Goal: Task Accomplishment & Management: Manage account settings

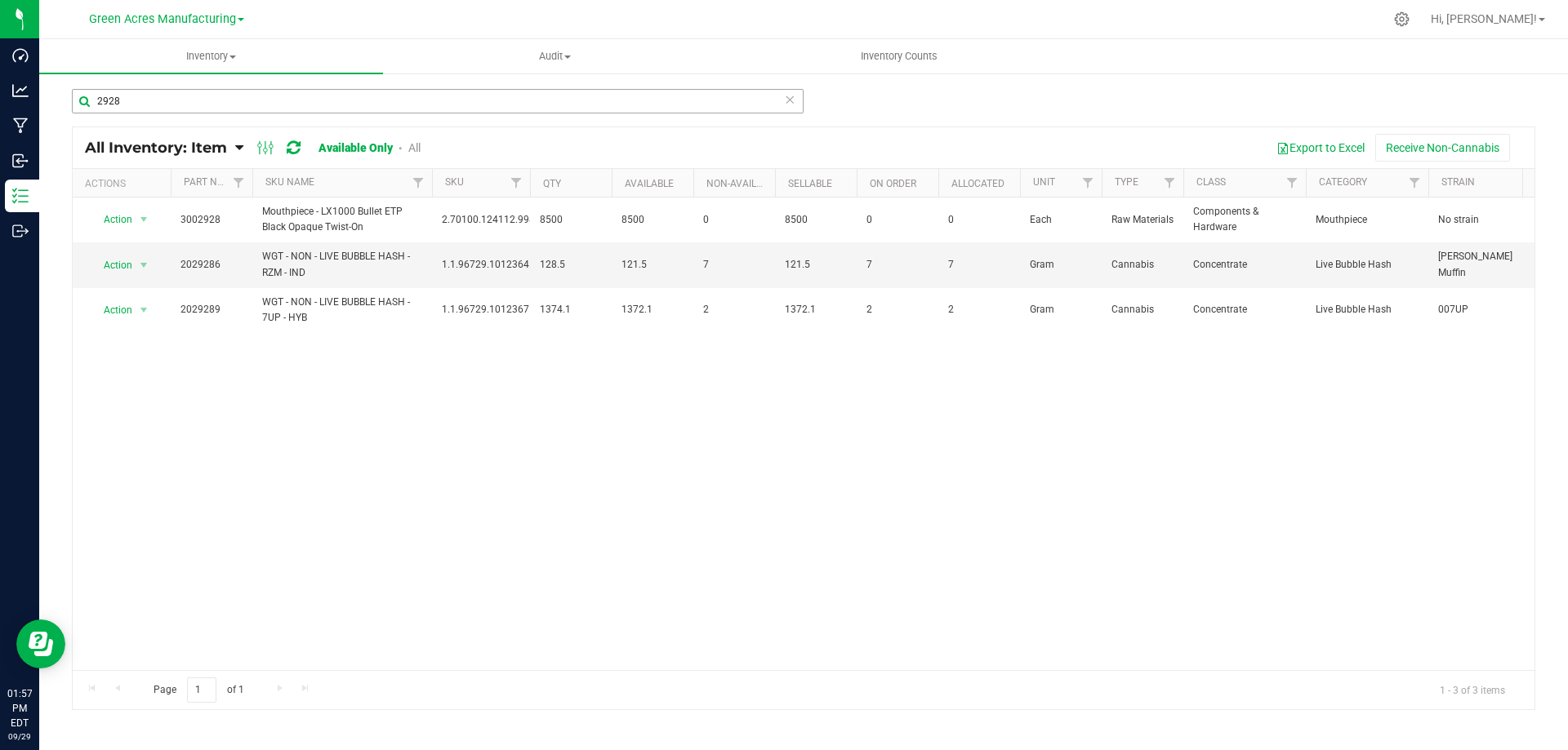
click at [302, 96] on input "2928" at bounding box center [437, 101] width 732 height 25
click at [202, 96] on input "2928" at bounding box center [437, 101] width 732 height 25
click at [647, 95] on input "2928" at bounding box center [437, 101] width 732 height 25
click at [364, 101] on input "2928" at bounding box center [437, 101] width 732 height 25
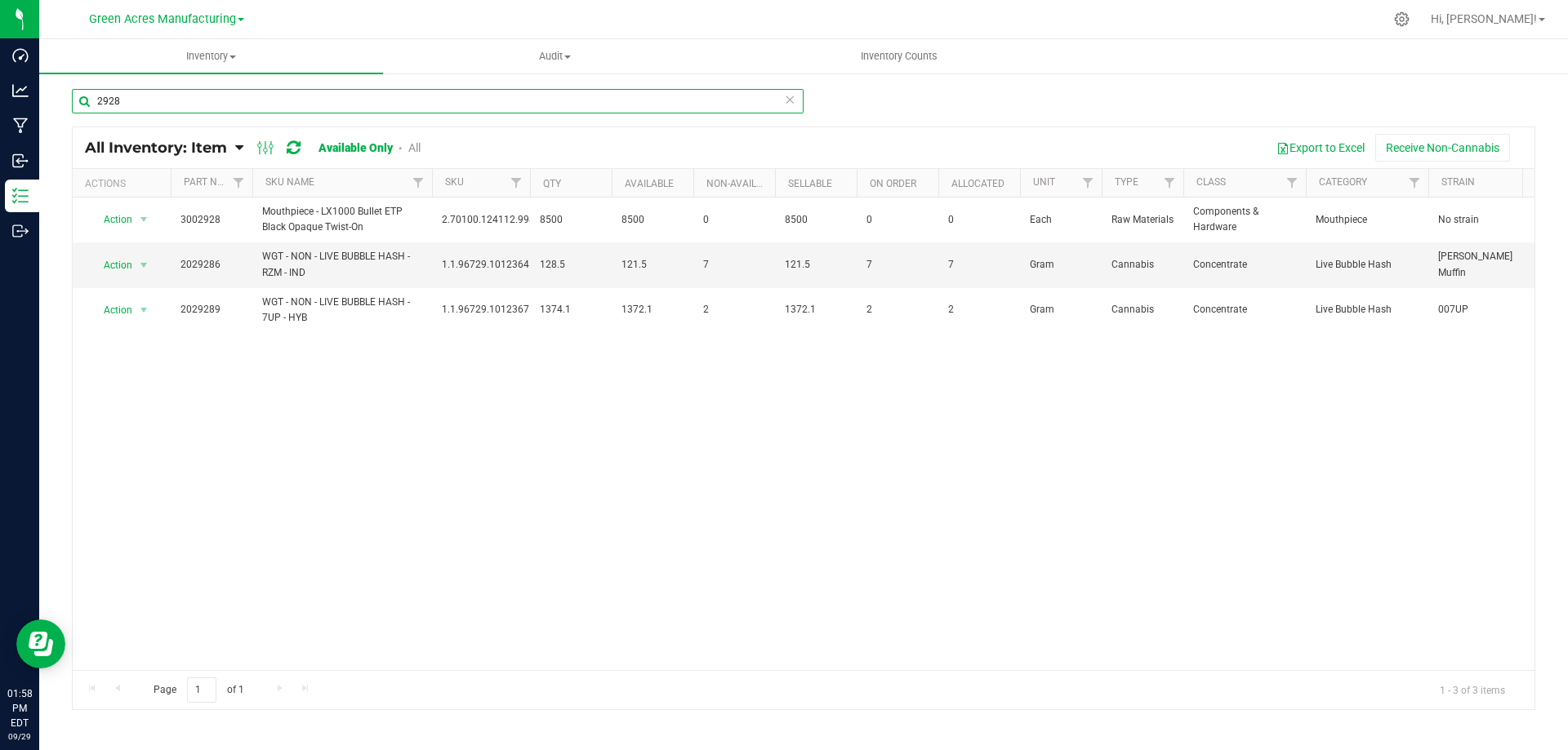
click at [364, 101] on input "2928" at bounding box center [437, 101] width 732 height 25
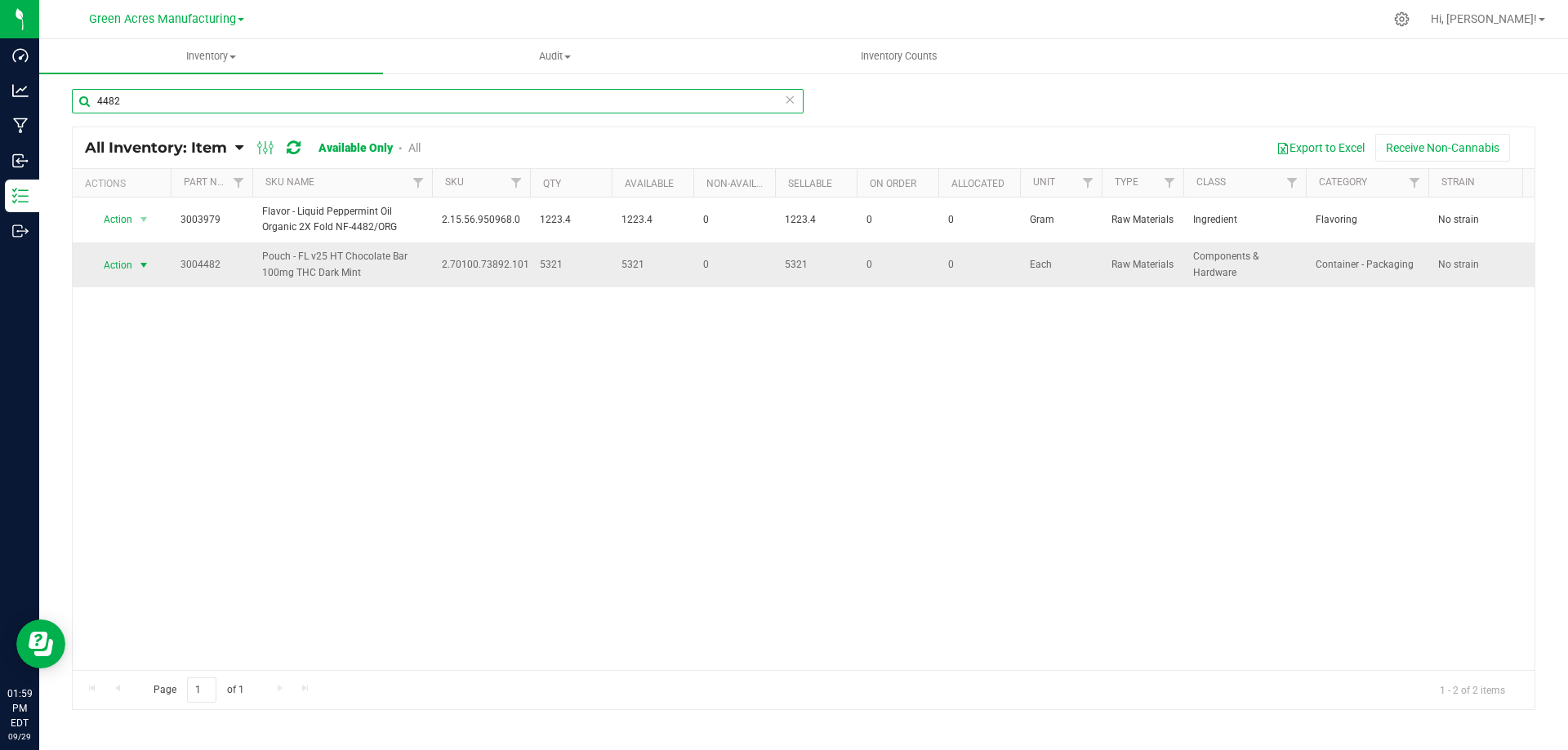
type input "4482"
click at [141, 266] on span "select" at bounding box center [144, 265] width 13 height 13
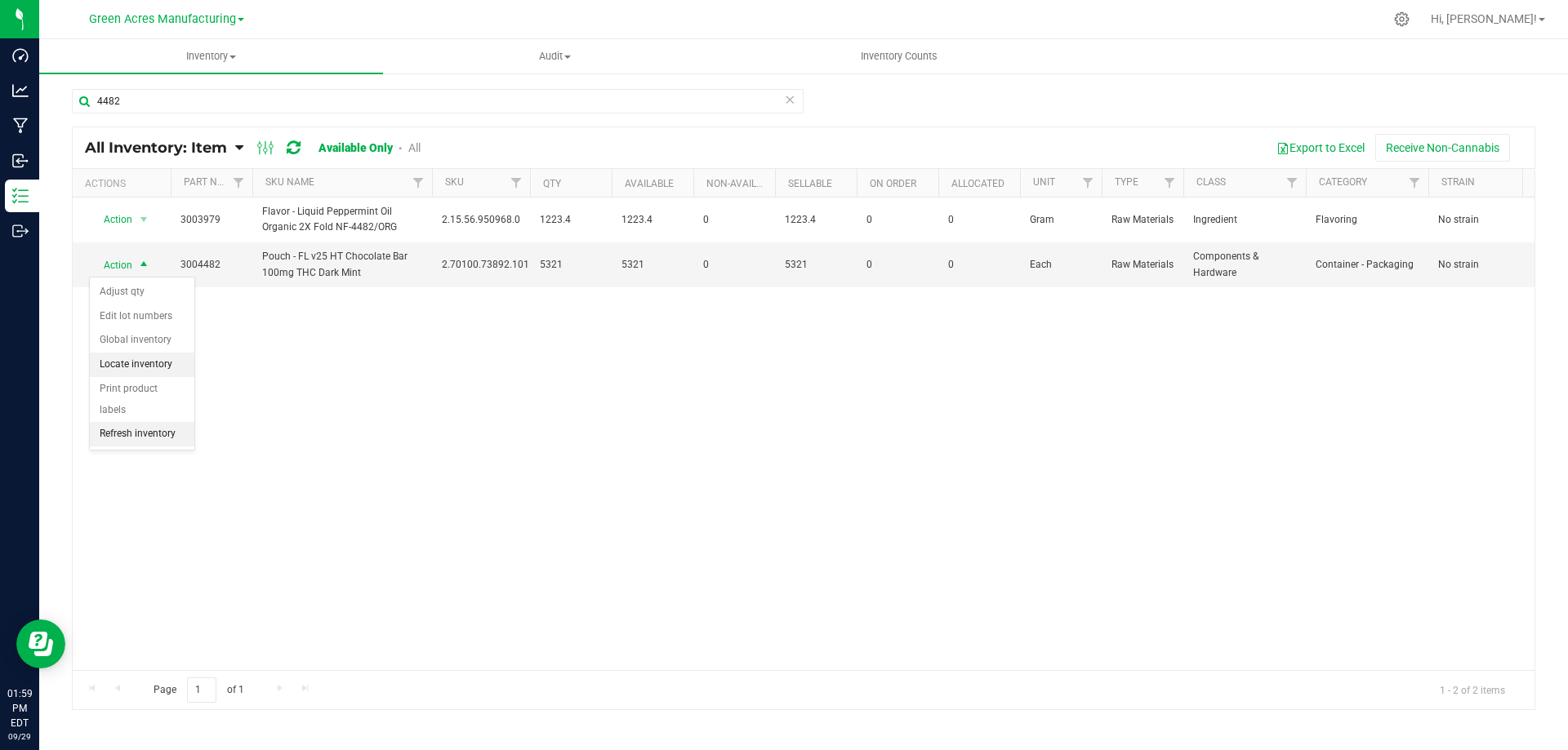
click at [171, 365] on li "Locate inventory" at bounding box center [142, 365] width 105 height 25
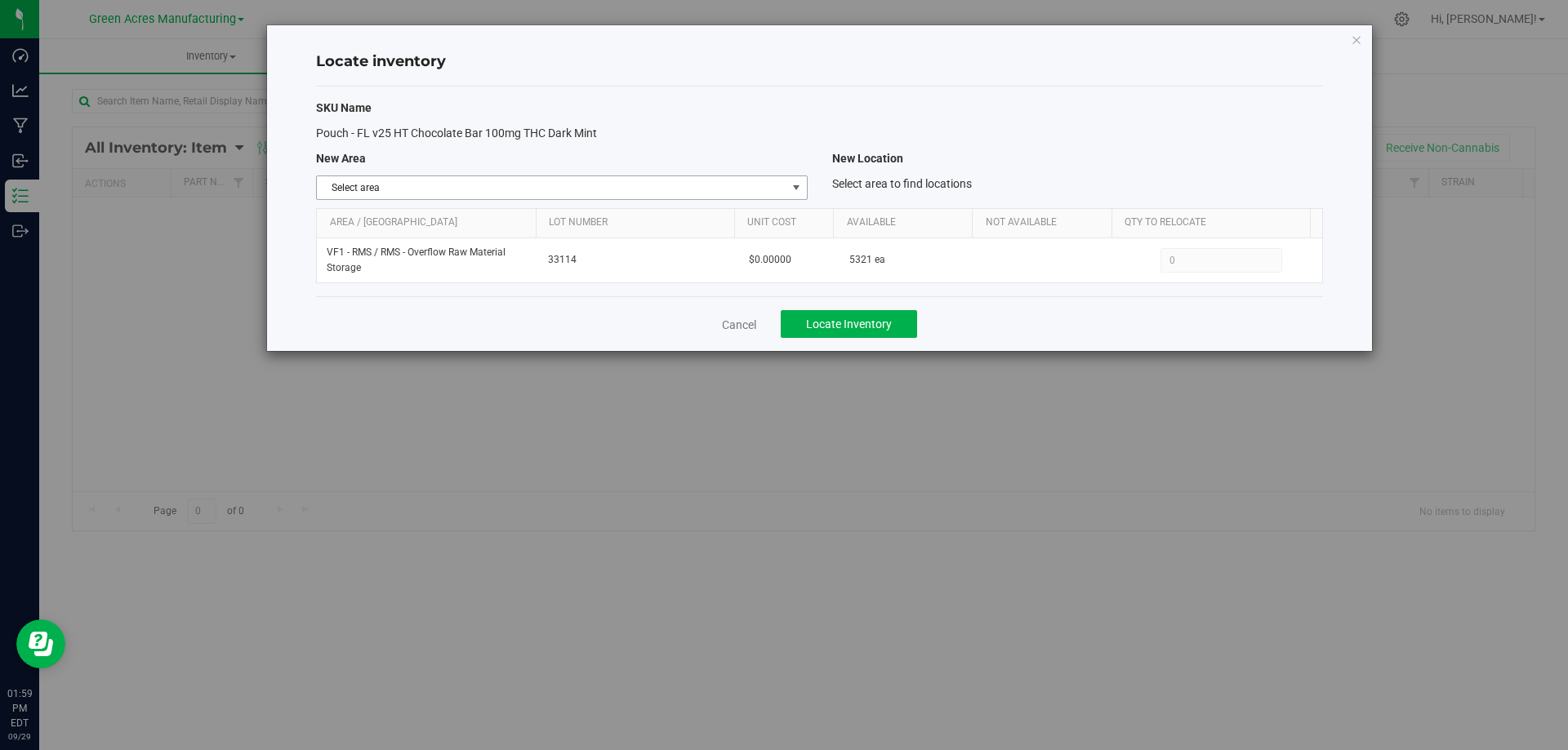
click at [787, 183] on span "select" at bounding box center [796, 188] width 20 height 23
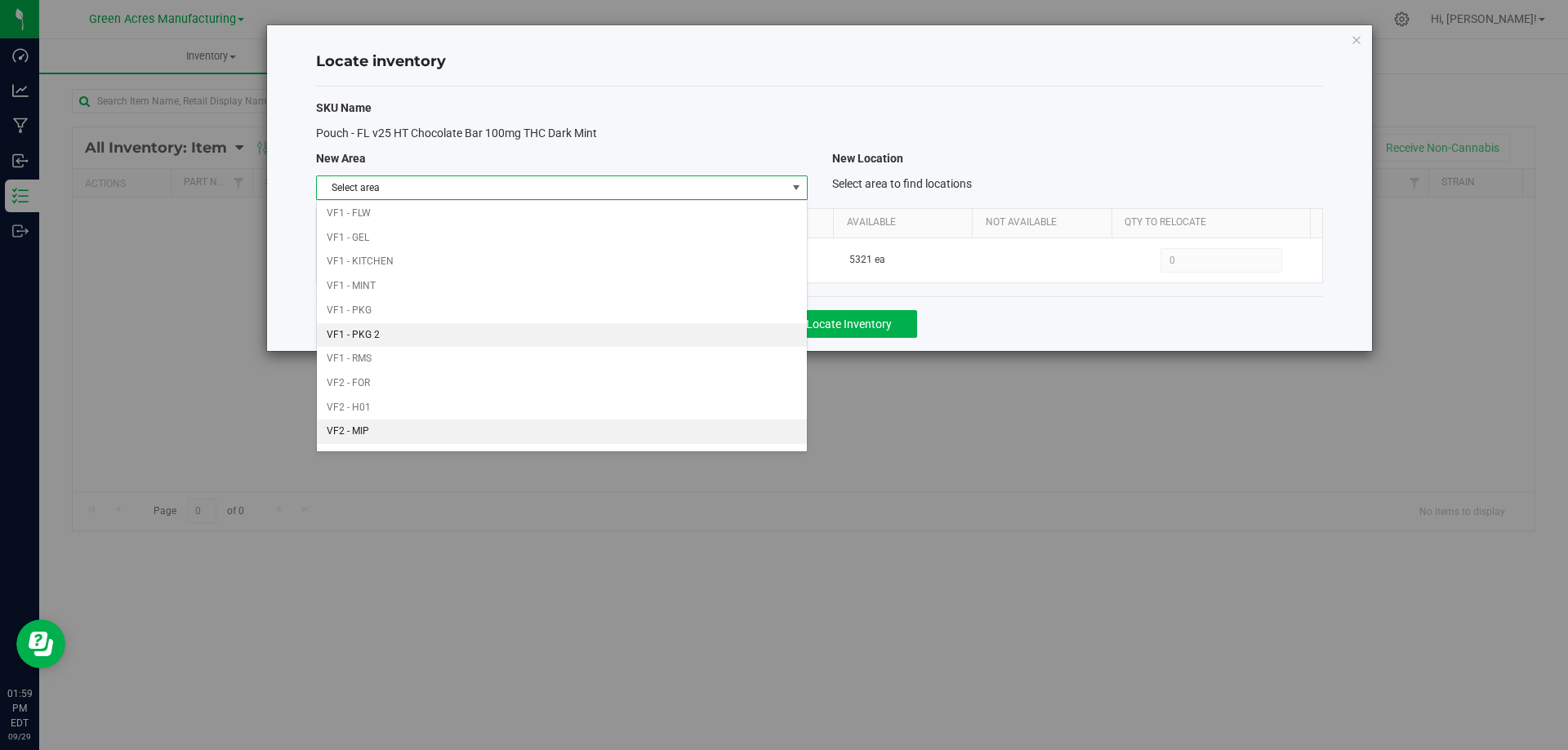
scroll to position [799, 0]
click at [802, 125] on div "Pouch - FL v25 HT Chocolate Bar 100mg THC Dark Mint" at bounding box center [561, 133] width 515 height 17
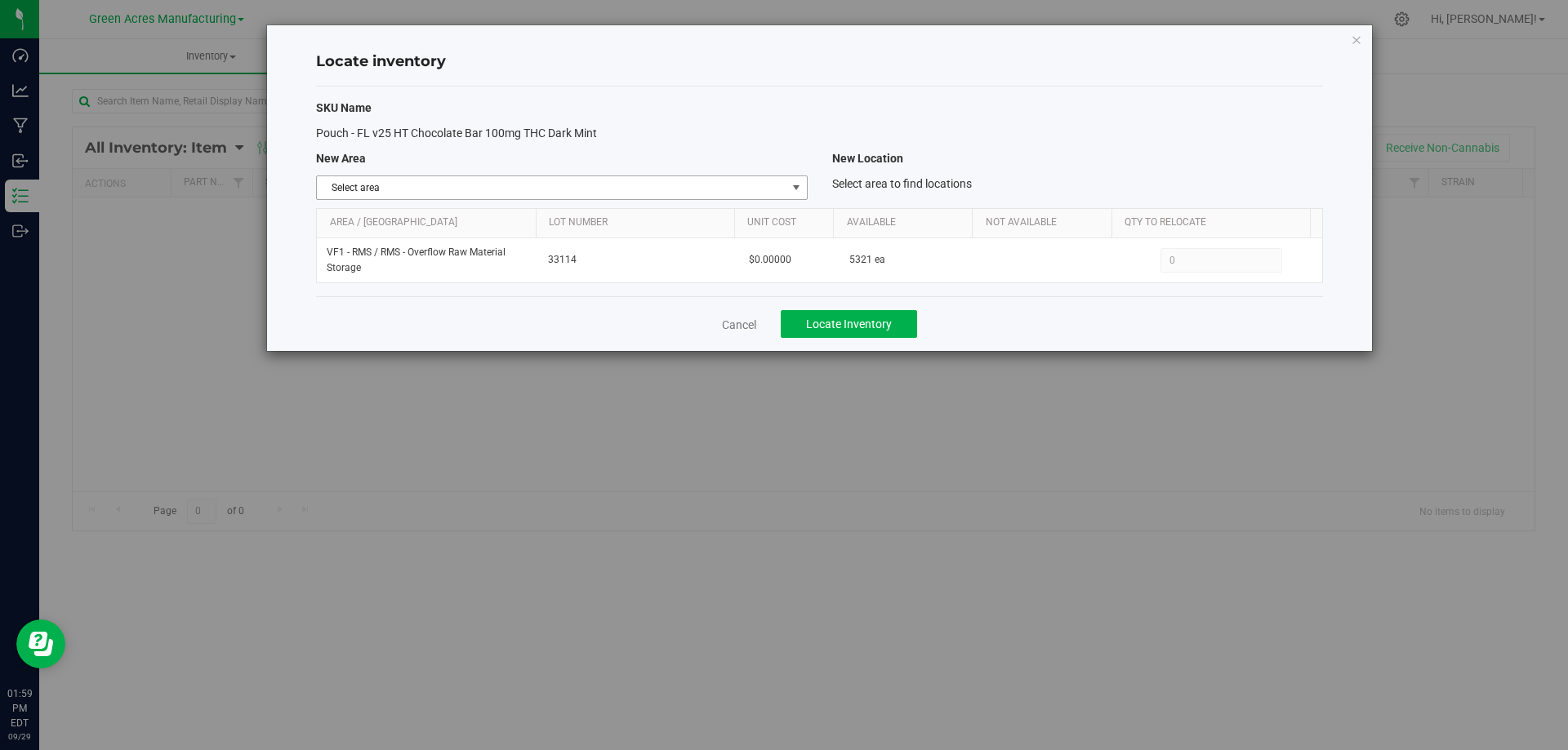
click at [791, 180] on span "select" at bounding box center [796, 188] width 20 height 23
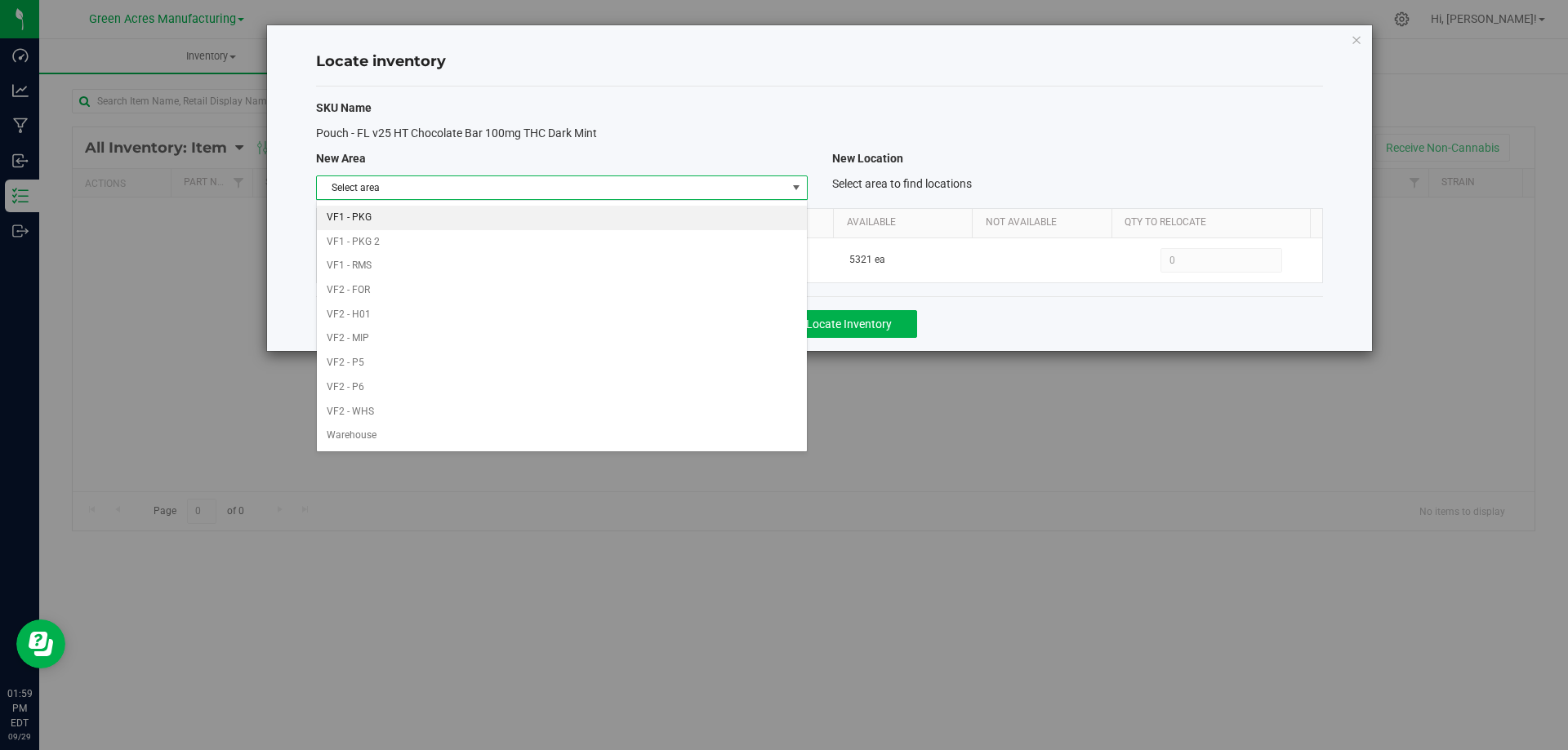
click at [585, 212] on li "VF1 - PKG" at bounding box center [561, 218] width 490 height 25
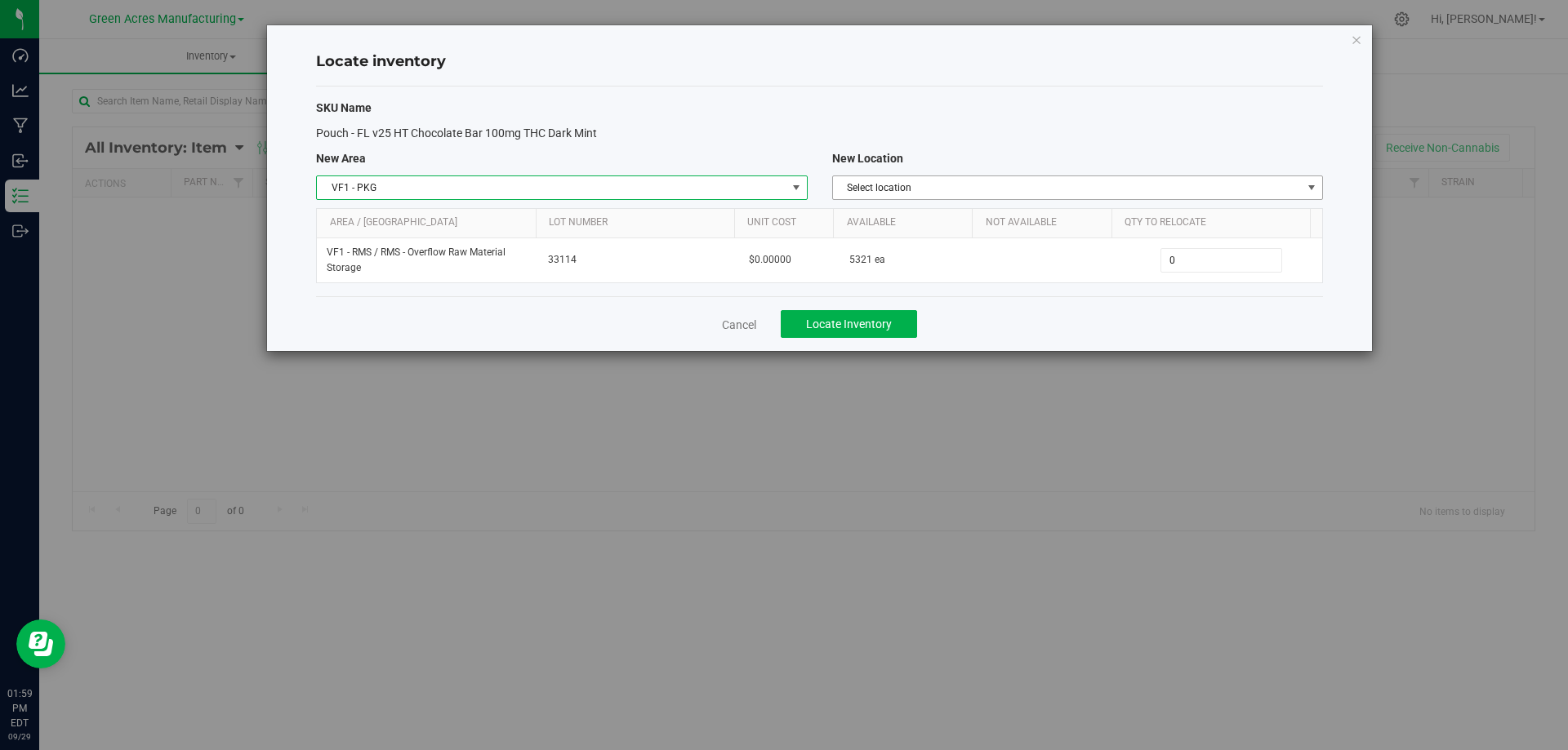
click at [945, 186] on span "Select location" at bounding box center [1067, 188] width 469 height 23
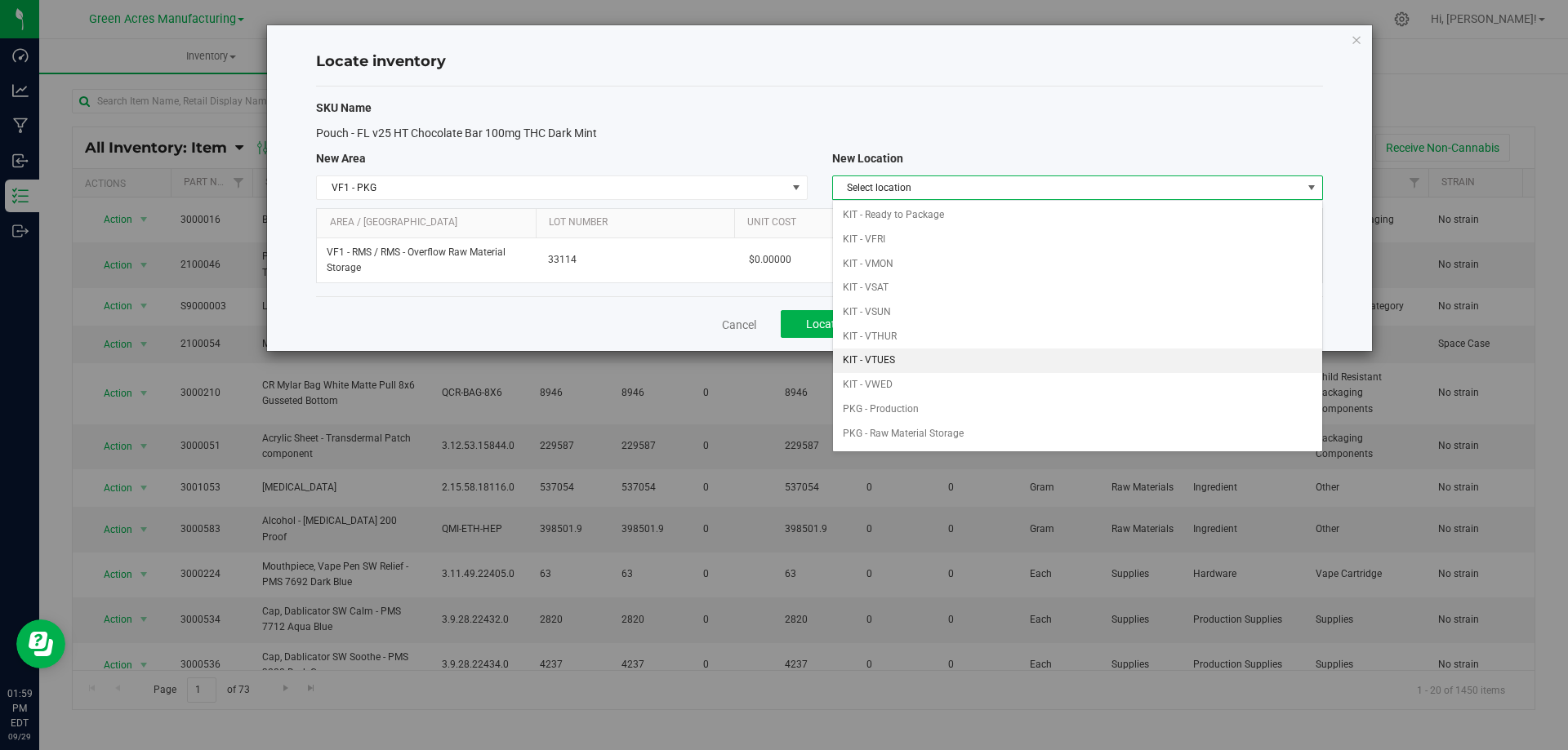
click at [943, 355] on li "KIT - VTUES" at bounding box center [1078, 361] width 490 height 25
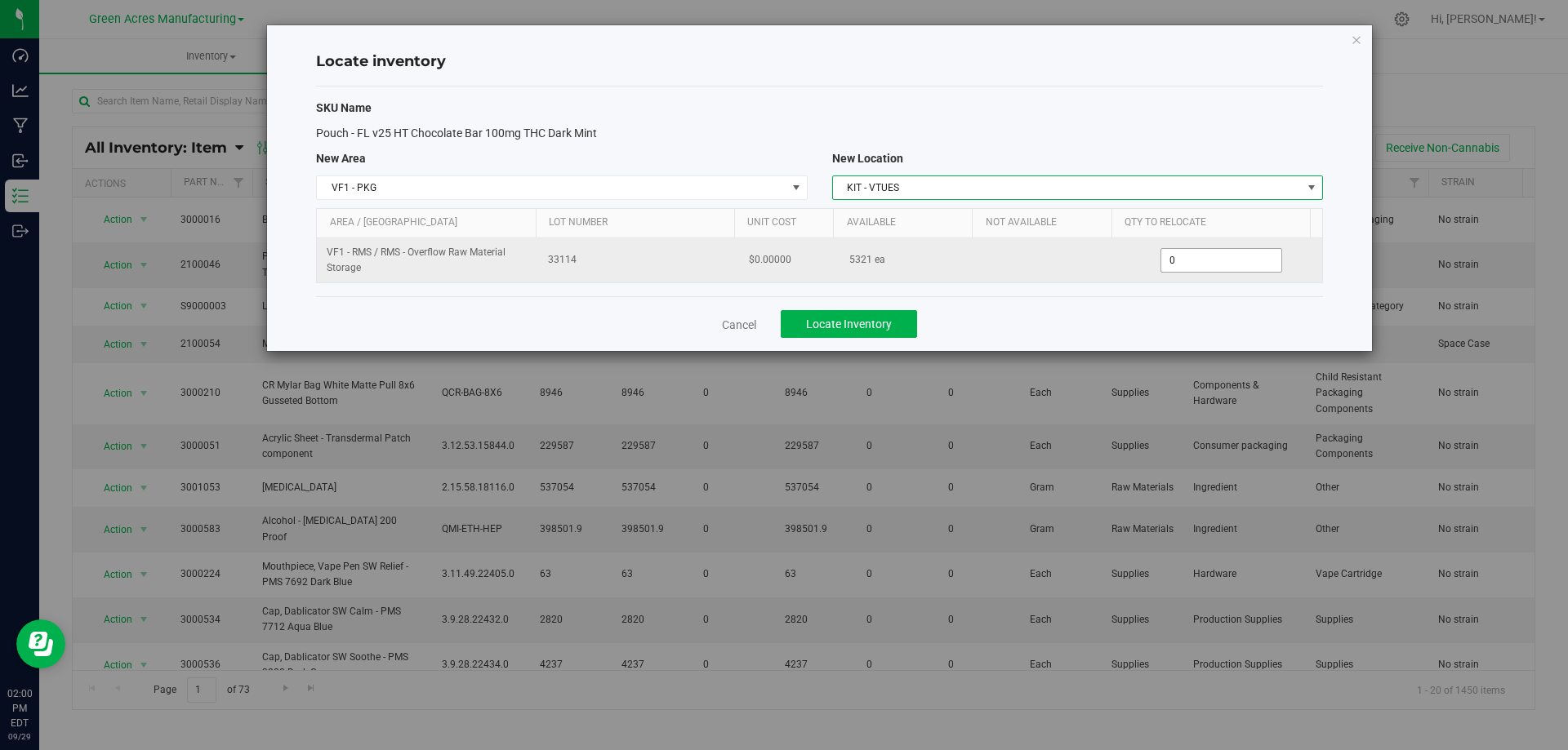
click at [1190, 263] on span "0 0" at bounding box center [1221, 261] width 122 height 25
click at [0, 0] on input "0" at bounding box center [0, 0] width 0 height 0
type input "4321"
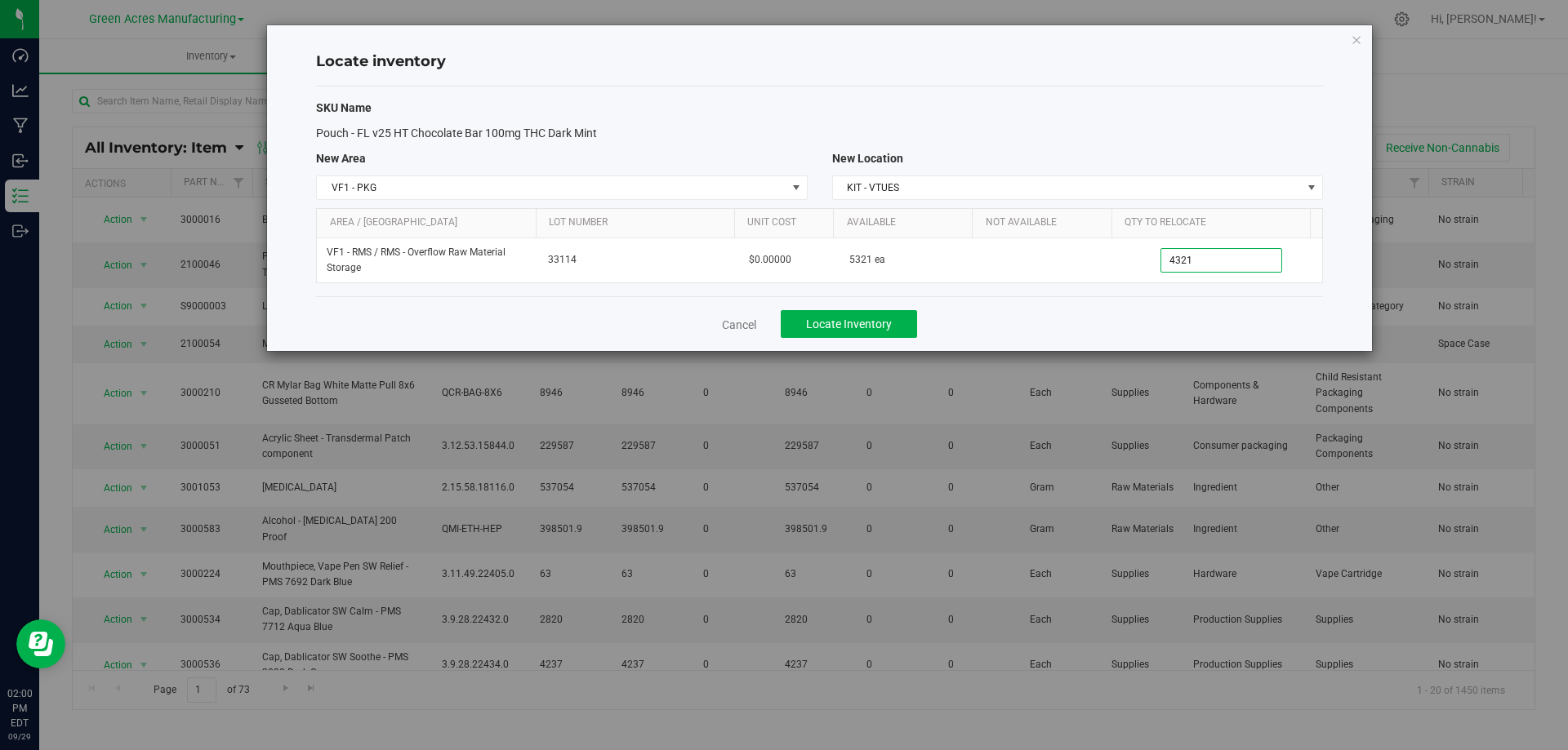
type input "4,321"
click at [1171, 311] on div "Cancel Locate Inventory" at bounding box center [819, 324] width 1007 height 55
click at [883, 323] on span "Locate Inventory" at bounding box center [849, 324] width 86 height 13
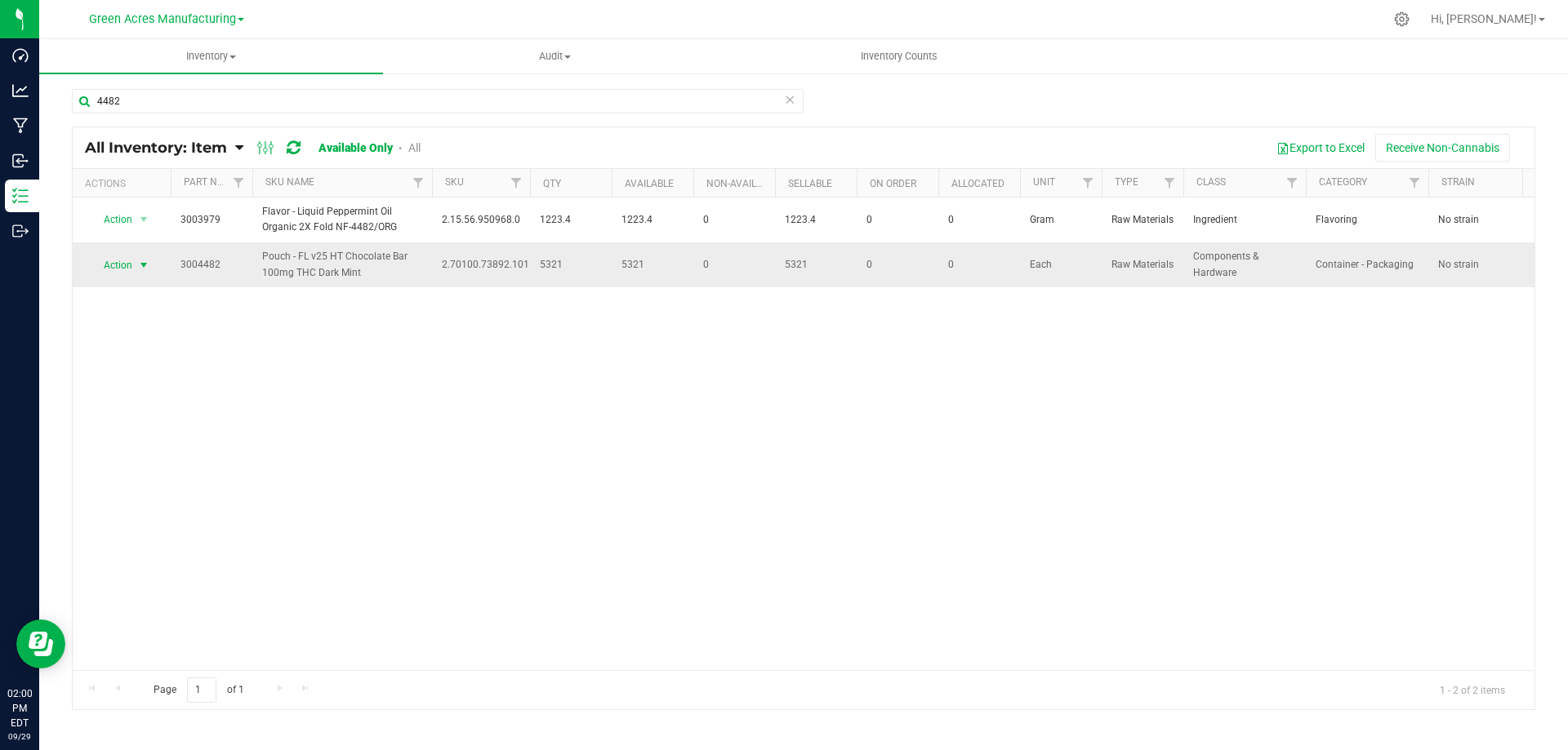
click at [146, 263] on span "select" at bounding box center [144, 265] width 13 height 13
click at [181, 363] on li "Locate inventory" at bounding box center [142, 365] width 105 height 25
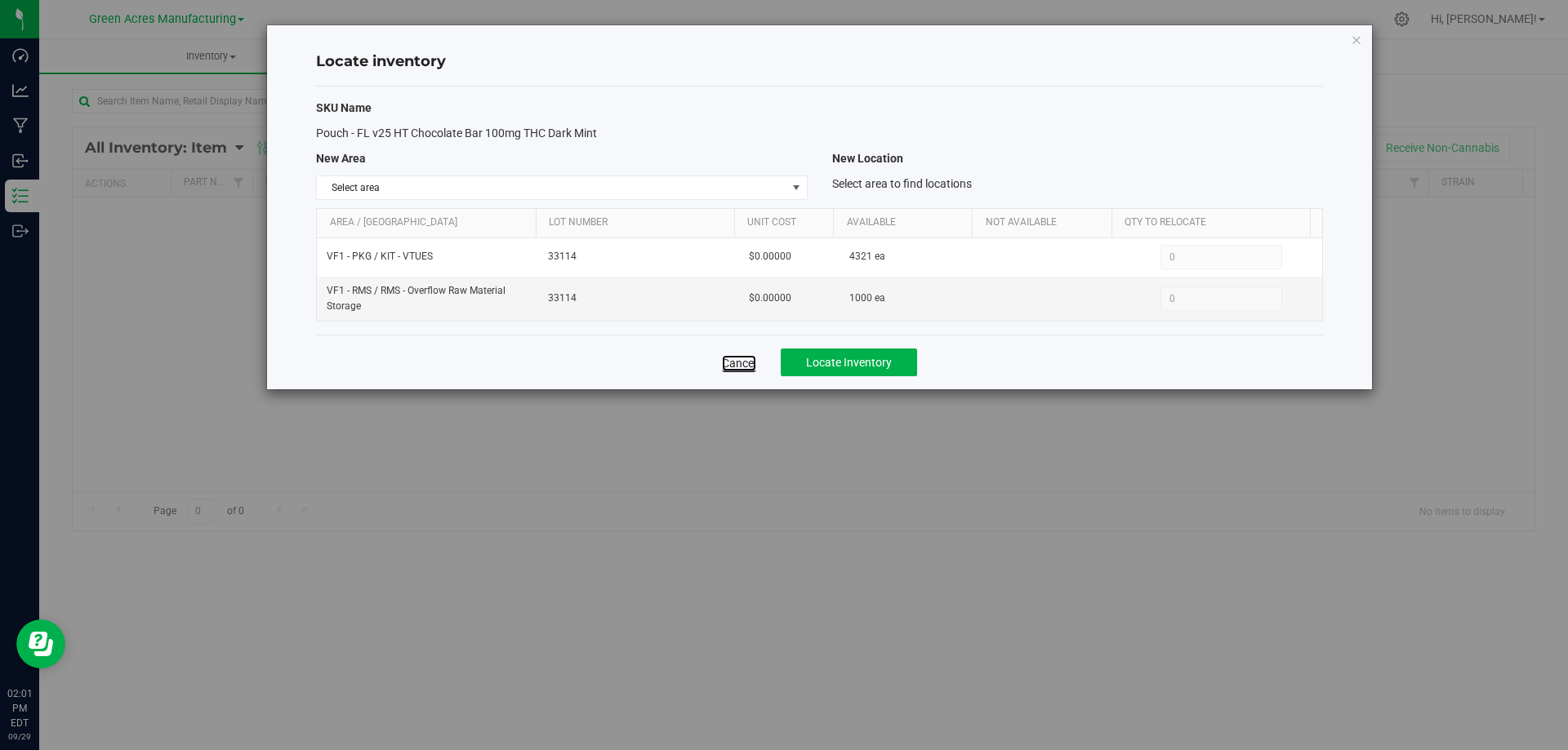
click at [747, 360] on link "Cancel" at bounding box center [739, 363] width 35 height 16
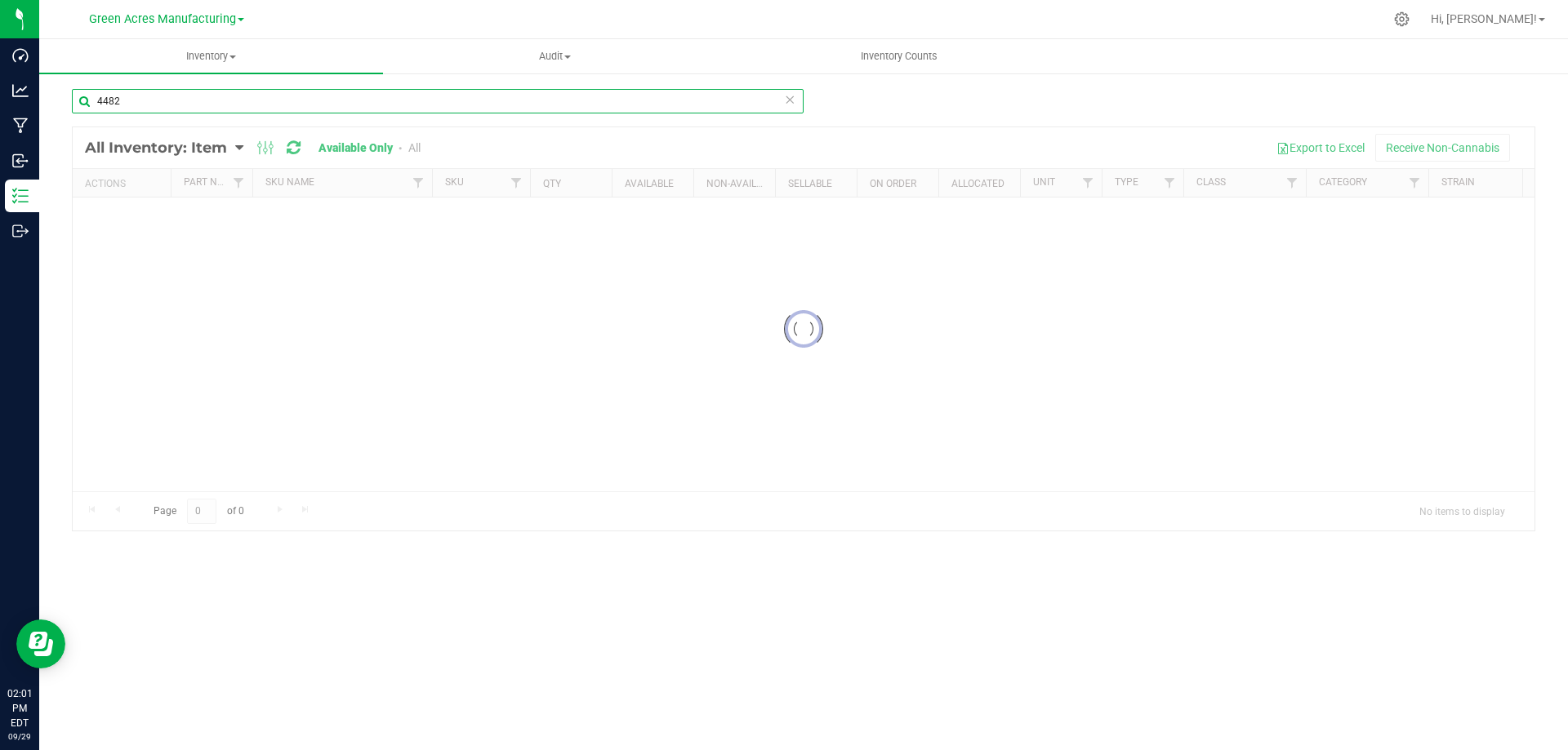
click at [161, 112] on input "4482" at bounding box center [437, 101] width 732 height 25
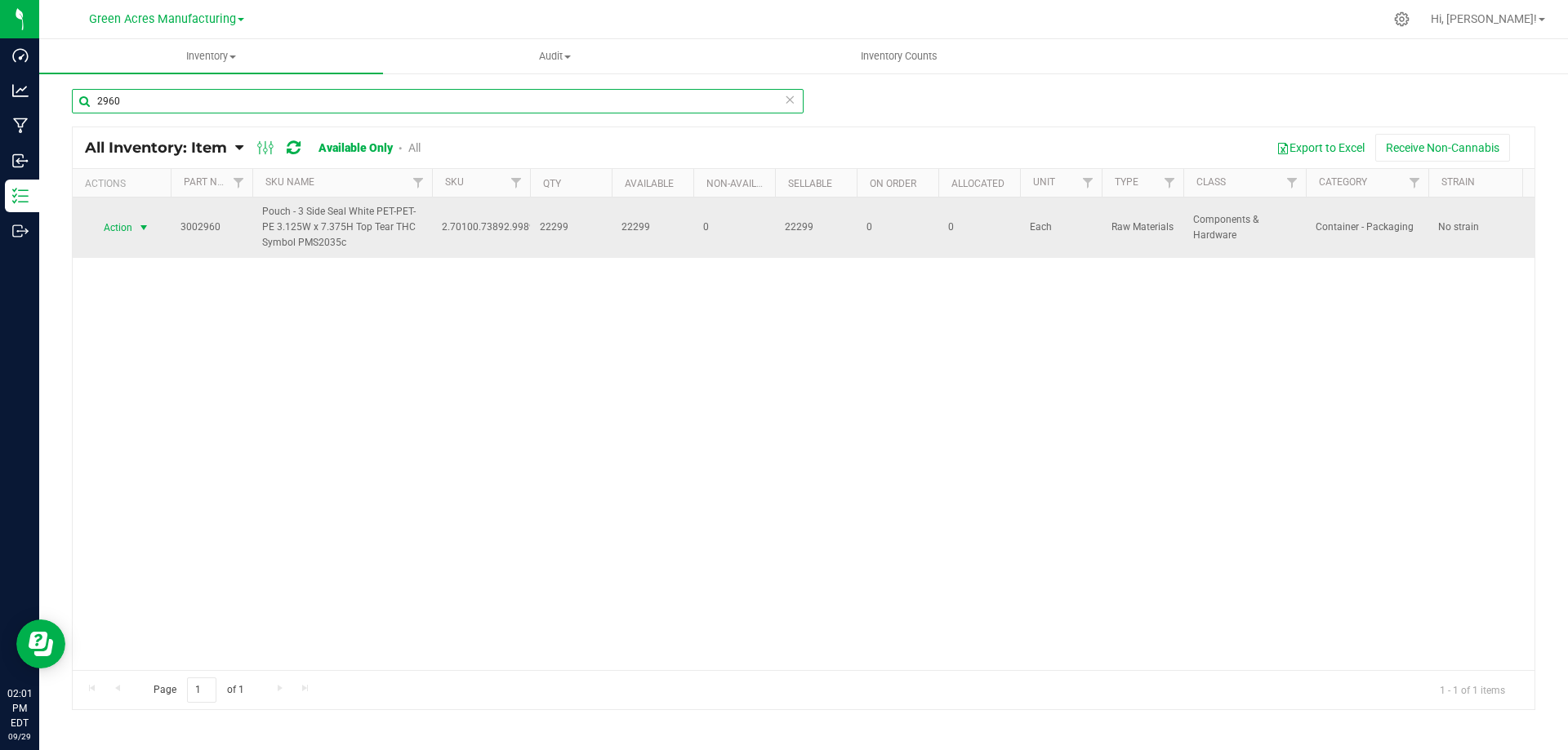
type input "2960"
click at [138, 227] on span "select" at bounding box center [144, 228] width 13 height 13
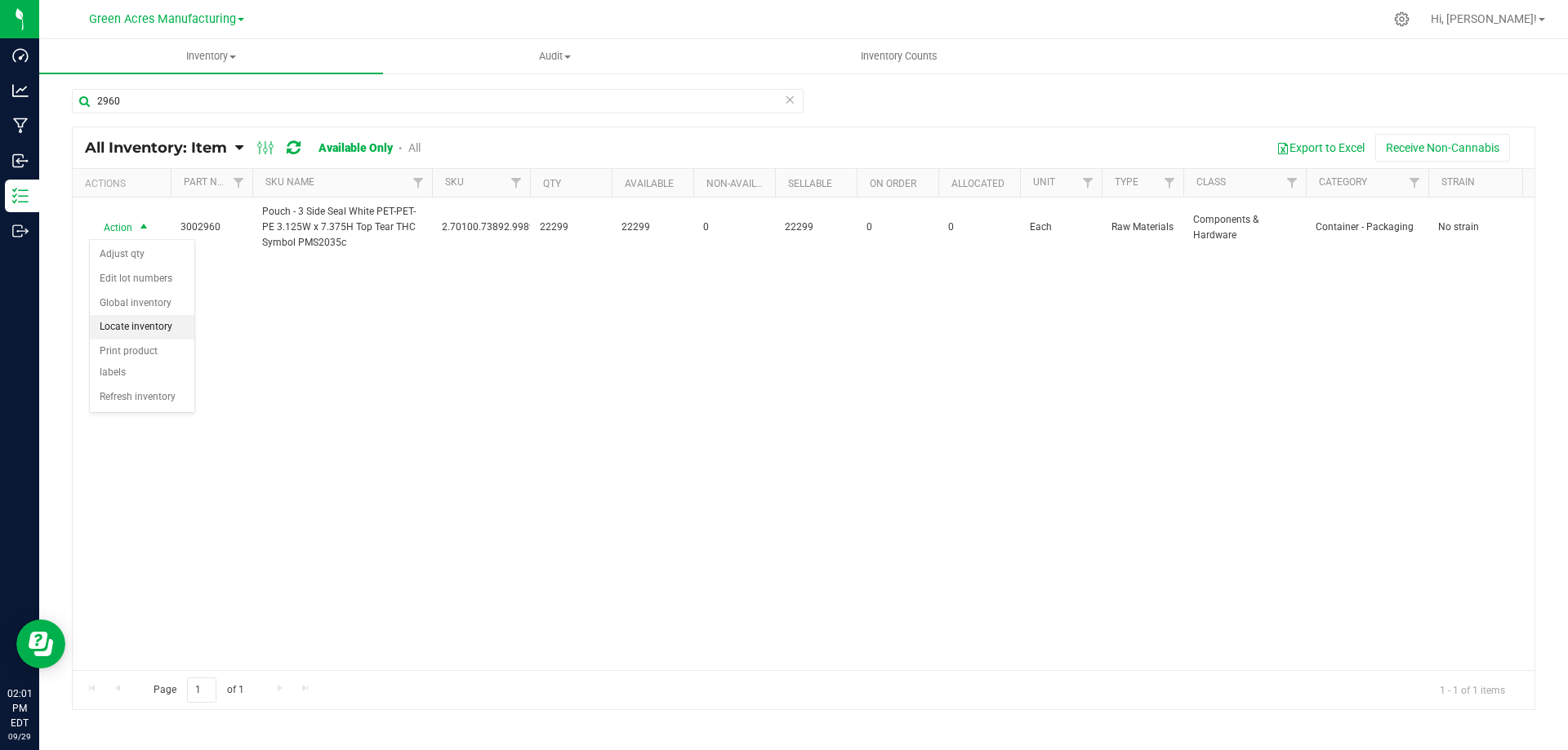
click at [159, 324] on li "Locate inventory" at bounding box center [142, 328] width 105 height 25
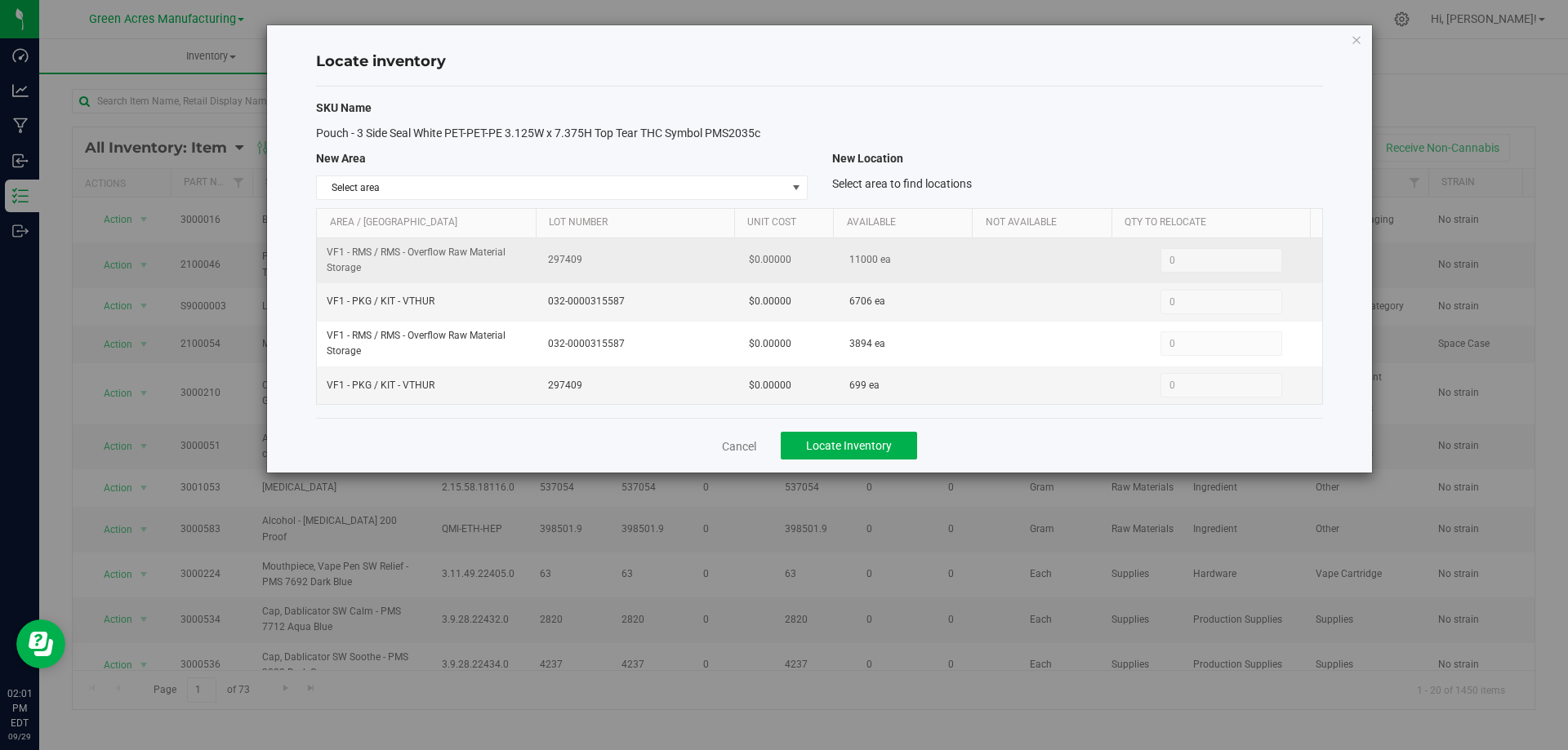
click at [853, 258] on span "11000 ea" at bounding box center [870, 260] width 42 height 15
copy span "11000"
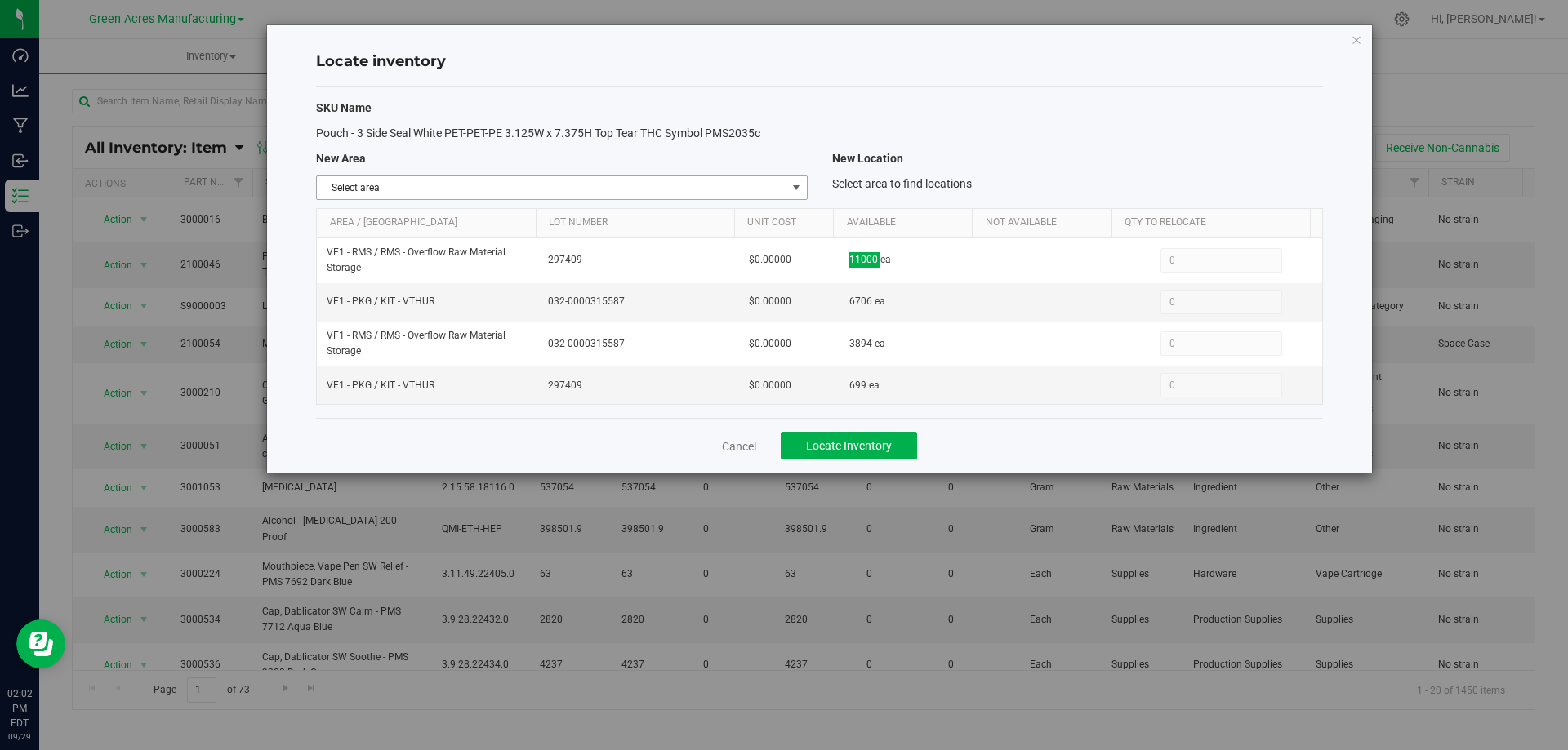
click at [778, 176] on span "Select area" at bounding box center [551, 188] width 469 height 23
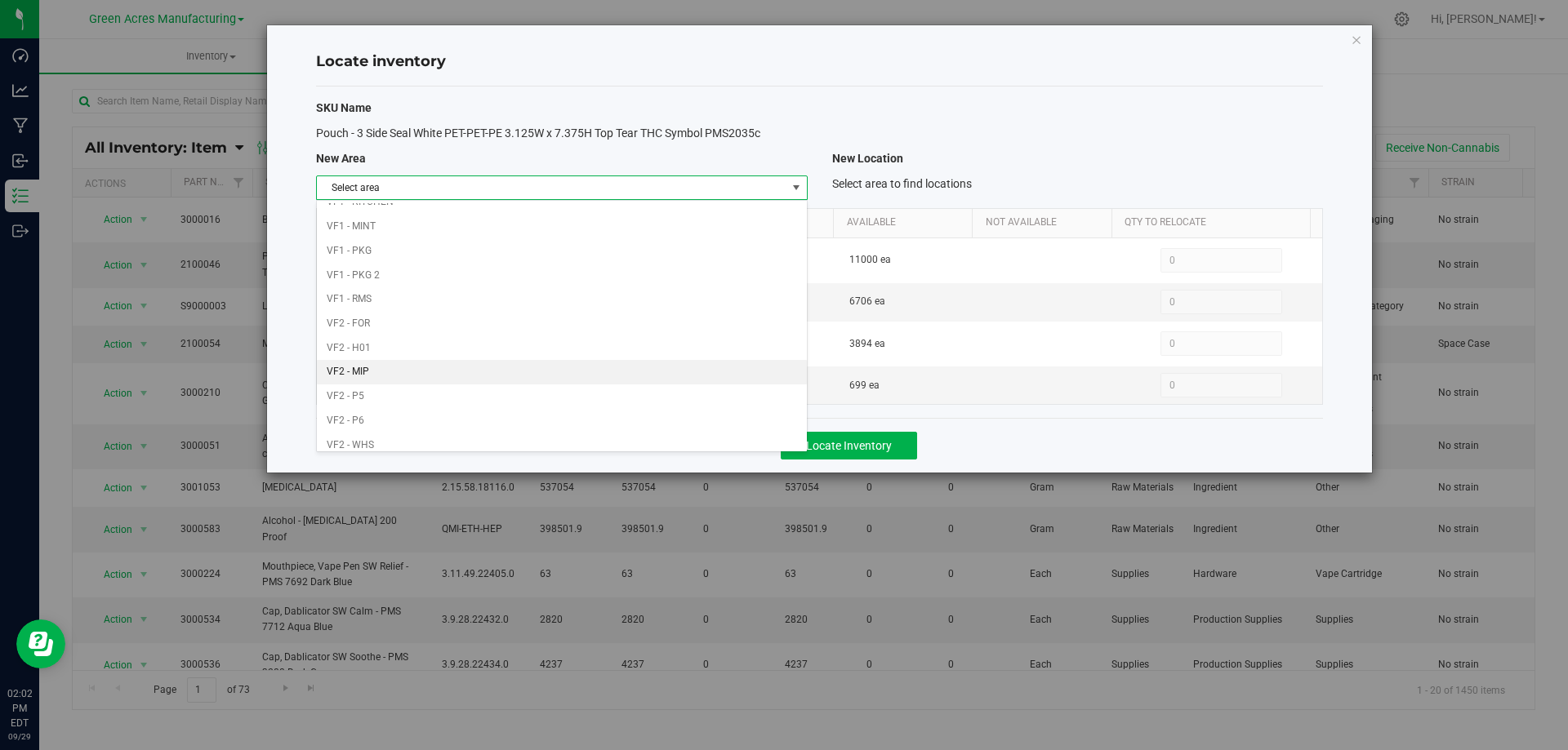
scroll to position [799, 0]
click at [594, 411] on li "VF2 - WHS" at bounding box center [561, 412] width 490 height 25
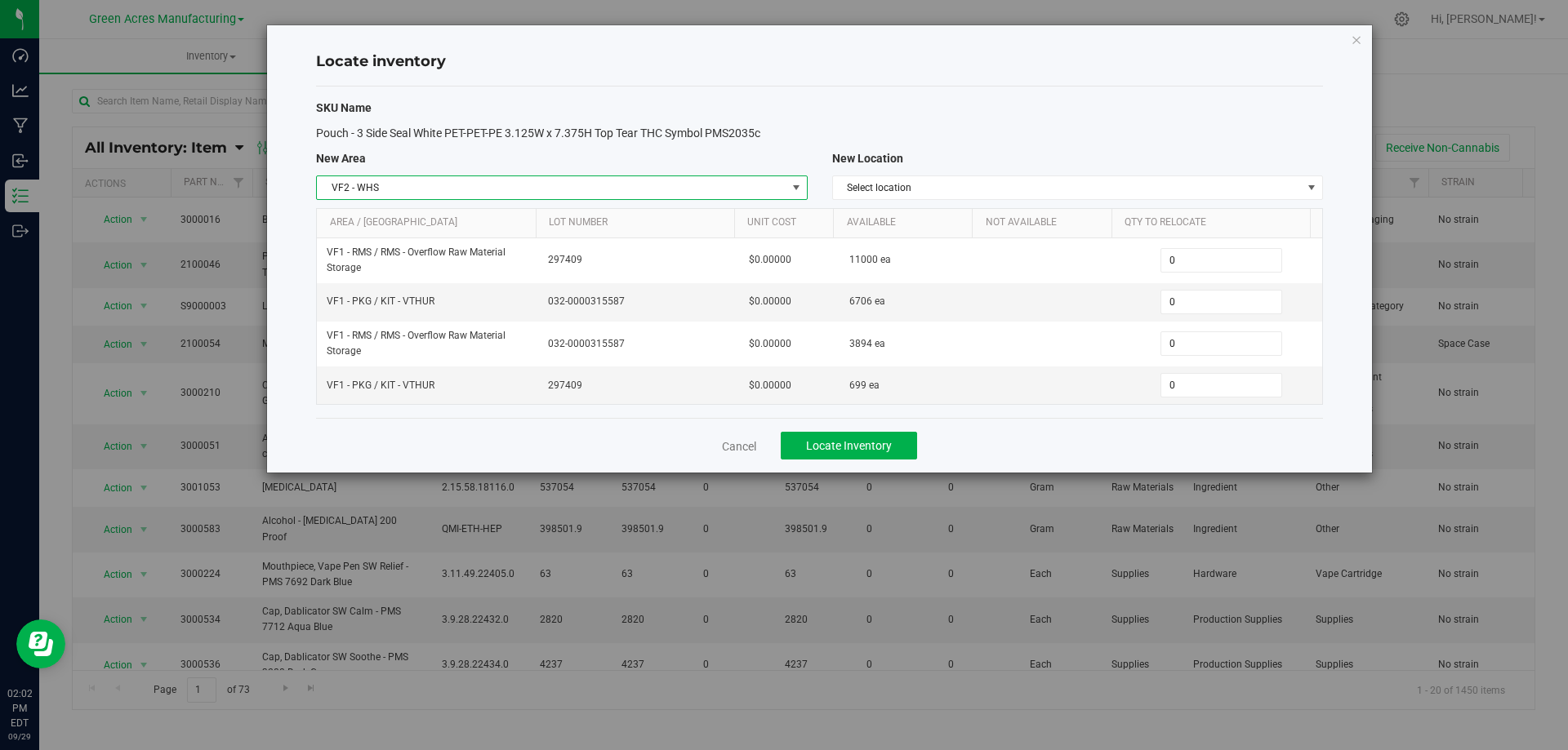
click at [716, 177] on span "VF2 - WHS" at bounding box center [551, 188] width 469 height 23
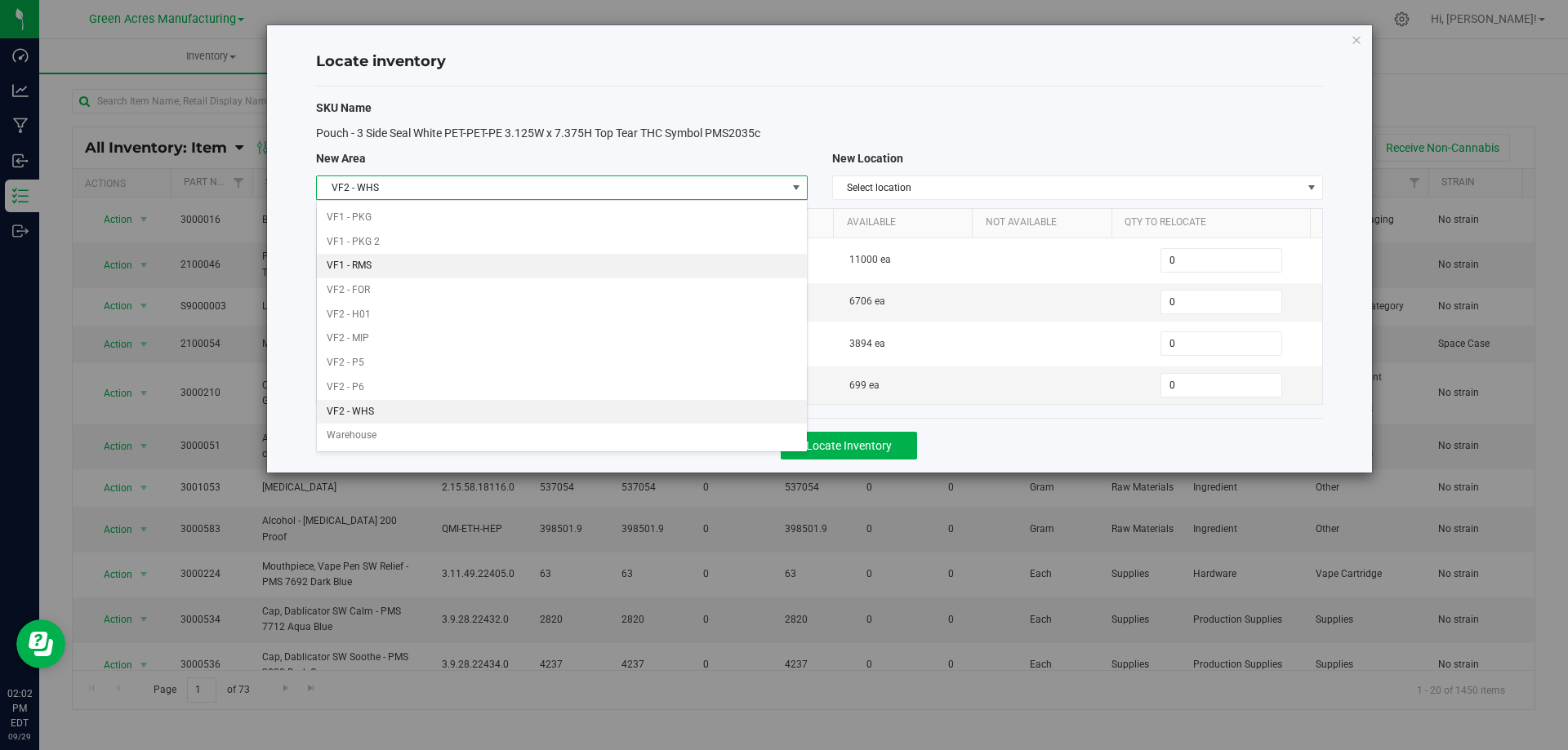
click at [579, 254] on li "VF1 - RMS" at bounding box center [561, 266] width 490 height 25
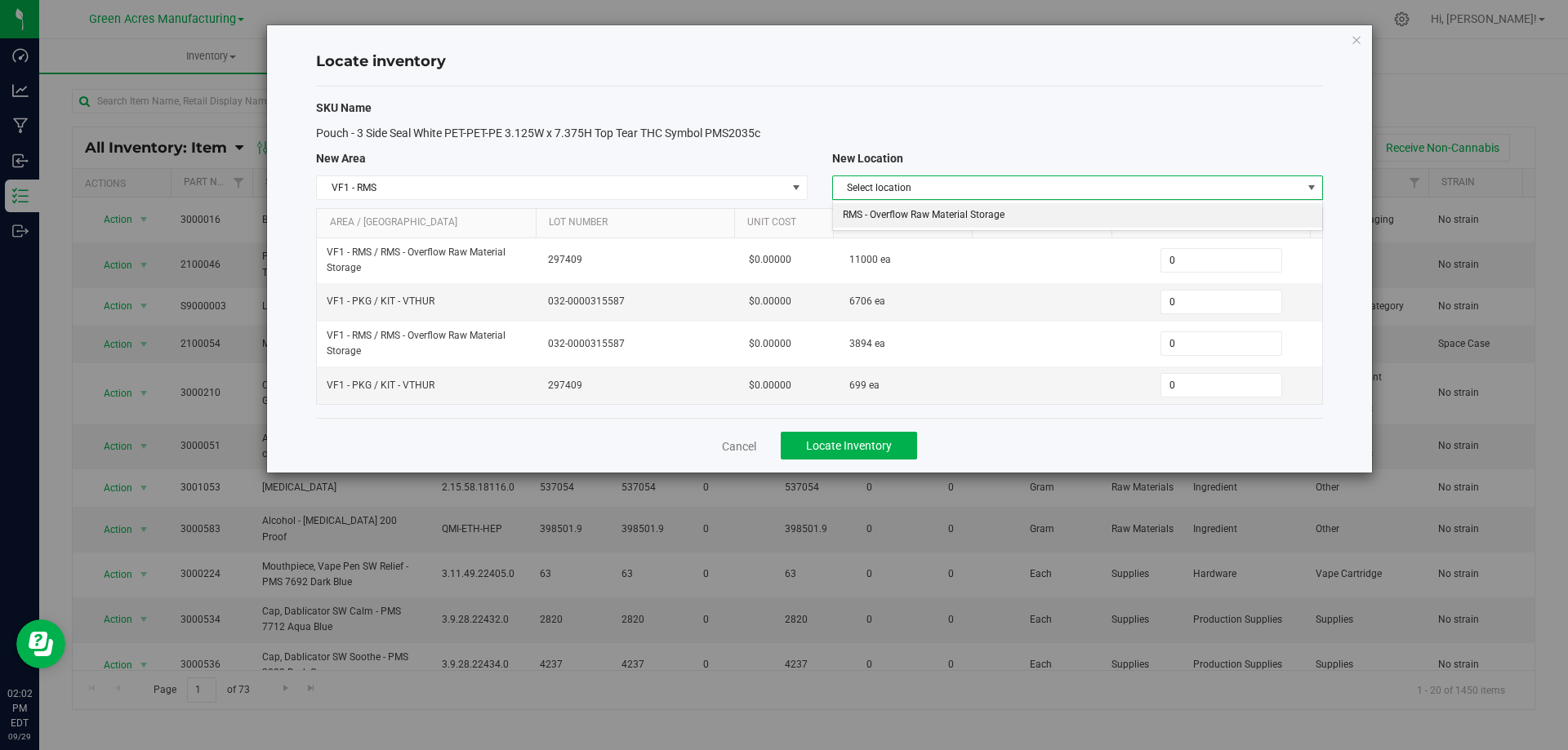
click at [995, 215] on li "RMS - Overflow Raw Material Storage" at bounding box center [1078, 215] width 490 height 25
click at [1175, 296] on span "0 0" at bounding box center [1221, 302] width 122 height 25
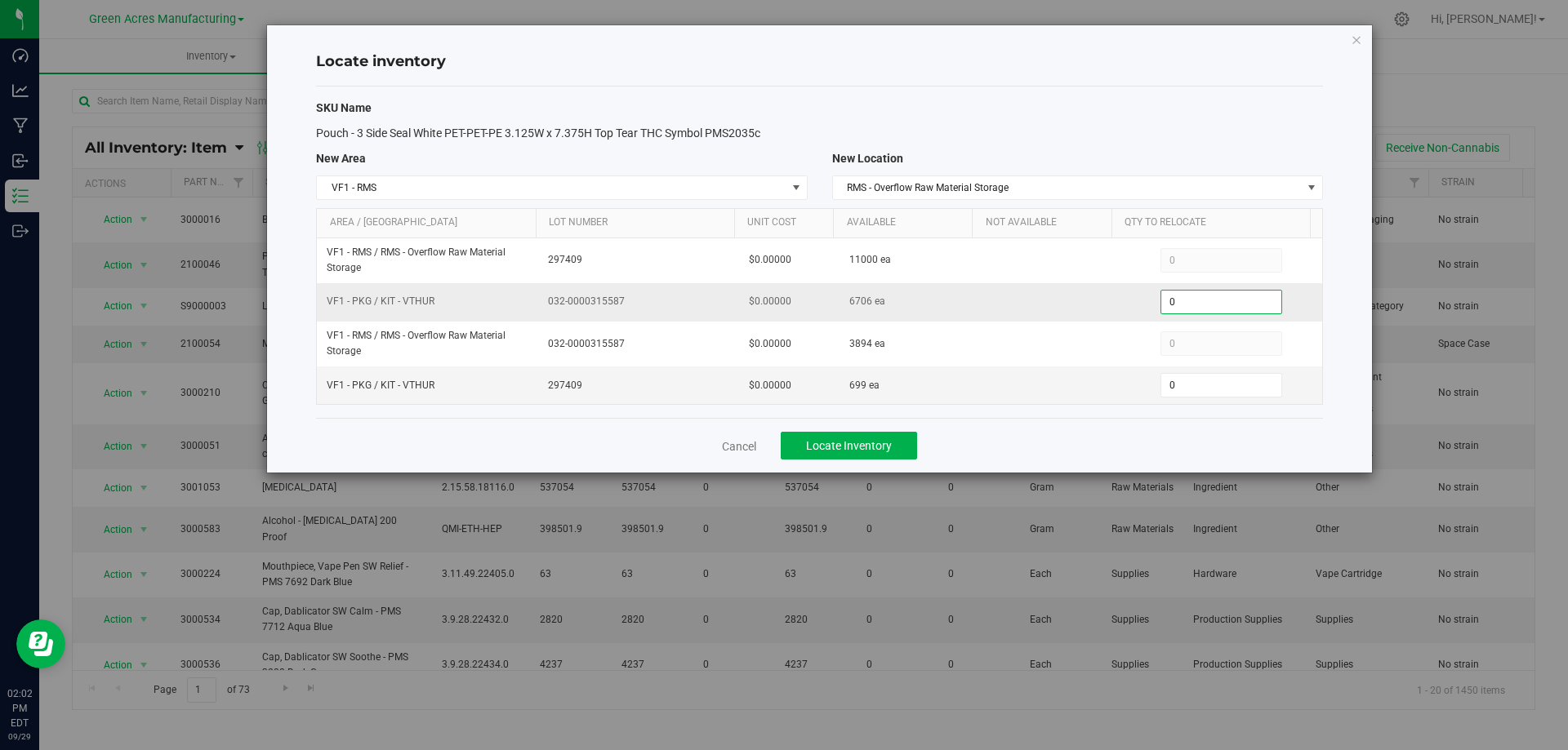
click at [1177, 295] on input "0" at bounding box center [1221, 302] width 120 height 23
paste input "510"
type input "5100"
type input "5,100"
click at [1057, 441] on div "Cancel Locate Inventory" at bounding box center [819, 446] width 1007 height 55
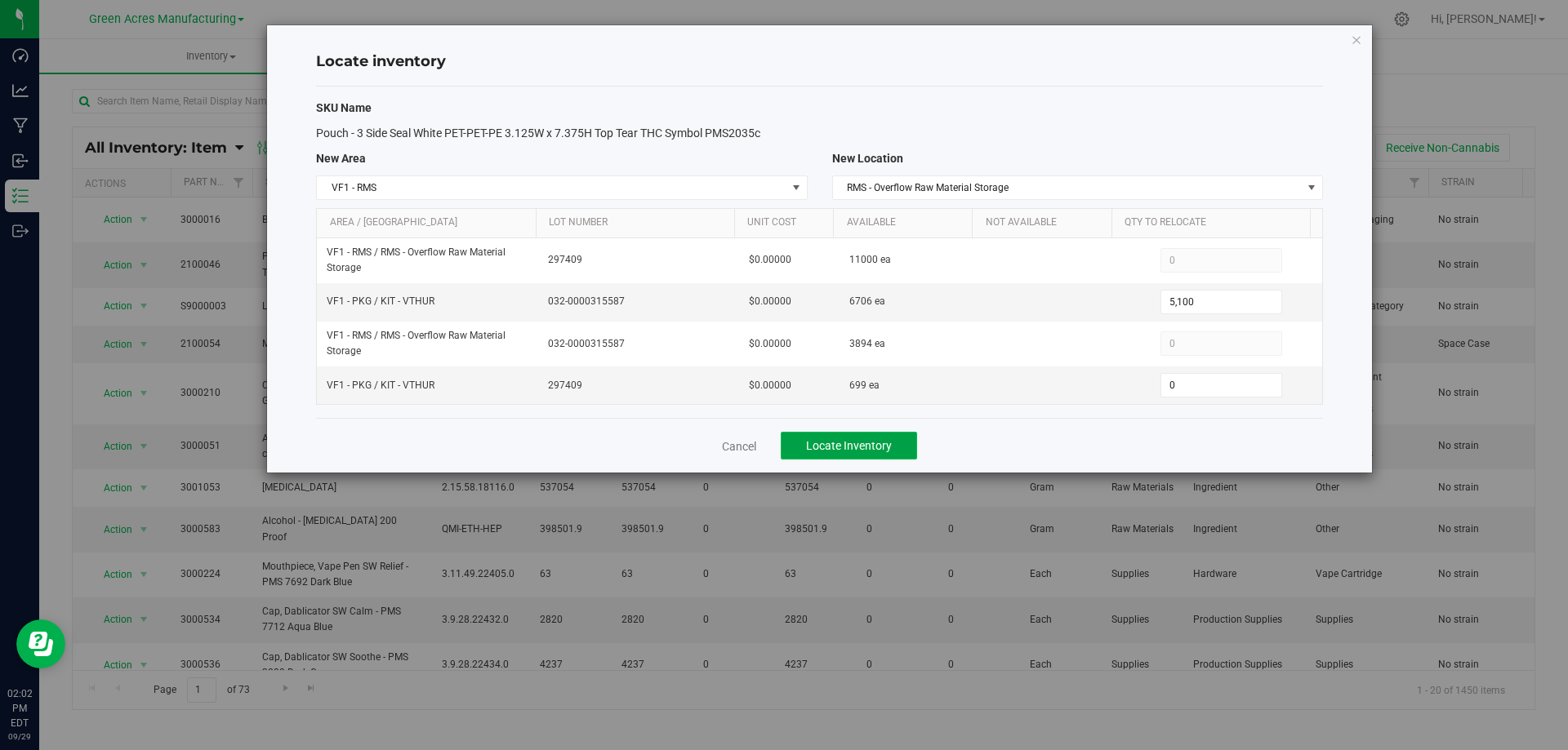
click at [860, 442] on span "Locate Inventory" at bounding box center [849, 446] width 86 height 13
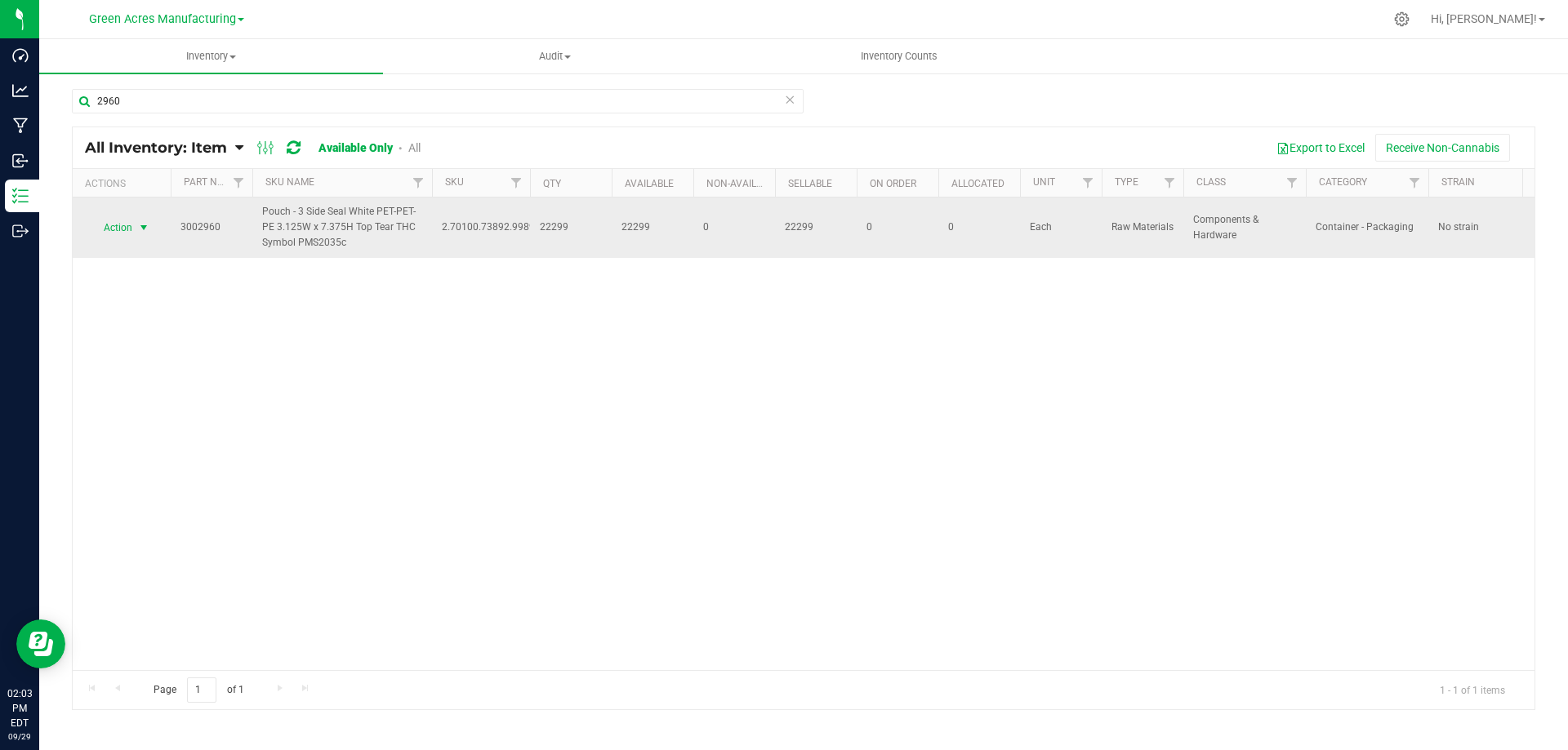
click at [143, 224] on span "select" at bounding box center [144, 228] width 13 height 13
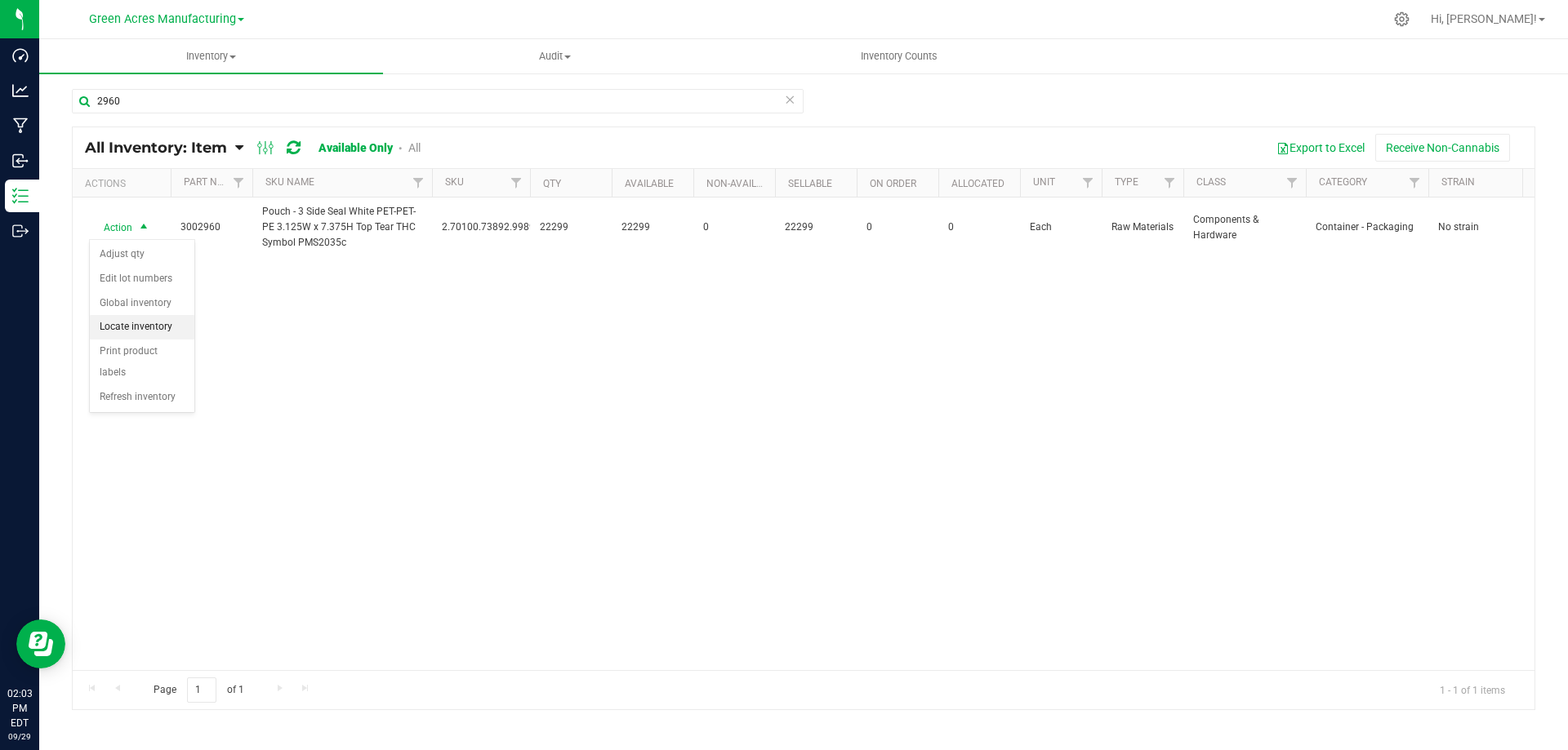
click at [159, 331] on li "Locate inventory" at bounding box center [142, 328] width 105 height 25
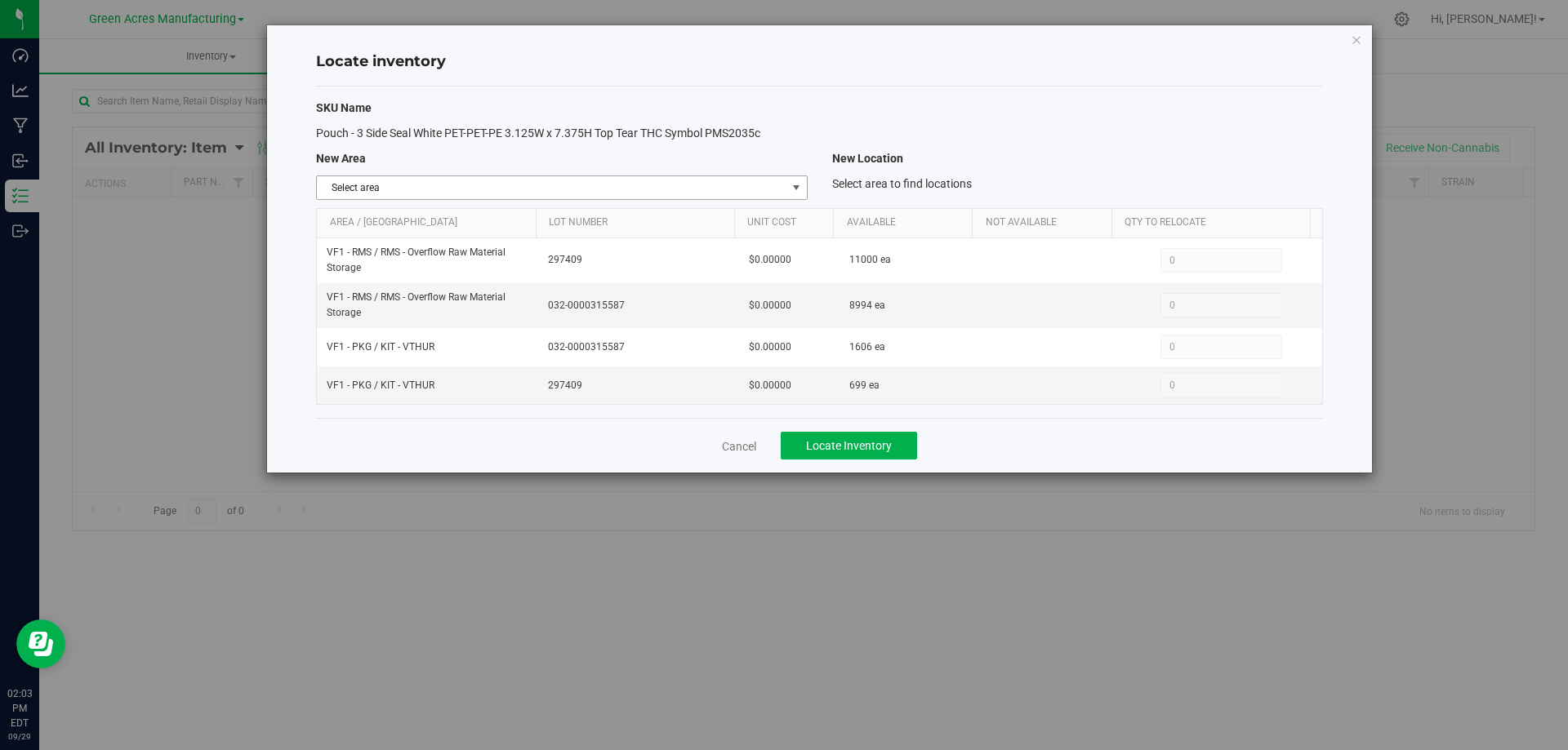
click at [800, 190] on span "select" at bounding box center [796, 187] width 13 height 13
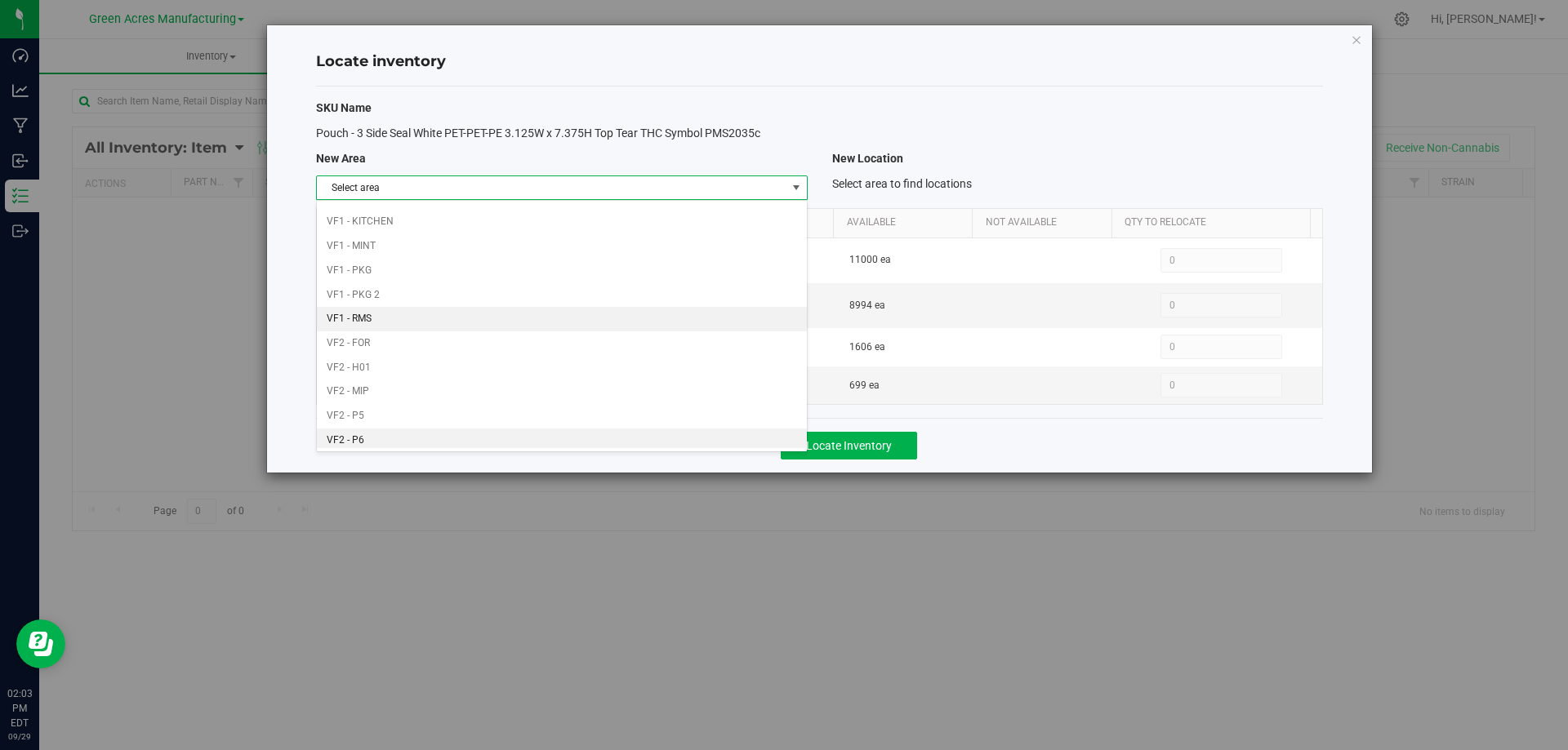
scroll to position [799, 0]
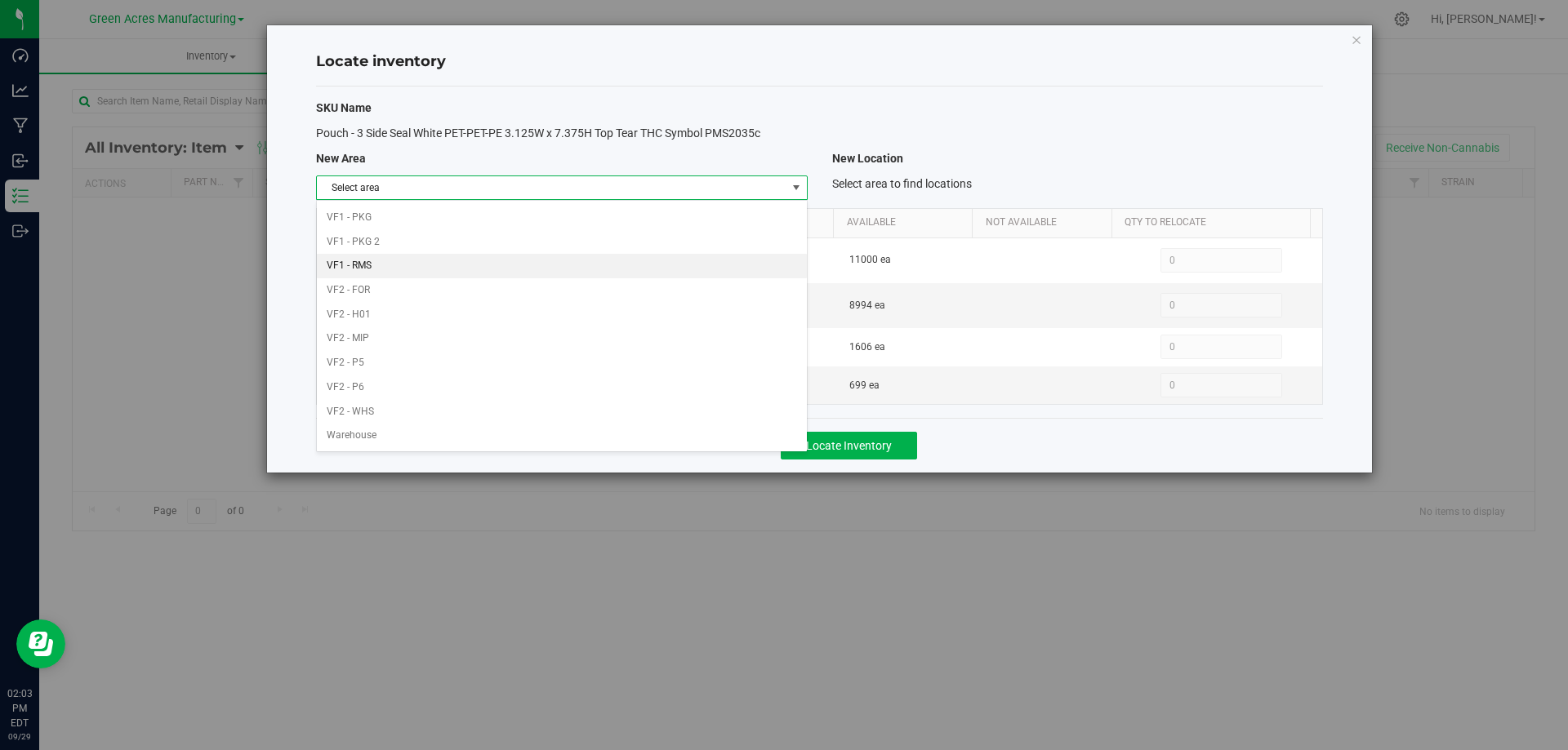
click at [584, 268] on li "VF1 - RMS" at bounding box center [561, 266] width 490 height 25
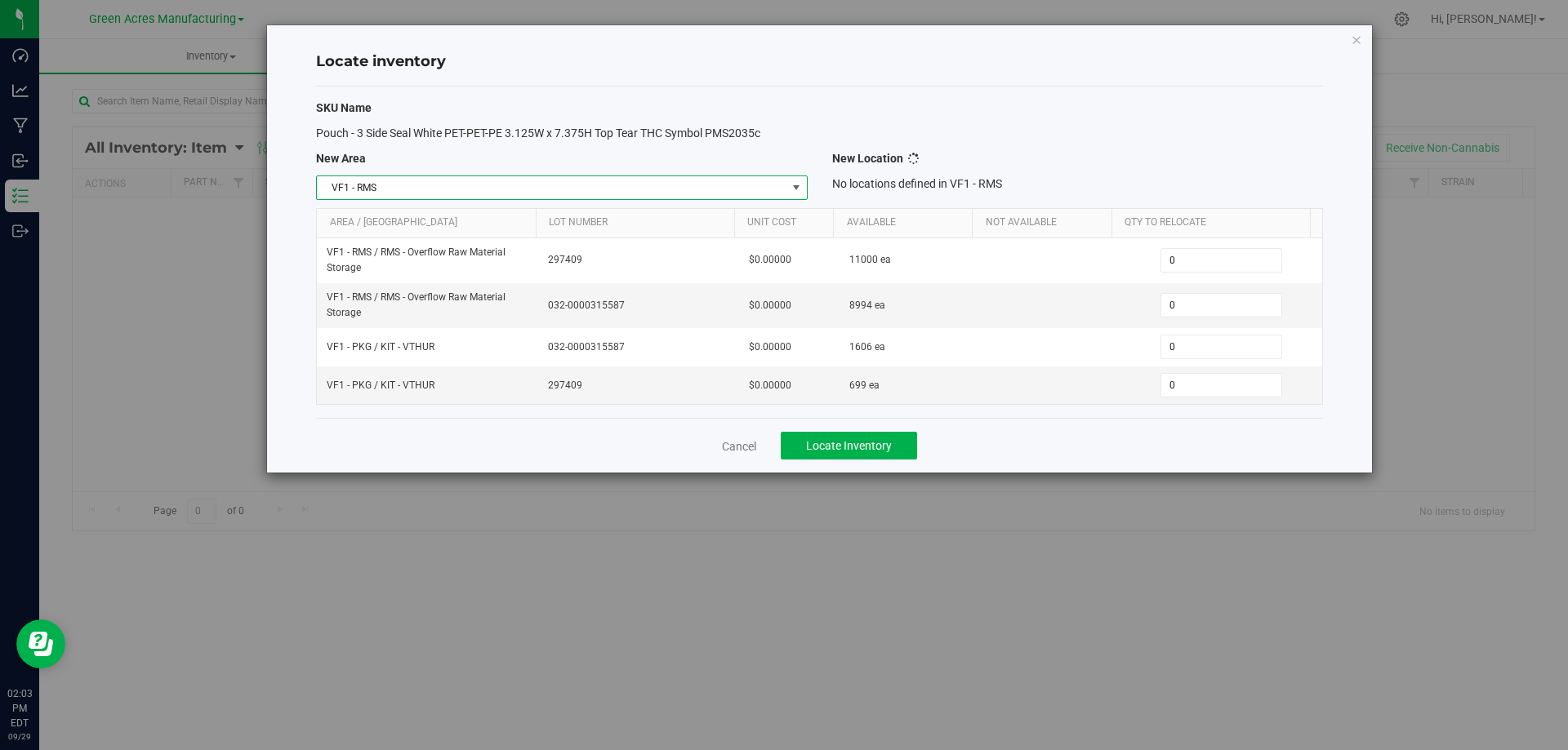
click at [1006, 182] on div "No locations defined in VF1 - RMS" at bounding box center [1078, 184] width 515 height 17
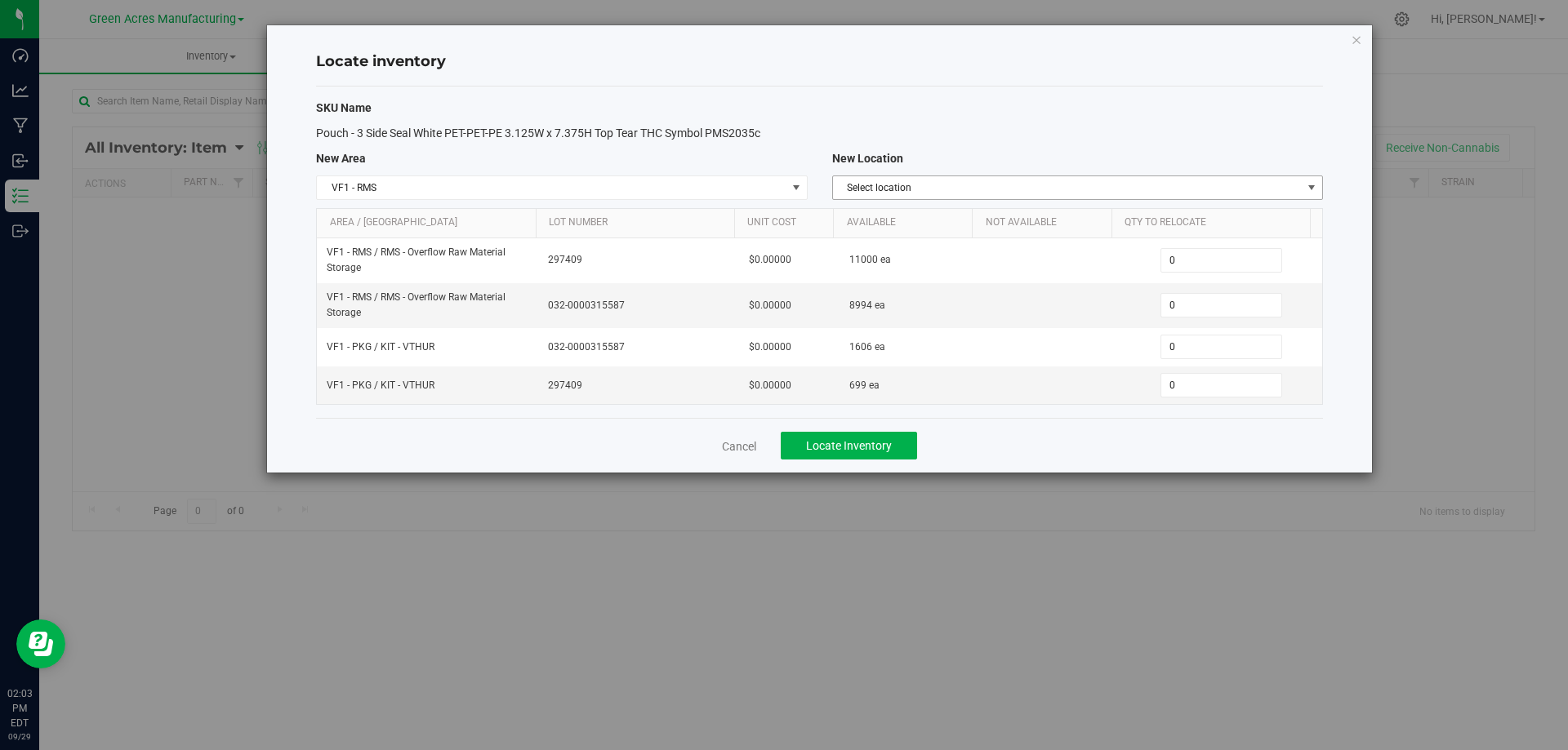
click at [1023, 185] on span "Select location" at bounding box center [1067, 188] width 469 height 23
click at [769, 189] on span "VF1 - RMS" at bounding box center [551, 188] width 469 height 23
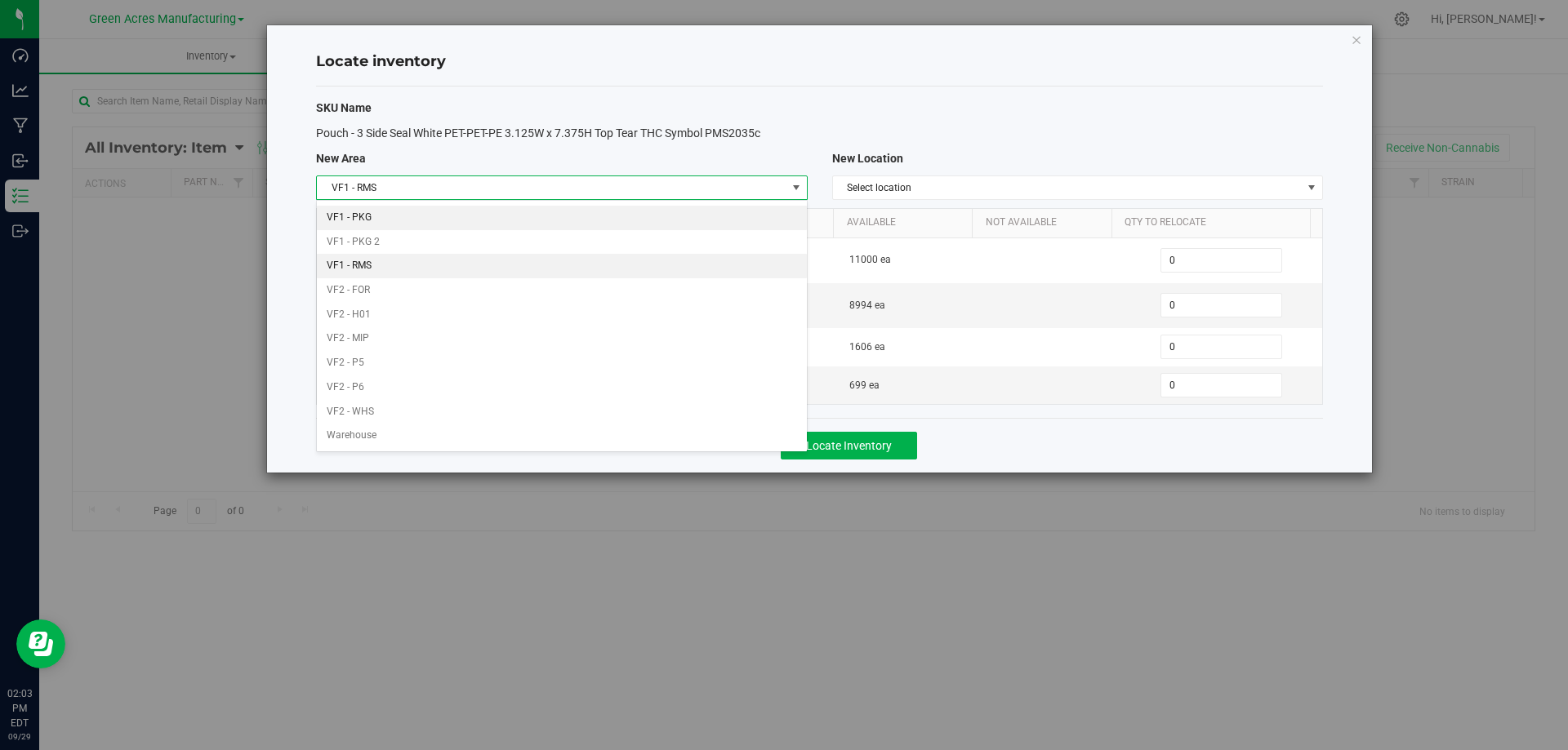
click at [725, 214] on li "VF1 - PKG" at bounding box center [561, 218] width 490 height 25
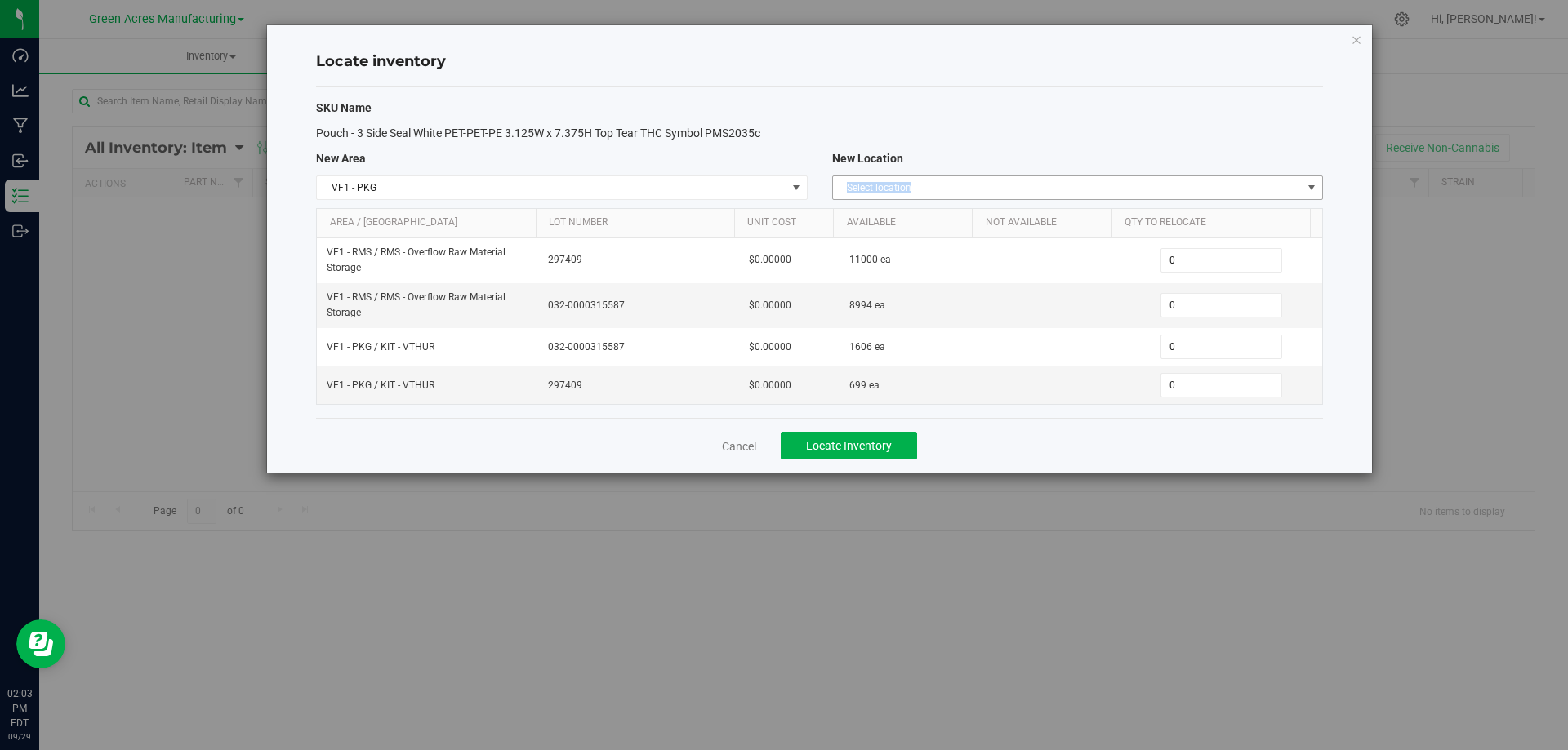
click at [1045, 192] on span "Select location" at bounding box center [1067, 188] width 469 height 23
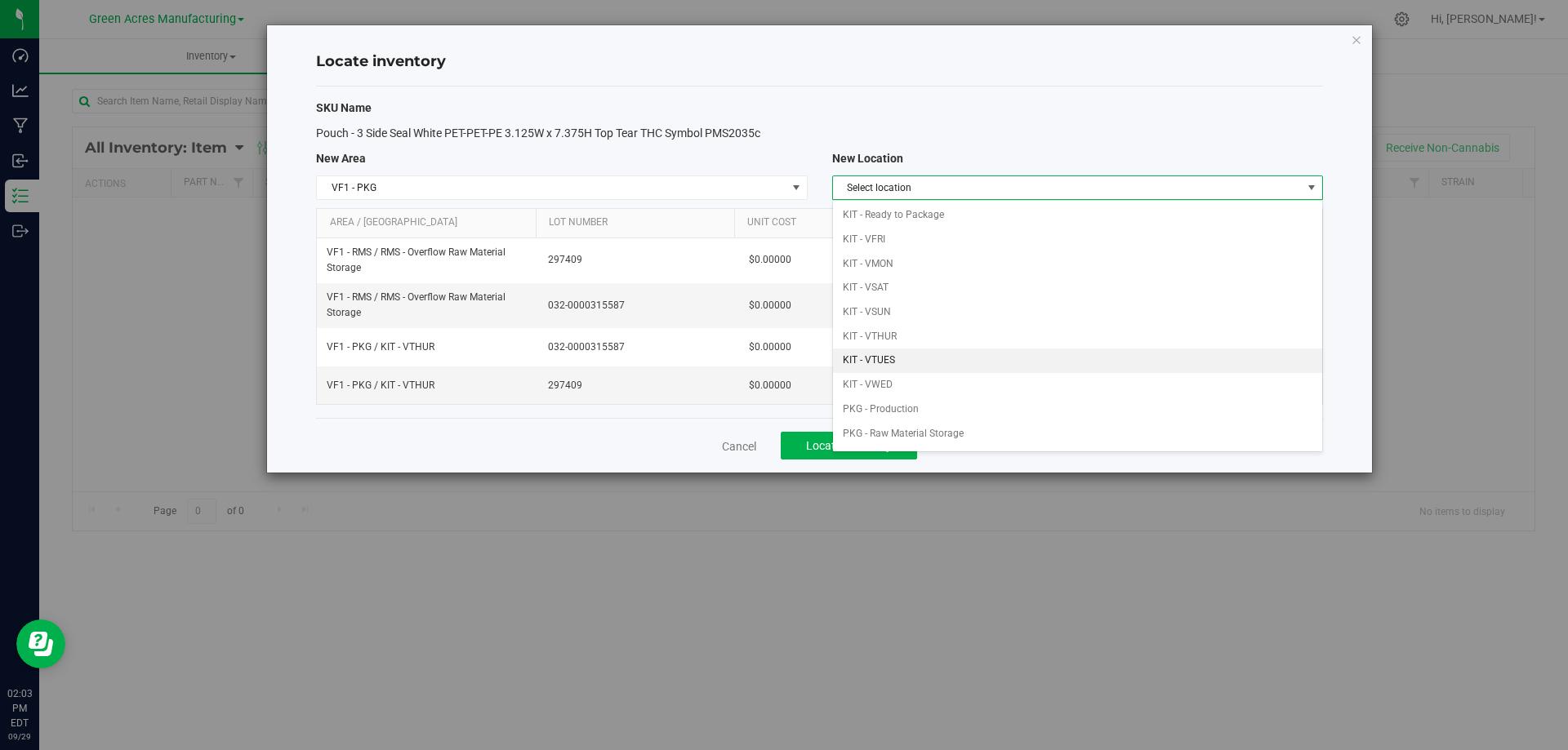
click at [910, 357] on li "KIT - VTUES" at bounding box center [1078, 361] width 490 height 25
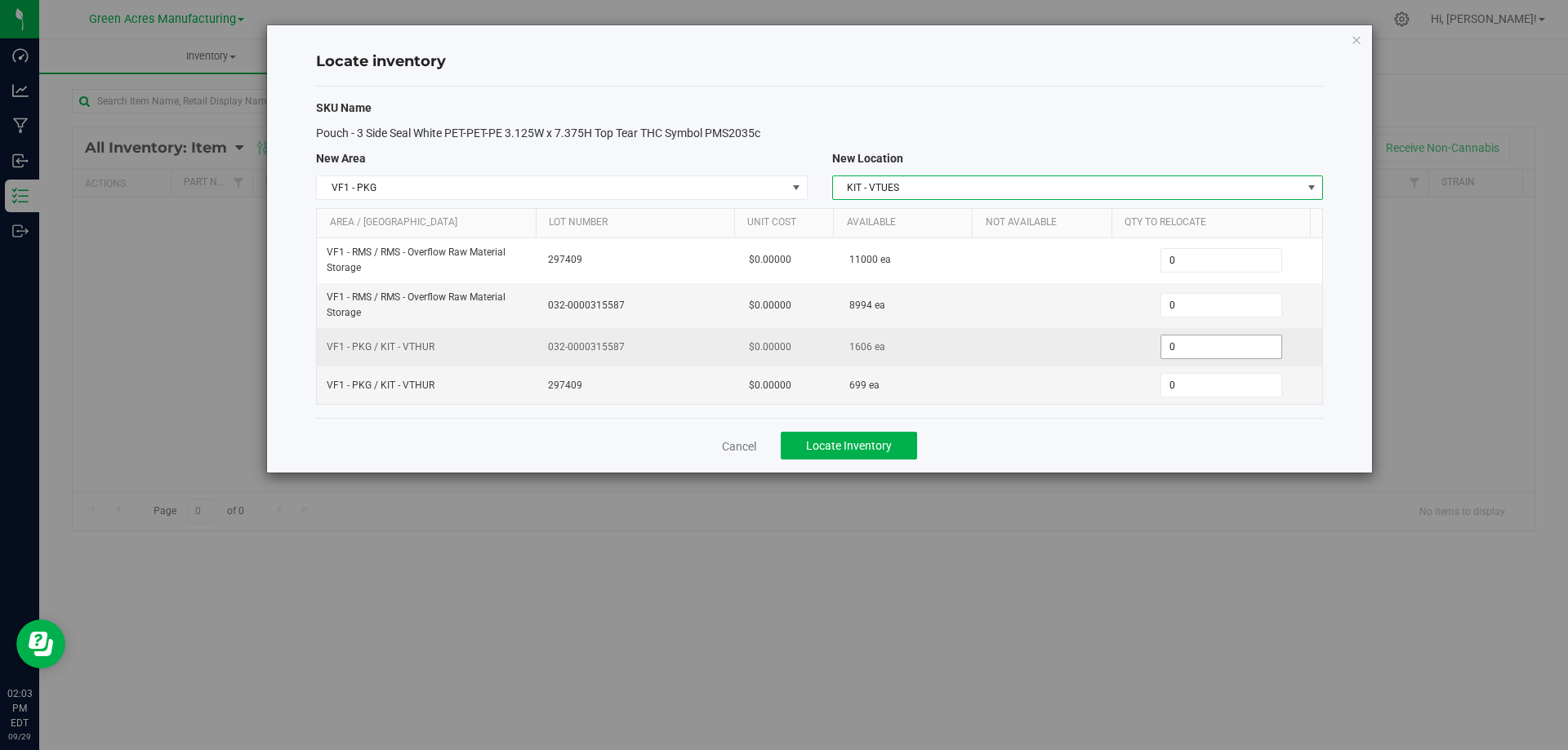
click at [1181, 349] on span "0 0" at bounding box center [1221, 348] width 122 height 25
click at [1181, 349] on input "0" at bounding box center [1221, 348] width 120 height 23
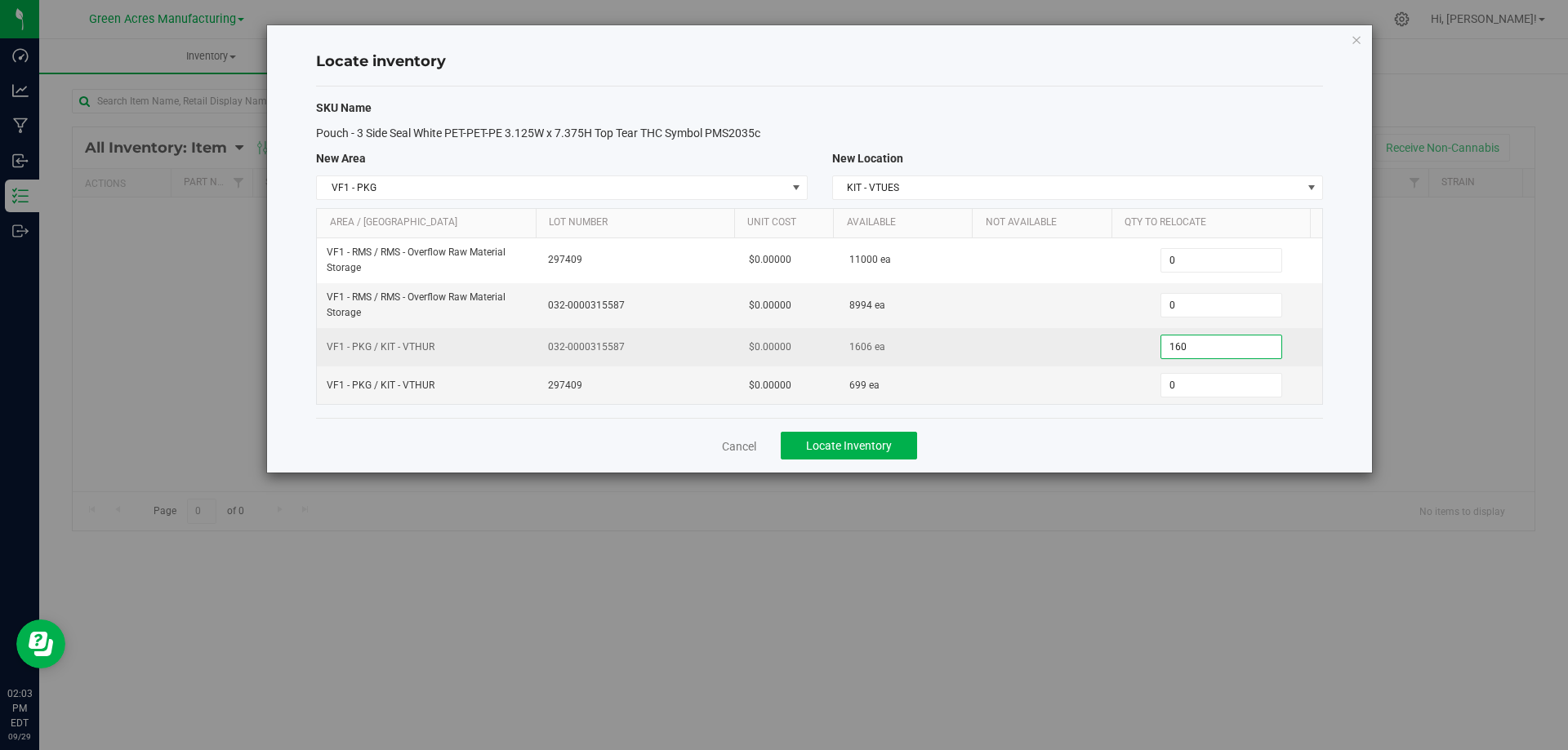
type input "1606"
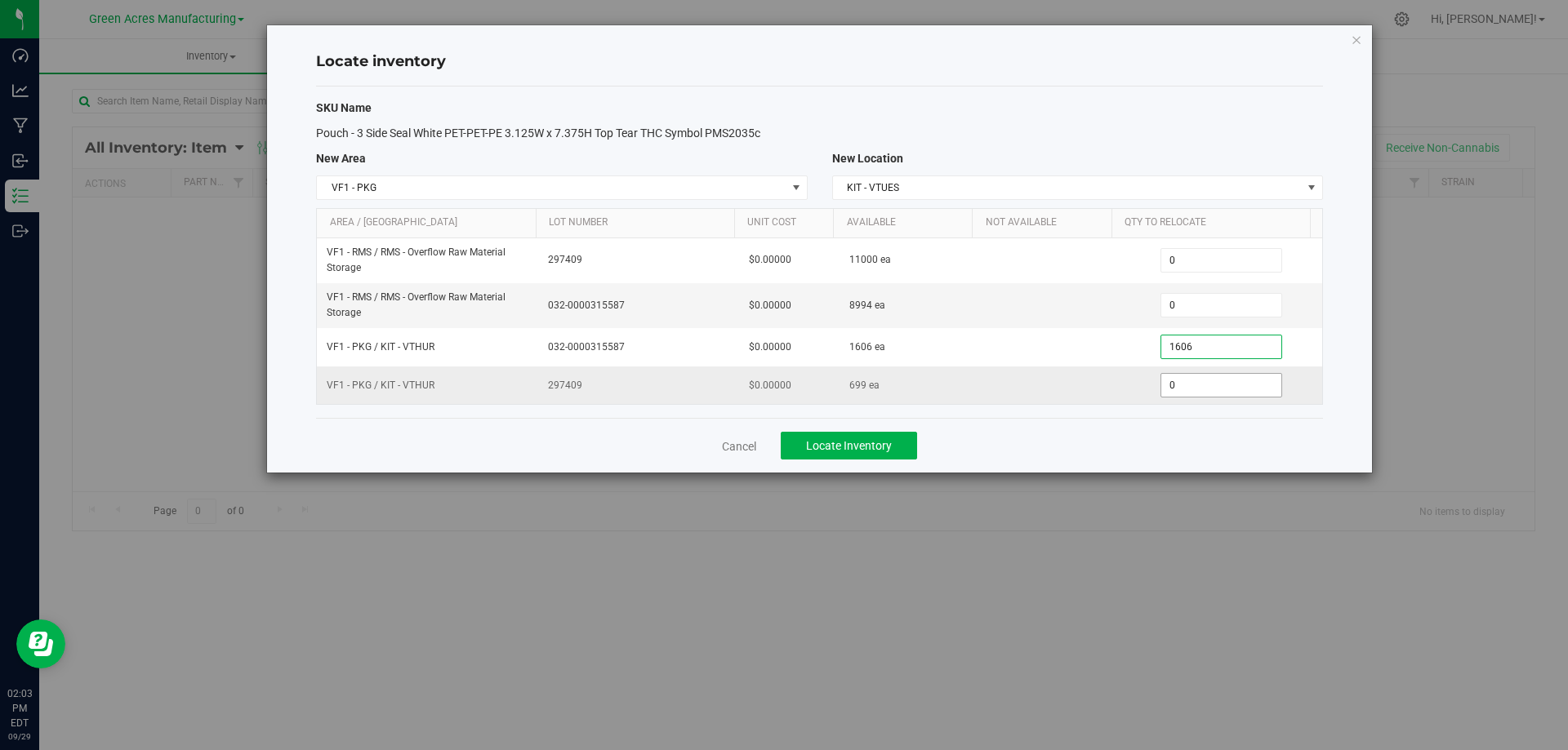
click at [1178, 387] on input "0" at bounding box center [1221, 386] width 120 height 23
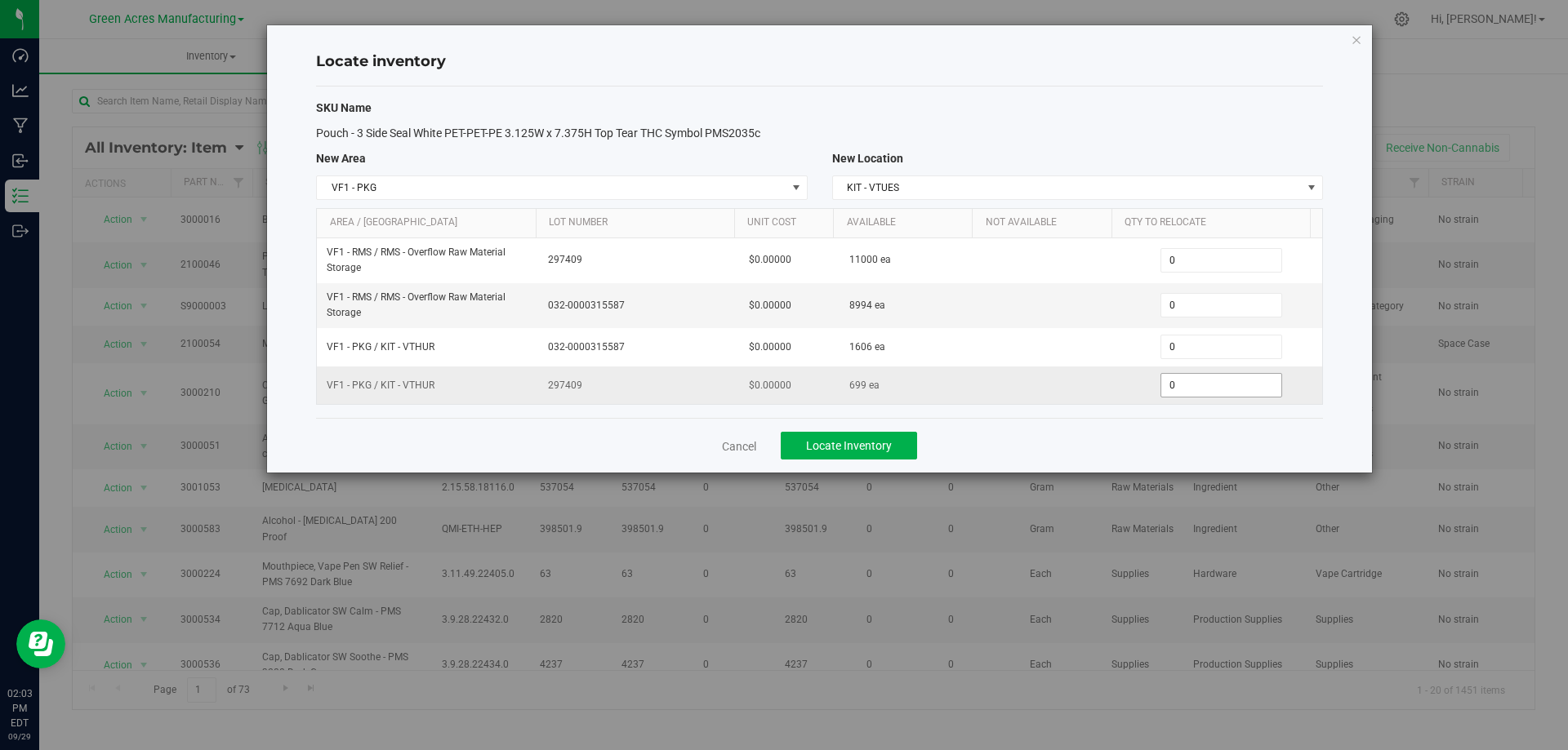
type input "1,606"
type input "6990"
type input "699"
click at [1057, 434] on div "Cancel Locate Inventory" at bounding box center [819, 446] width 1007 height 55
click at [1185, 312] on span "0 0" at bounding box center [1221, 306] width 122 height 25
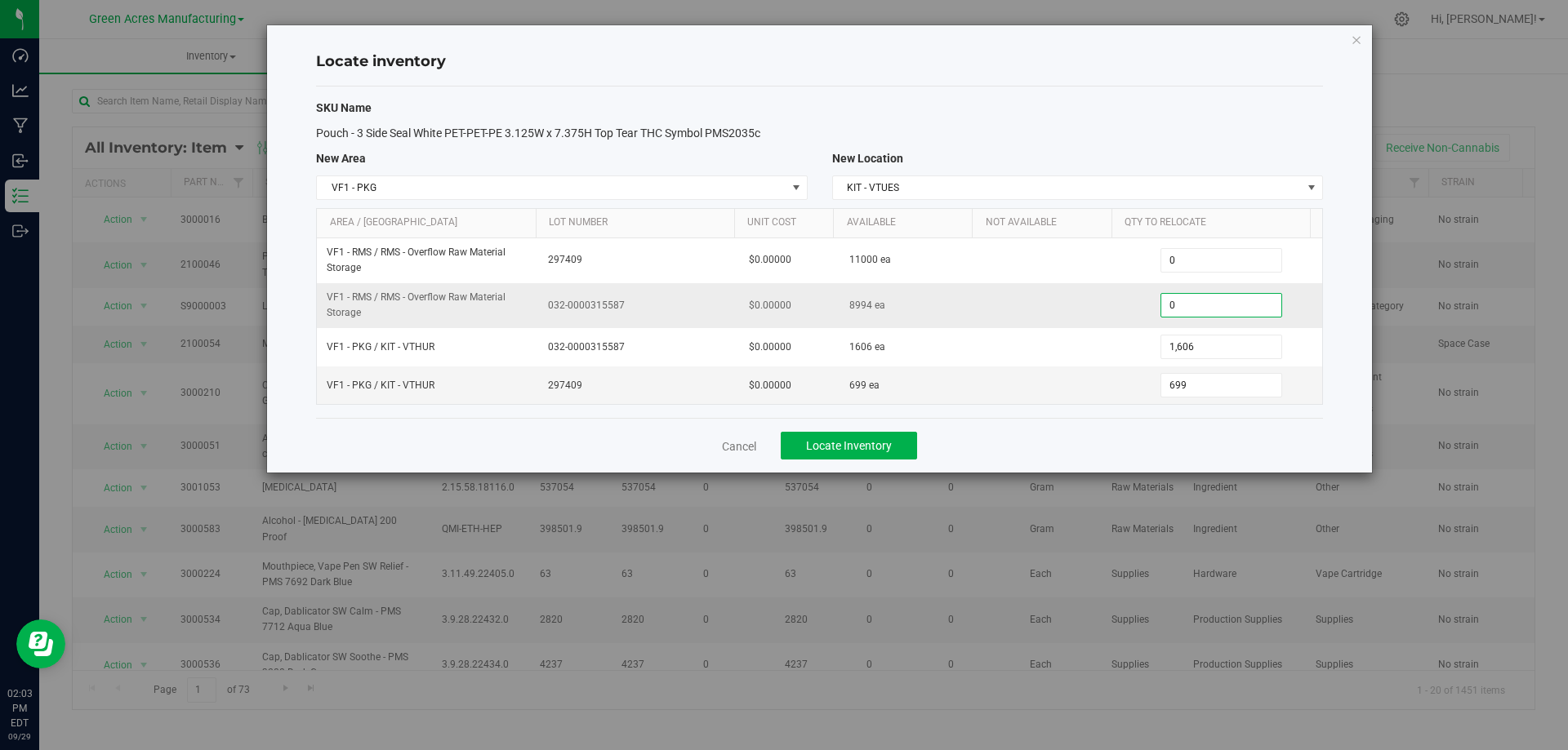
click at [1185, 311] on input "0" at bounding box center [1221, 306] width 120 height 23
paste input "3894"
type input "3894"
type input "3,894"
click at [1123, 424] on div "Cancel Locate Inventory" at bounding box center [819, 446] width 1007 height 55
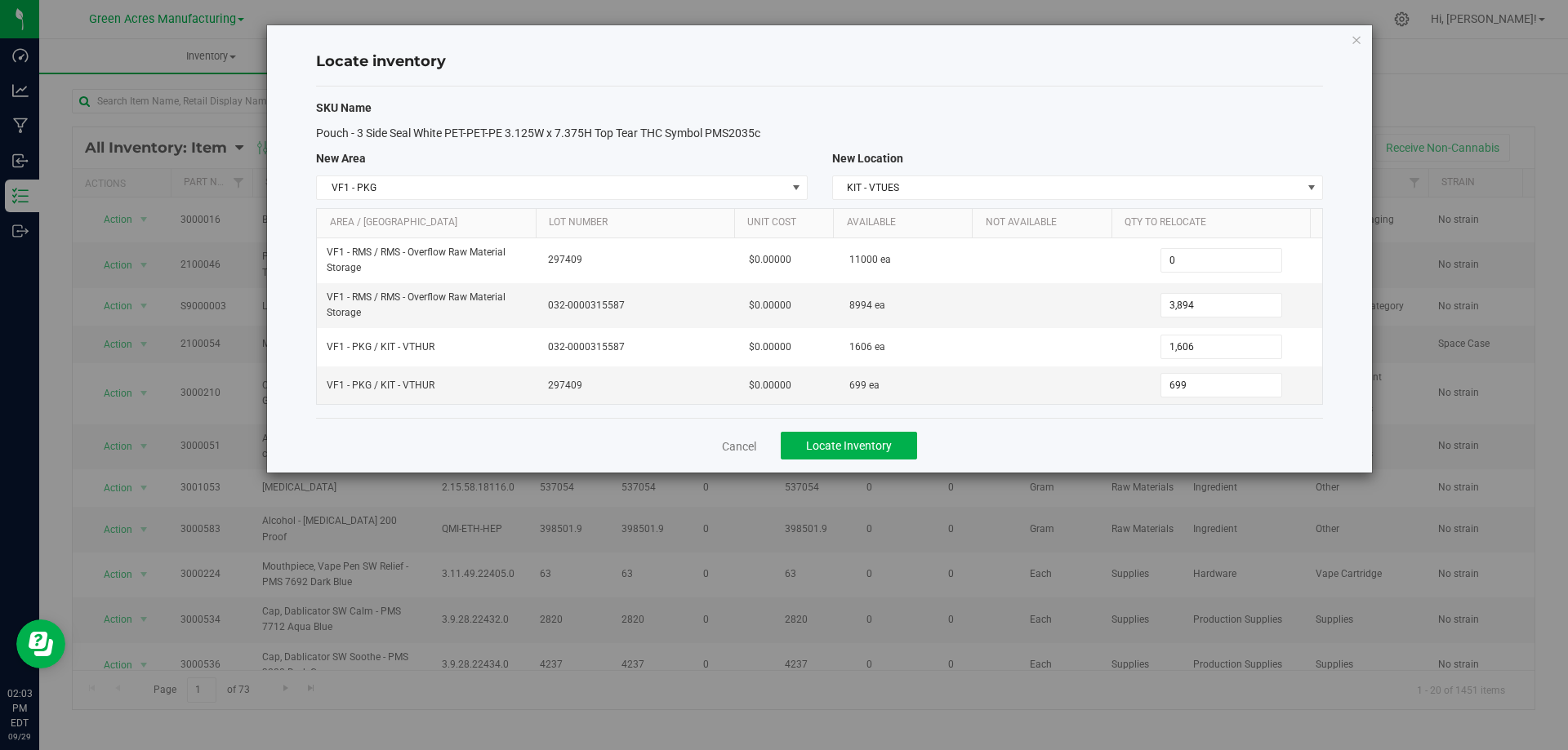
click at [979, 446] on div "Cancel Locate Inventory" at bounding box center [819, 446] width 1007 height 55
click at [909, 446] on button "Locate Inventory" at bounding box center [850, 445] width 137 height 27
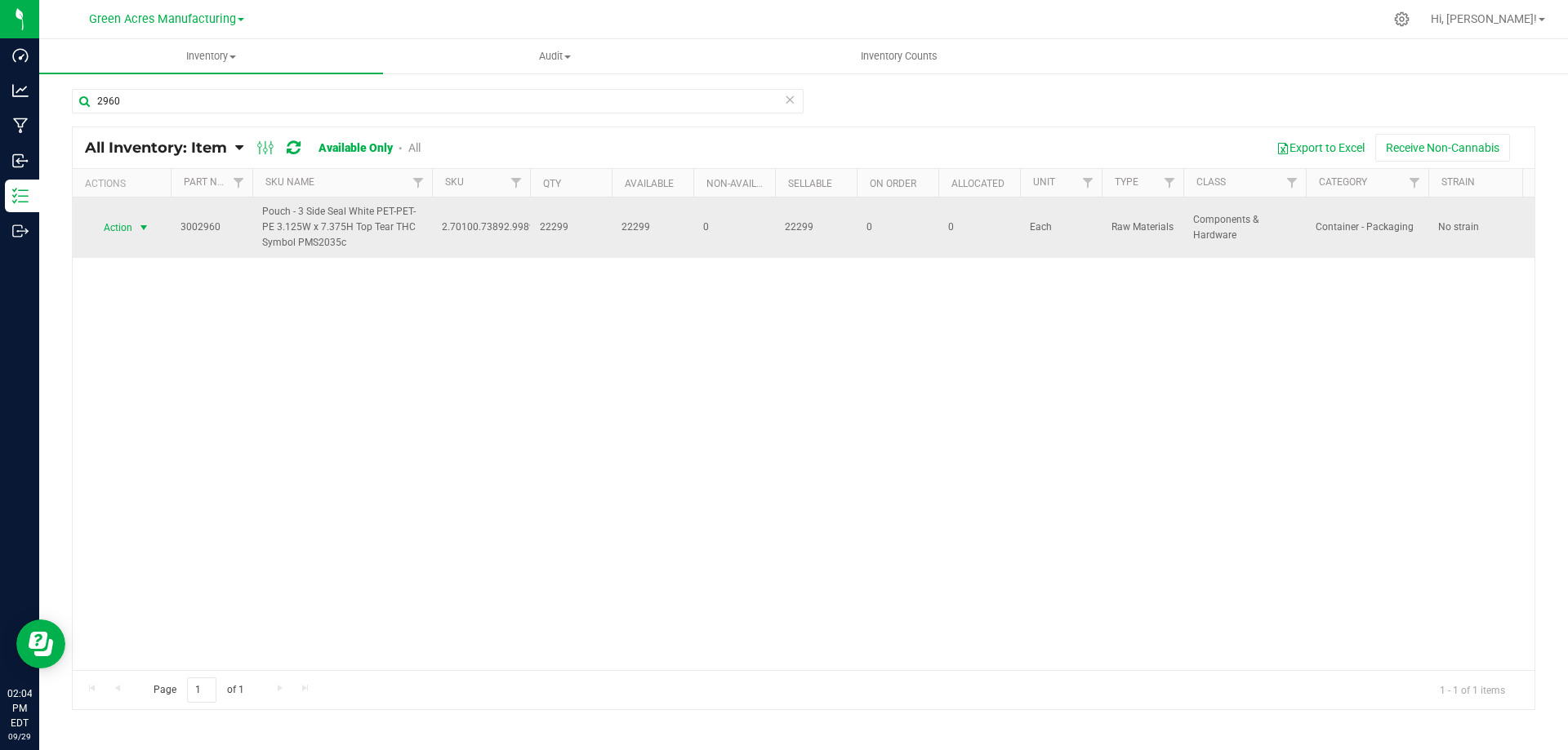
click at [141, 224] on span "select" at bounding box center [144, 228] width 13 height 13
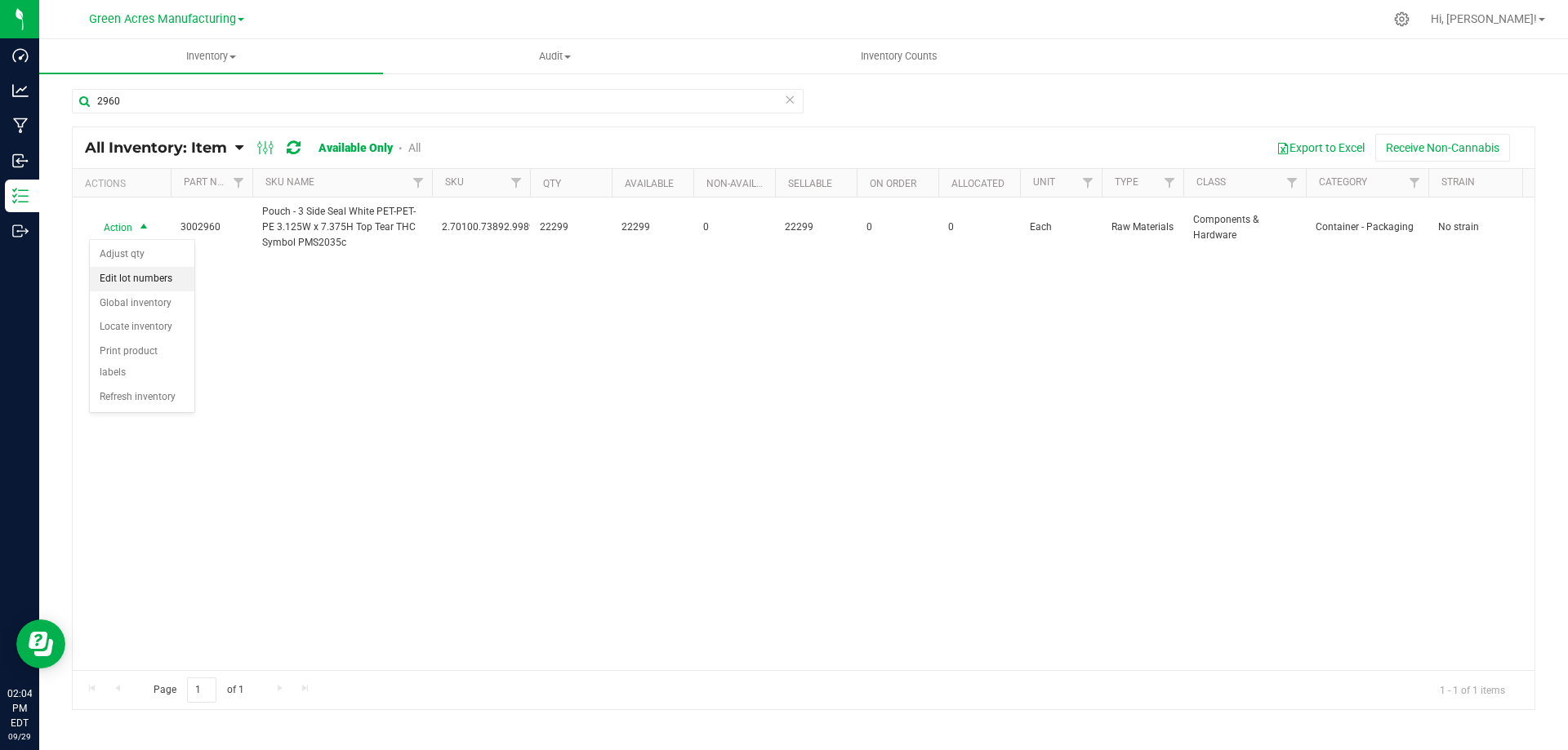
click at [153, 274] on li "Edit lot numbers" at bounding box center [142, 279] width 105 height 25
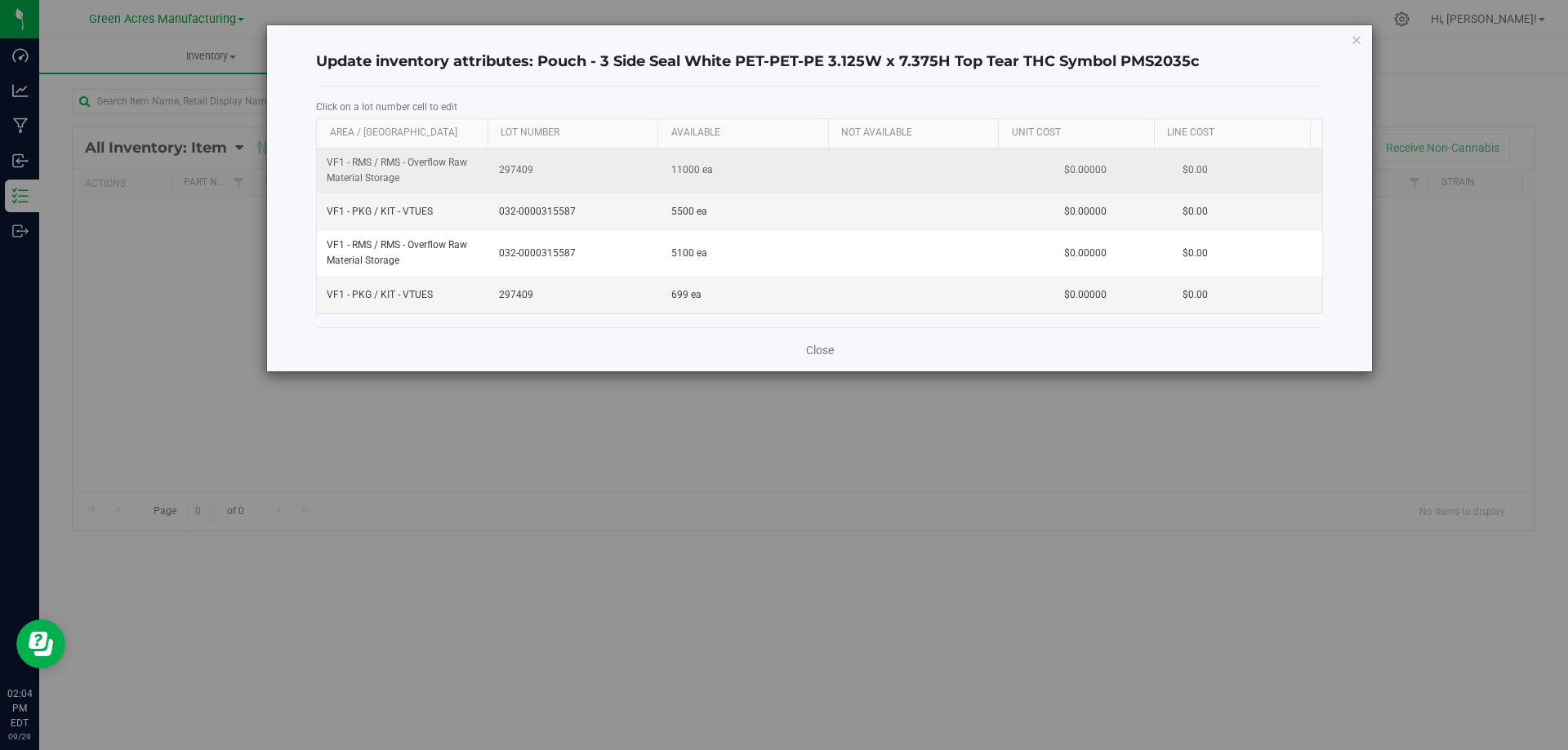
click at [515, 167] on span "297409" at bounding box center [576, 169] width 153 height 15
click at [515, 167] on input "297409" at bounding box center [572, 170] width 156 height 26
click at [544, 208] on span "032-0000315587" at bounding box center [576, 211] width 153 height 15
click at [544, 207] on input "032-0000315587" at bounding box center [572, 212] width 156 height 26
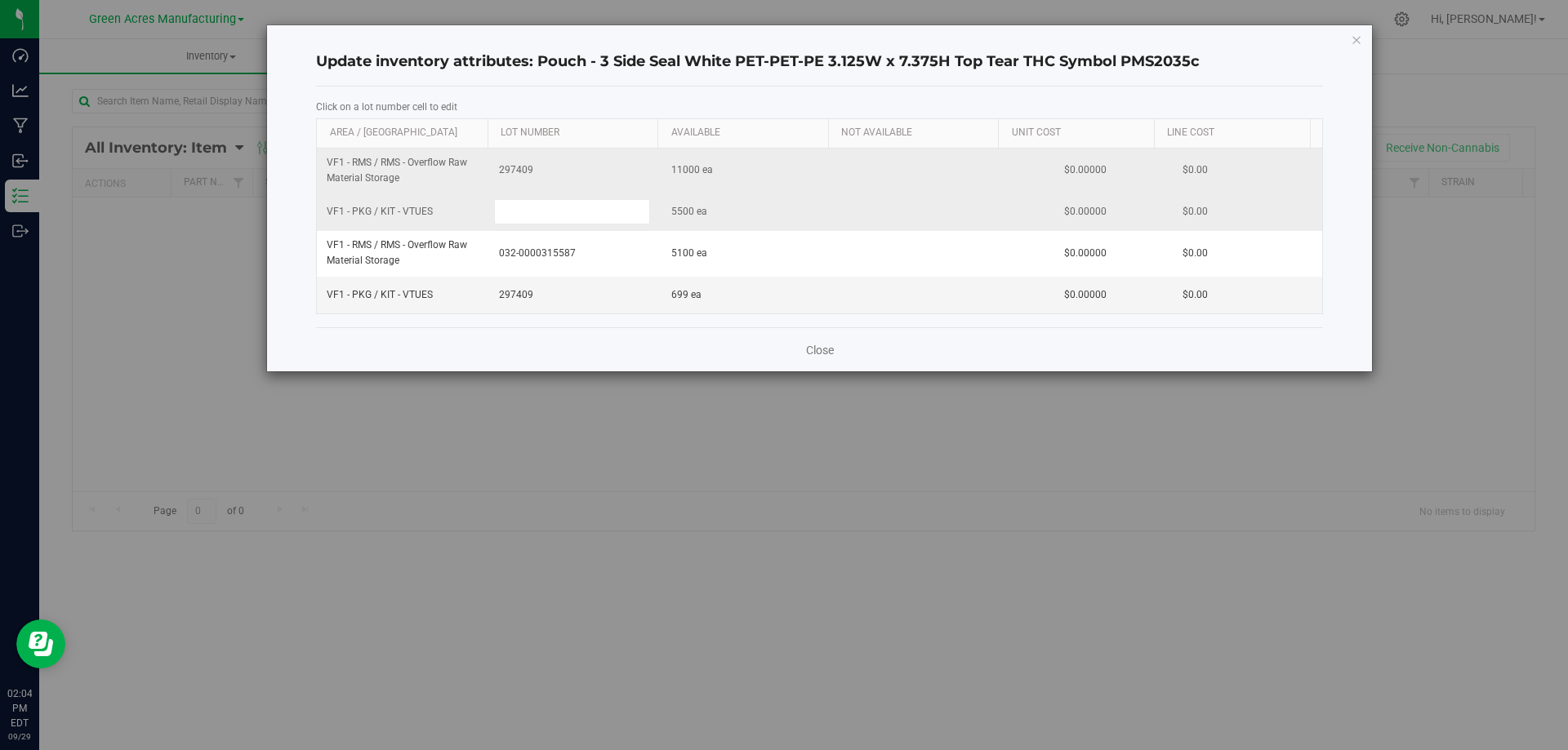
click at [514, 169] on div "VF1 - RMS / RMS - Overflow Raw Material Storage 297409 11000 ea $0.00000 $0.00 …" at bounding box center [819, 231] width 1006 height 165
click at [514, 169] on div at bounding box center [819, 231] width 1006 height 165
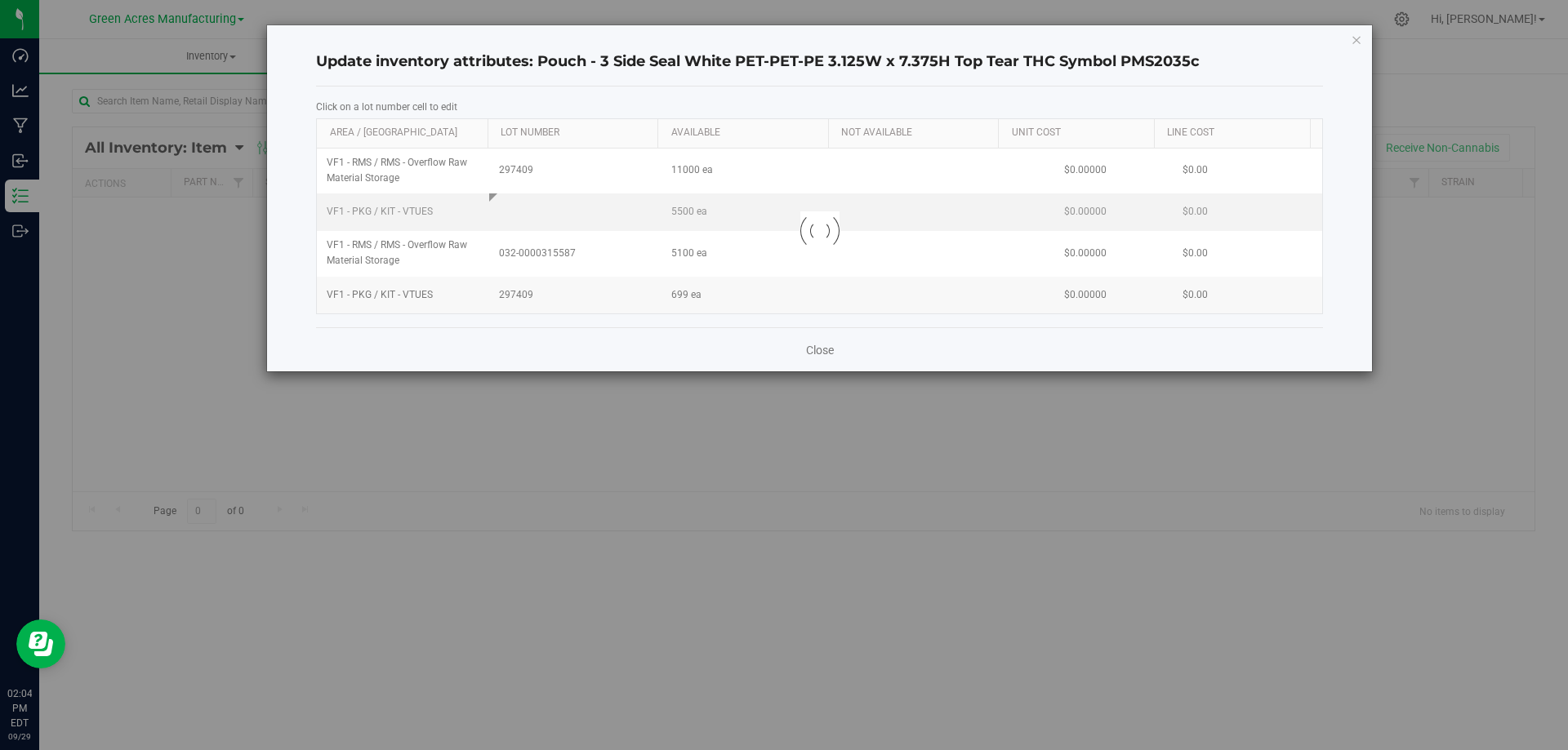
click at [514, 166] on div at bounding box center [819, 231] width 1006 height 165
click at [514, 169] on span "297409" at bounding box center [576, 169] width 153 height 15
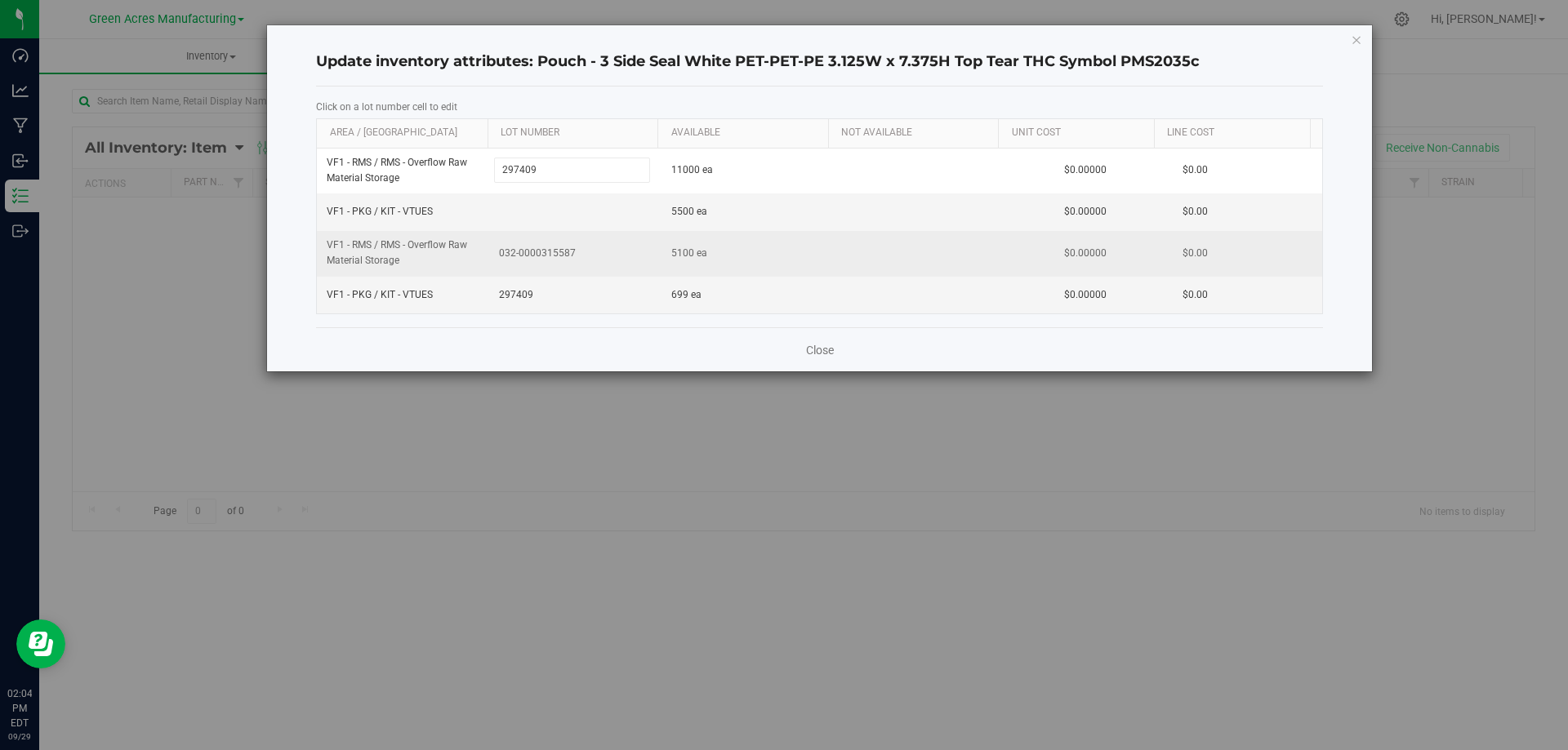
click at [533, 256] on span "032-0000315587" at bounding box center [576, 253] width 153 height 15
click at [533, 256] on input "032-0000315587" at bounding box center [572, 254] width 156 height 26
type input "\297409"
click at [507, 255] on input "\297409" at bounding box center [572, 254] width 156 height 26
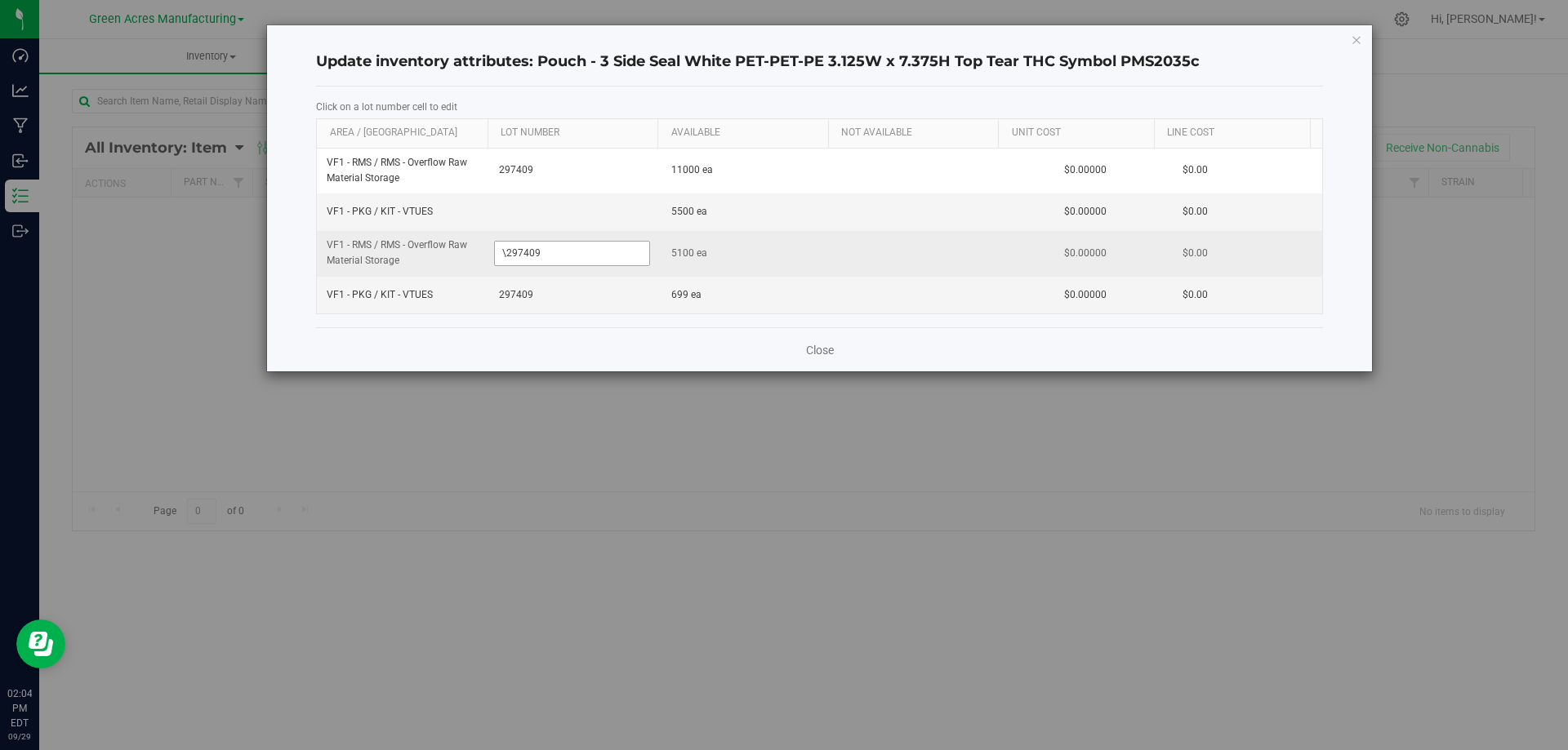
click at [507, 255] on input "\297409" at bounding box center [572, 254] width 156 height 26
click at [528, 252] on input "\297409" at bounding box center [572, 254] width 156 height 26
type input "297409"
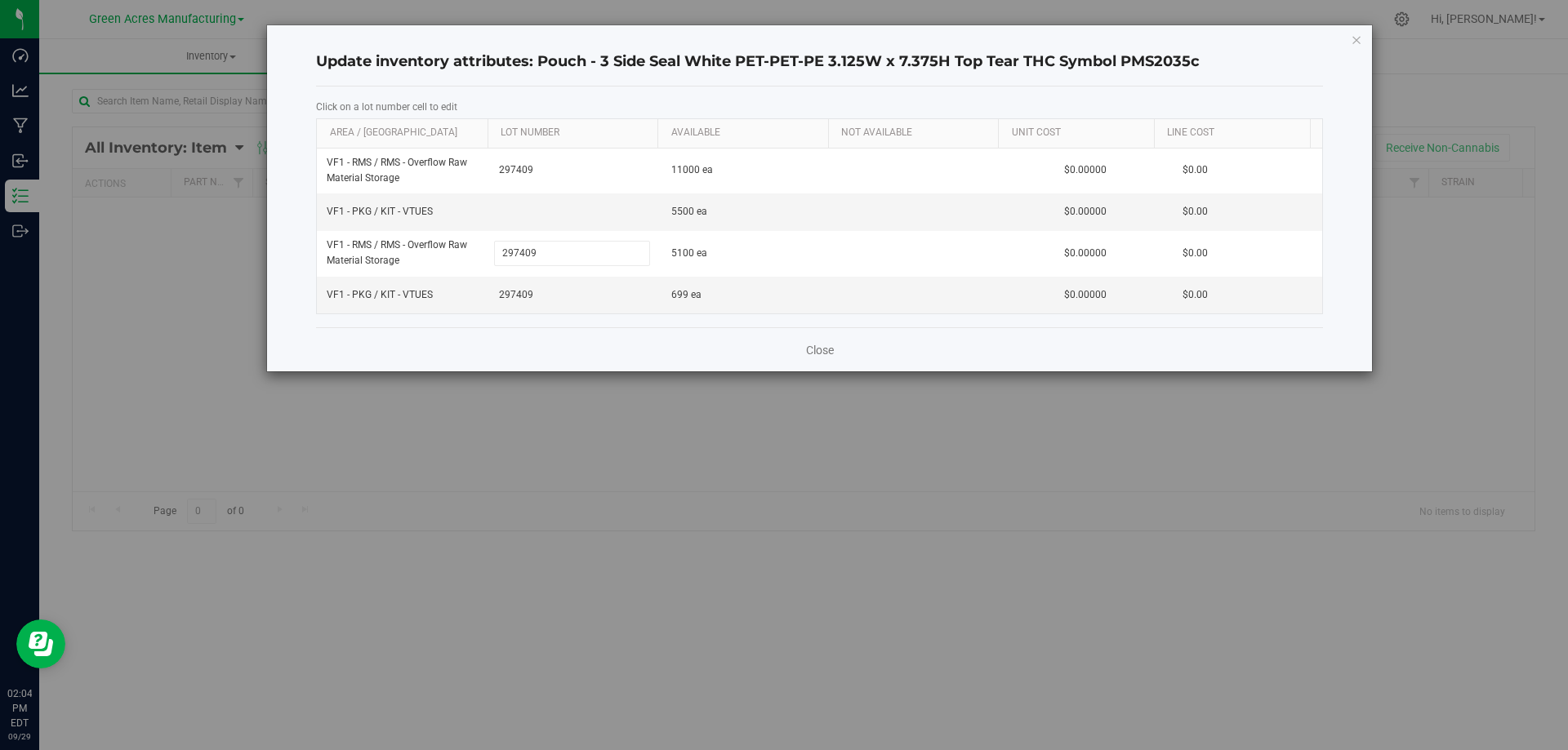
click at [641, 346] on div "Close" at bounding box center [819, 349] width 1007 height 44
click at [519, 293] on span "297409" at bounding box center [576, 294] width 153 height 15
click at [519, 293] on input "297409" at bounding box center [572, 295] width 156 height 26
click at [501, 211] on div "Loading... VF1 - RMS / RMS - Overflow Raw Material Storage 297409 11000 ea $0.0…" at bounding box center [819, 231] width 1006 height 165
click at [501, 211] on div at bounding box center [819, 231] width 1006 height 165
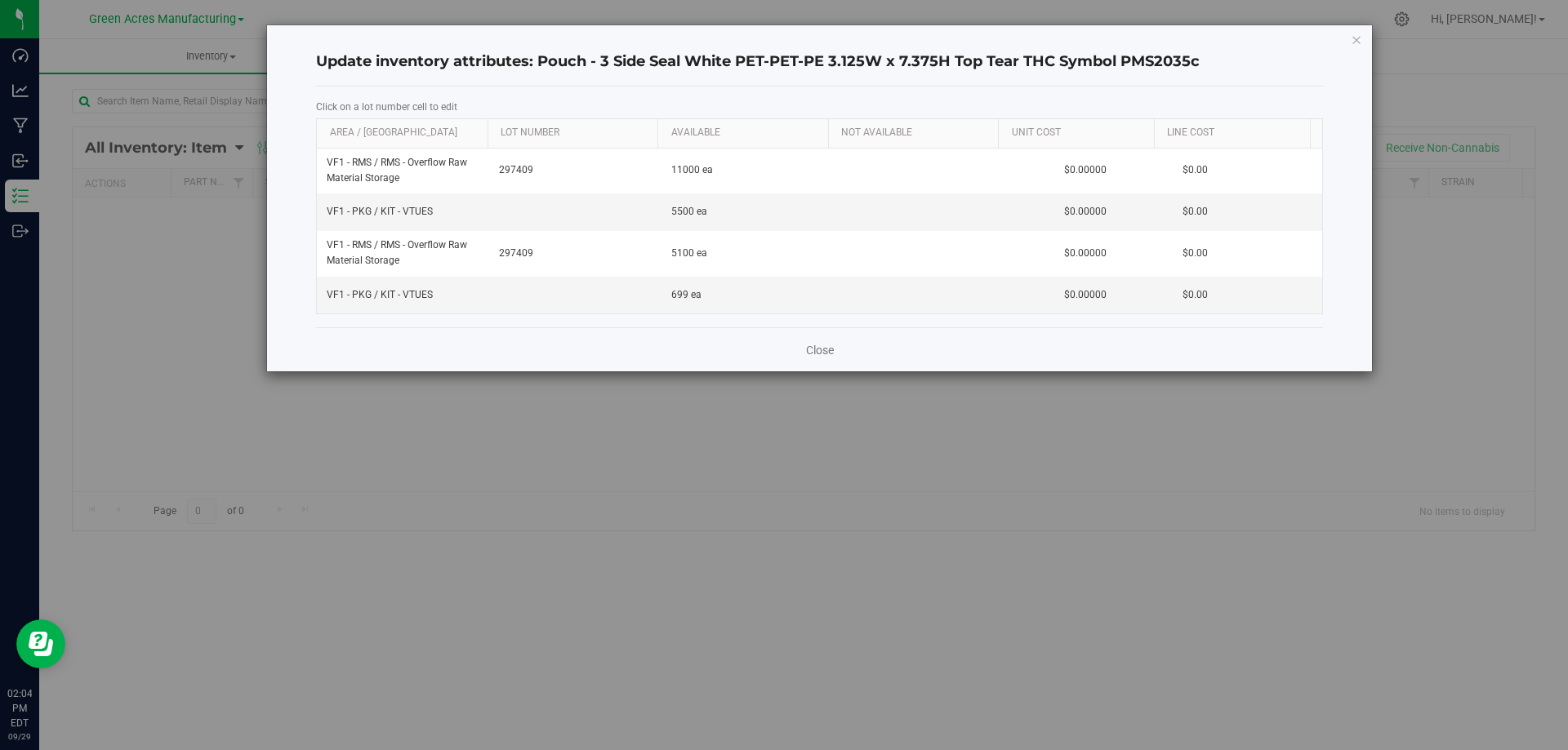
click at [594, 336] on div "Close" at bounding box center [819, 349] width 1007 height 44
click at [812, 345] on link "Close" at bounding box center [819, 350] width 27 height 16
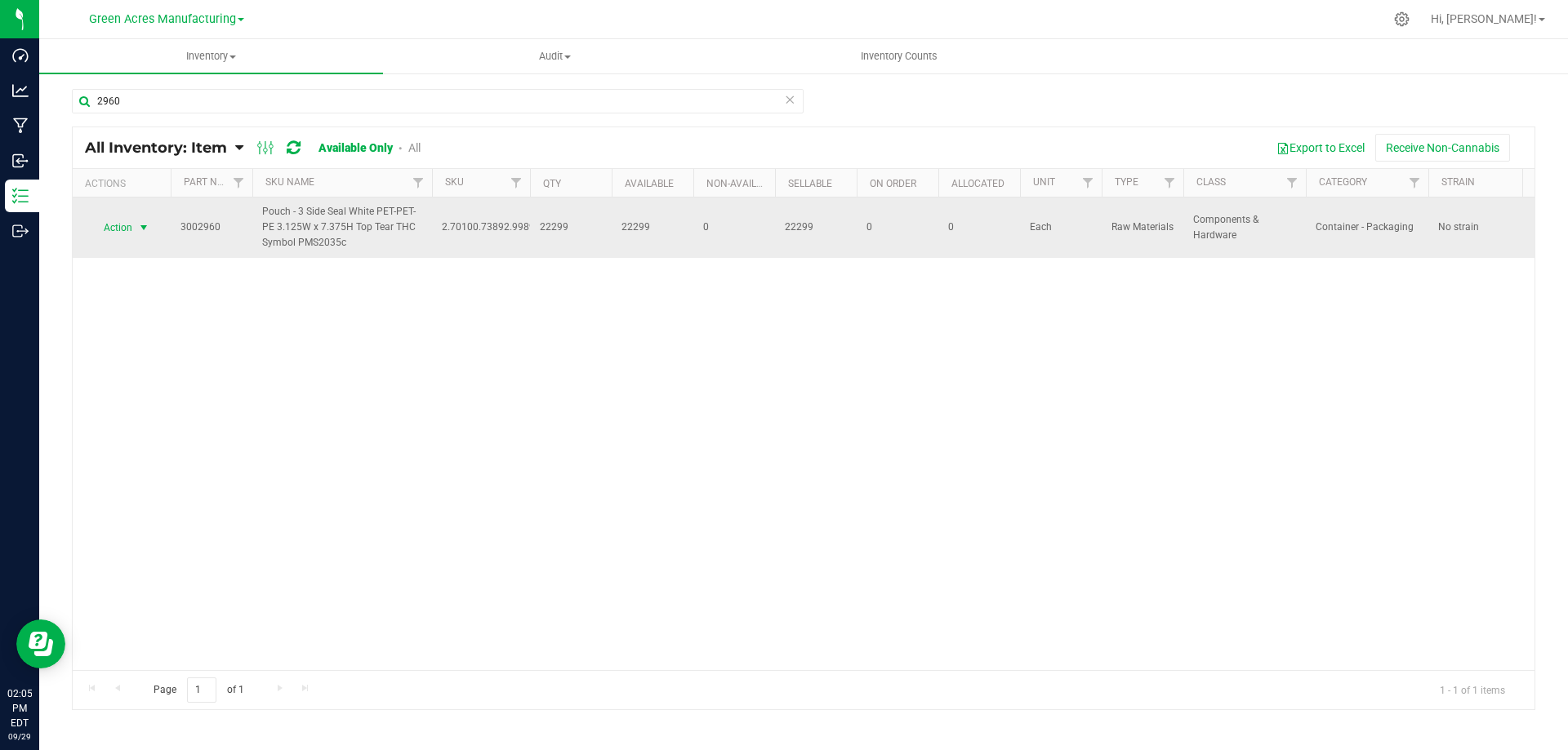
click at [143, 223] on span "select" at bounding box center [144, 228] width 13 height 13
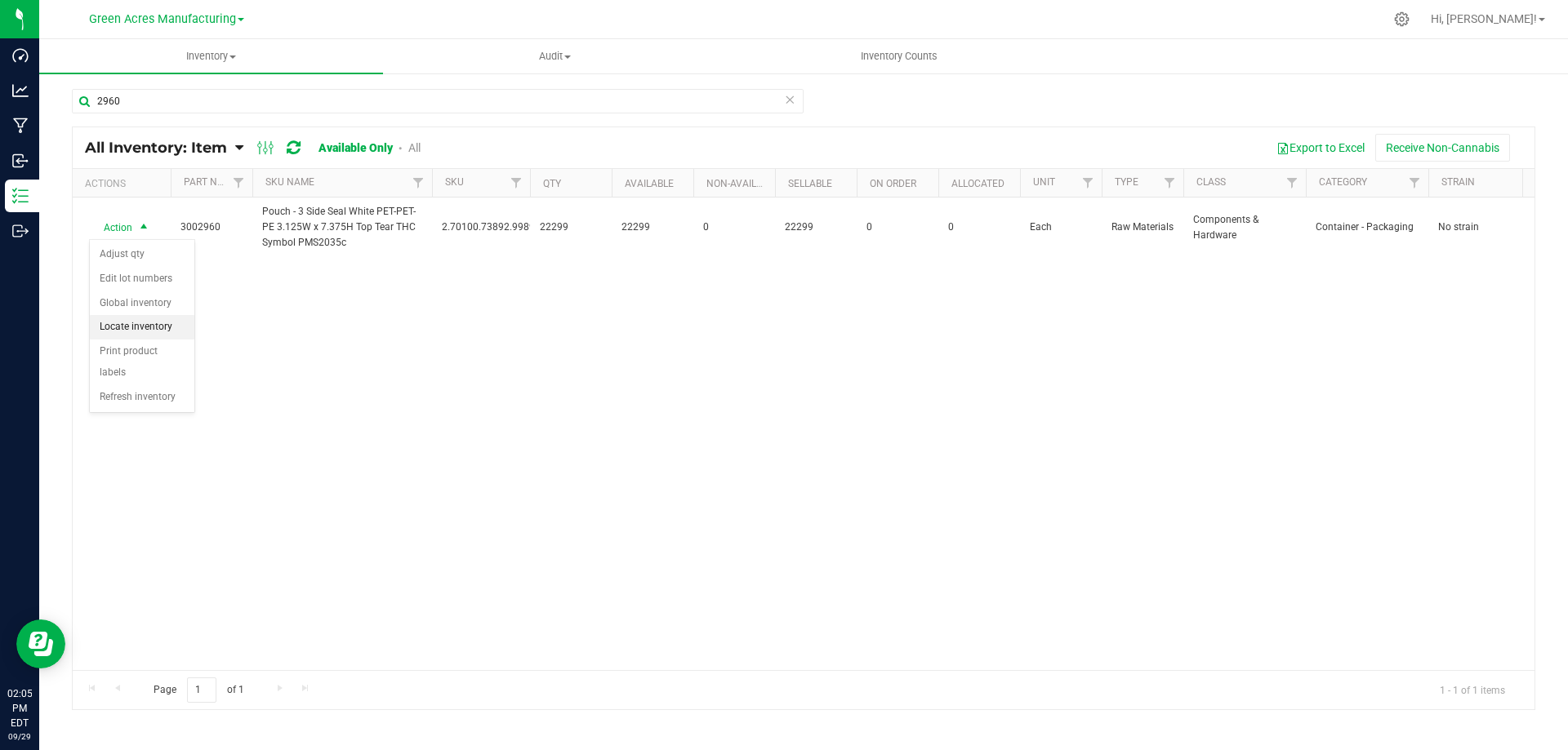
click at [174, 330] on li "Locate inventory" at bounding box center [142, 328] width 105 height 25
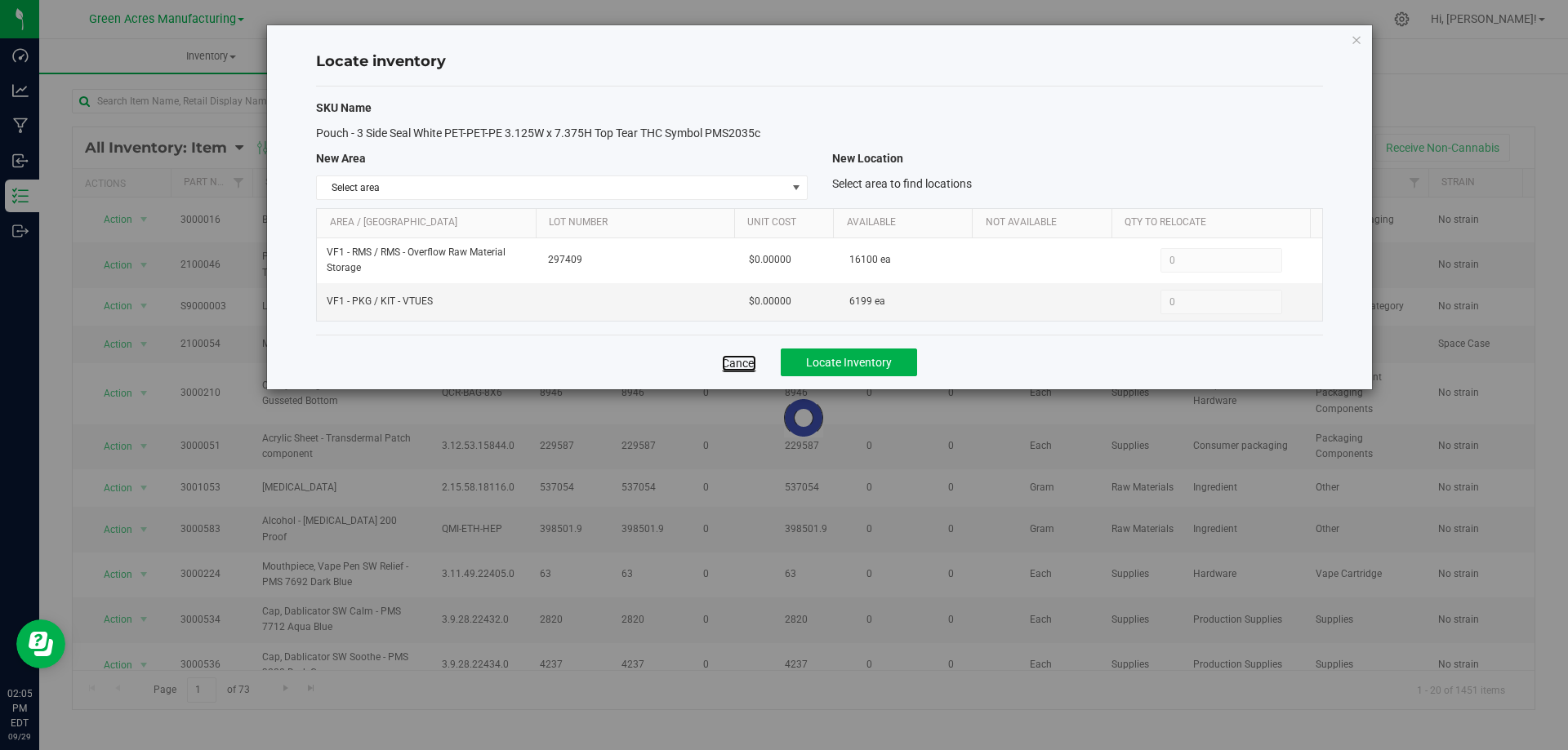
click at [731, 364] on link "Cancel" at bounding box center [739, 363] width 35 height 16
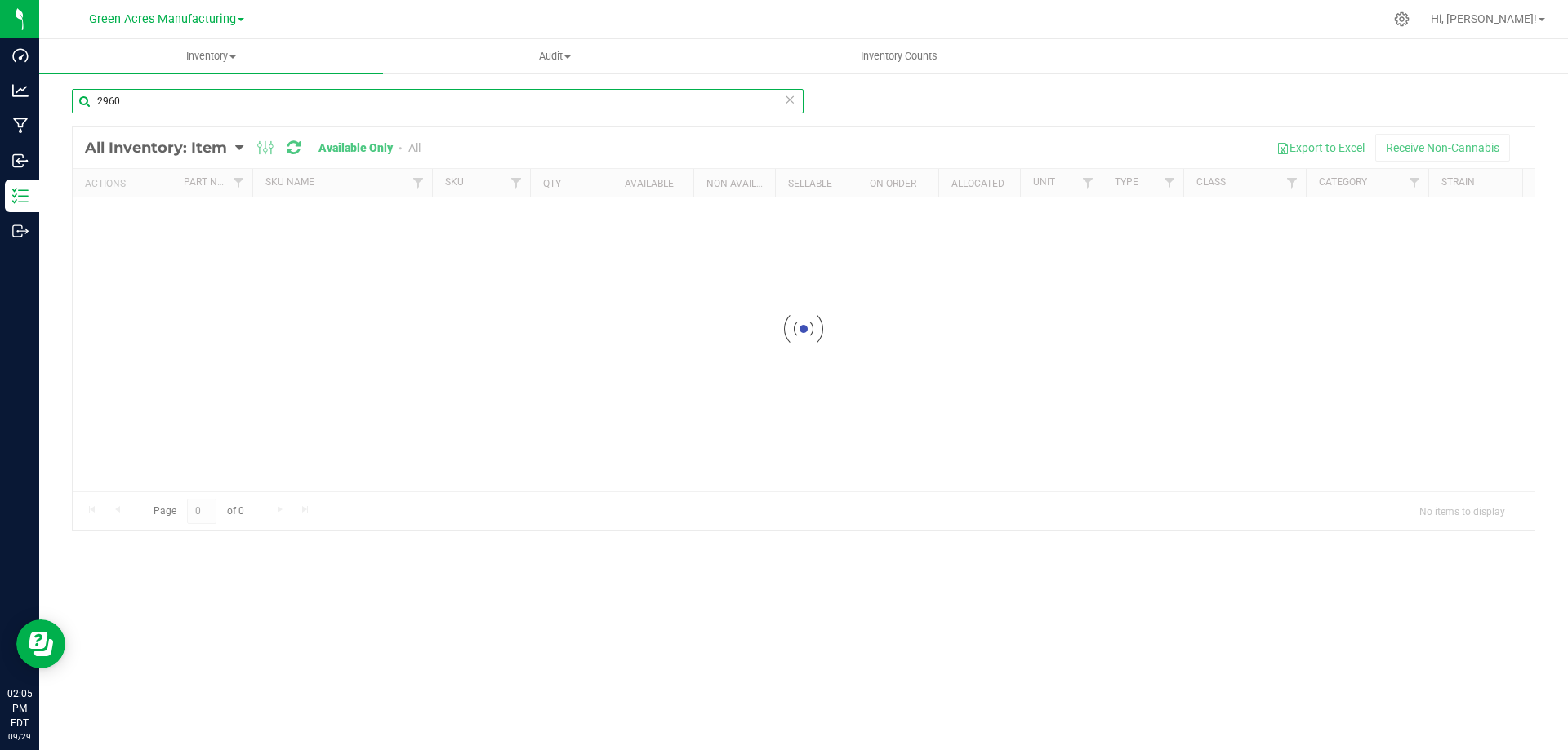
click at [148, 95] on input "2960" at bounding box center [437, 101] width 732 height 25
click at [148, 97] on input "2960" at bounding box center [437, 101] width 732 height 25
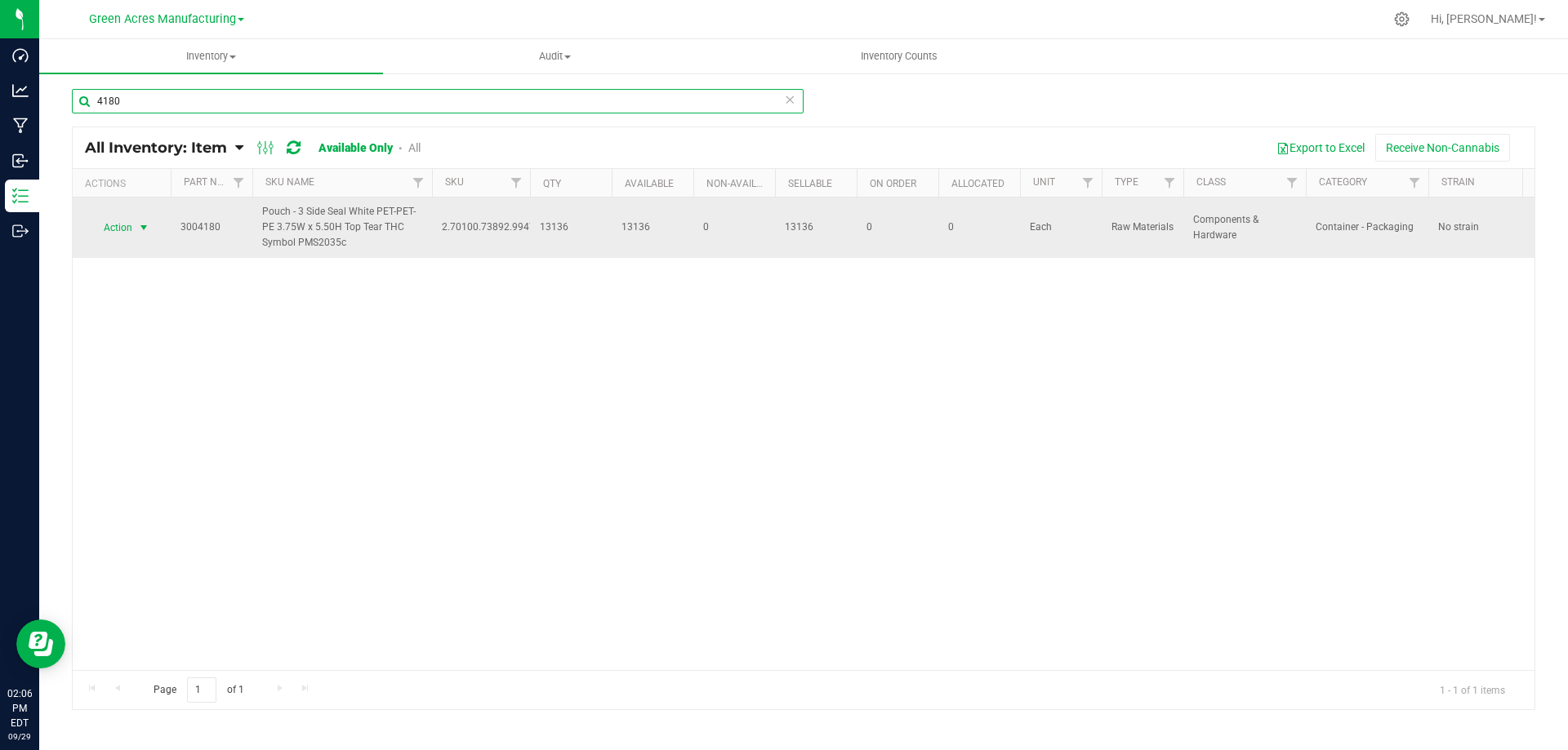
type input "4180"
click at [139, 226] on span "select" at bounding box center [144, 228] width 13 height 13
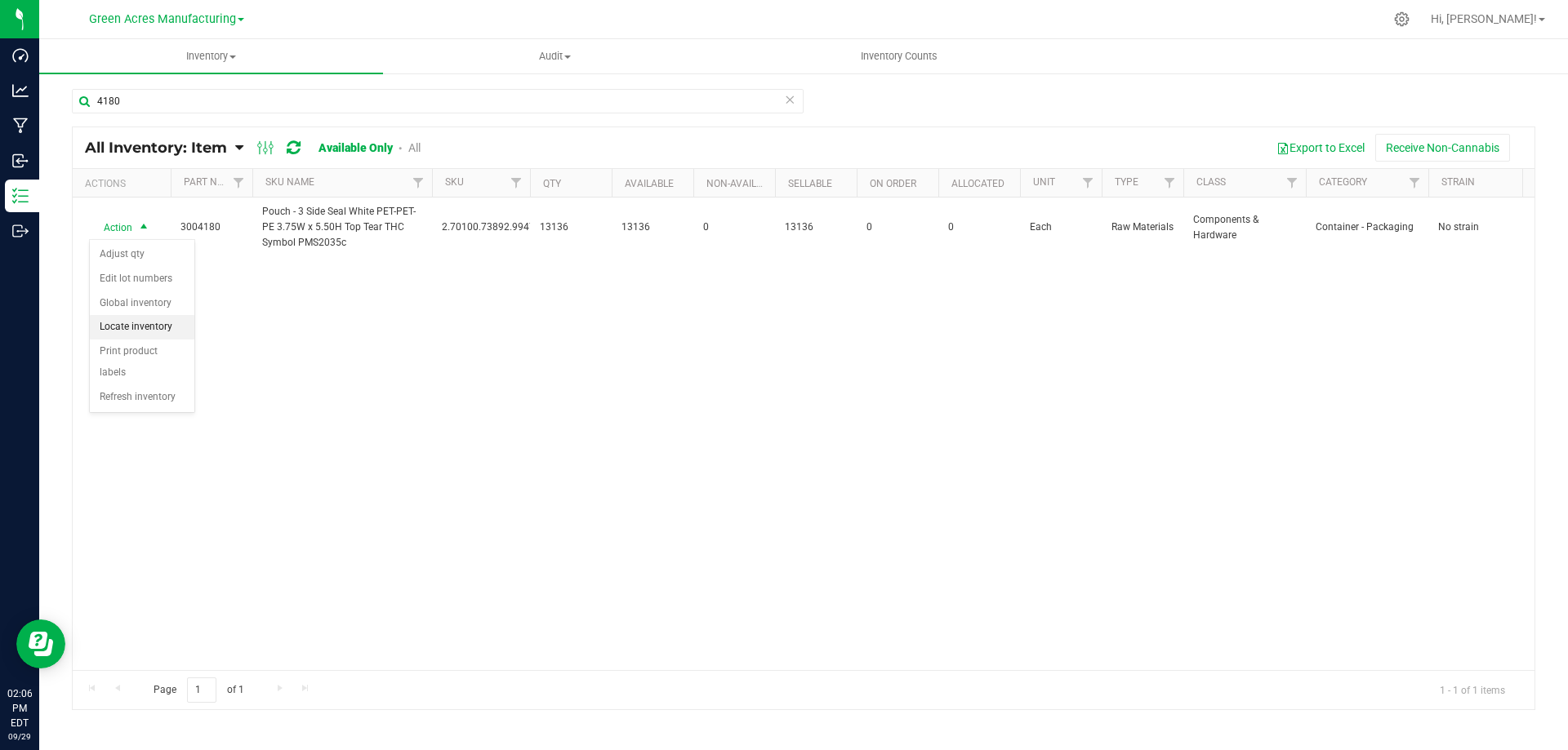
click at [170, 326] on li "Locate inventory" at bounding box center [142, 328] width 105 height 25
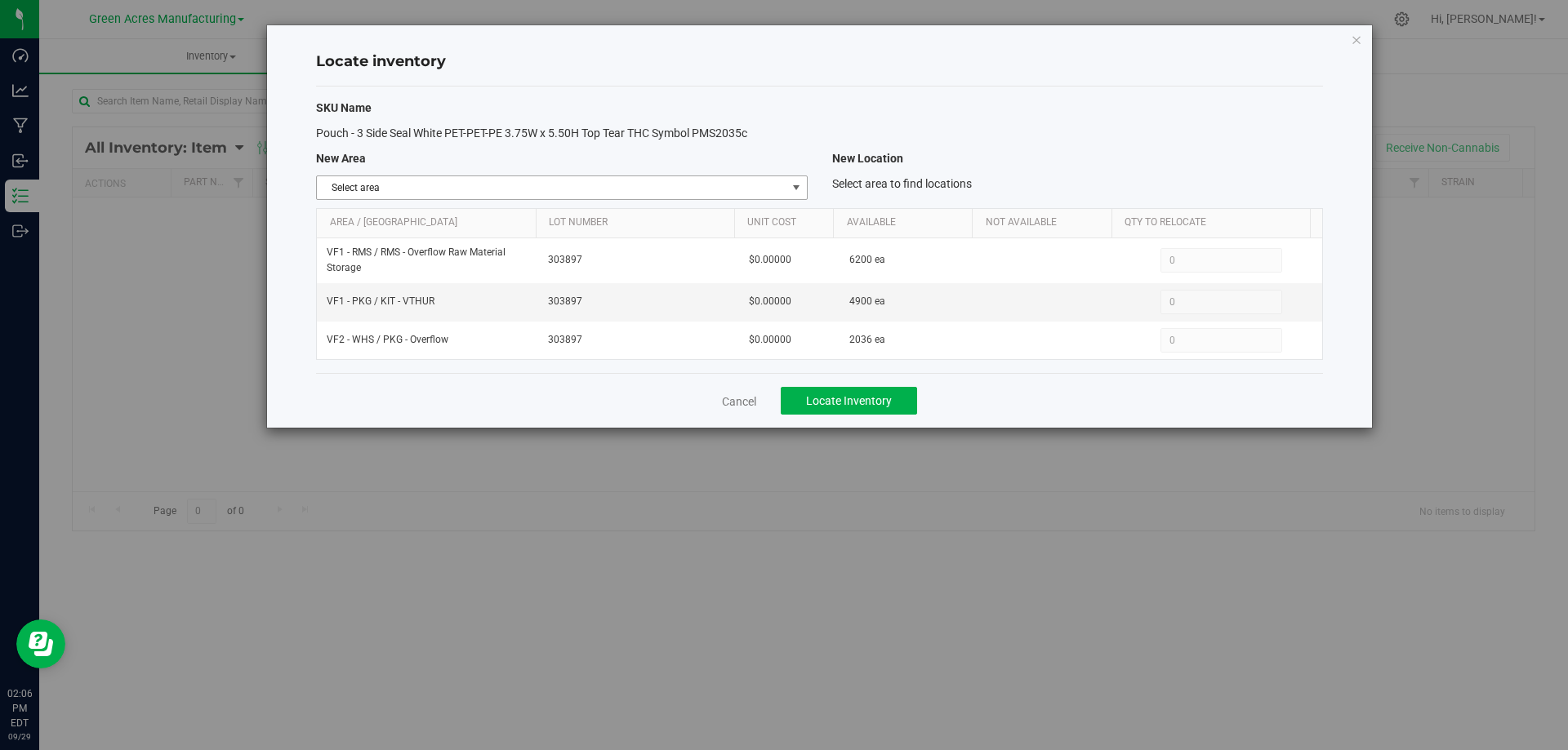
click at [800, 183] on span "select" at bounding box center [796, 187] width 13 height 13
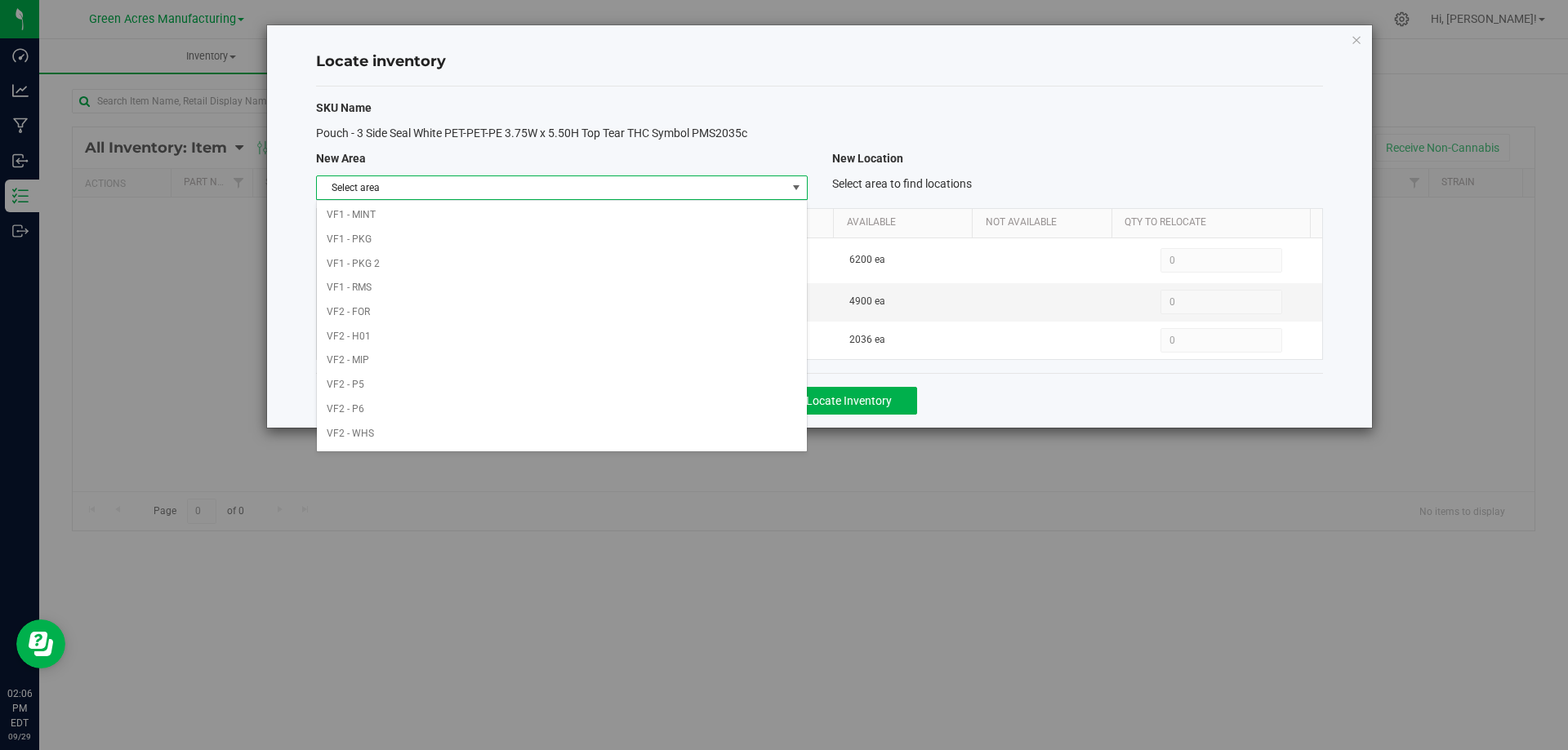
scroll to position [799, 0]
click at [611, 437] on li "Warehouse" at bounding box center [561, 436] width 490 height 25
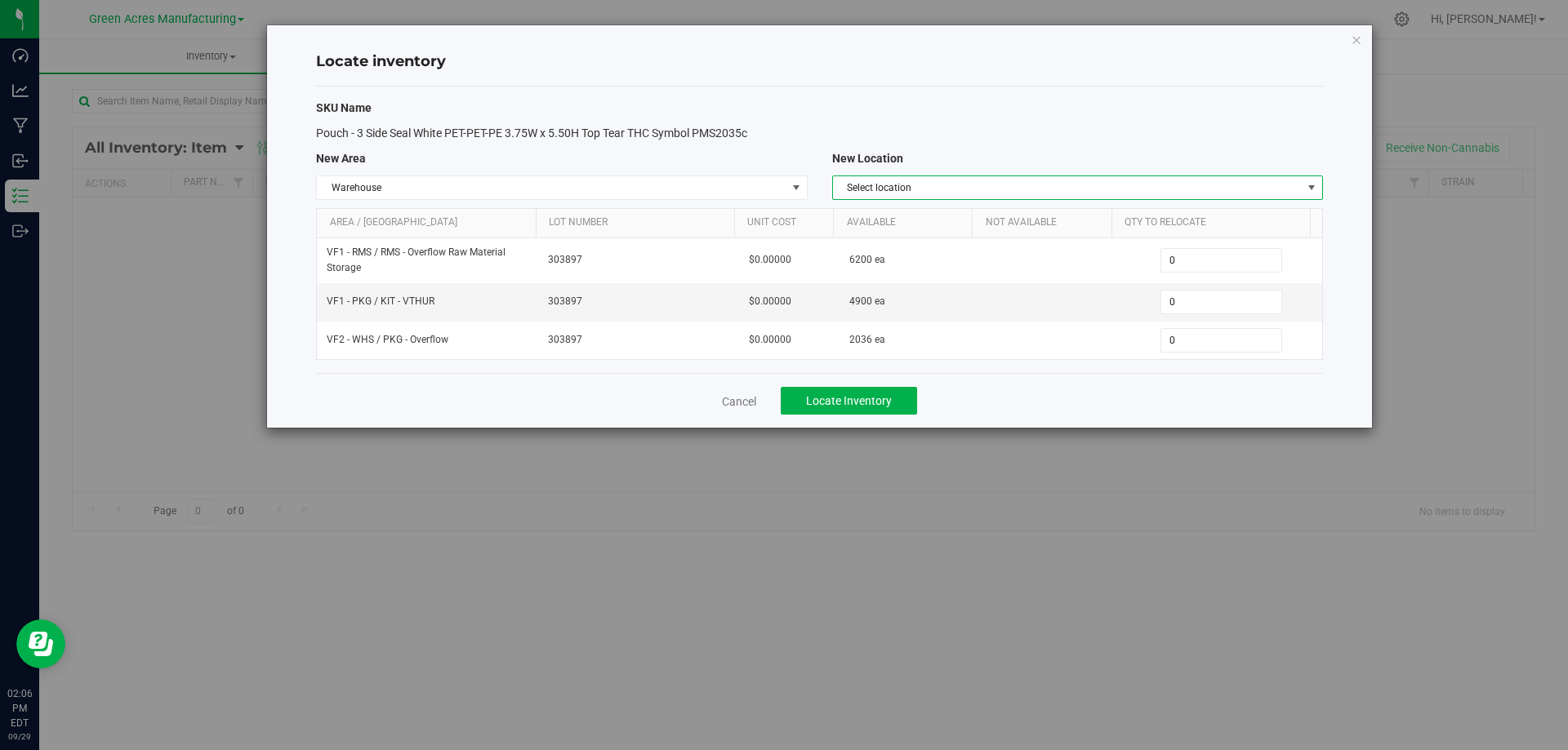
click at [1133, 188] on span "Select location" at bounding box center [1067, 188] width 469 height 23
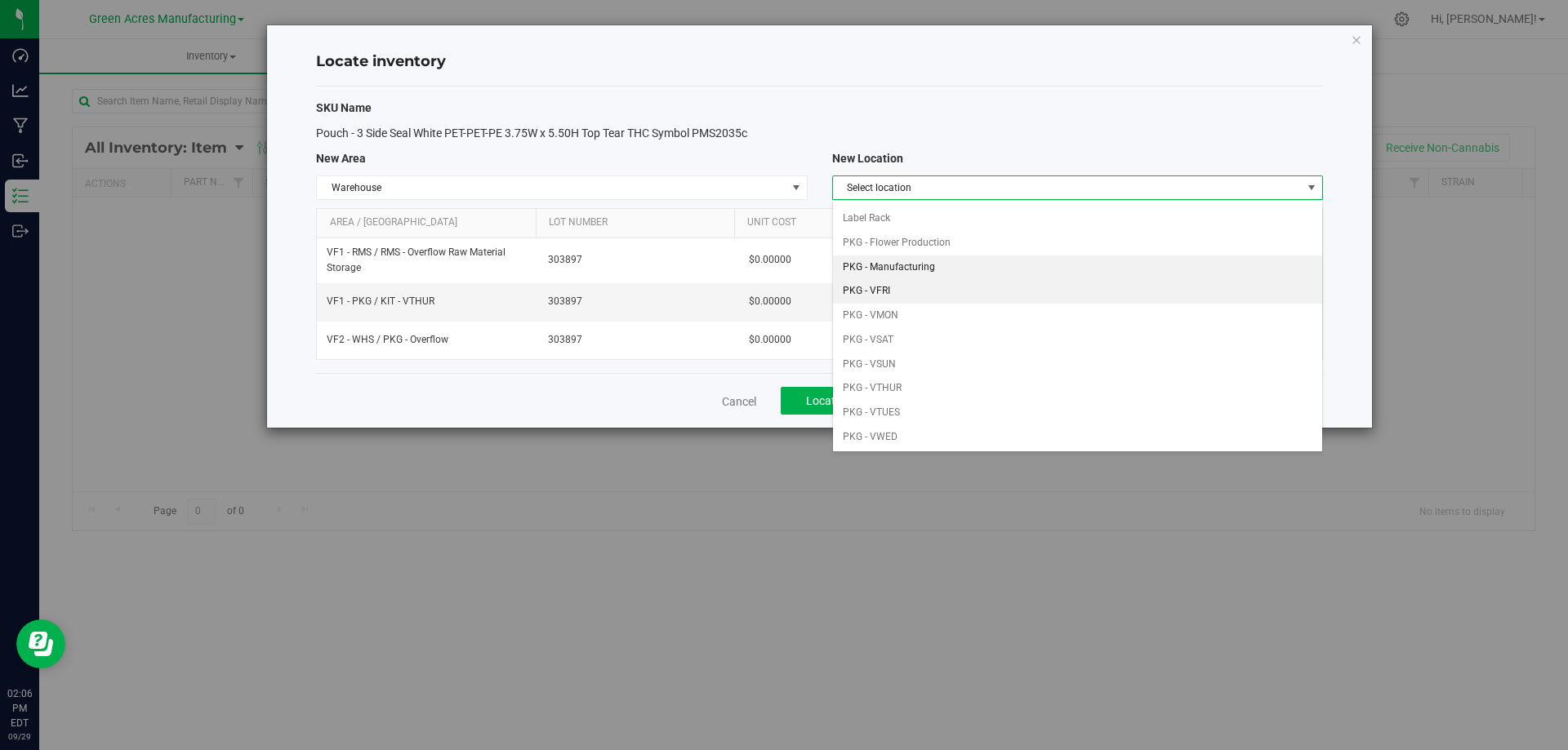
scroll to position [82, 0]
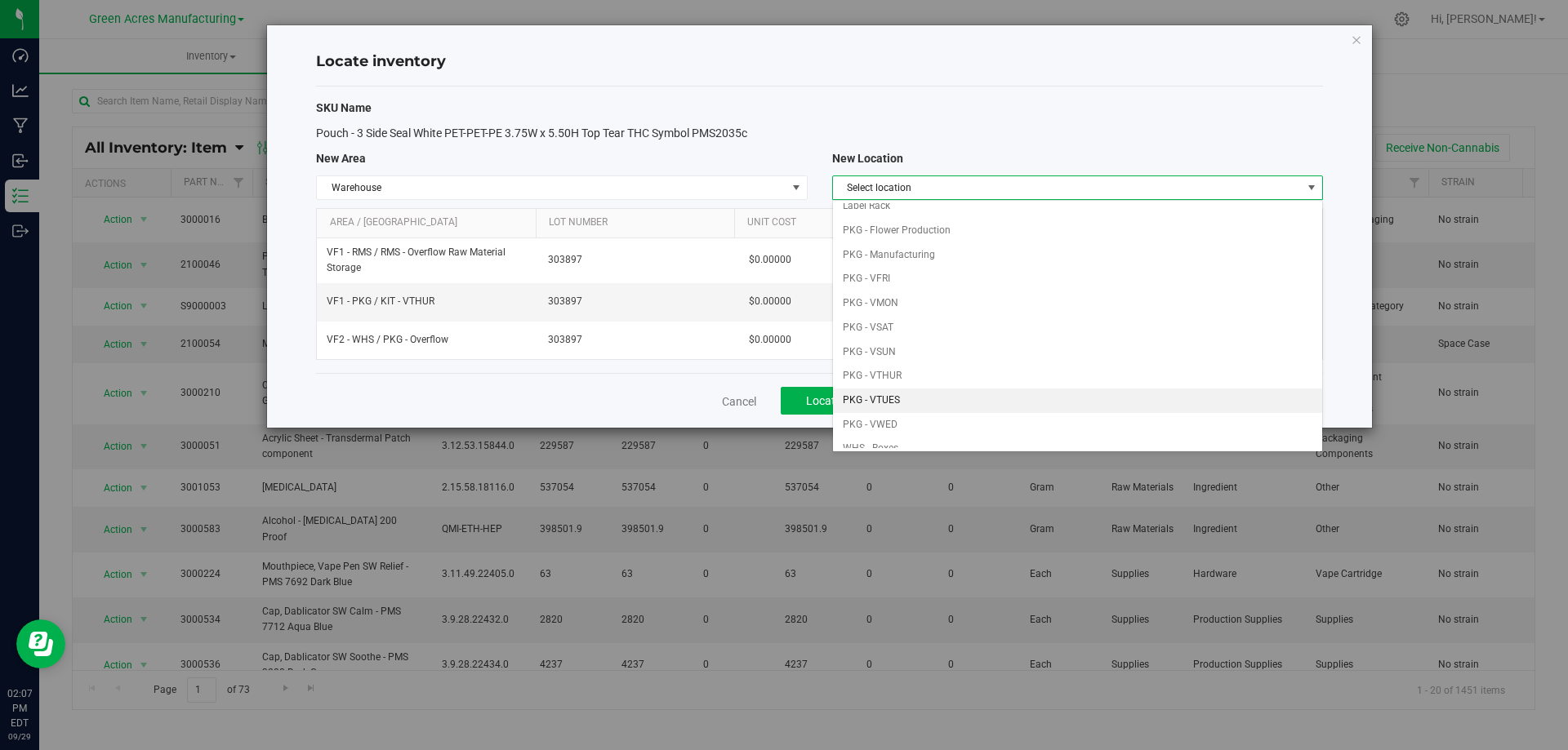
click at [972, 393] on li "PKG - VTUES" at bounding box center [1078, 401] width 490 height 25
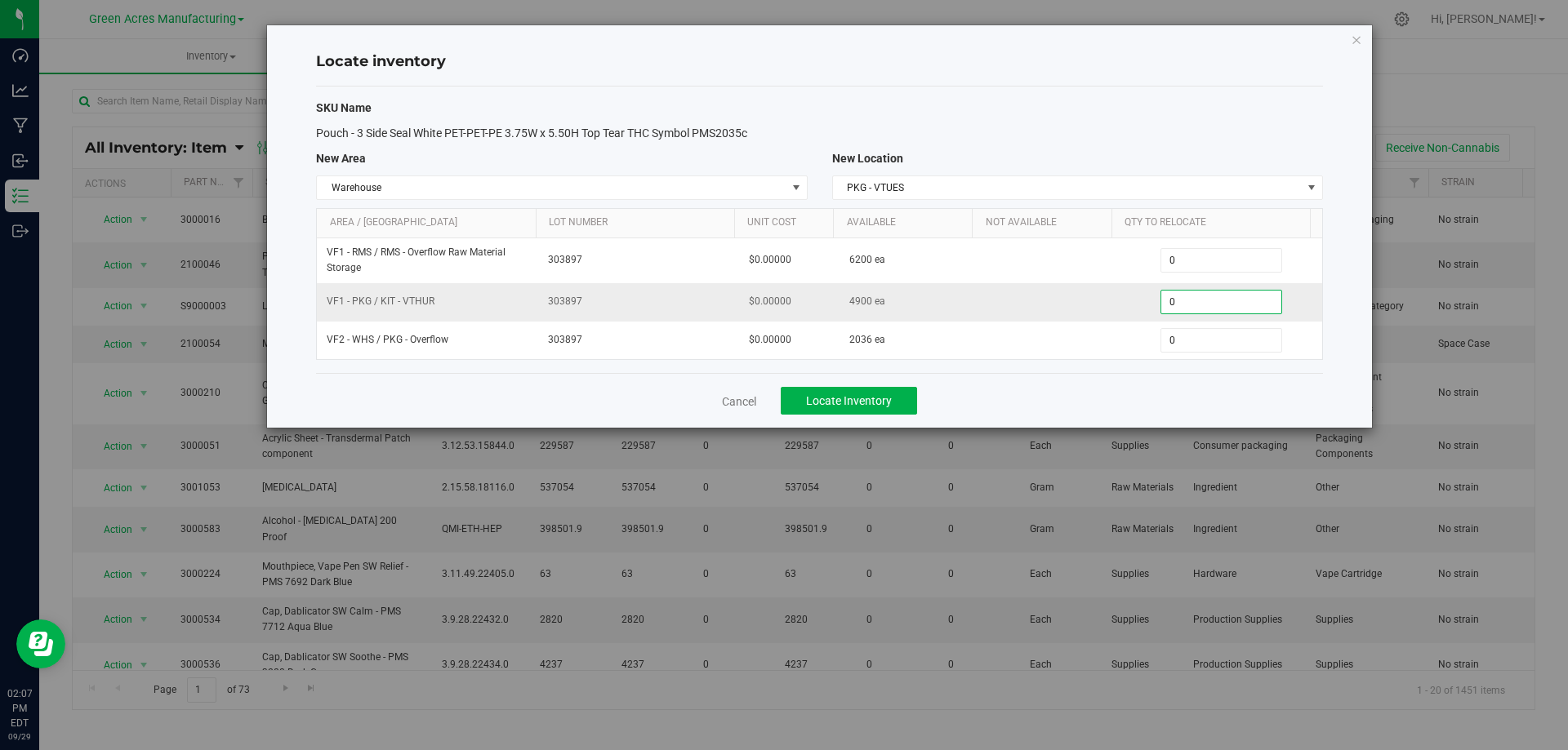
click at [1204, 297] on span "0 0" at bounding box center [1221, 302] width 122 height 25
click at [1204, 297] on input "0" at bounding box center [1221, 302] width 120 height 23
type input "4900"
type input "4,900"
click at [1151, 410] on div "Cancel Locate Inventory" at bounding box center [819, 401] width 1007 height 55
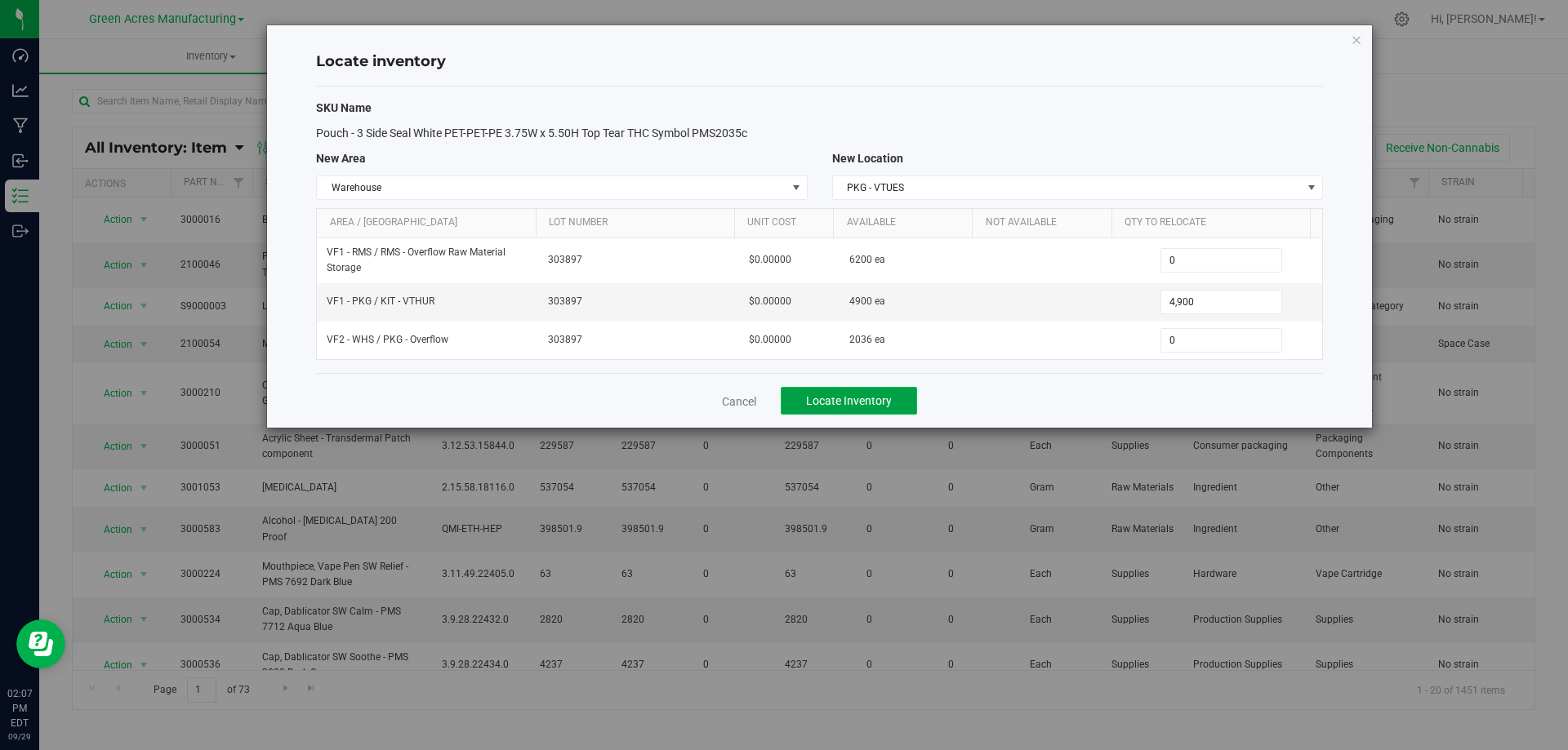
click at [888, 400] on span "Locate Inventory" at bounding box center [849, 401] width 86 height 13
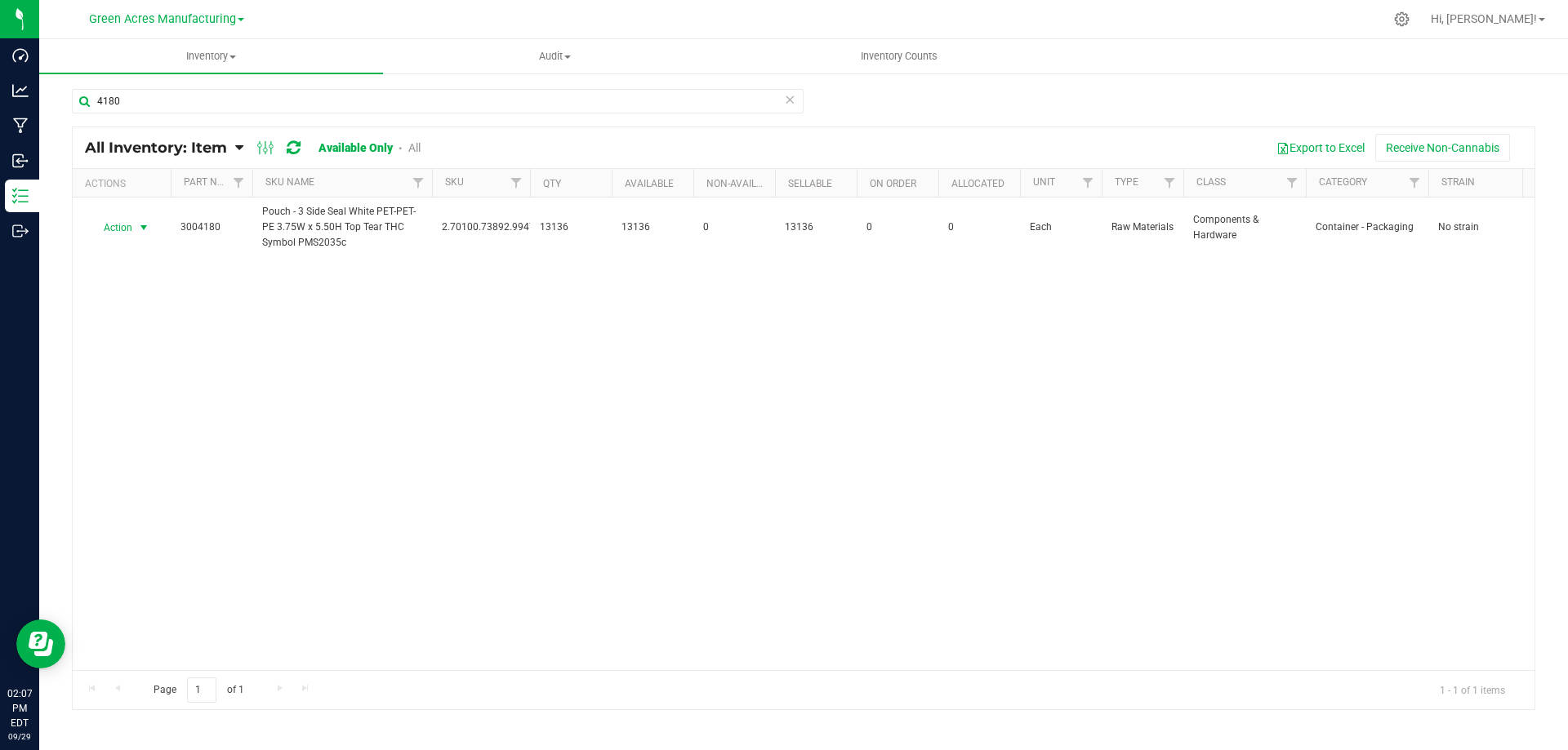
drag, startPoint x: 146, startPoint y: 232, endPoint x: 152, endPoint y: 252, distance: 20.9
click at [146, 231] on span "select" at bounding box center [144, 228] width 13 height 13
click at [176, 330] on li "Locate inventory" at bounding box center [142, 328] width 105 height 25
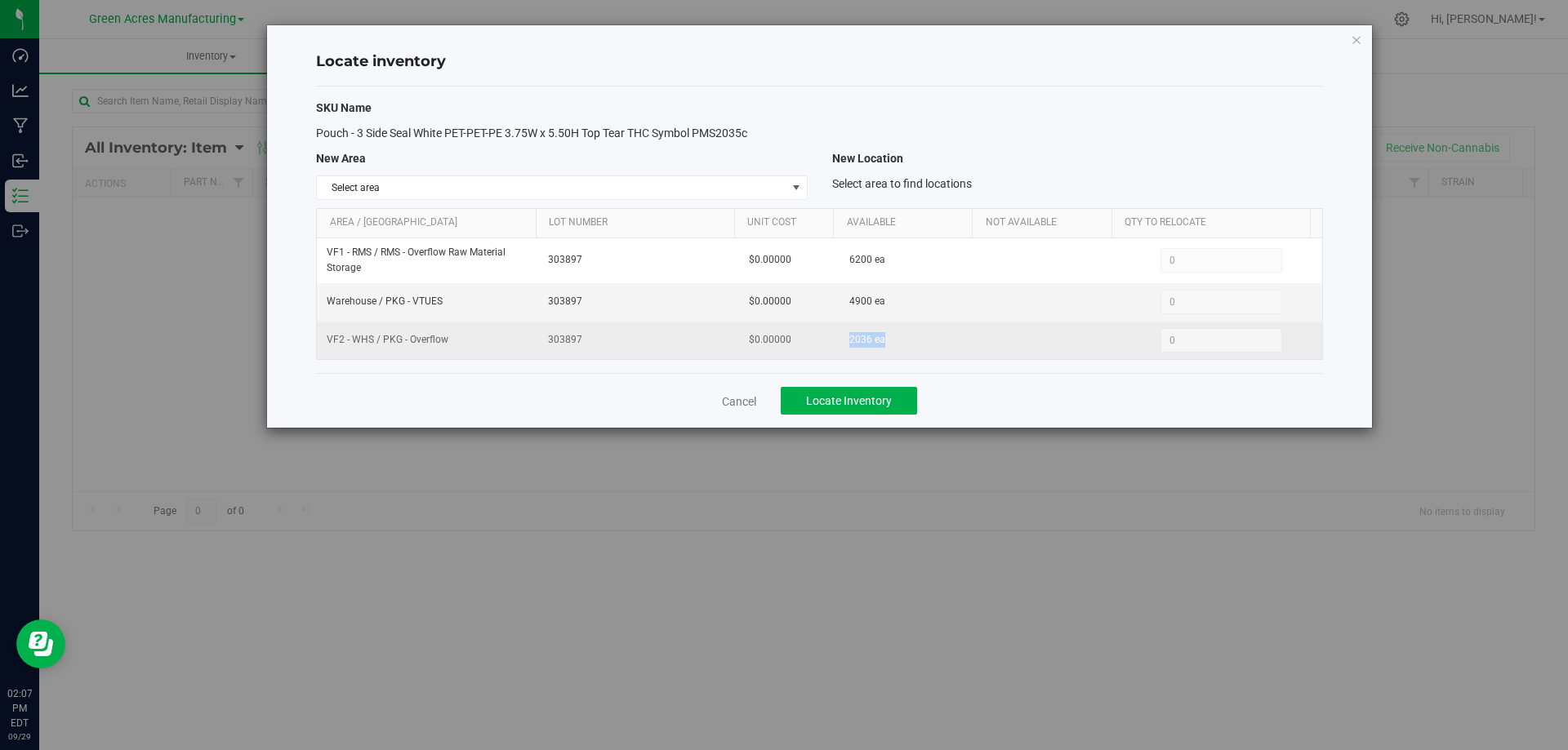
drag, startPoint x: 843, startPoint y: 334, endPoint x: 884, endPoint y: 333, distance: 41.0
click at [884, 333] on td "2036 ea" at bounding box center [910, 340] width 140 height 37
click at [827, 340] on td "$0.00000" at bounding box center [789, 340] width 100 height 37
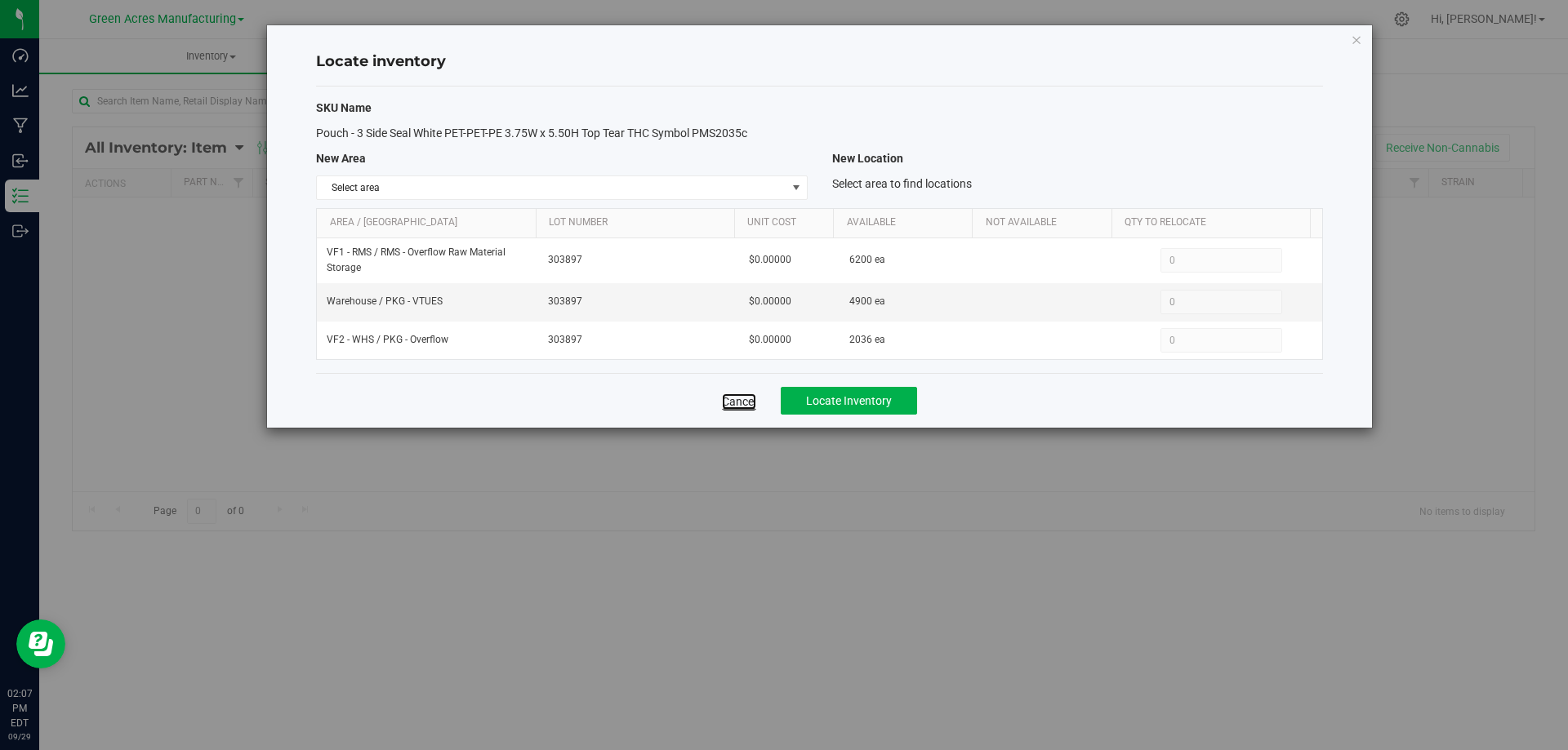
click at [726, 402] on link "Cancel" at bounding box center [739, 402] width 35 height 16
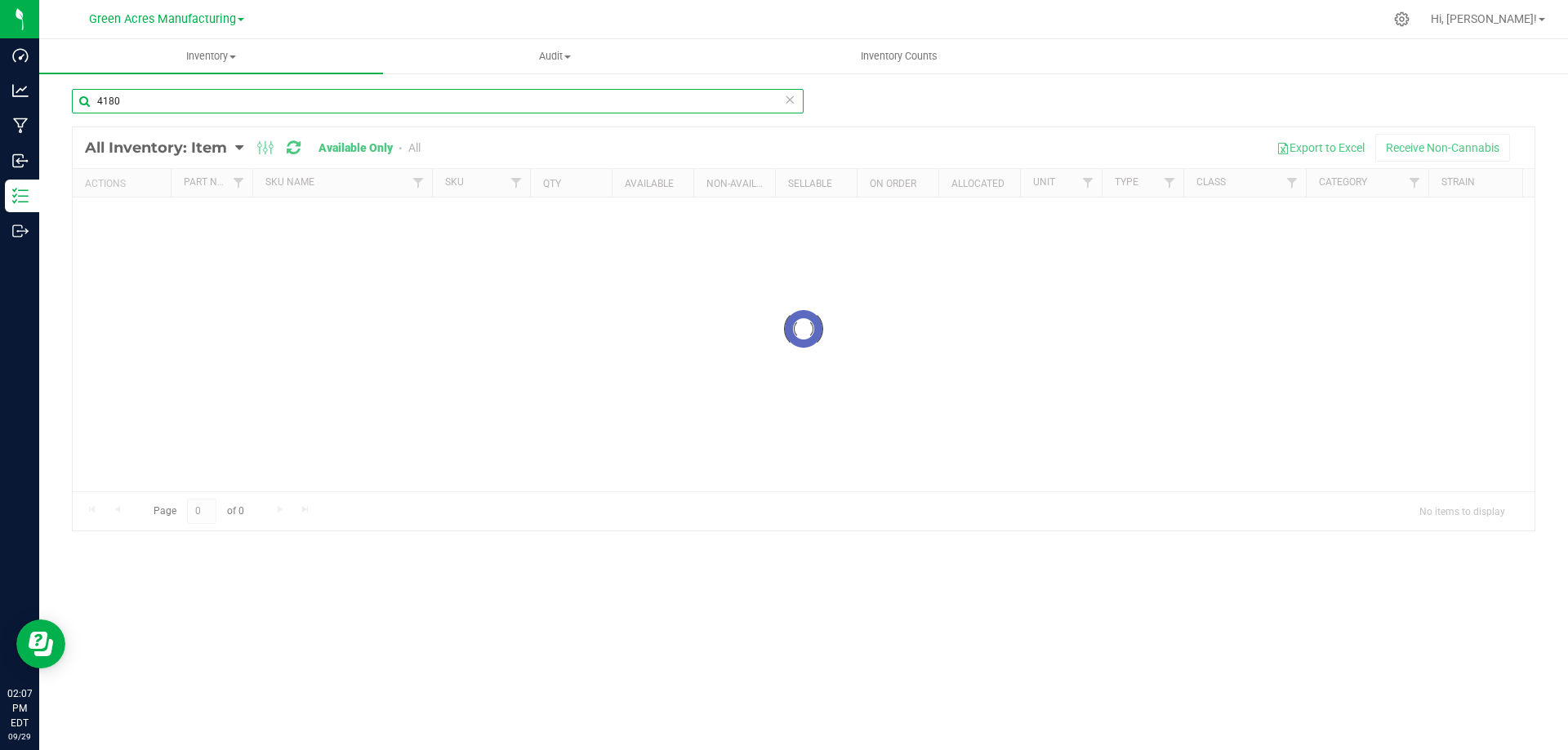
click at [329, 99] on input "4180" at bounding box center [437, 101] width 732 height 25
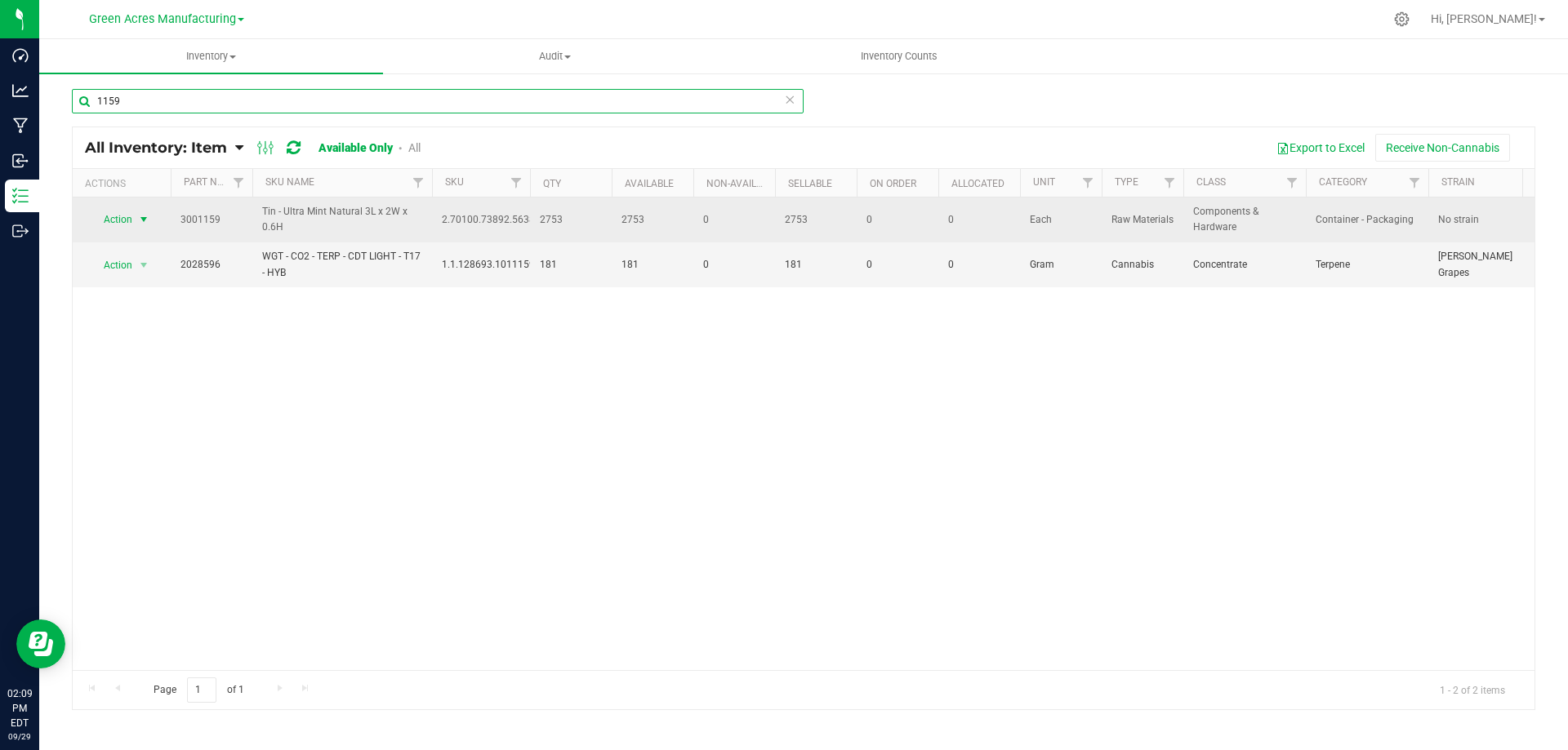
type input "1159"
click at [145, 222] on span "select" at bounding box center [144, 219] width 13 height 13
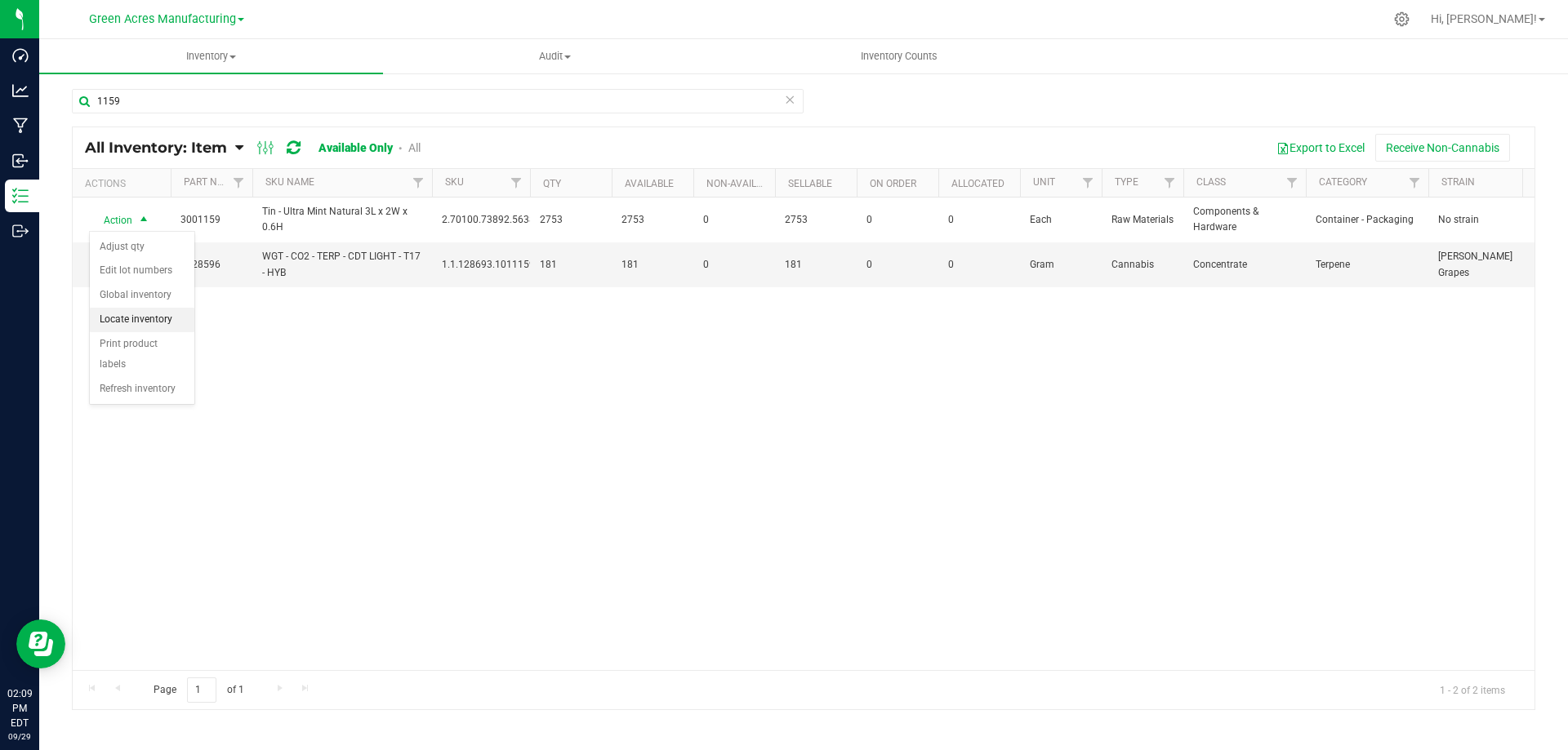
click at [169, 315] on li "Locate inventory" at bounding box center [142, 320] width 105 height 25
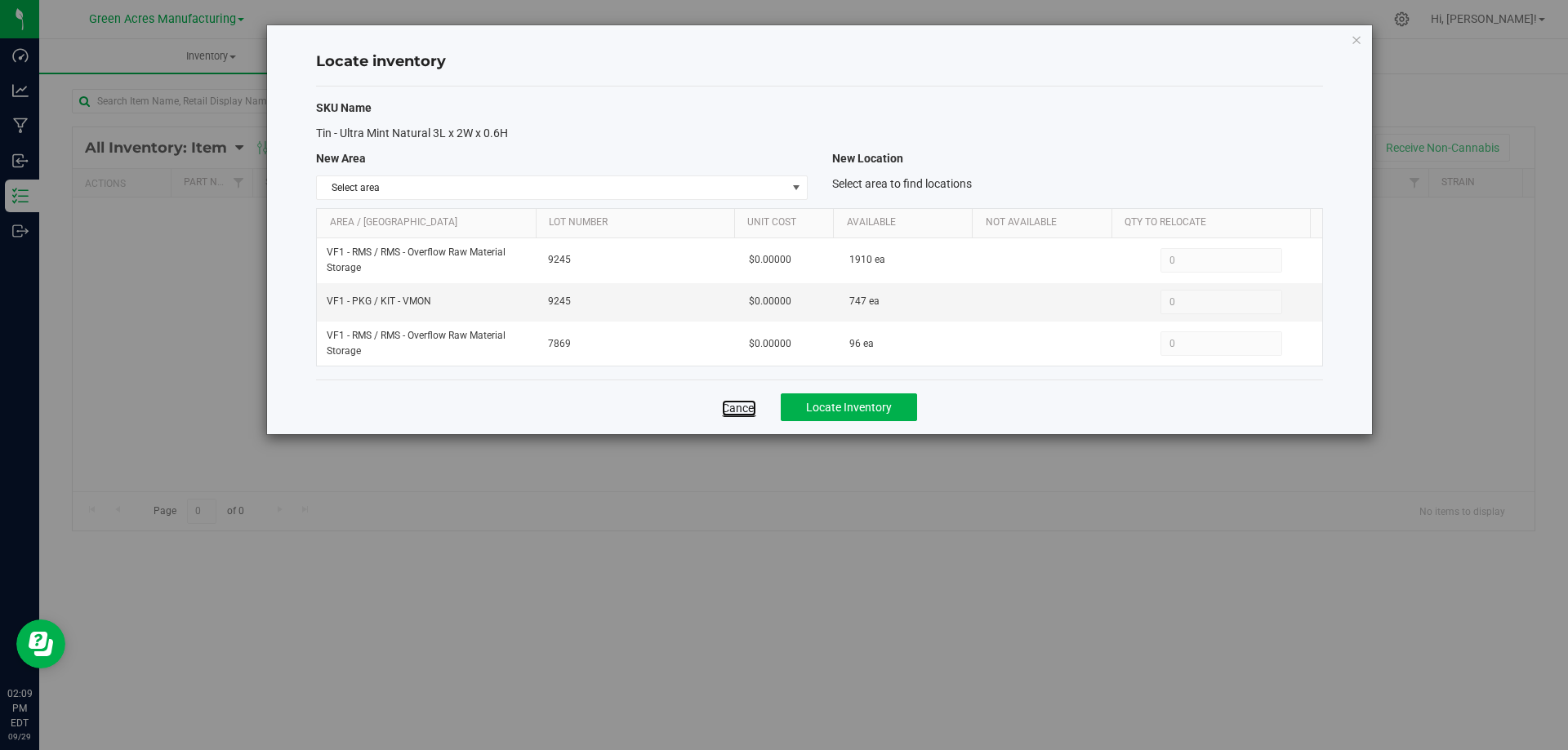
click at [750, 409] on link "Cancel" at bounding box center [739, 408] width 35 height 16
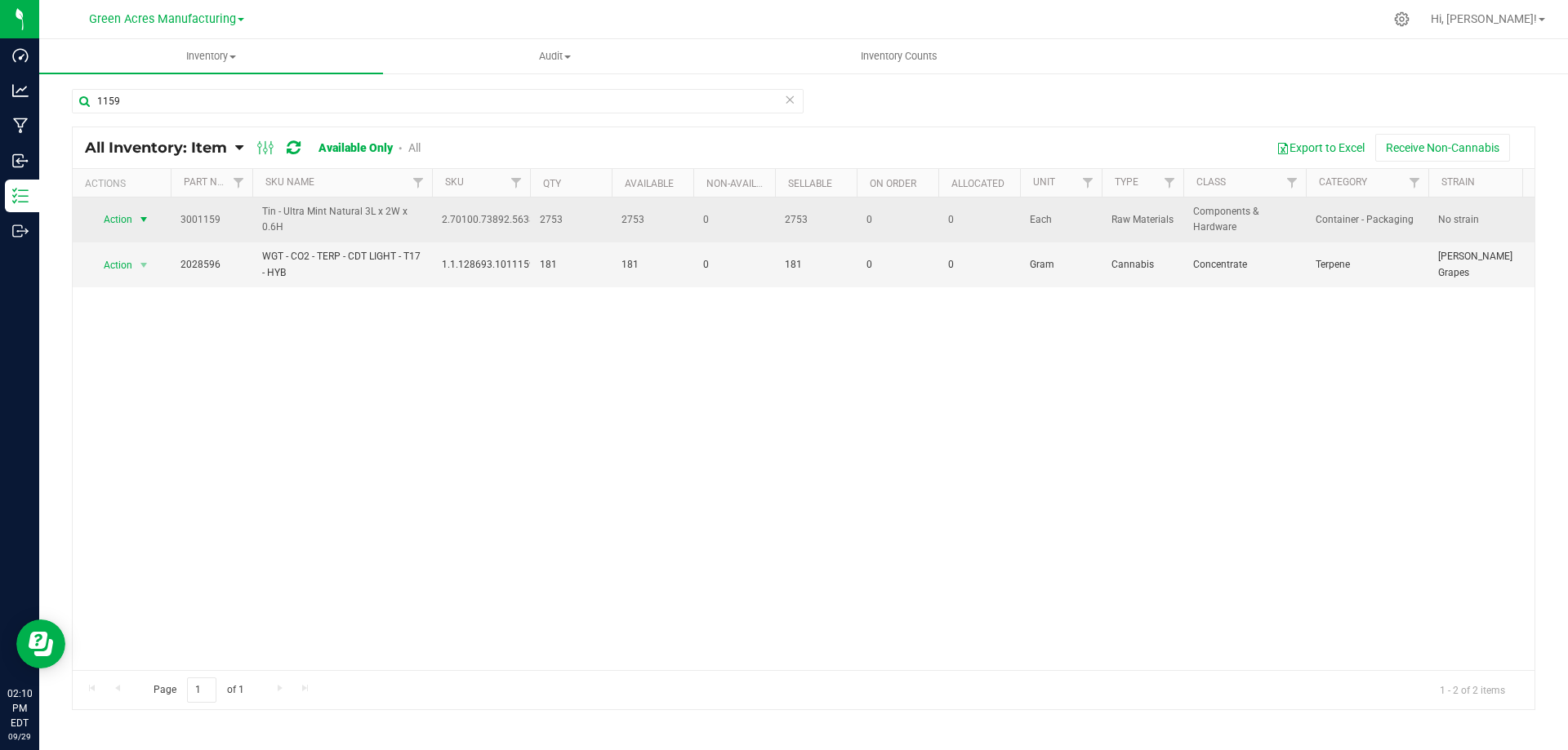
click at [143, 218] on span "select" at bounding box center [144, 219] width 13 height 13
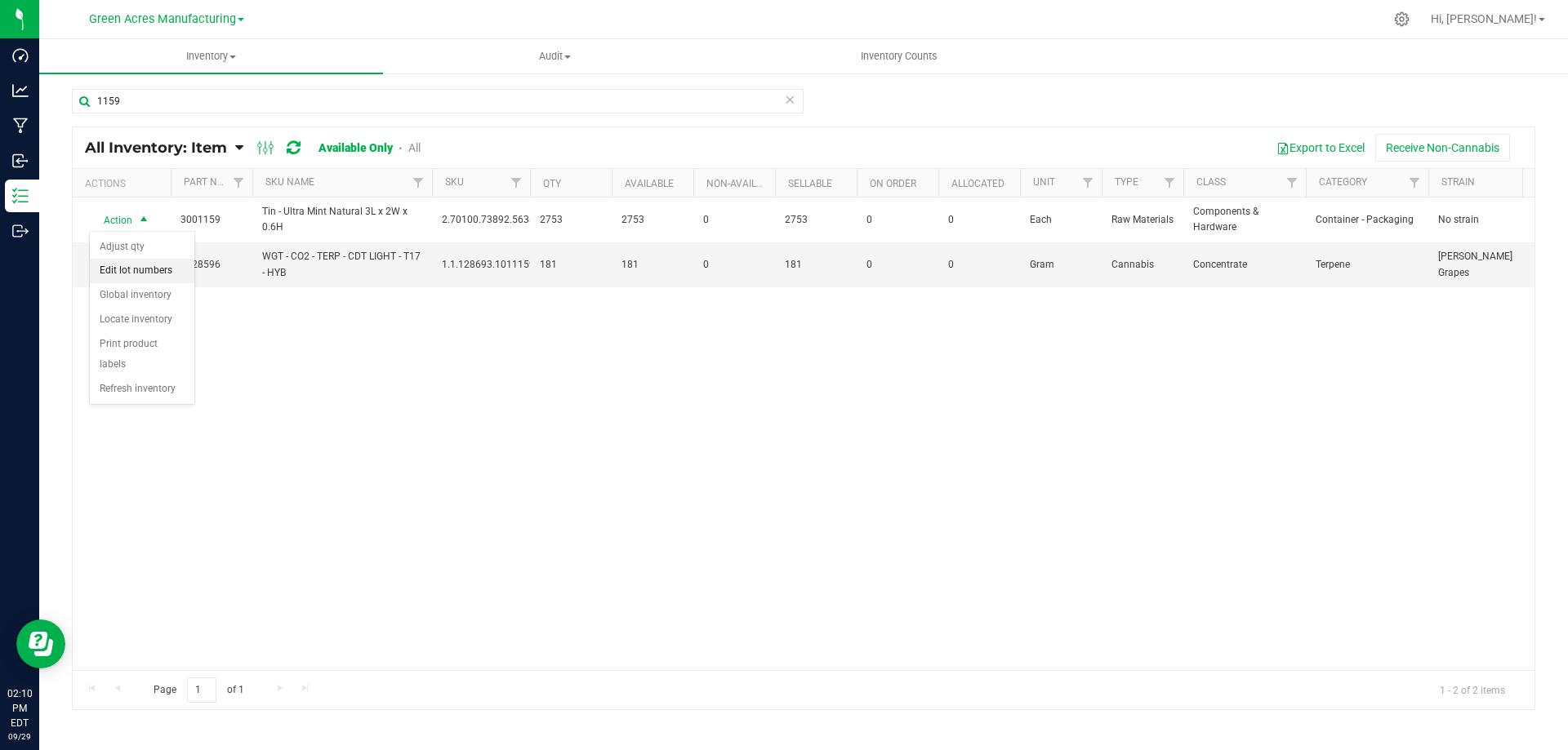
click at [174, 271] on li "Edit lot numbers" at bounding box center [142, 271] width 105 height 25
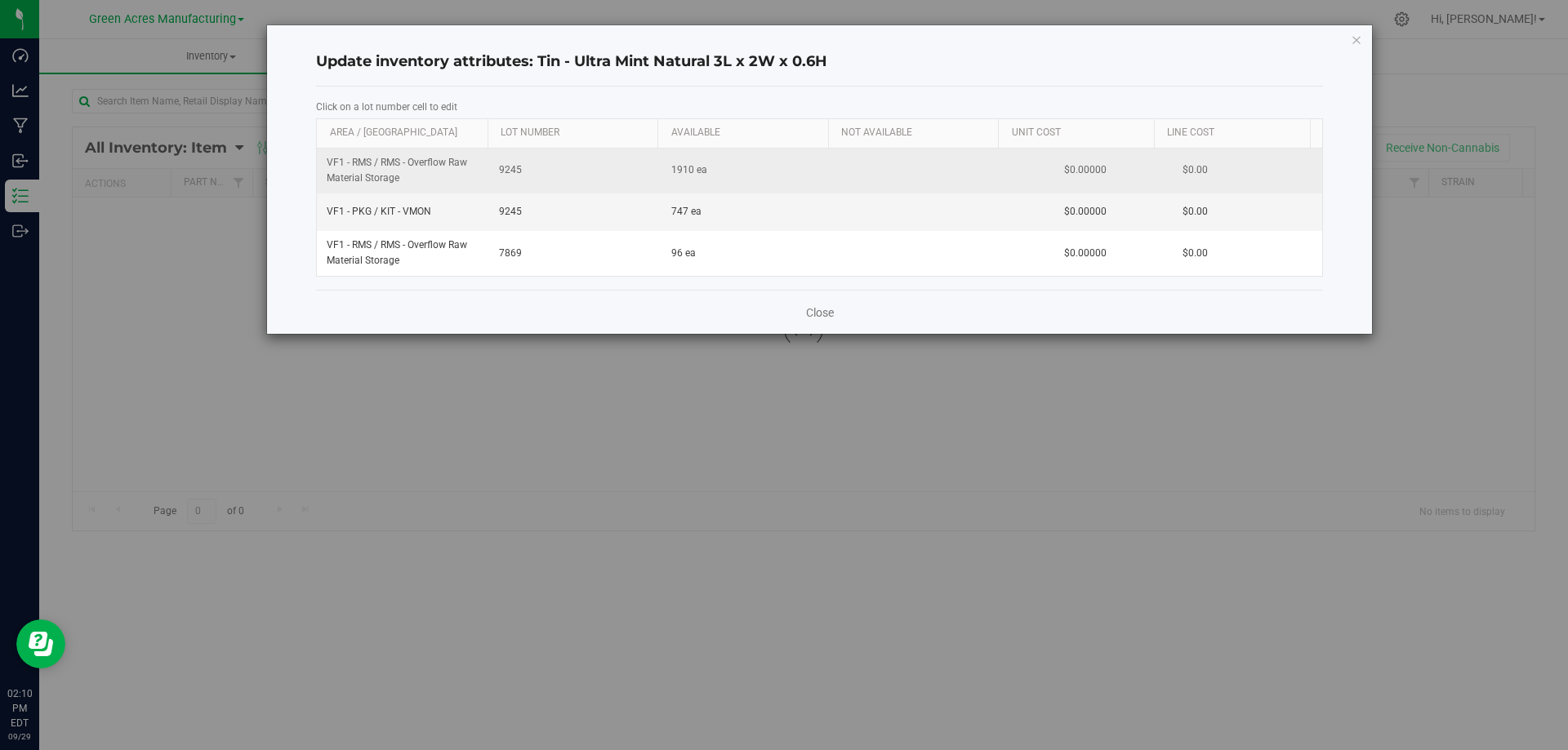
click at [513, 170] on span "9245" at bounding box center [576, 169] width 153 height 15
click at [513, 170] on input "9245" at bounding box center [572, 170] width 156 height 26
click at [509, 212] on div "VF1 - RMS / RMS - Overflow Raw Material Storage 1910 ea $0.00000 $0.00 VF1 - PK…" at bounding box center [819, 213] width 1006 height 128
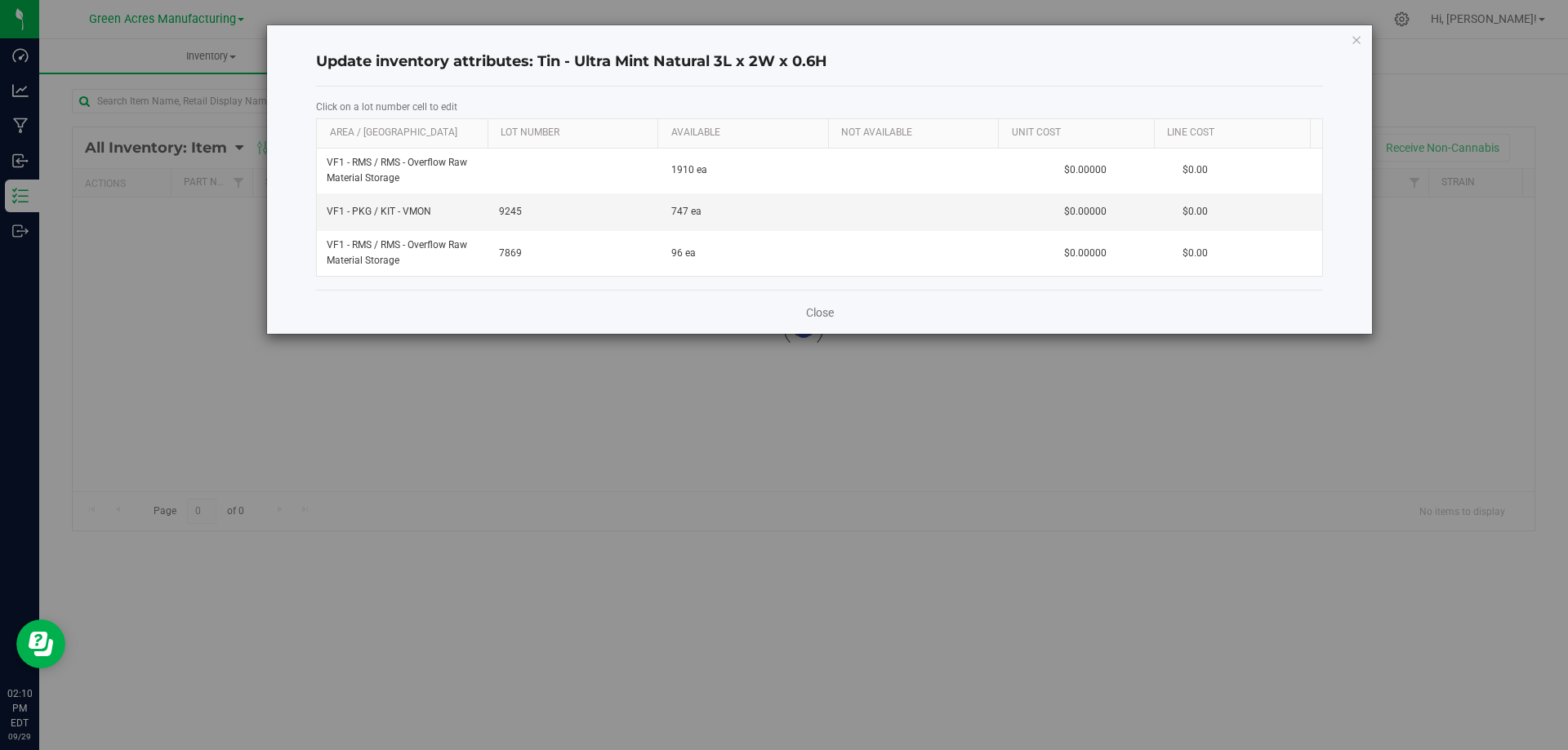
click at [509, 212] on span "9245" at bounding box center [576, 211] width 153 height 15
click at [509, 212] on input "9245" at bounding box center [572, 212] width 156 height 26
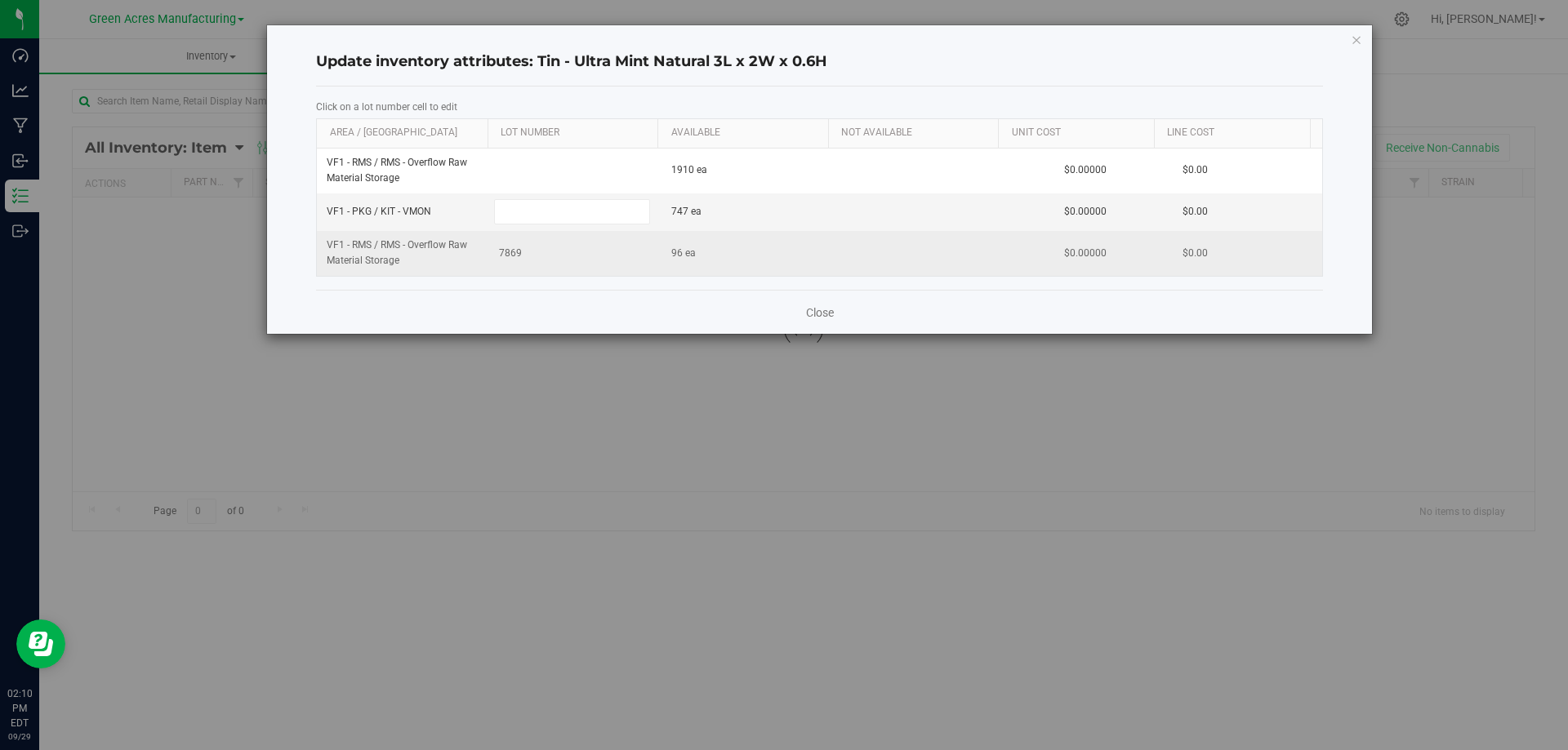
click at [509, 253] on div "VF1 - RMS / RMS - Overflow Raw Material Storage 1910 ea $0.00000 $0.00 VF1 - PK…" at bounding box center [819, 213] width 1006 height 128
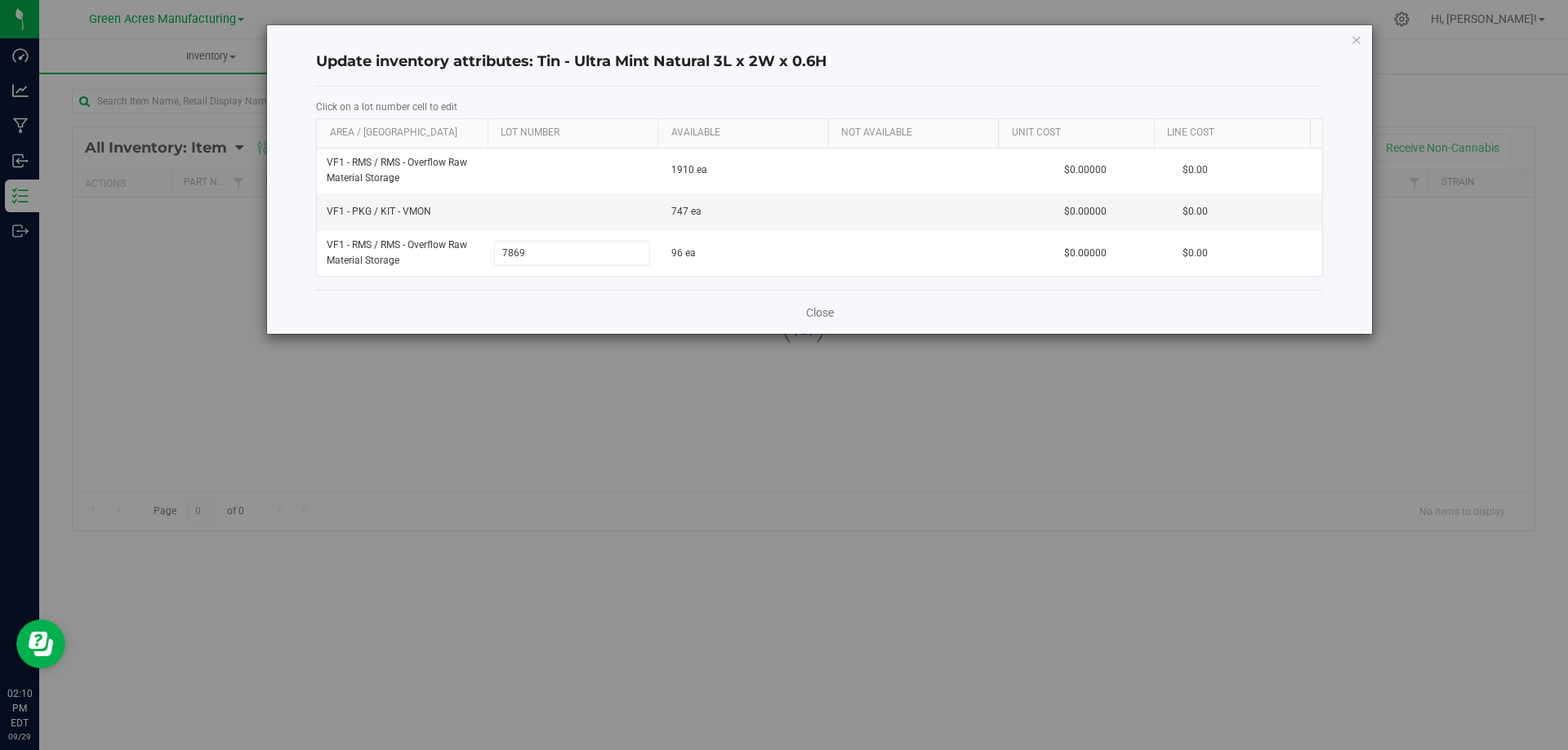
click at [509, 253] on input "7869" at bounding box center [572, 254] width 156 height 26
click at [817, 312] on link "Close" at bounding box center [819, 313] width 27 height 16
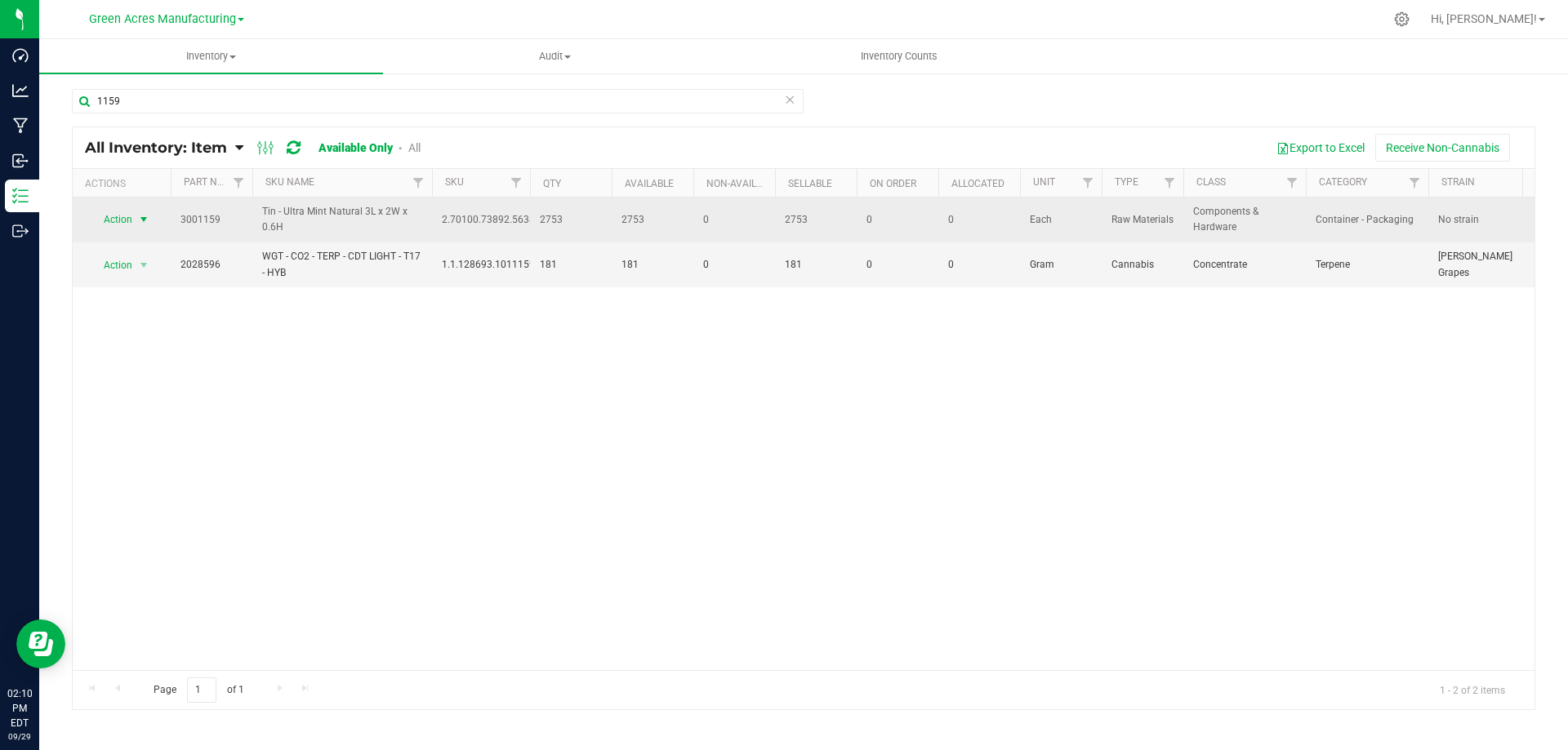
click at [145, 223] on span "select" at bounding box center [144, 219] width 13 height 13
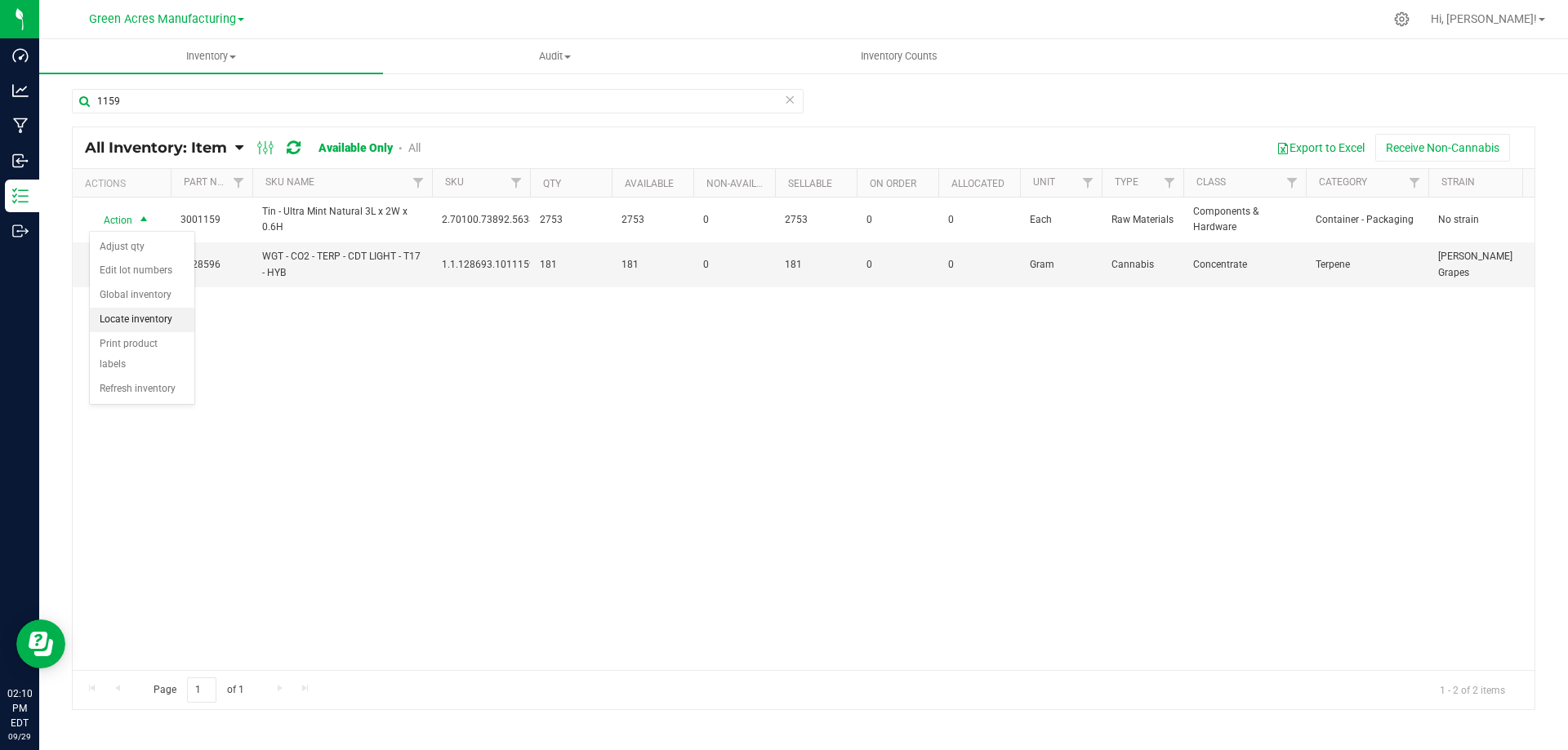
click at [166, 314] on li "Locate inventory" at bounding box center [142, 320] width 105 height 25
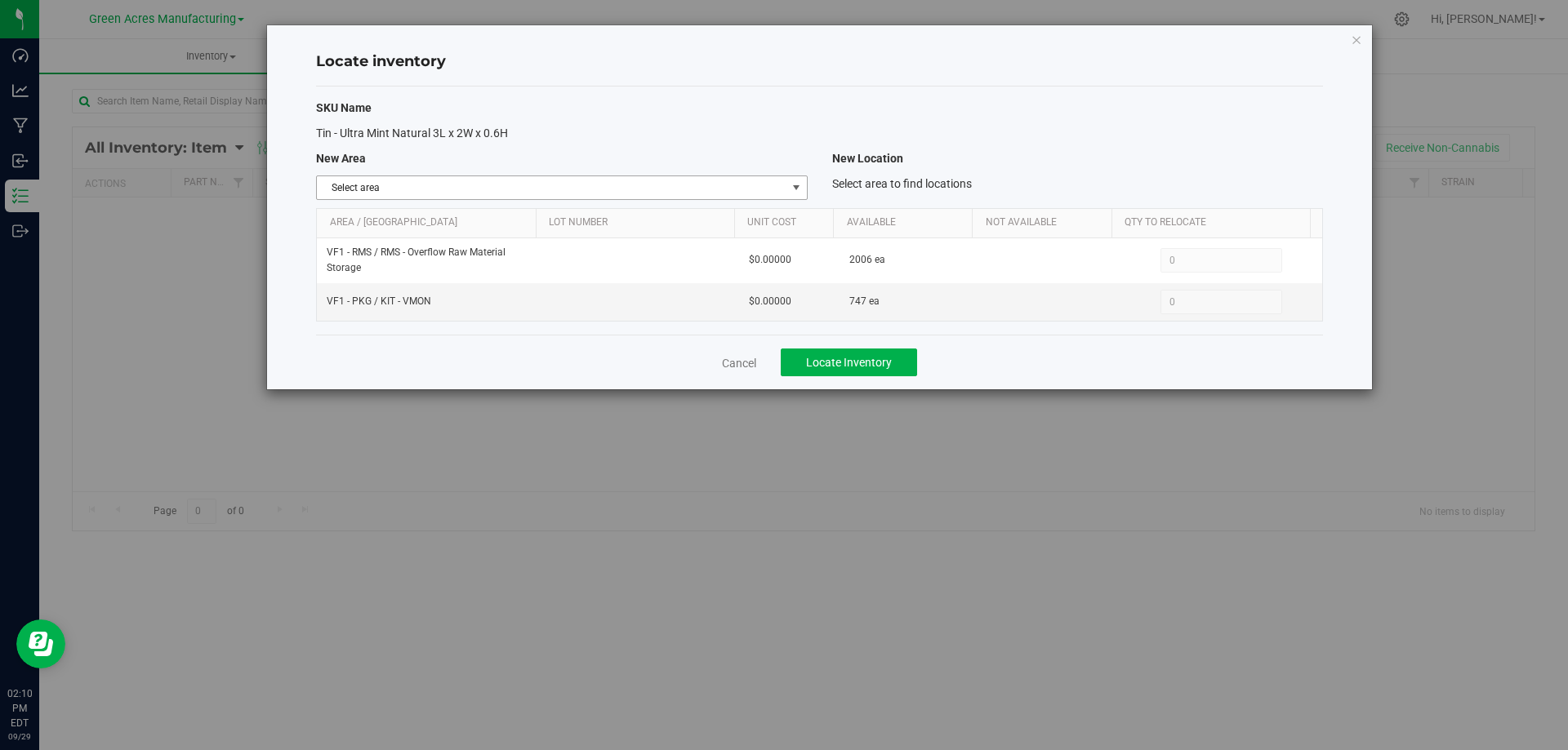
click at [776, 188] on span "Select area" at bounding box center [551, 188] width 469 height 23
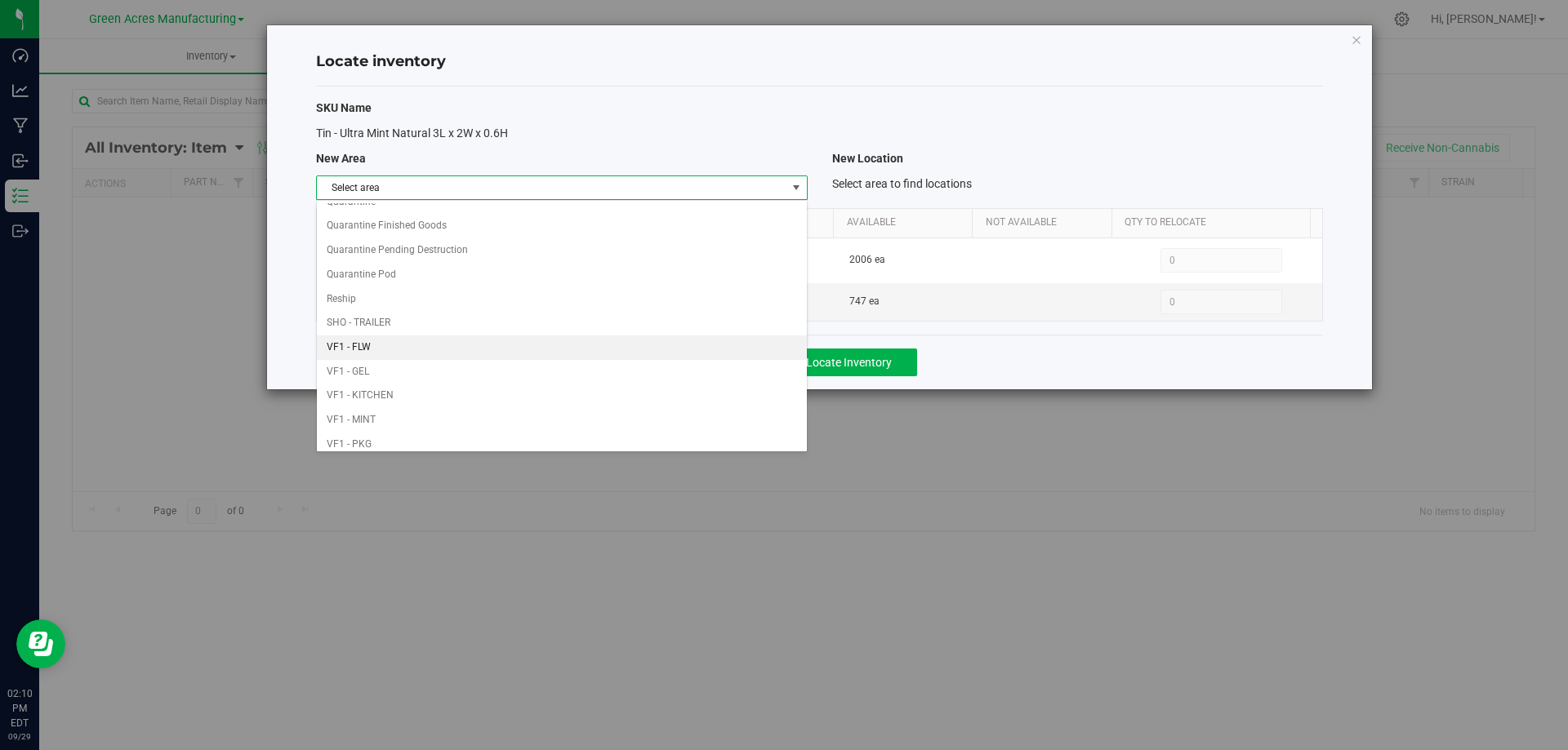
scroll to position [799, 0]
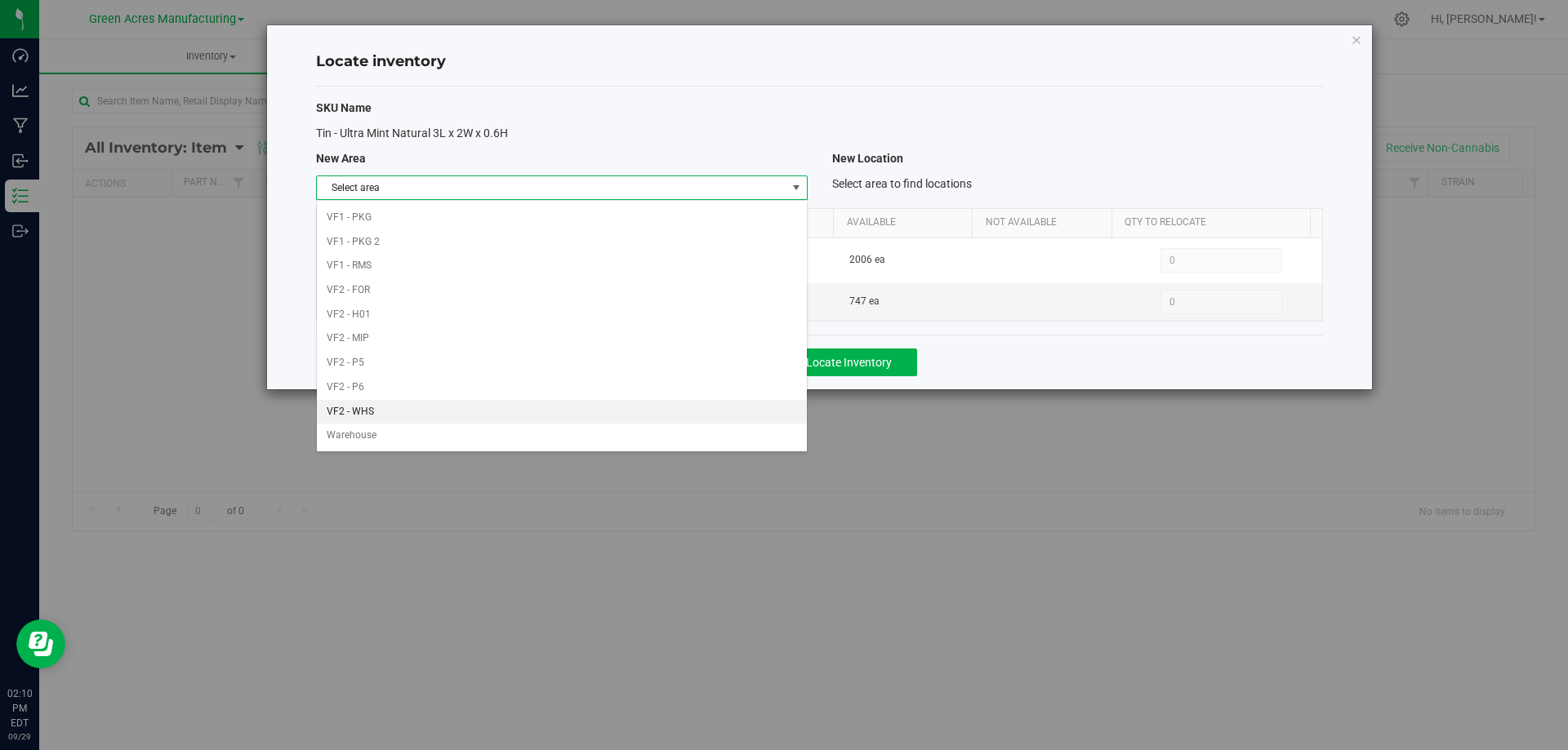
click at [647, 404] on li "VF2 - WHS" at bounding box center [561, 412] width 490 height 25
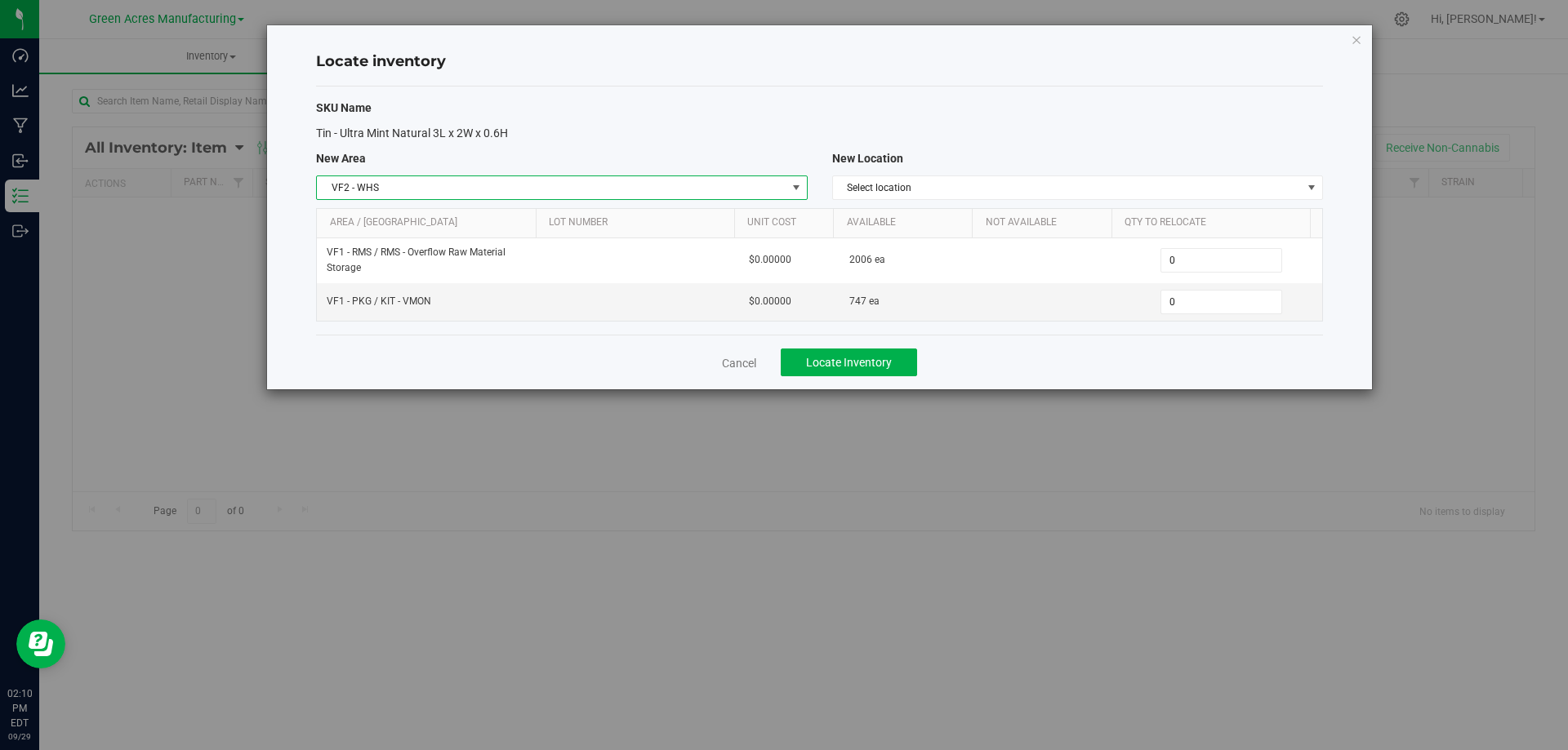
click at [739, 194] on span "VF2 - WHS" at bounding box center [551, 188] width 469 height 23
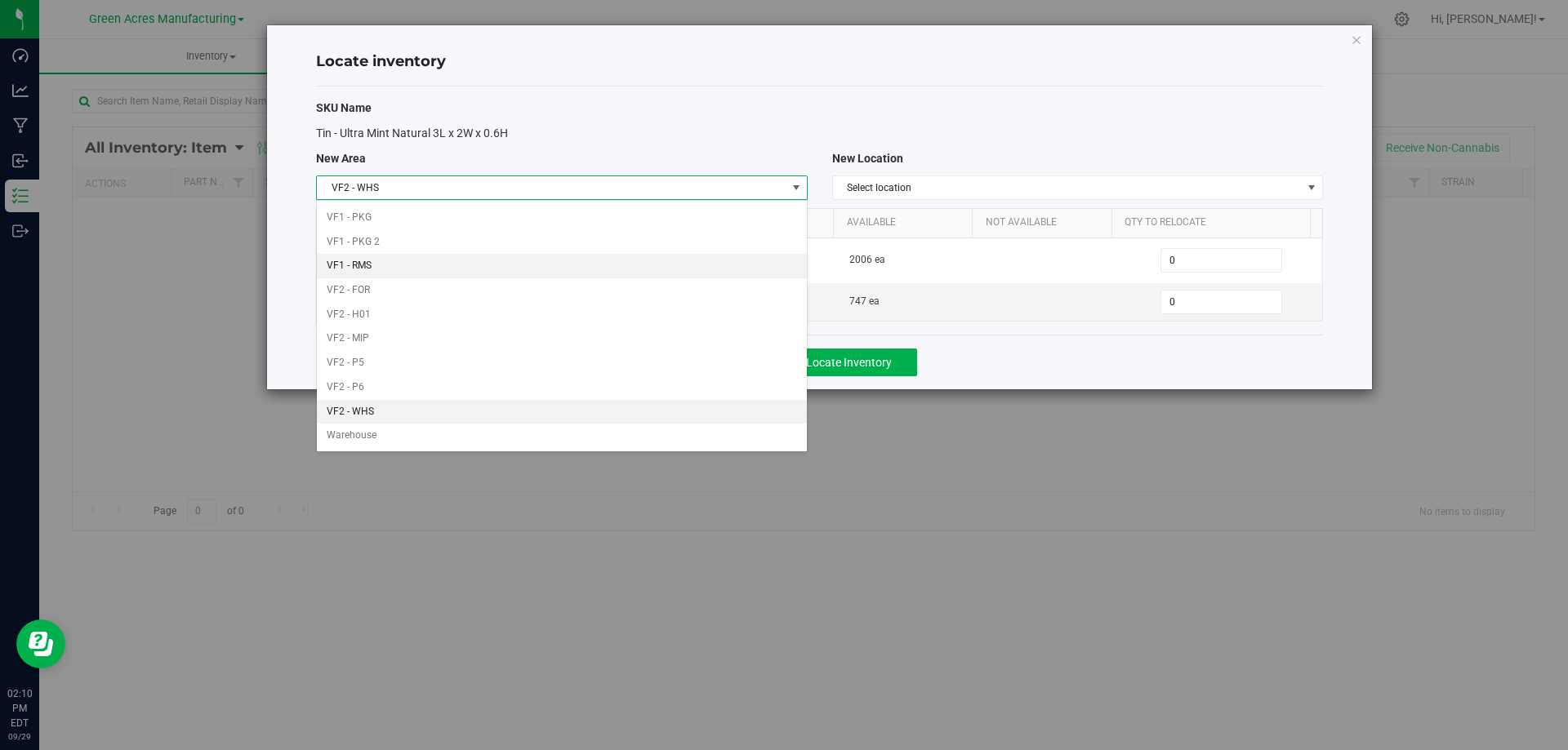
click at [671, 266] on li "VF1 - RMS" at bounding box center [561, 266] width 490 height 25
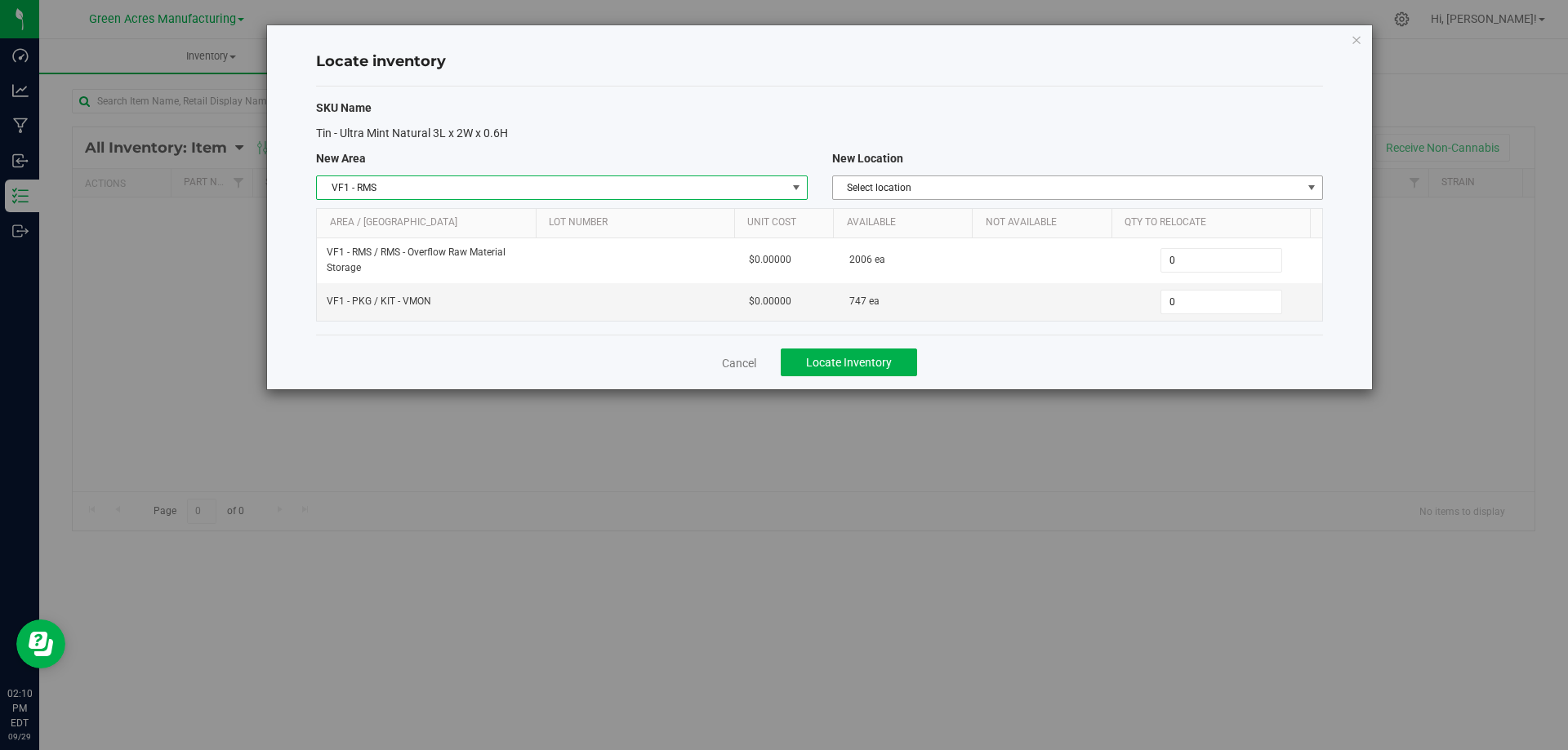
click at [1001, 193] on span "Select location" at bounding box center [1067, 188] width 469 height 23
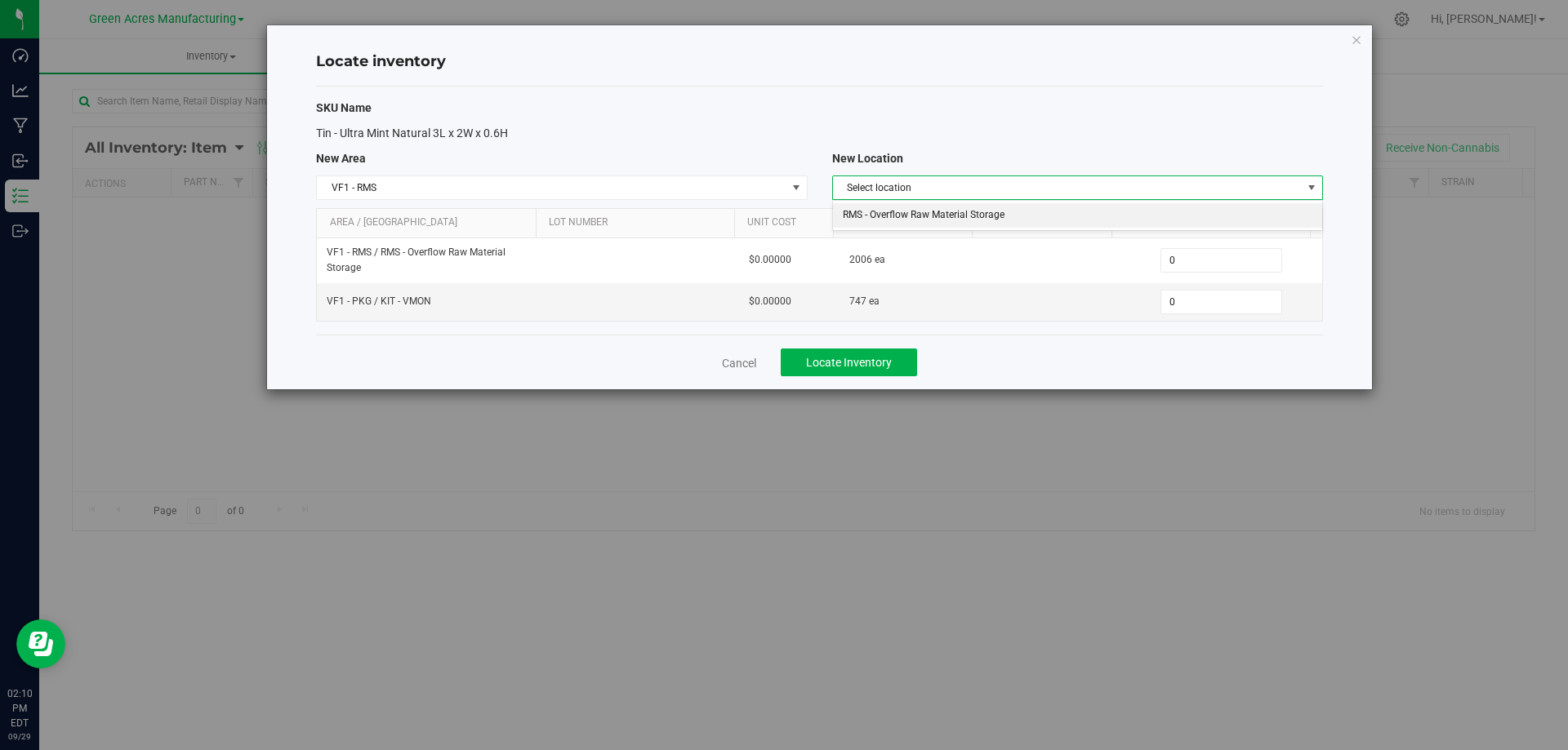
click at [957, 216] on li "RMS - Overflow Raw Material Storage" at bounding box center [1078, 215] width 490 height 25
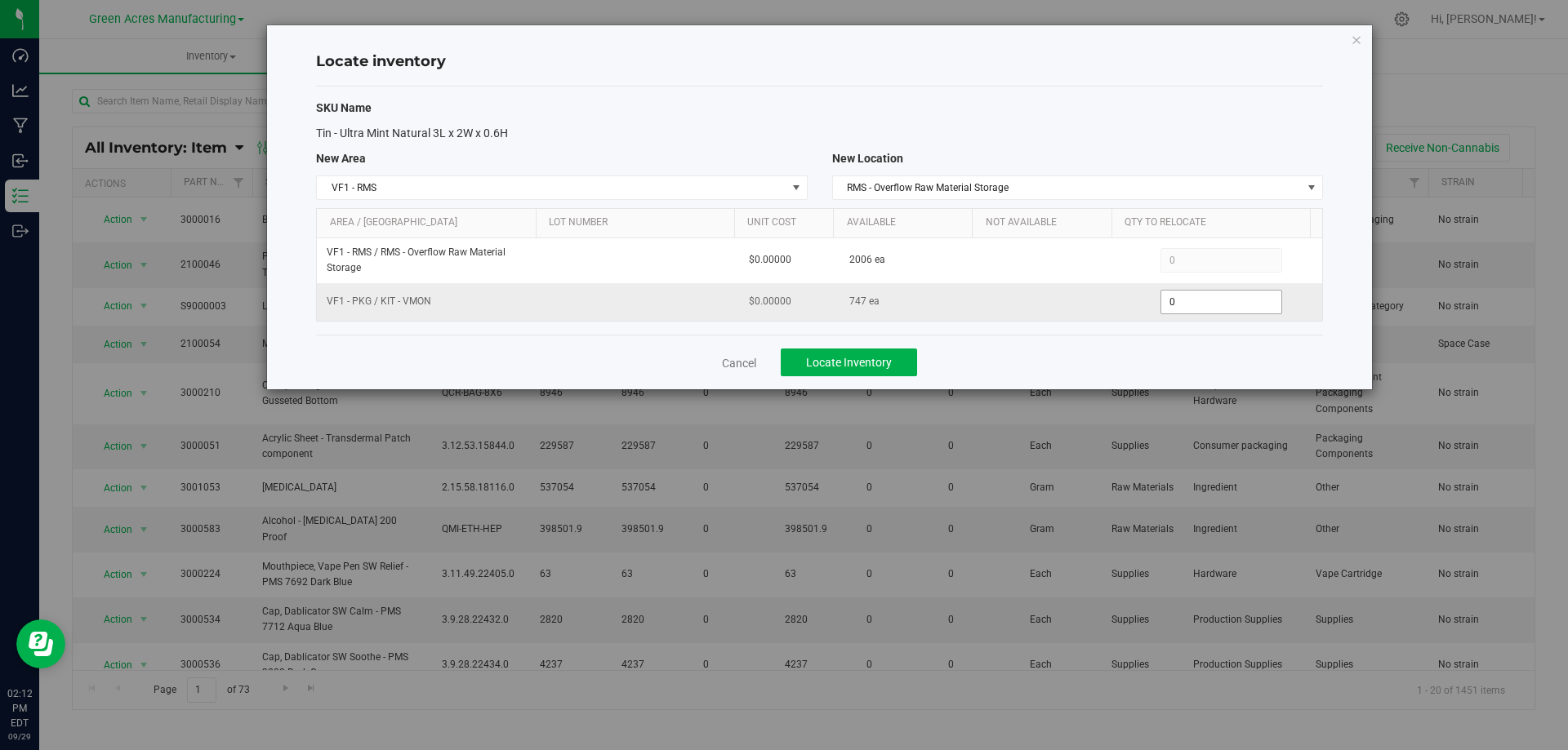
click at [1179, 303] on span "0 0" at bounding box center [1221, 302] width 122 height 25
click at [1179, 302] on input "0" at bounding box center [1221, 302] width 120 height 23
paste input "694"
type input "694"
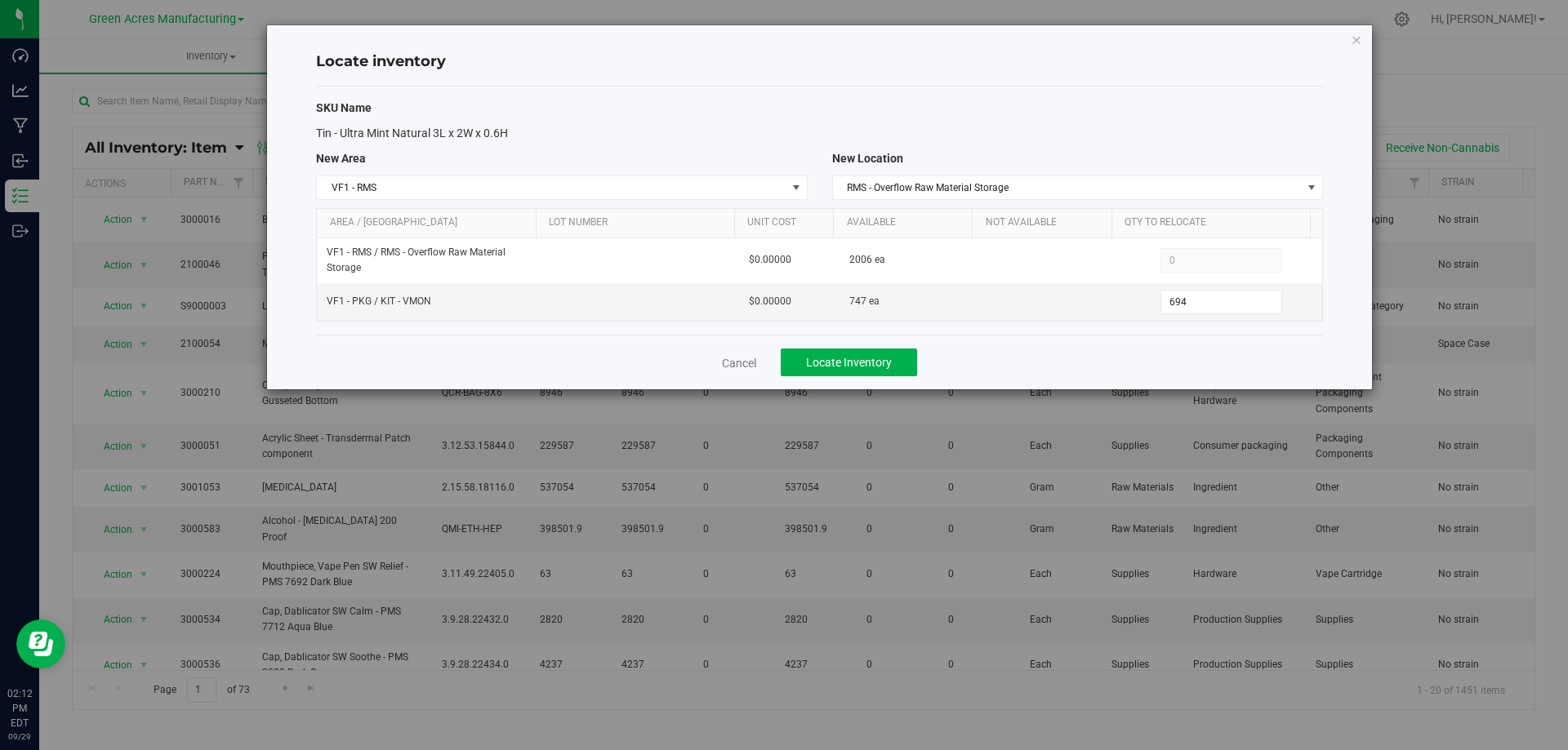
click at [1132, 350] on div "Cancel Locate Inventory" at bounding box center [819, 363] width 1007 height 55
click at [958, 357] on div "Cancel Locate Inventory" at bounding box center [819, 363] width 1007 height 55
click at [898, 371] on button "Locate Inventory" at bounding box center [850, 362] width 137 height 27
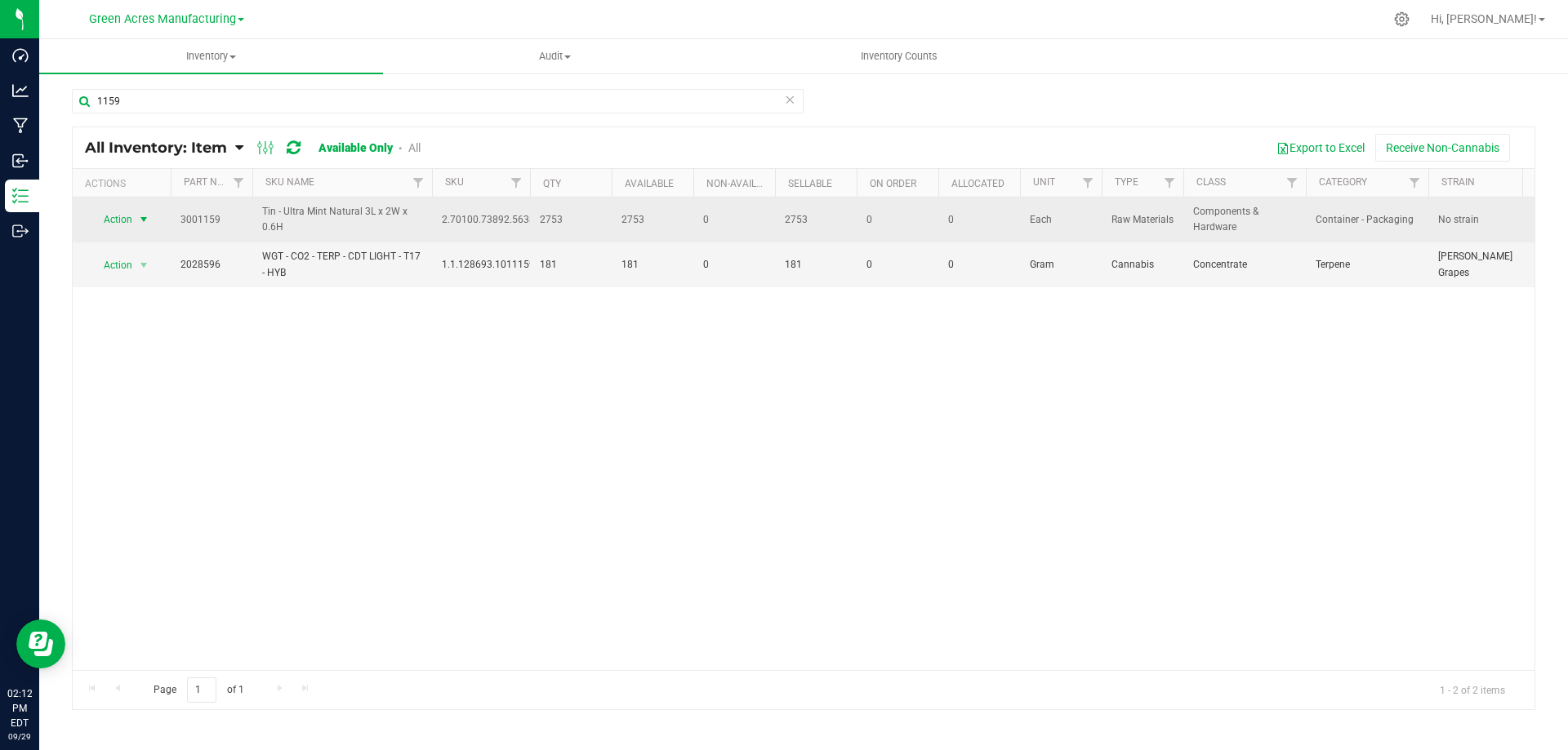
click at [142, 220] on span "select" at bounding box center [144, 219] width 13 height 13
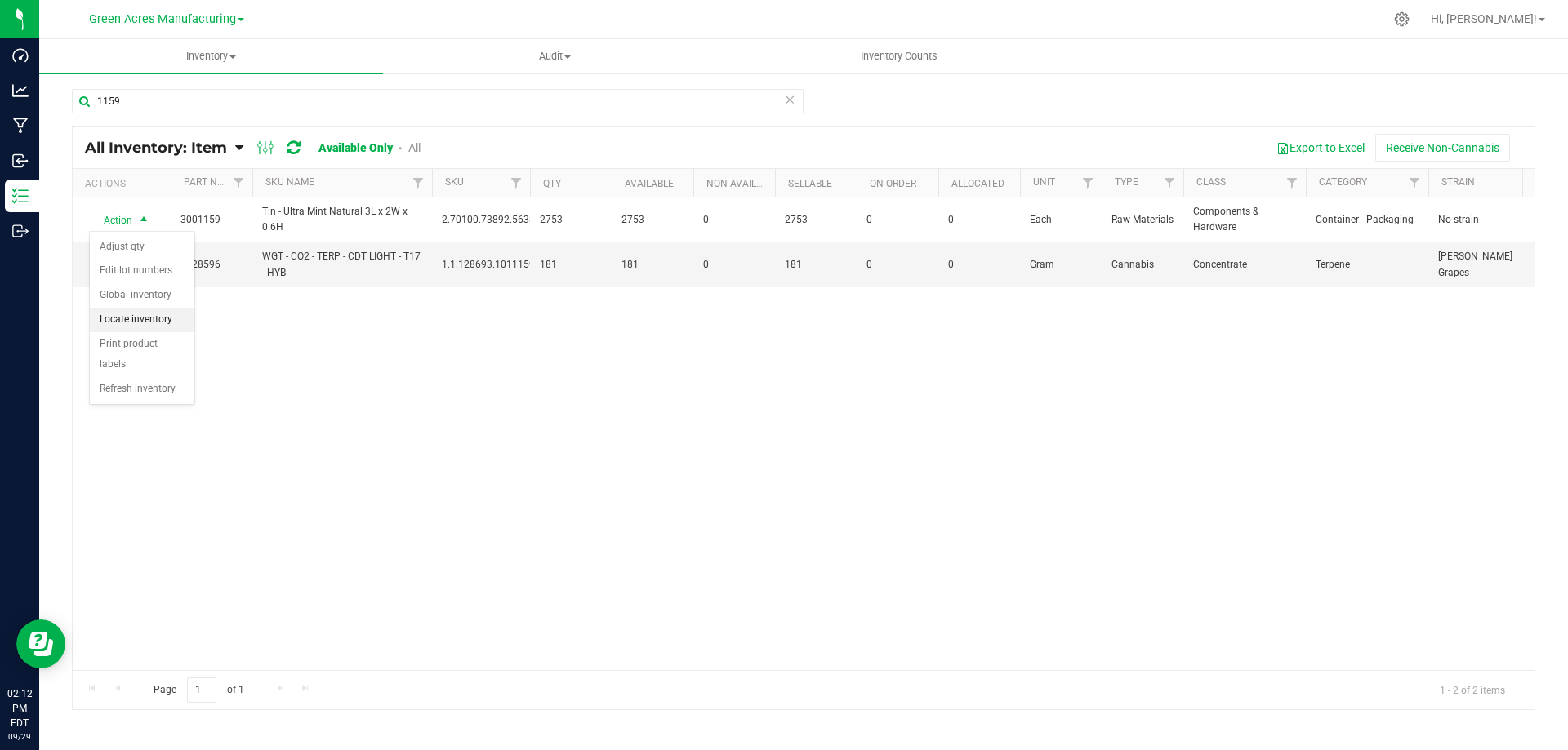
click at [176, 316] on li "Locate inventory" at bounding box center [142, 320] width 105 height 25
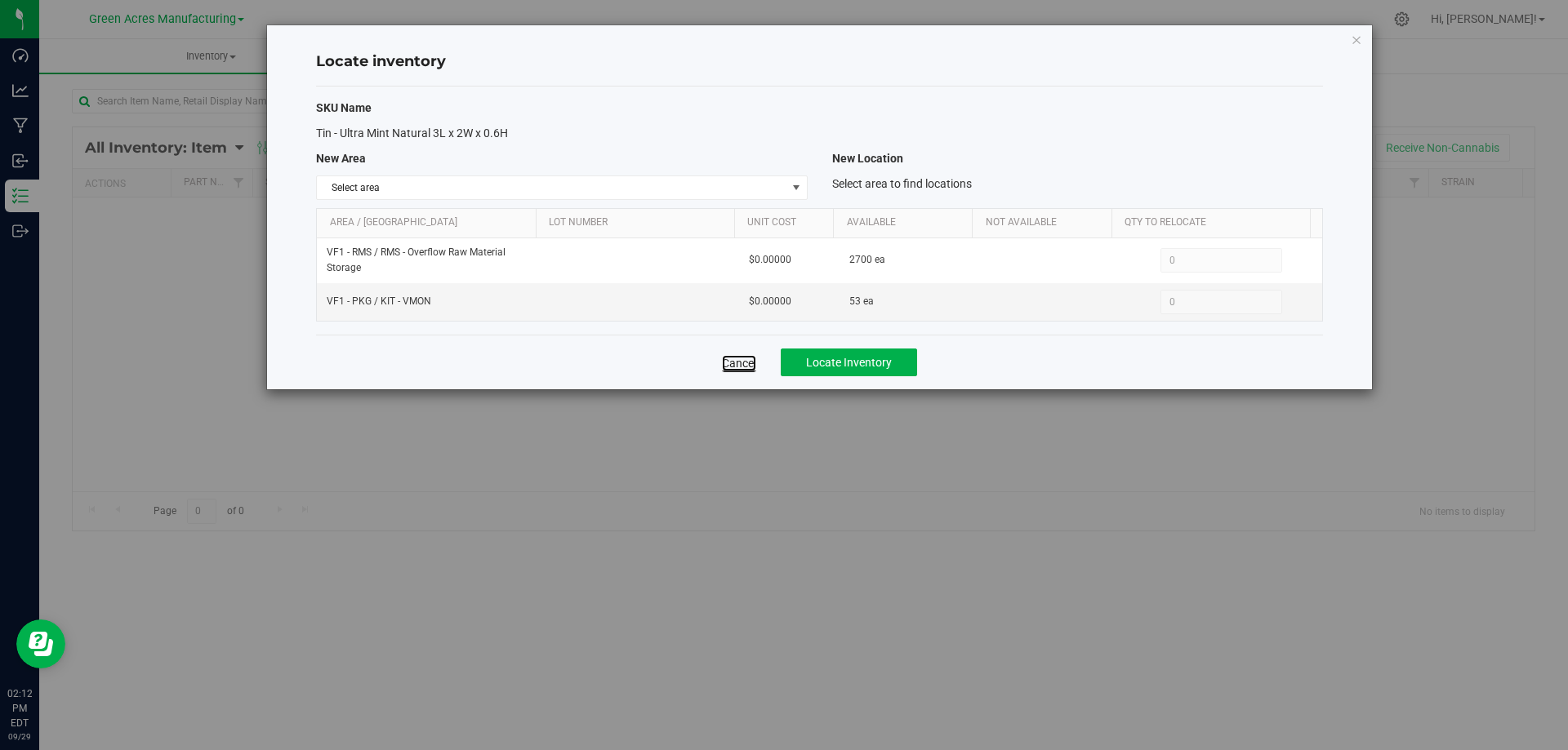
click at [737, 361] on link "Cancel" at bounding box center [739, 363] width 35 height 16
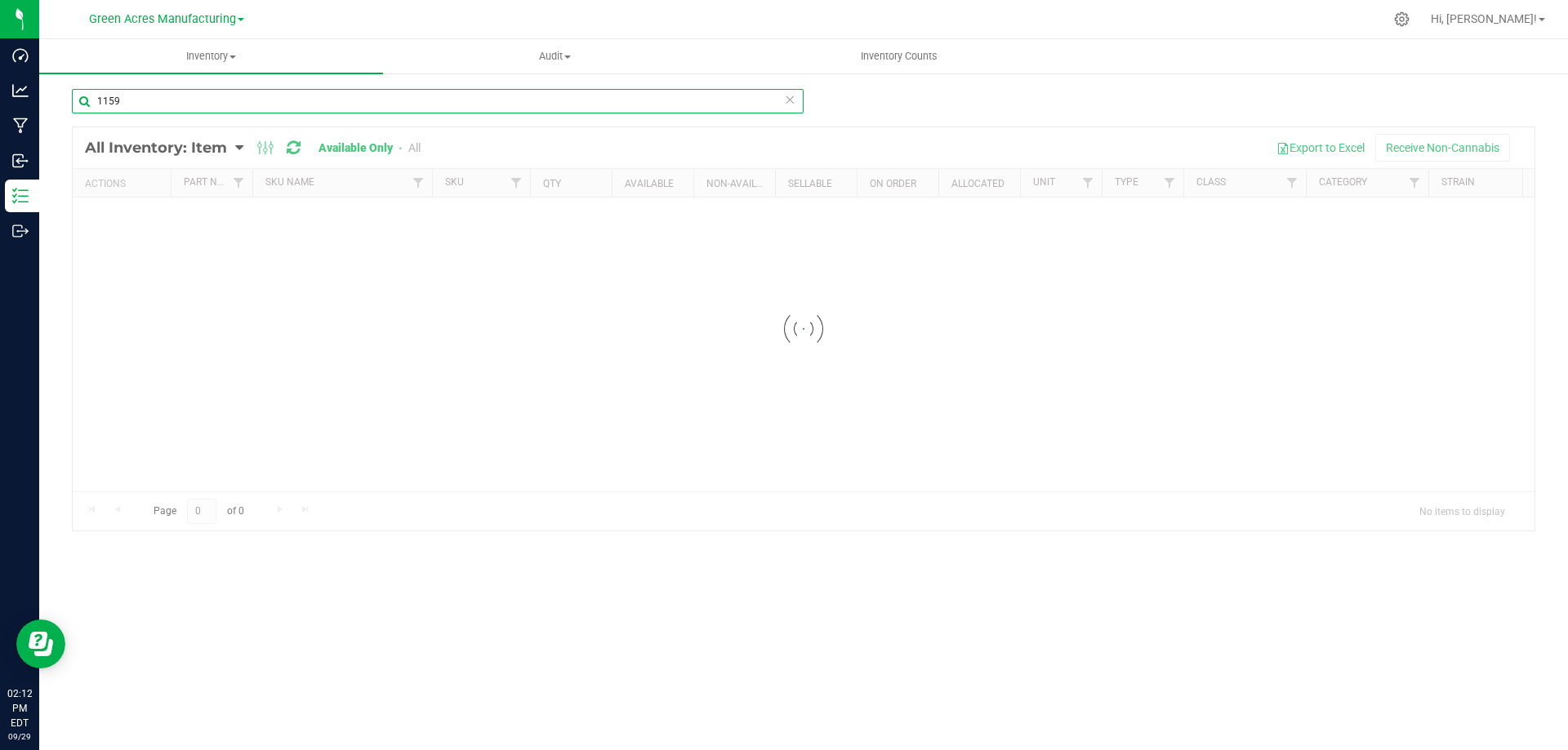
click at [173, 98] on input "1159" at bounding box center [437, 101] width 732 height 25
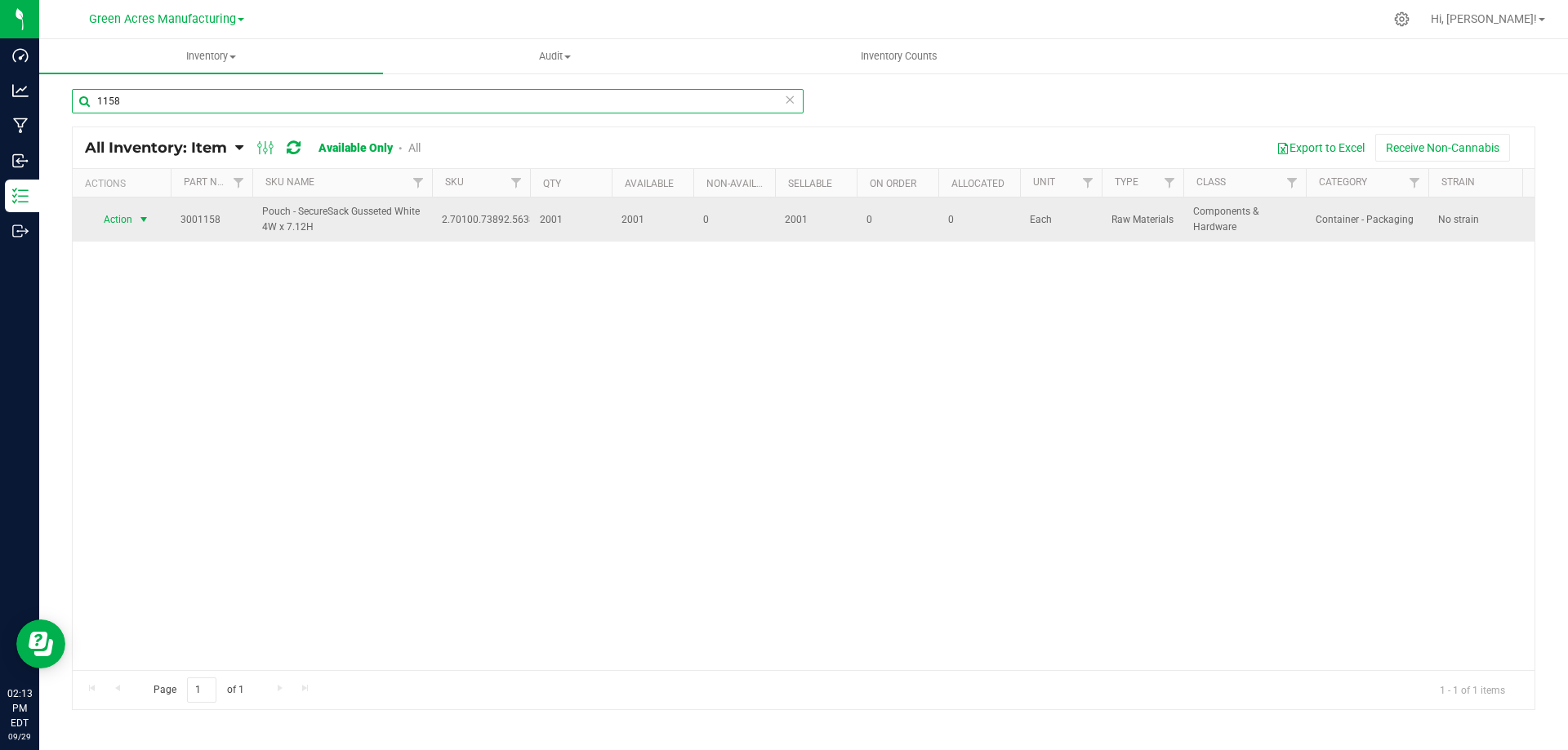
type input "1158"
click at [150, 223] on span "select" at bounding box center [144, 219] width 13 height 13
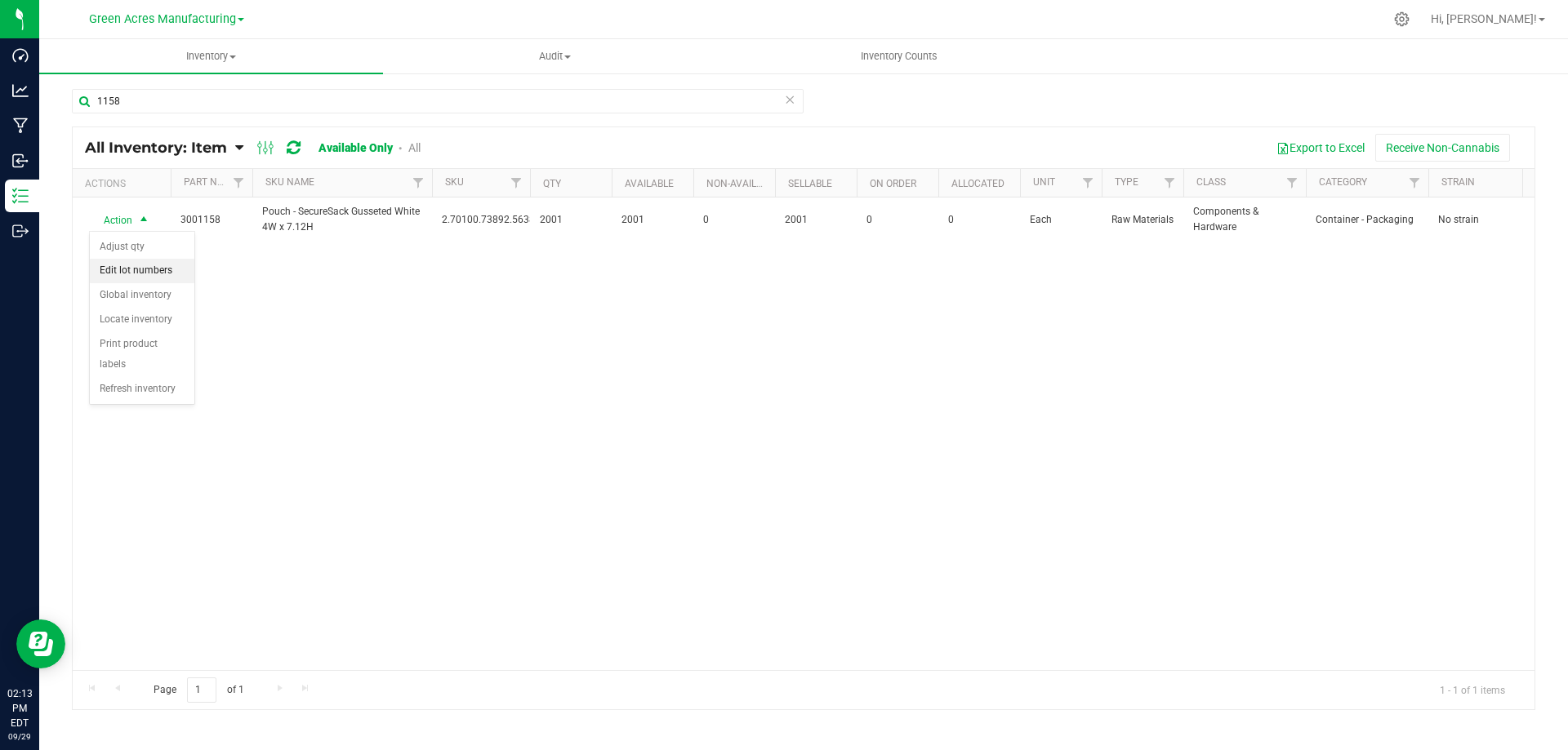
click at [165, 255] on li "Adjust qty" at bounding box center [142, 247] width 105 height 25
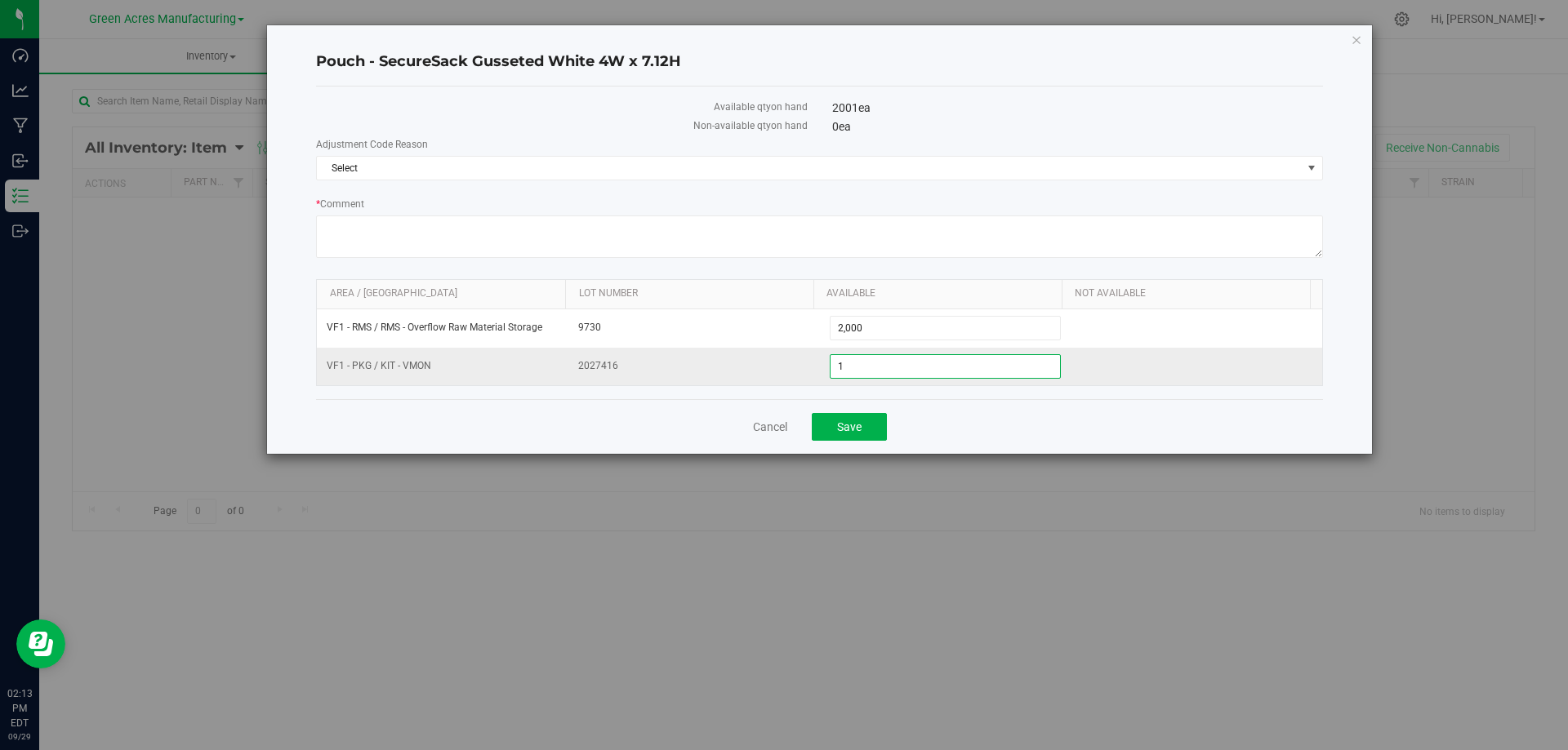
click at [937, 374] on span "1 1" at bounding box center [946, 367] width 232 height 25
click at [937, 374] on input "1" at bounding box center [946, 367] width 231 height 23
click at [650, 167] on span "Select" at bounding box center [809, 168] width 985 height 23
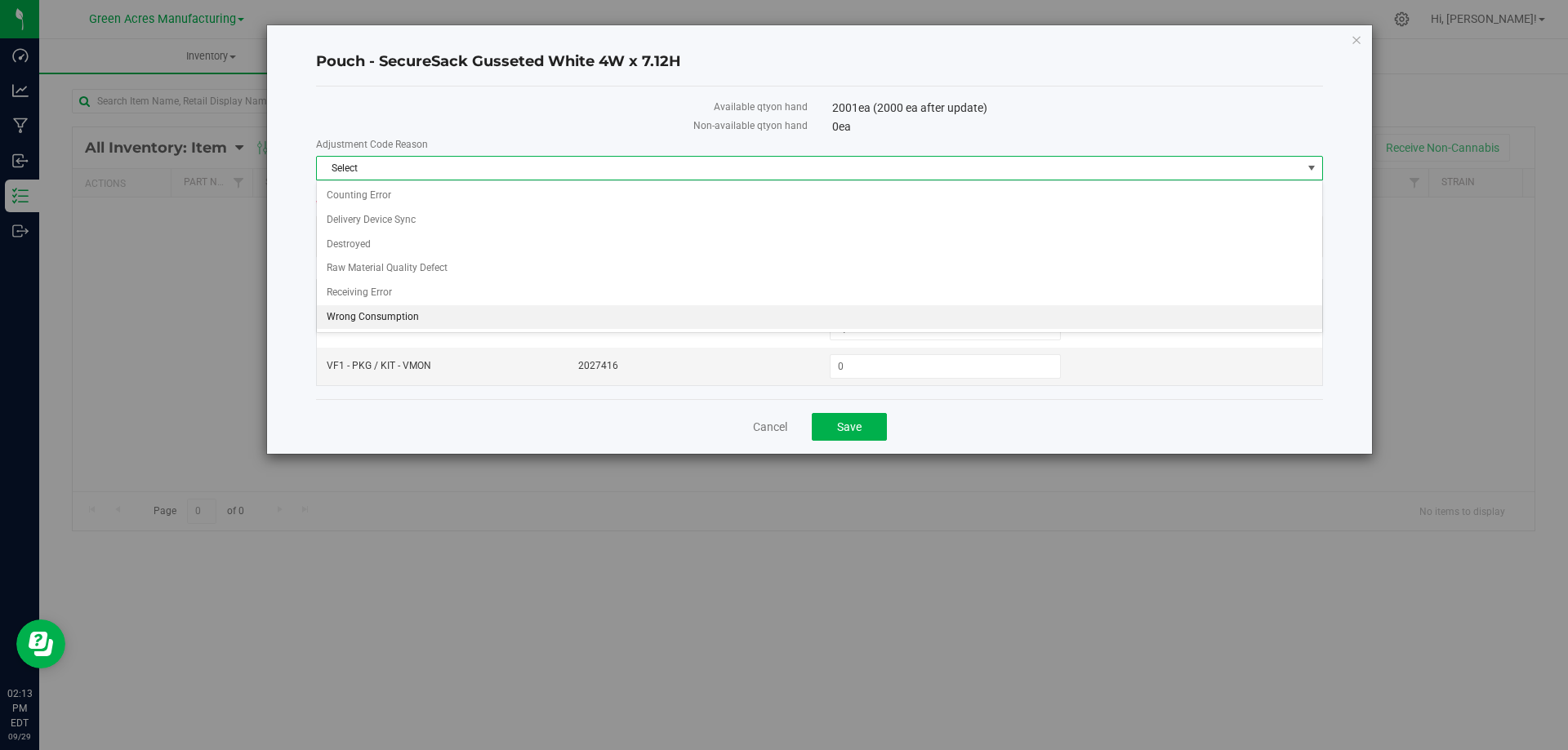
click at [341, 308] on li "Wrong Consumption" at bounding box center [819, 317] width 1006 height 25
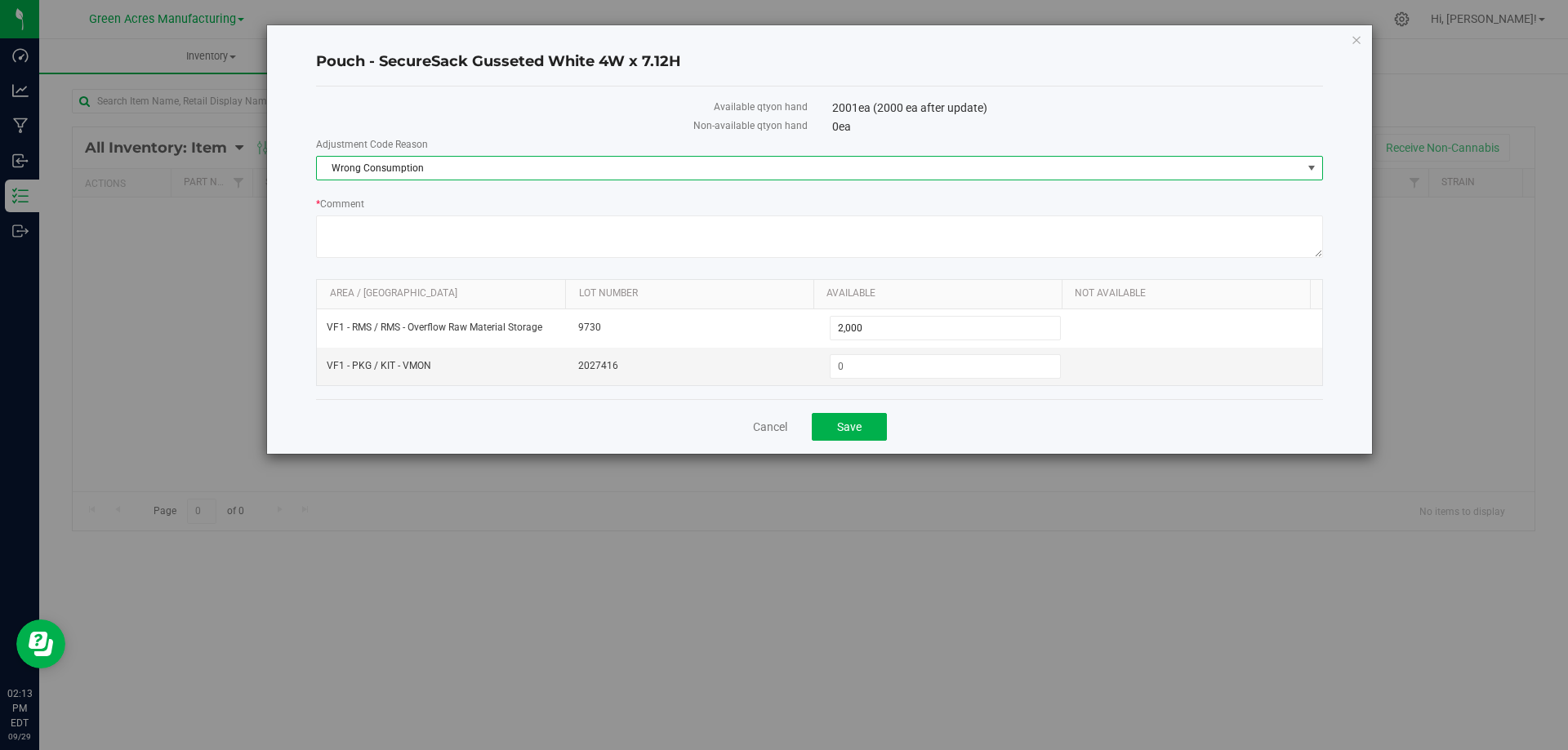
click at [991, 398] on div "Available qty on hand 2001 ea (2000 ea after update) Non-available qty on hand …" at bounding box center [819, 243] width 1007 height 313
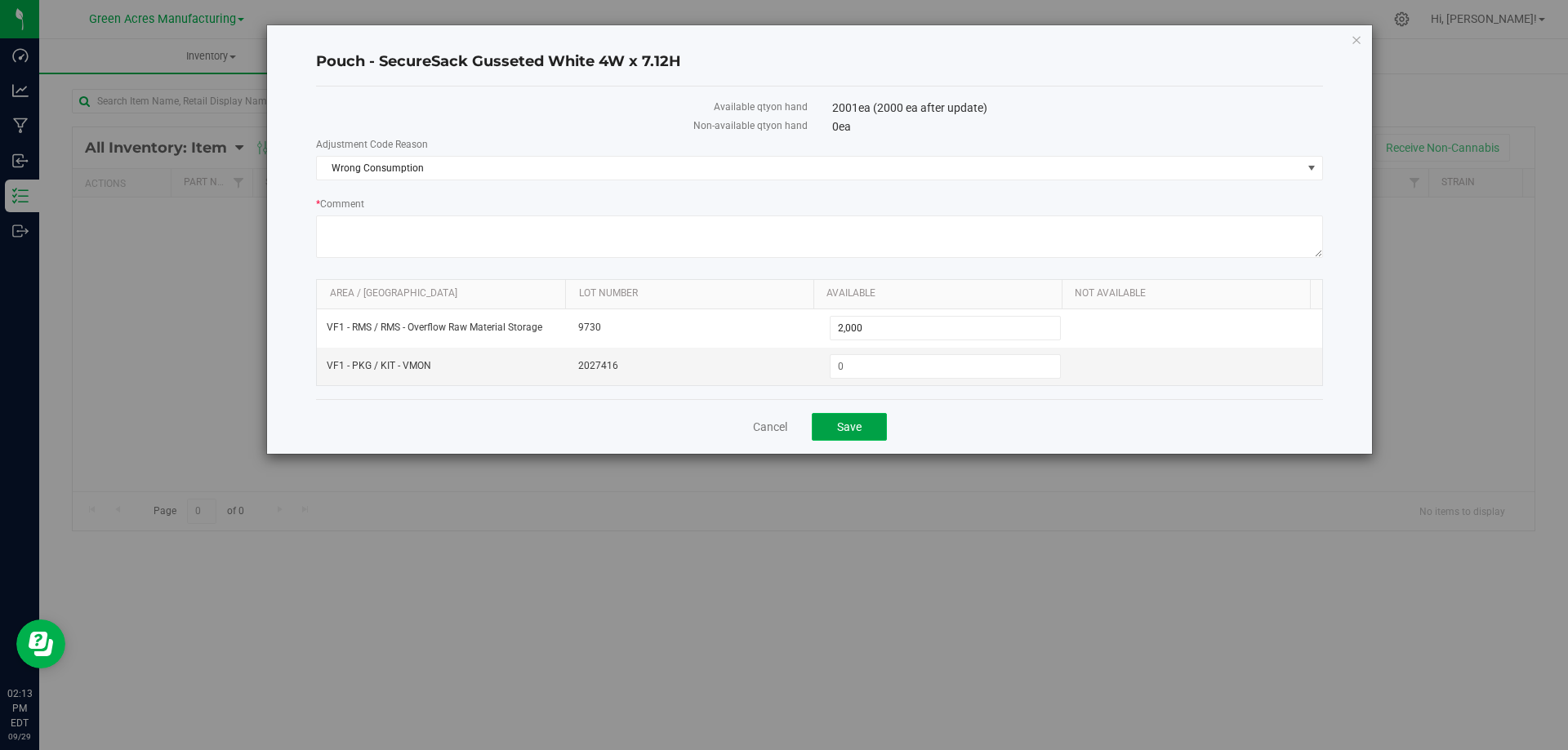
click at [883, 429] on button "Save" at bounding box center [850, 426] width 75 height 27
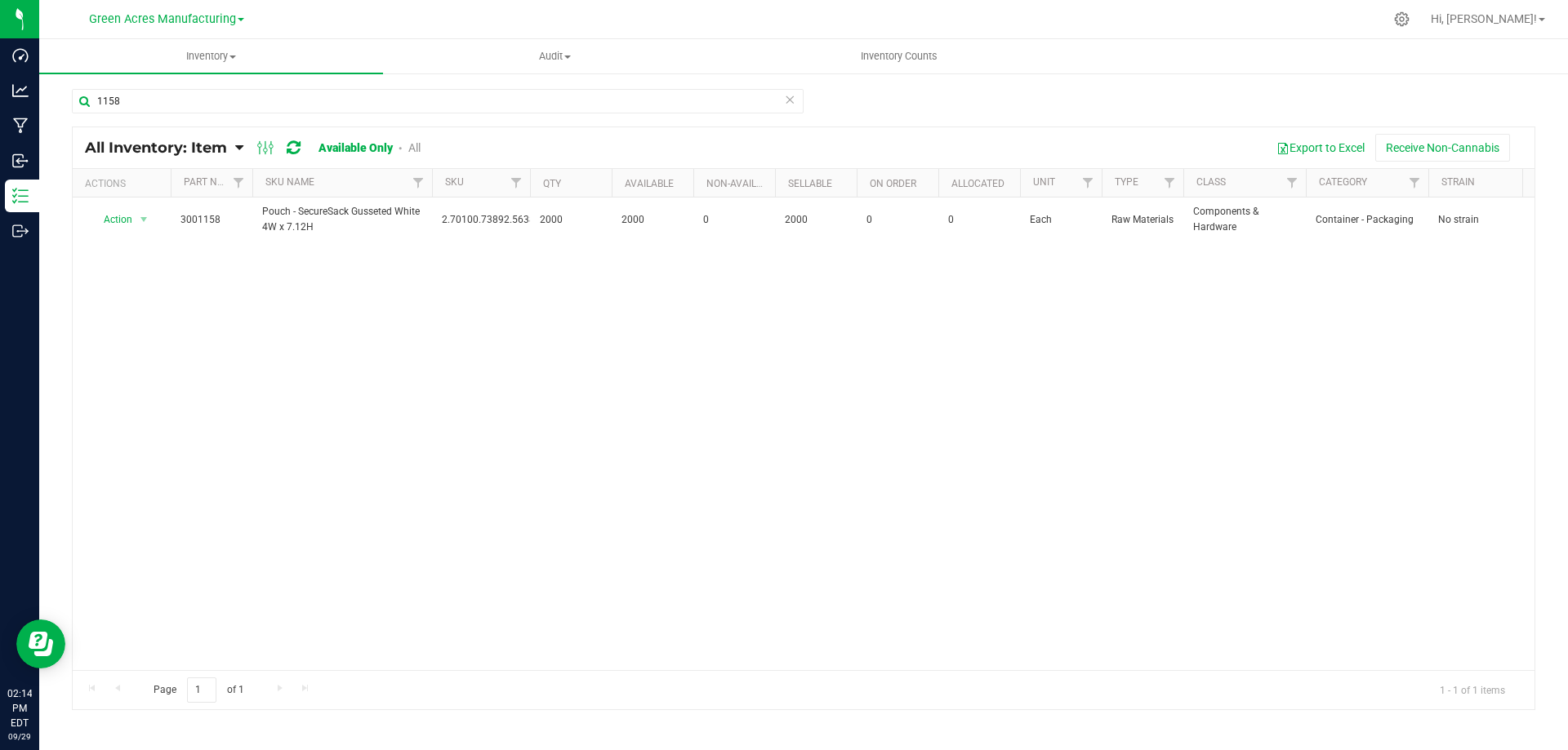
click at [343, 245] on div "Action Action Adjust qty Edit lot numbers Global inventory Locate inventory Pri…" at bounding box center [804, 434] width 1462 height 473
click at [208, 304] on div "Action Action Adjust qty Edit lot numbers Global inventory Locate inventory Pri…" at bounding box center [804, 434] width 1462 height 473
click at [174, 99] on input "1158" at bounding box center [437, 101] width 732 height 25
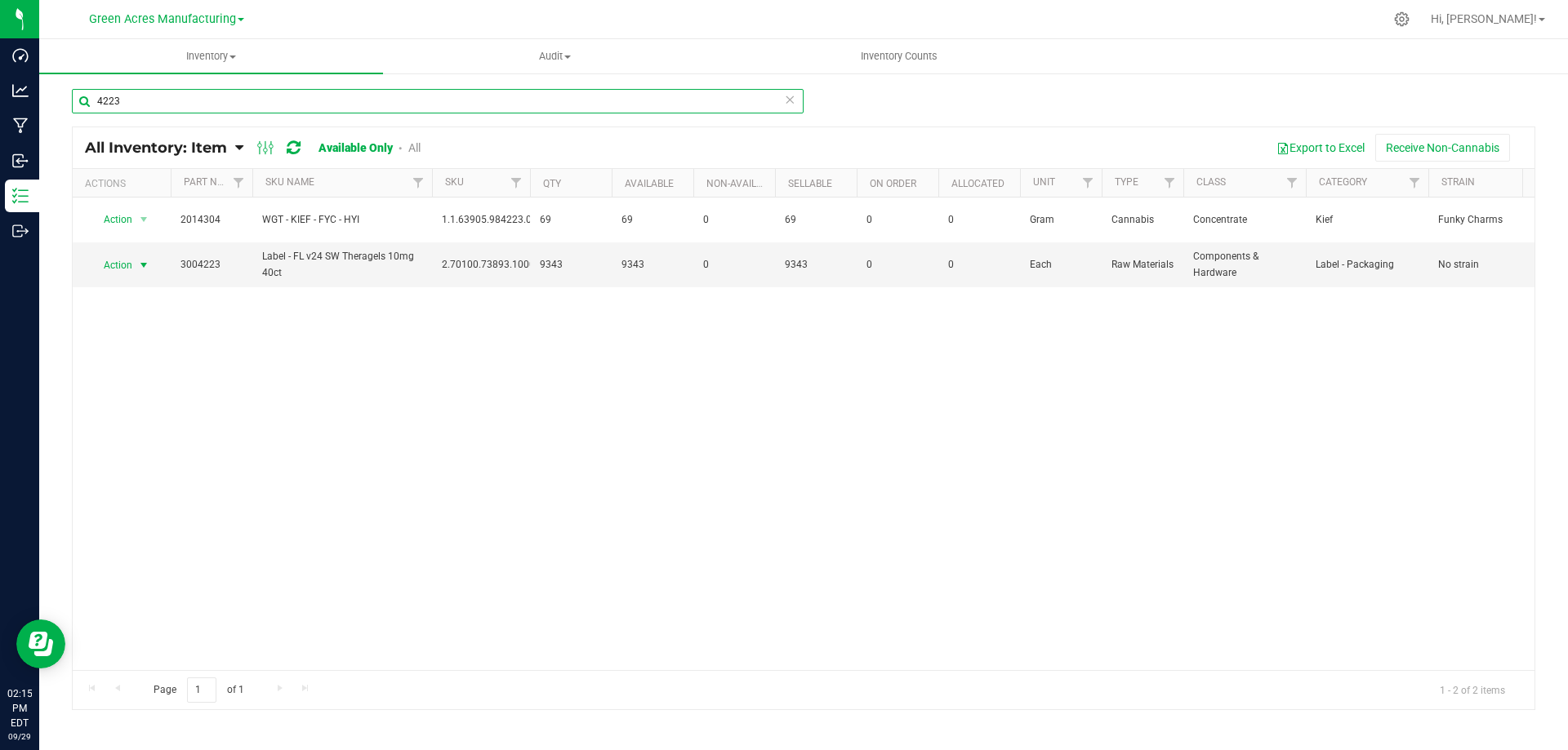
type input "4223"
click at [148, 266] on span "select" at bounding box center [144, 265] width 13 height 13
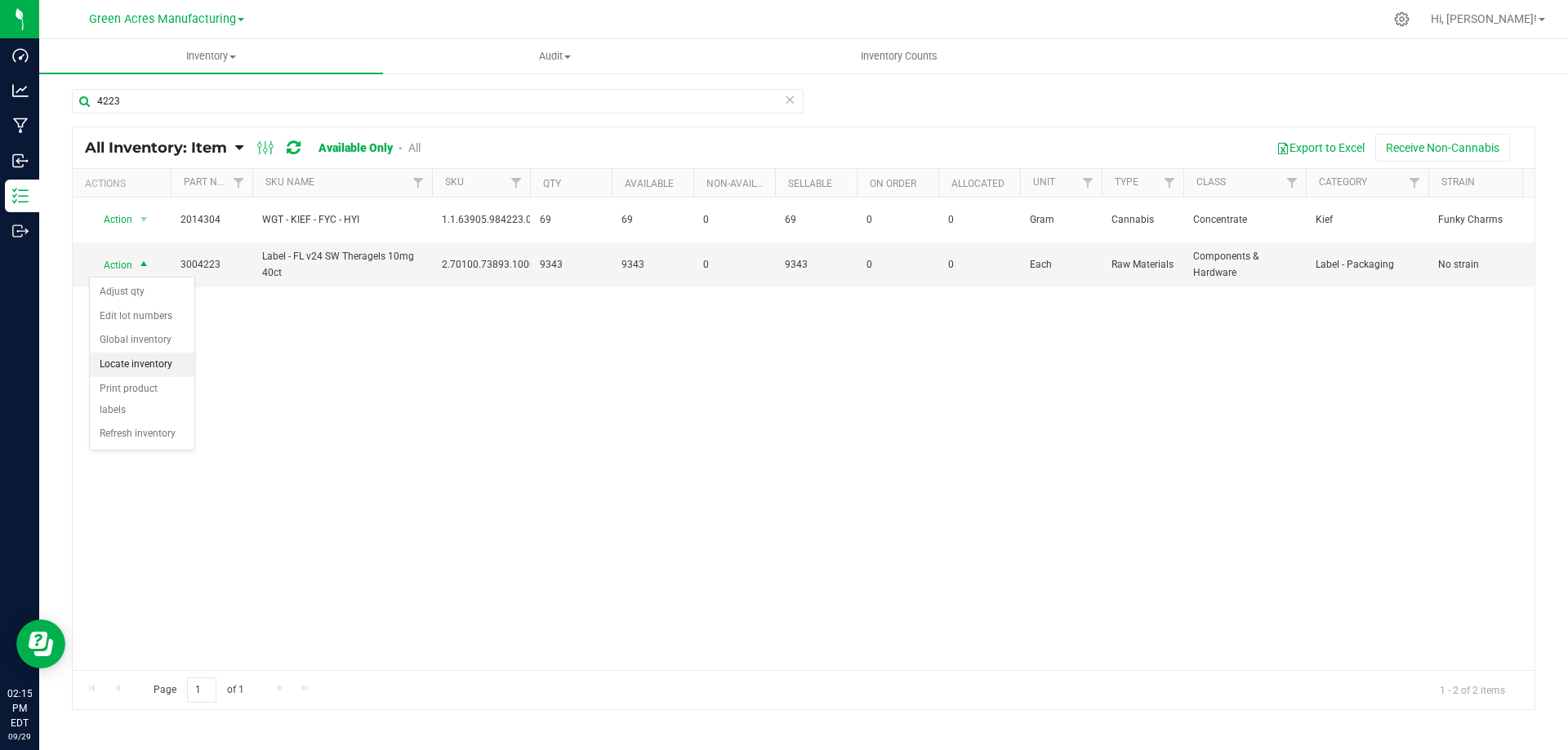
click at [150, 369] on li "Locate inventory" at bounding box center [142, 365] width 105 height 25
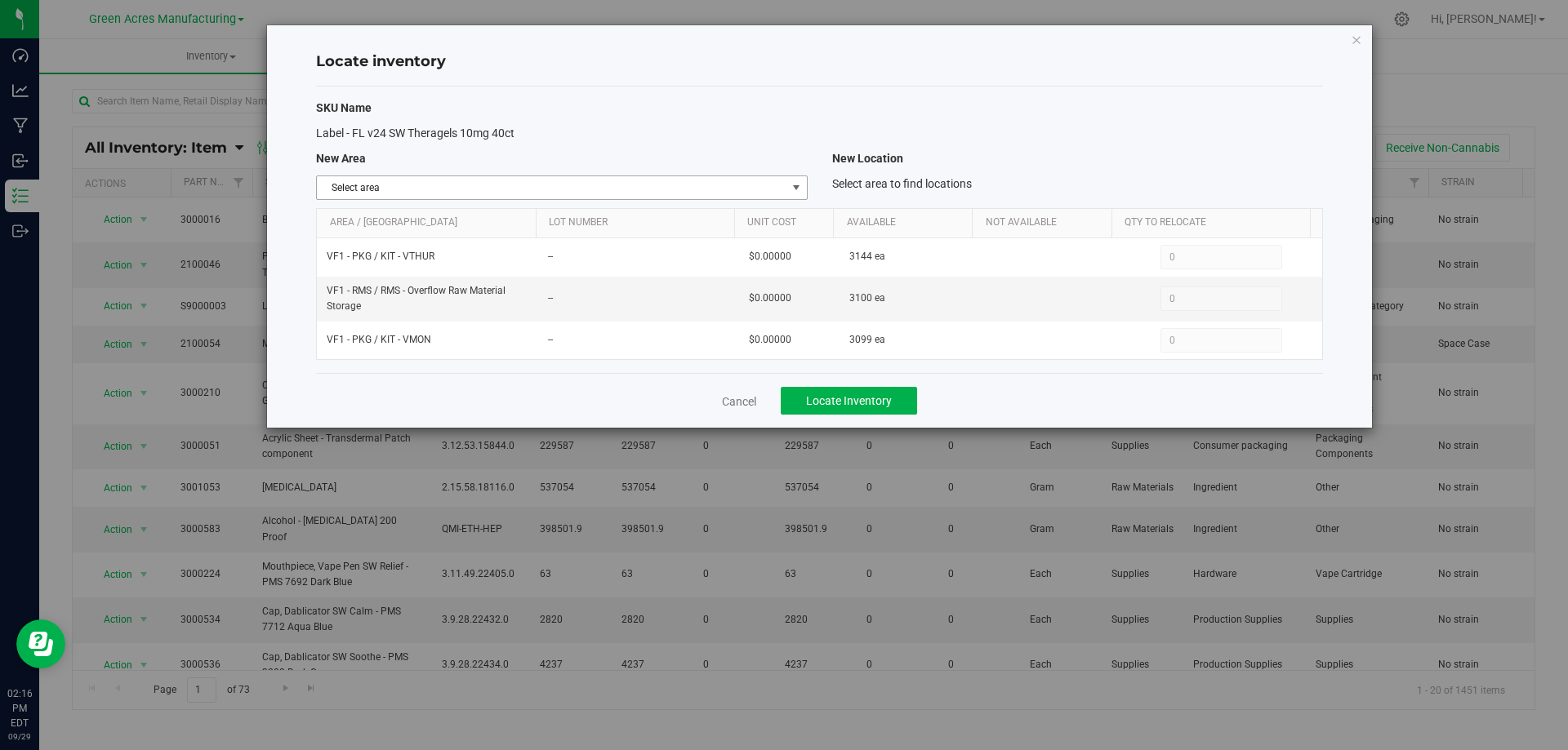
click at [790, 185] on span "select" at bounding box center [796, 187] width 13 height 13
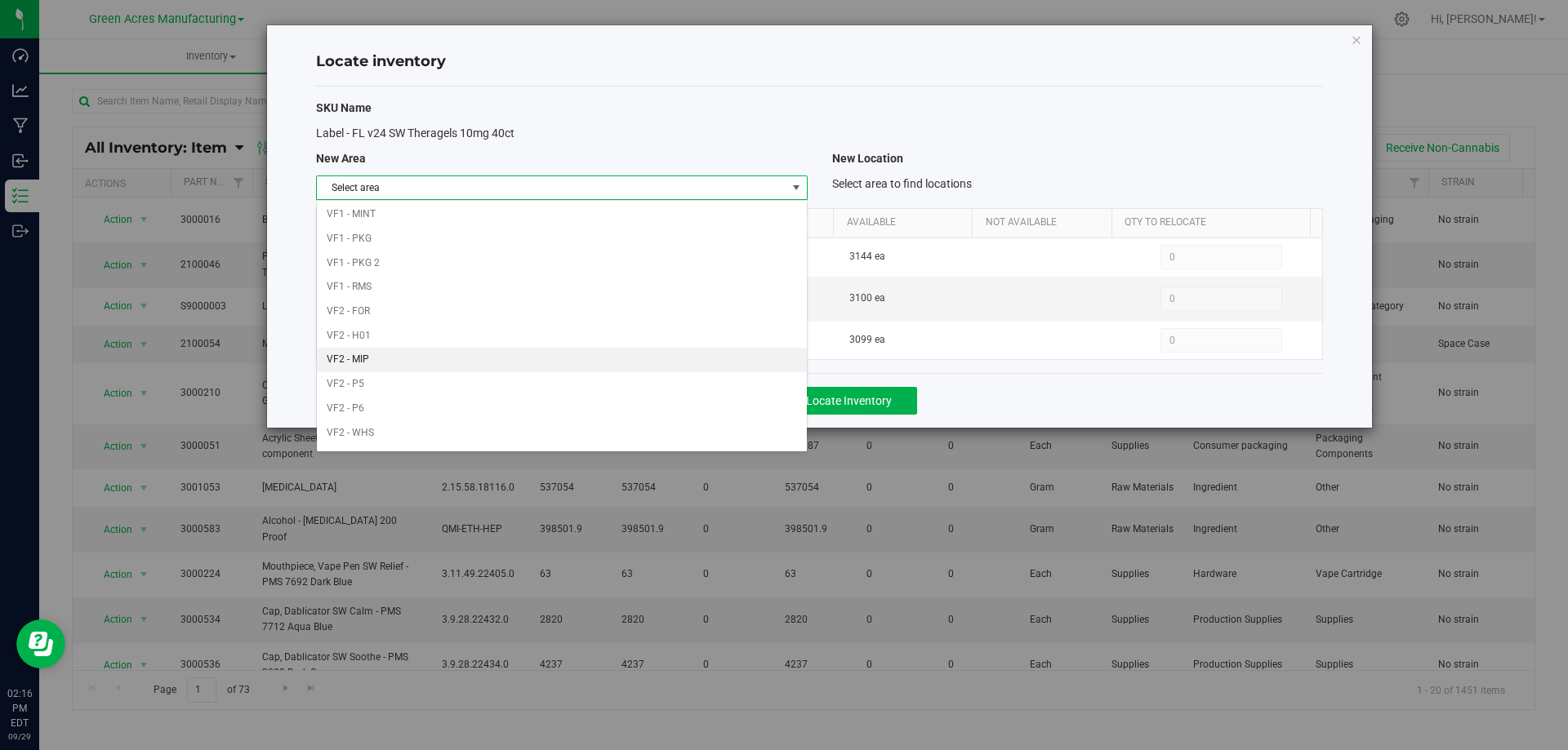
scroll to position [799, 0]
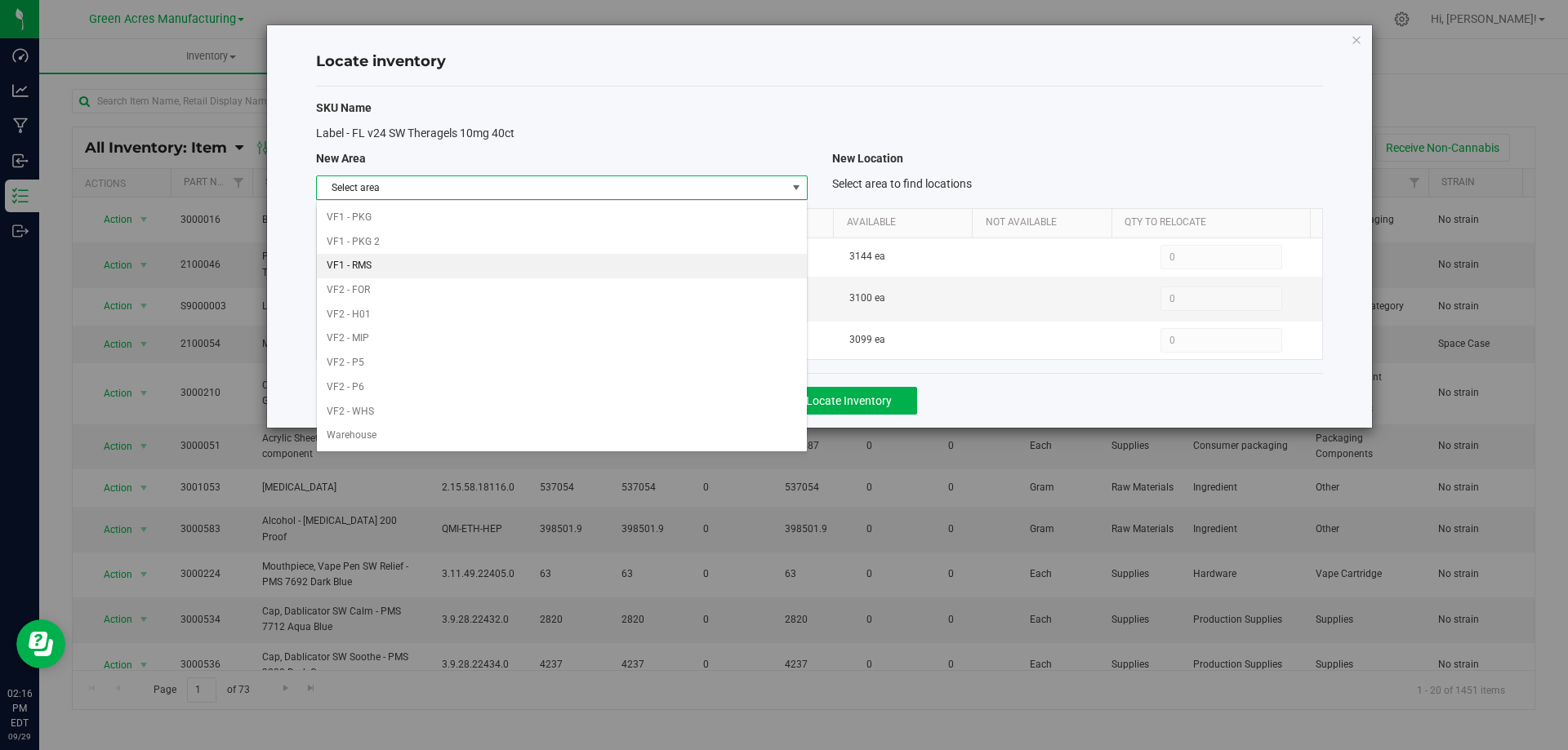
drag, startPoint x: 491, startPoint y: 265, endPoint x: 584, endPoint y: 235, distance: 97.7
click at [492, 264] on li "VF1 - RMS" at bounding box center [561, 266] width 490 height 25
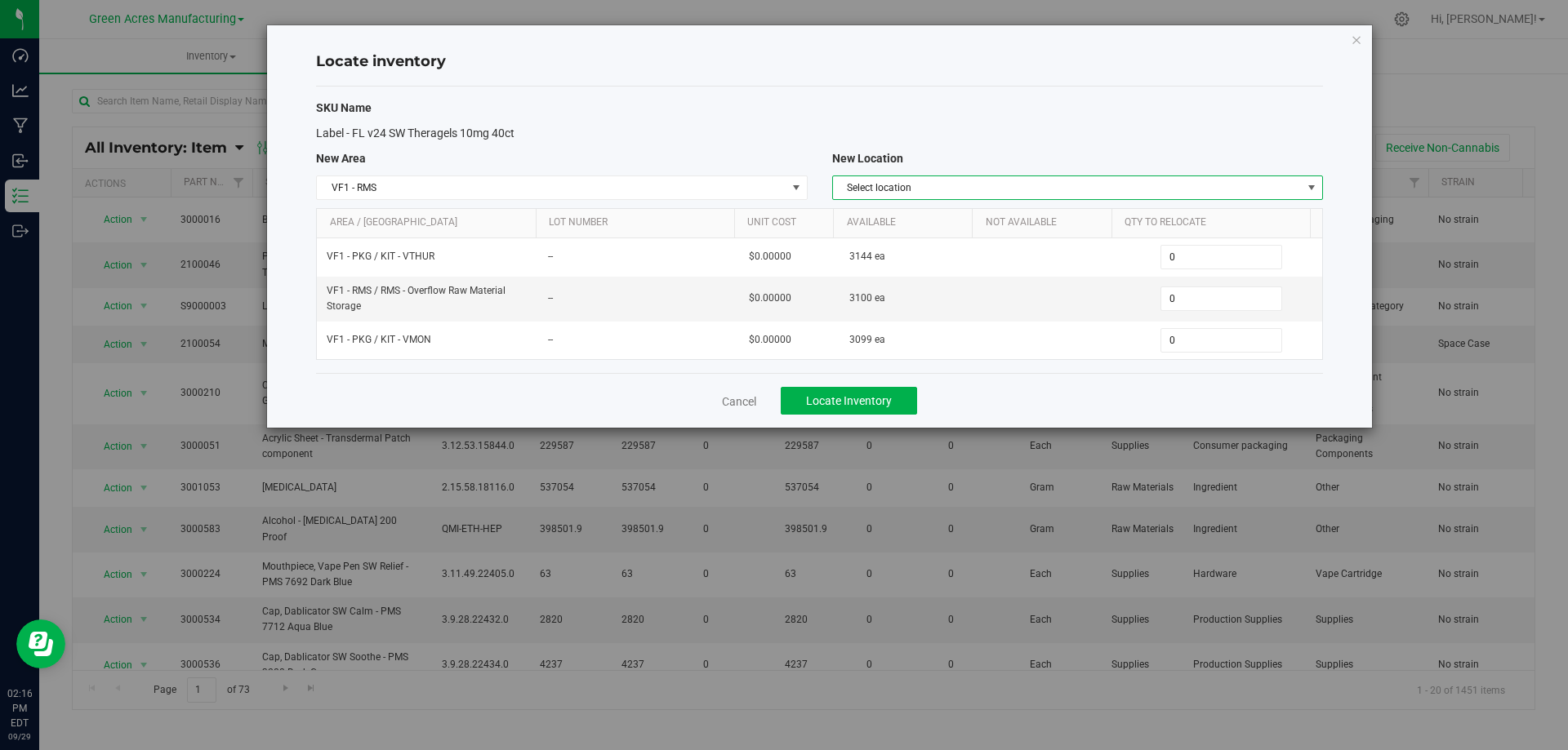
click at [1032, 180] on span "Select location" at bounding box center [1067, 188] width 469 height 23
click at [1030, 219] on li "RMS - Overflow Raw Material Storage" at bounding box center [1078, 215] width 490 height 25
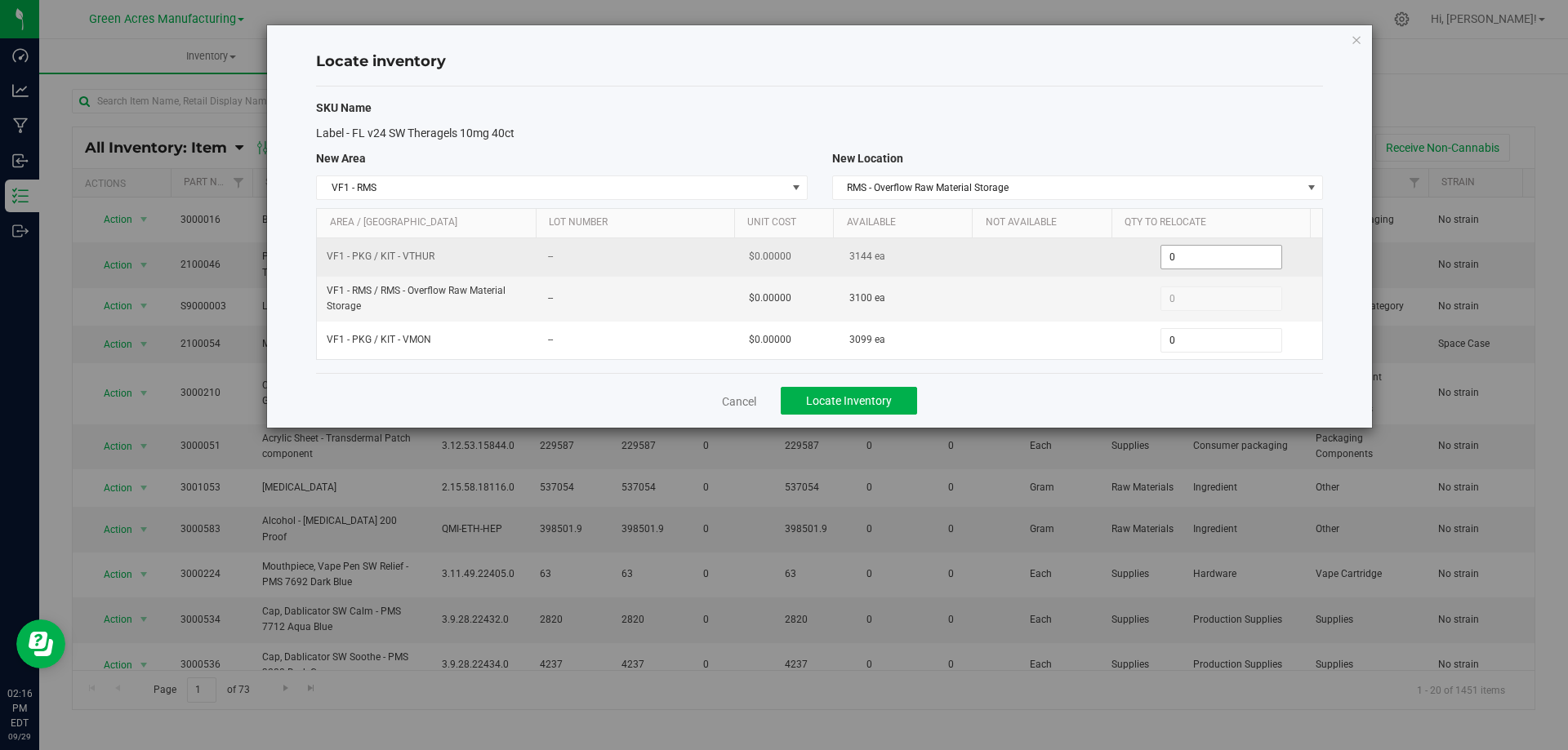
click at [1198, 252] on span "0 0" at bounding box center [1221, 257] width 122 height 25
click at [1196, 252] on input "0" at bounding box center [1221, 257] width 120 height 23
type input "3100"
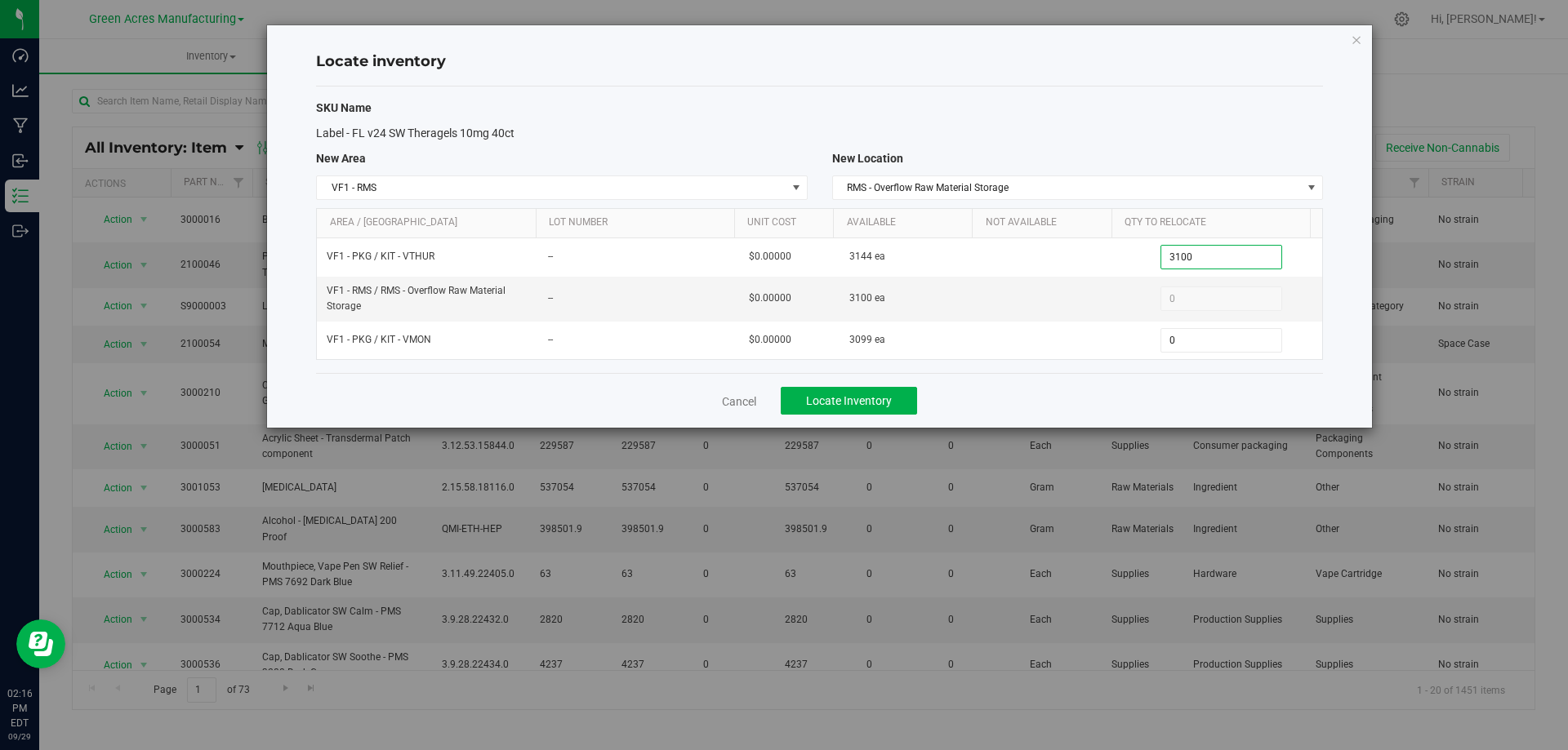
type input "3,100"
click at [1122, 407] on div "Cancel Locate Inventory" at bounding box center [819, 401] width 1007 height 55
click at [903, 399] on button "Locate Inventory" at bounding box center [850, 401] width 137 height 27
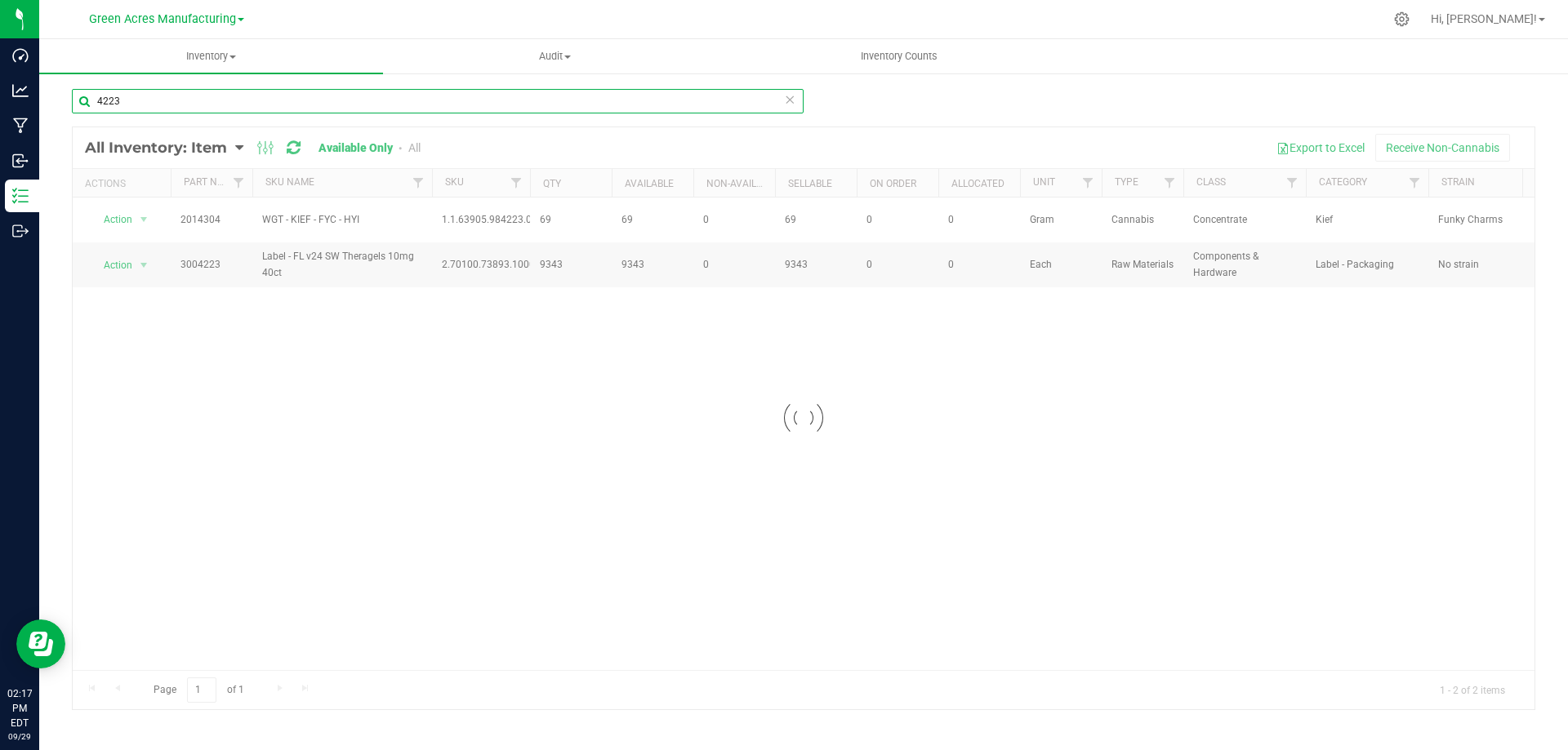
click at [170, 98] on input "4223" at bounding box center [437, 101] width 732 height 25
click at [244, 424] on div at bounding box center [804, 418] width 1462 height 582
click at [239, 92] on input "4223" at bounding box center [437, 101] width 732 height 25
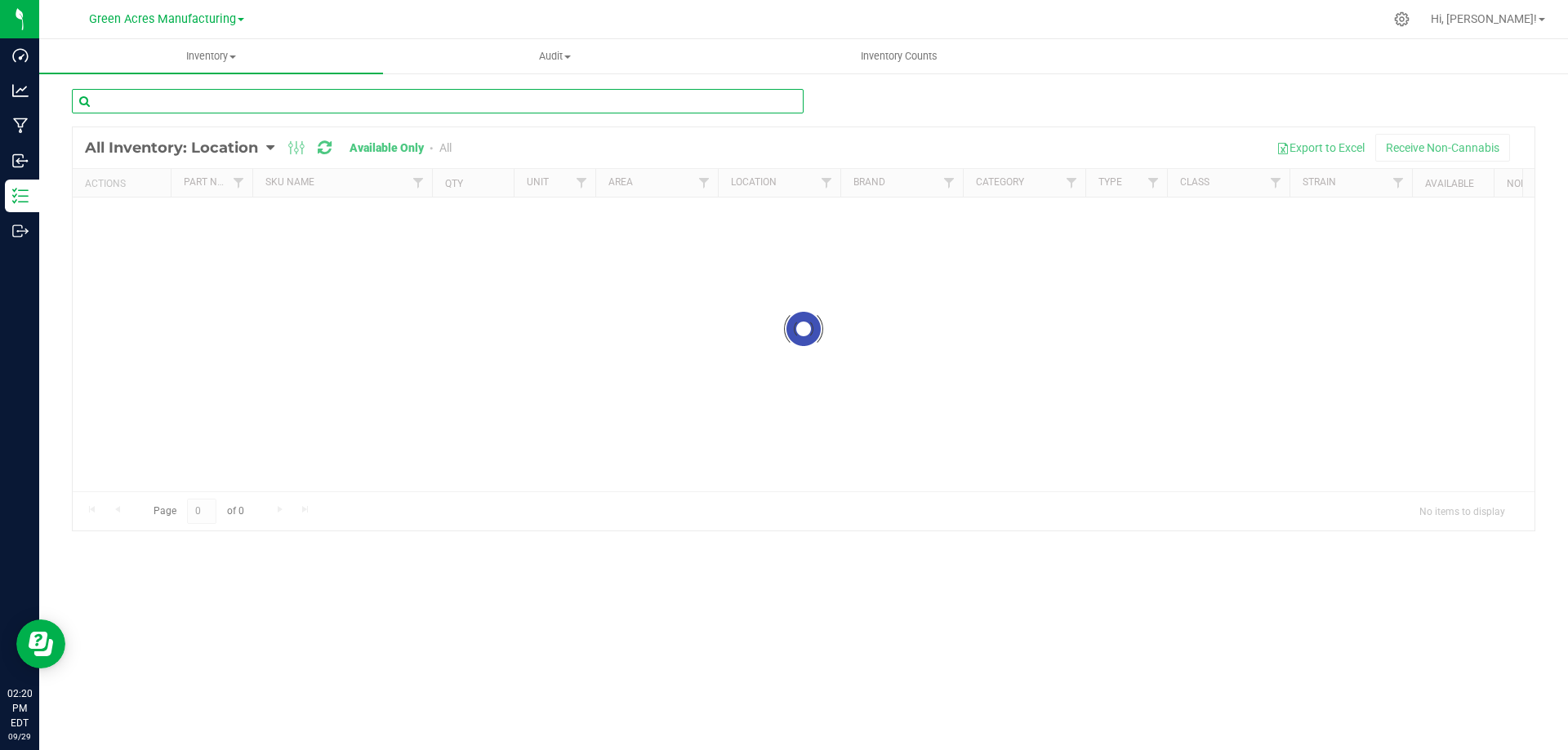
click at [683, 105] on input "text" at bounding box center [437, 101] width 732 height 25
type input "4223"
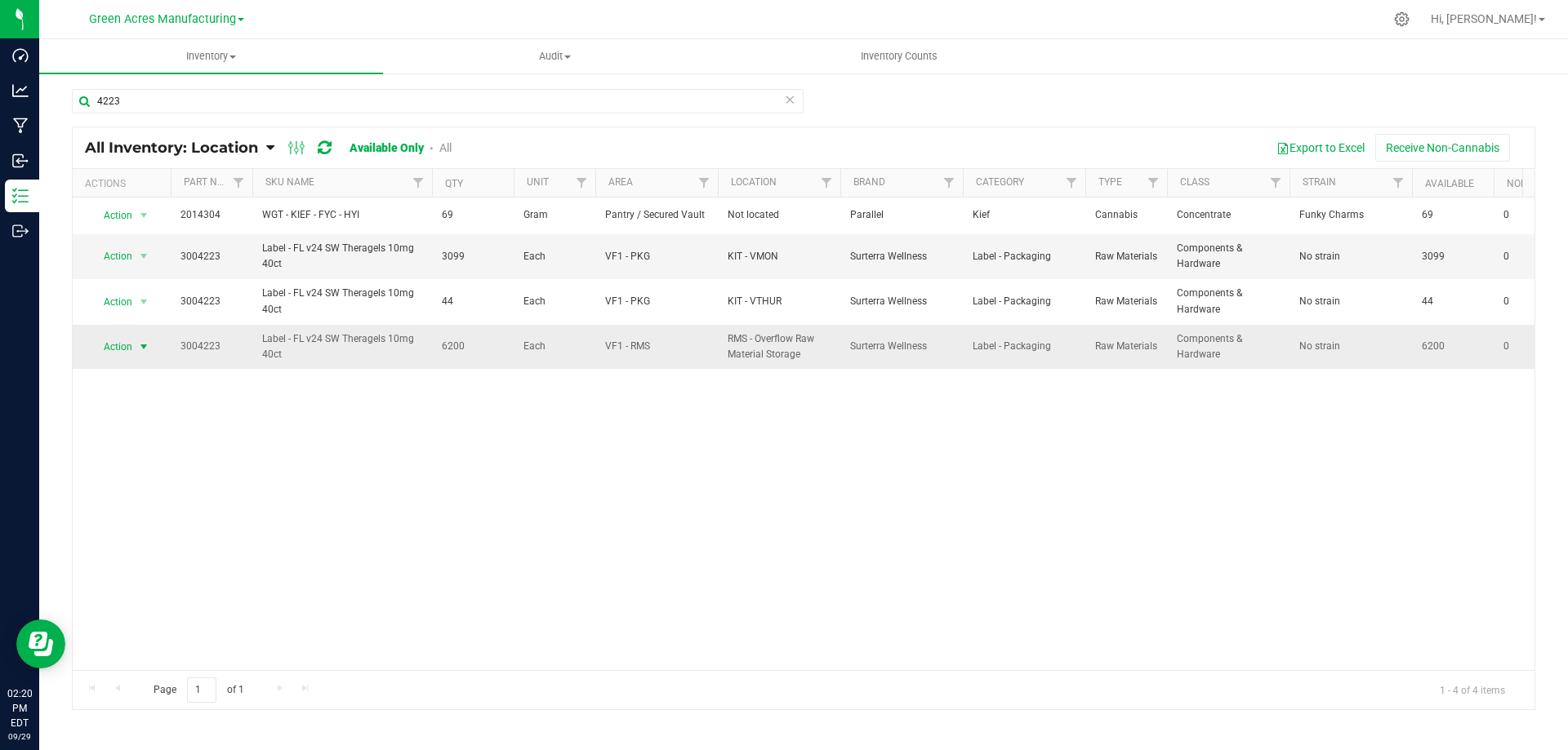
click at [151, 348] on span "select" at bounding box center [144, 348] width 20 height 23
click at [170, 449] on li "Locate inventory" at bounding box center [142, 448] width 105 height 25
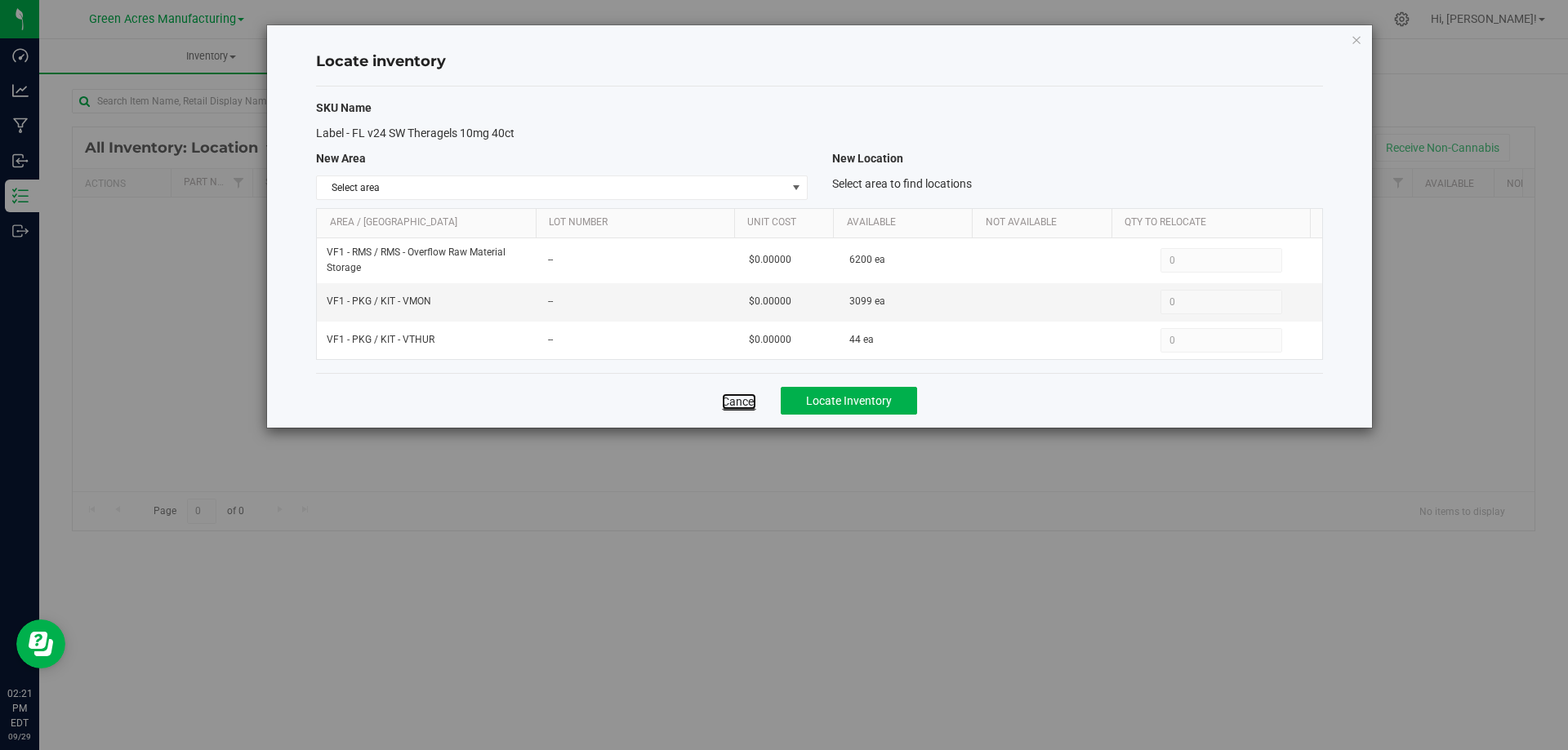
click at [742, 395] on link "Cancel" at bounding box center [739, 402] width 35 height 16
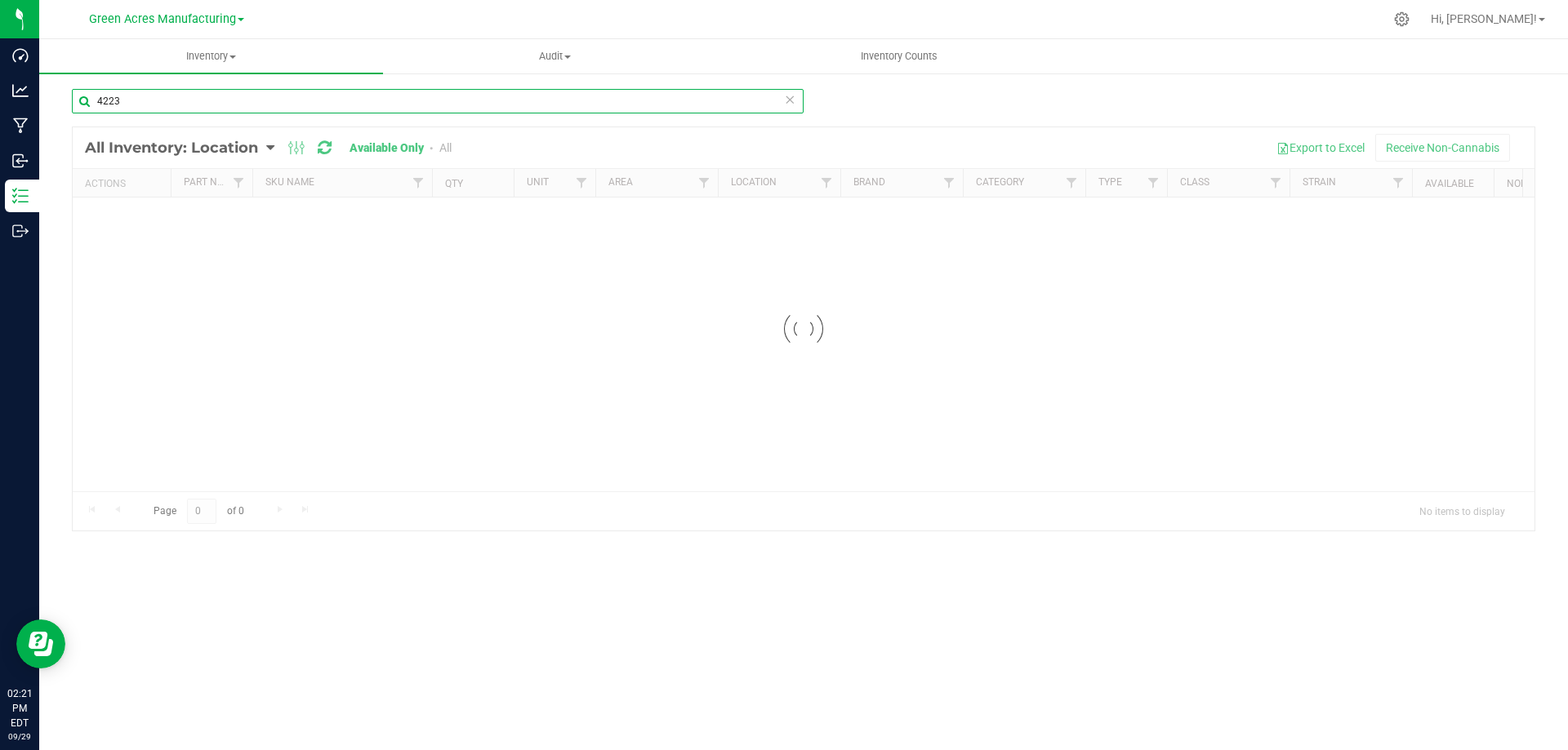
click at [202, 98] on input "4223" at bounding box center [437, 101] width 732 height 25
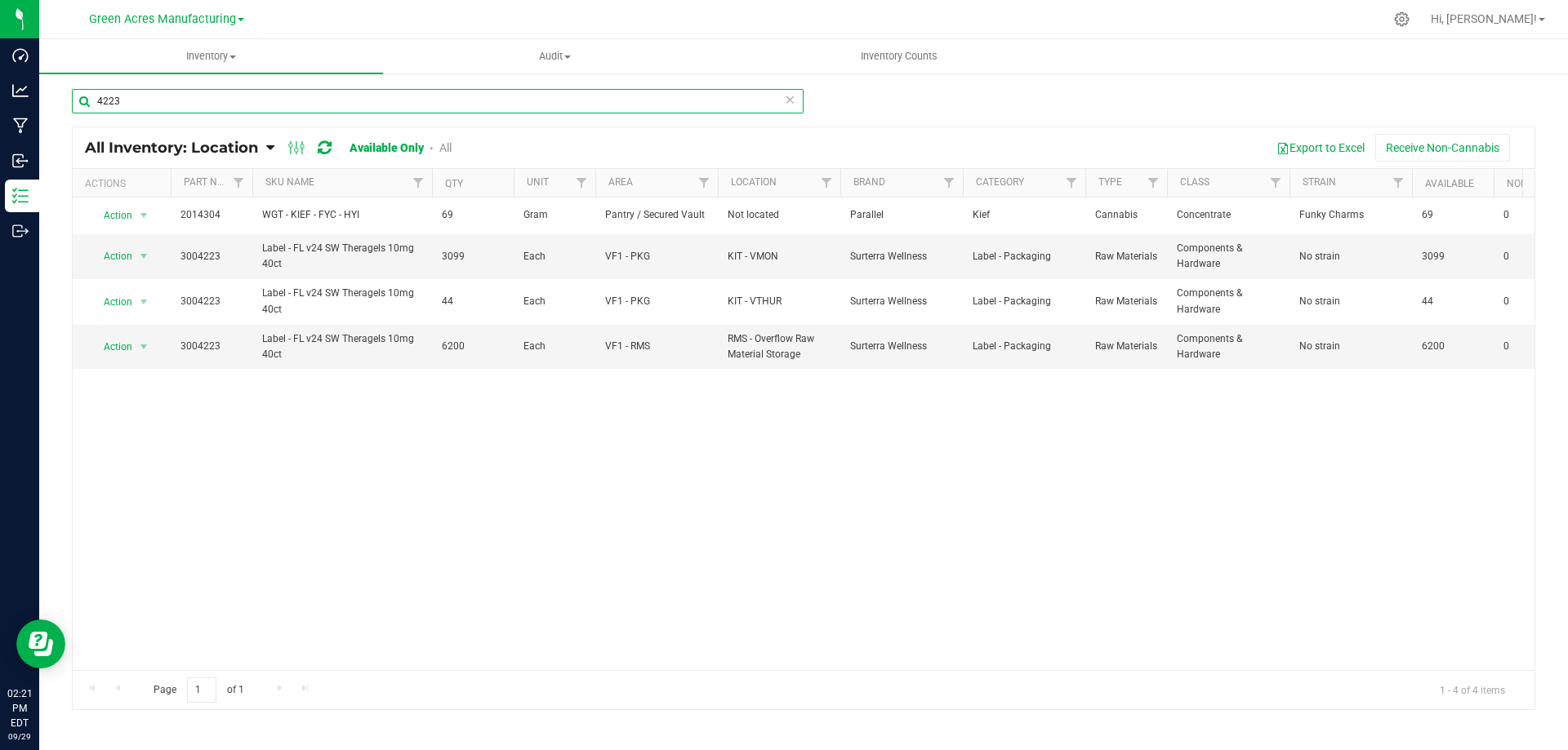
click at [205, 100] on input "4223" at bounding box center [437, 101] width 732 height 25
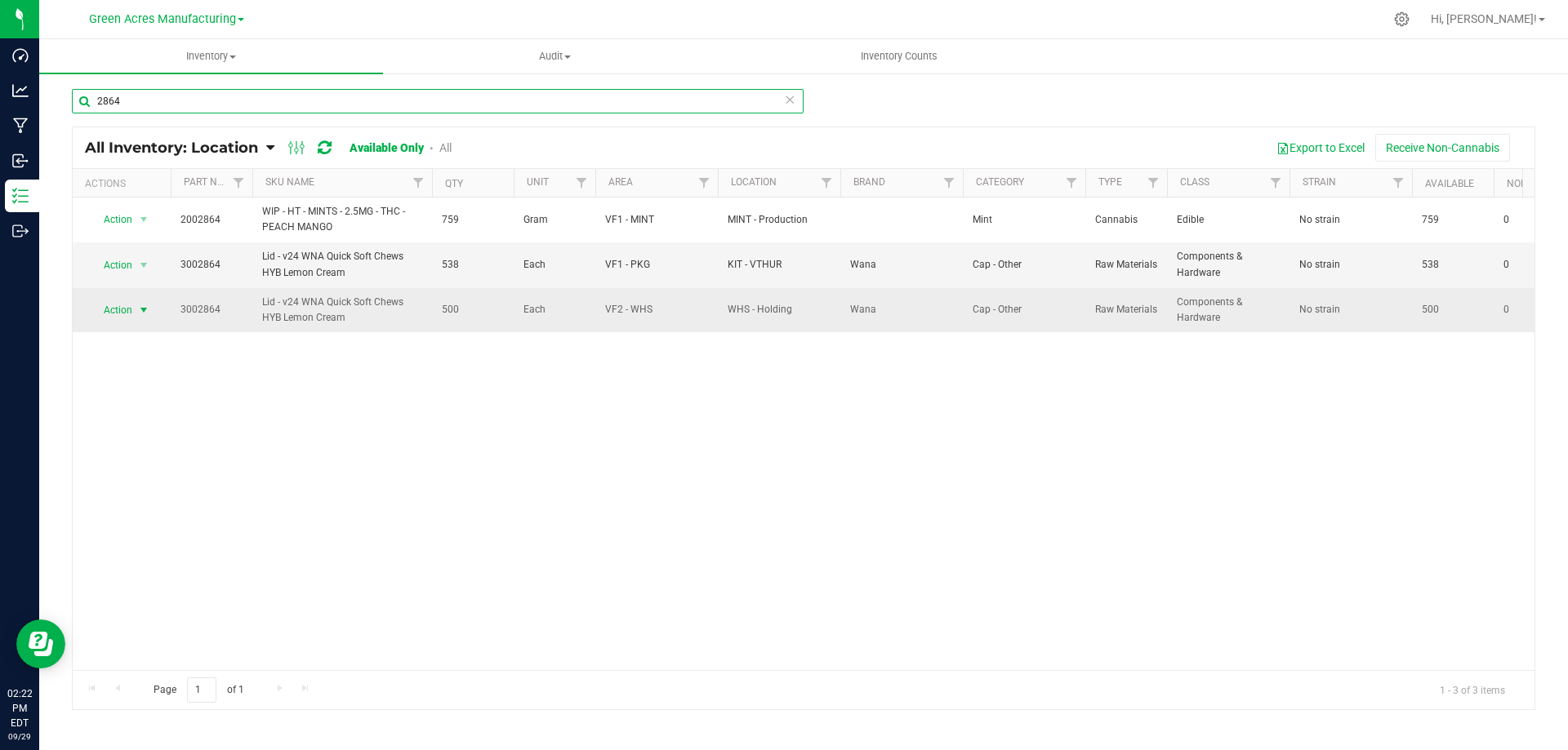
type input "2864"
click at [134, 311] on span "select" at bounding box center [144, 310] width 20 height 23
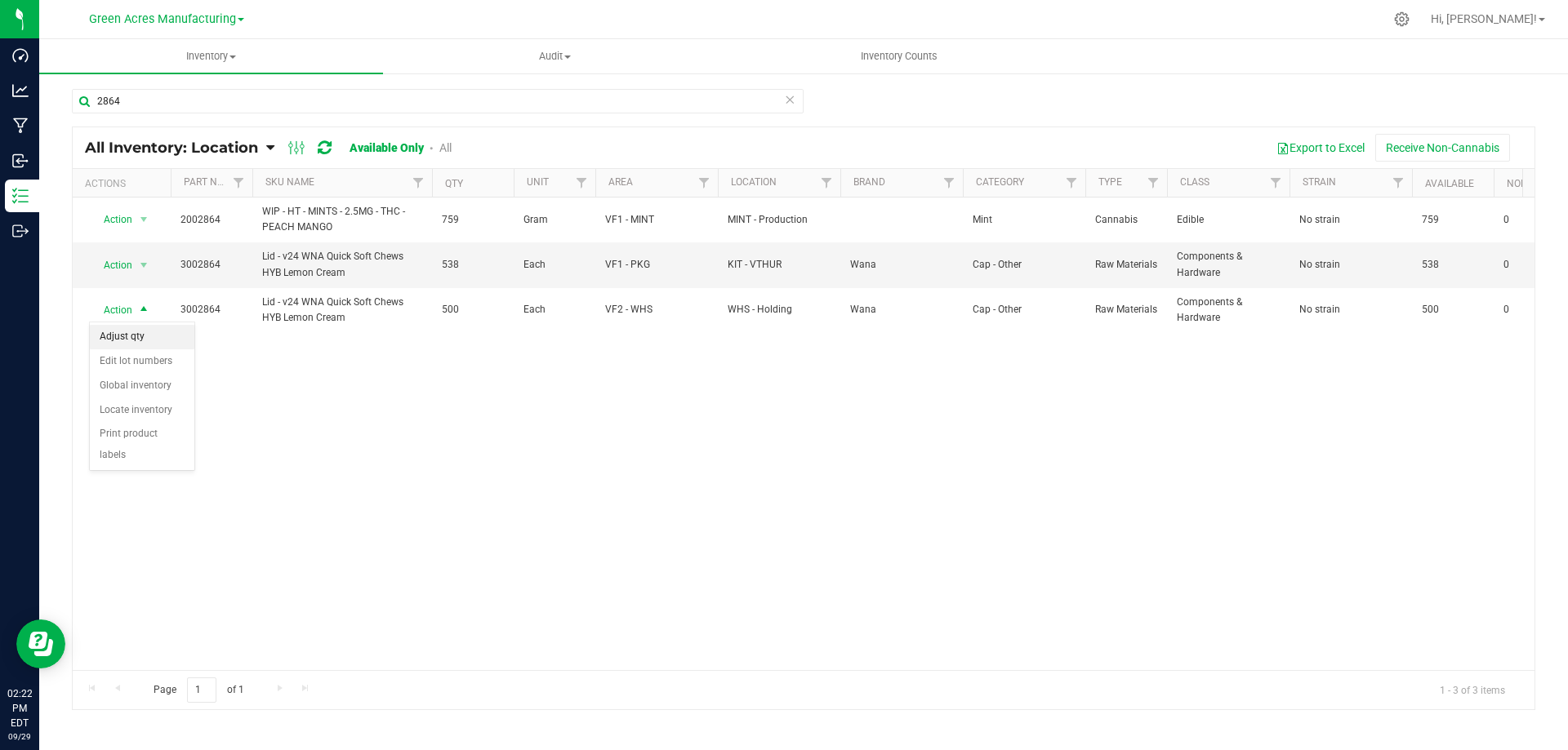
click at [160, 342] on li "Adjust qty" at bounding box center [142, 338] width 105 height 25
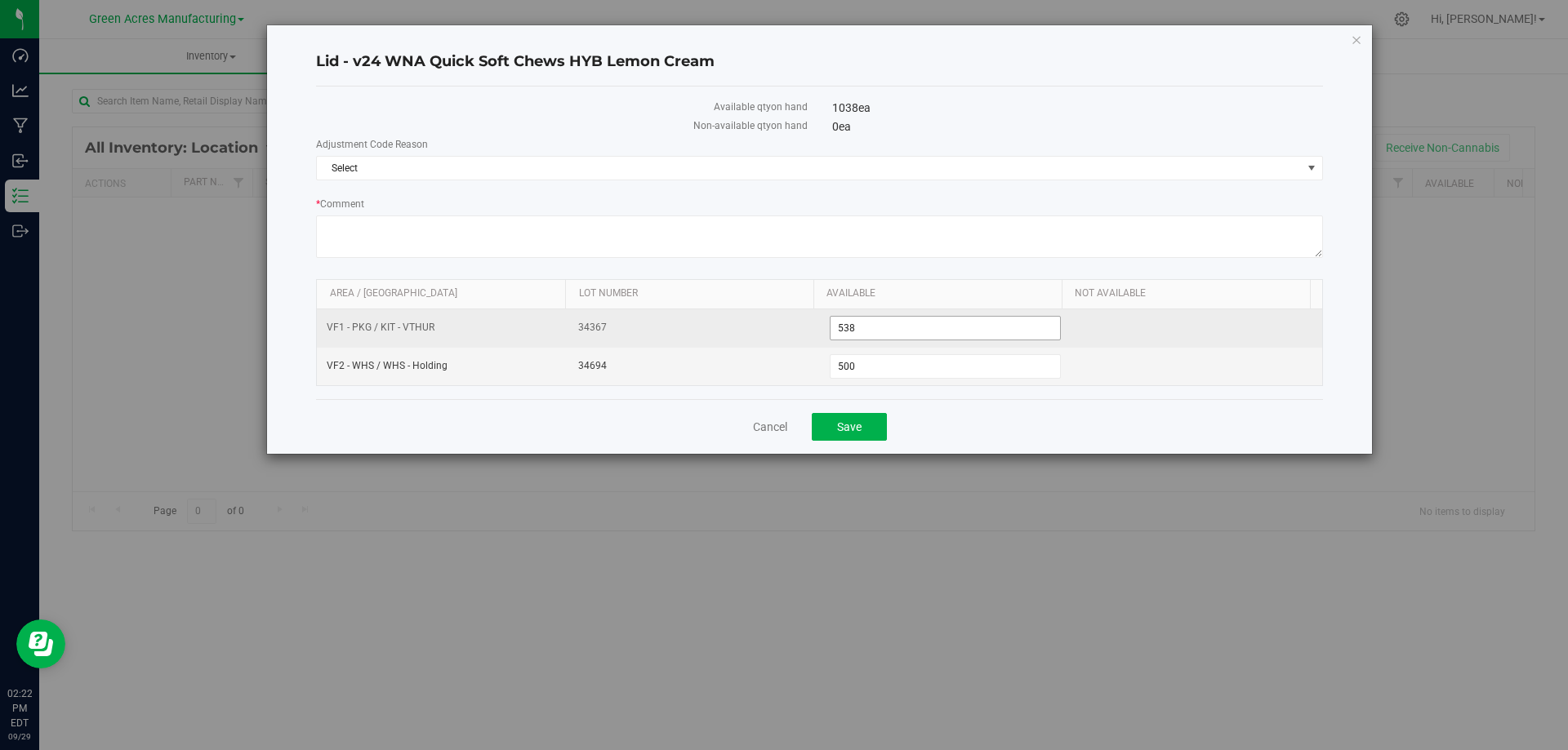
click at [869, 325] on span "538 538" at bounding box center [946, 328] width 232 height 25
click at [869, 325] on input "538" at bounding box center [946, 328] width 231 height 23
type input "112"
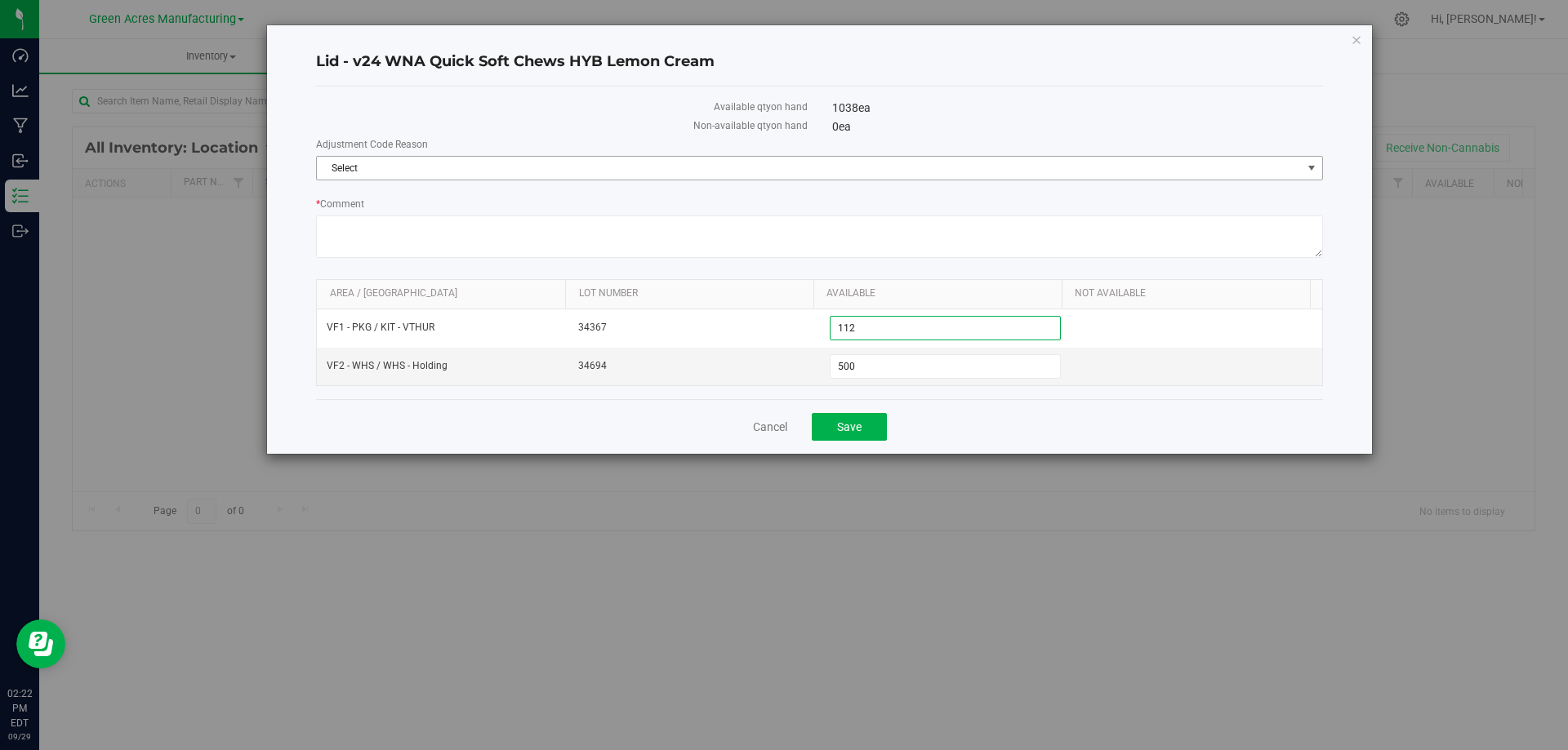
type input "112"
click at [953, 160] on span "Select" at bounding box center [809, 168] width 985 height 23
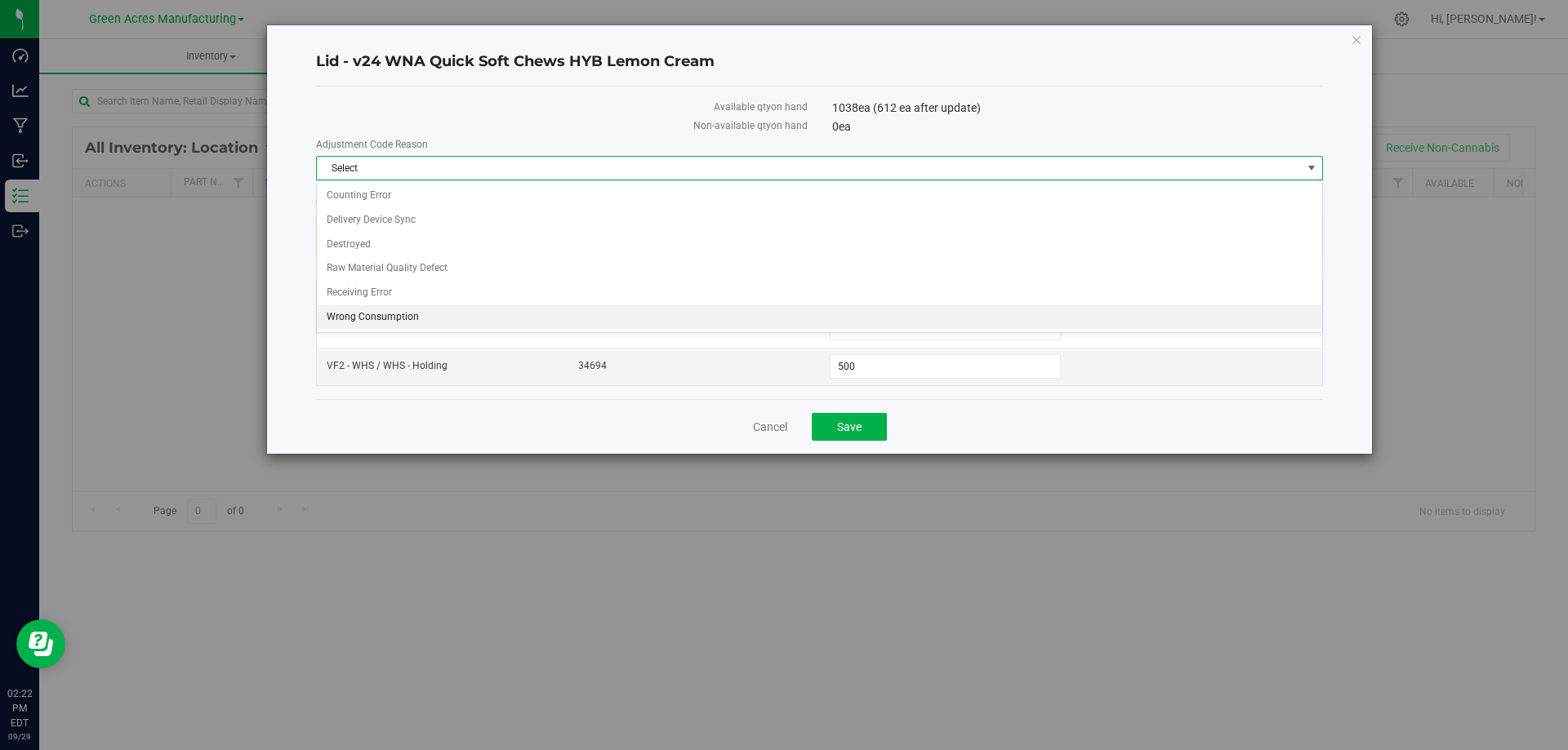
click at [424, 316] on li "Wrong Consumption" at bounding box center [819, 317] width 1006 height 25
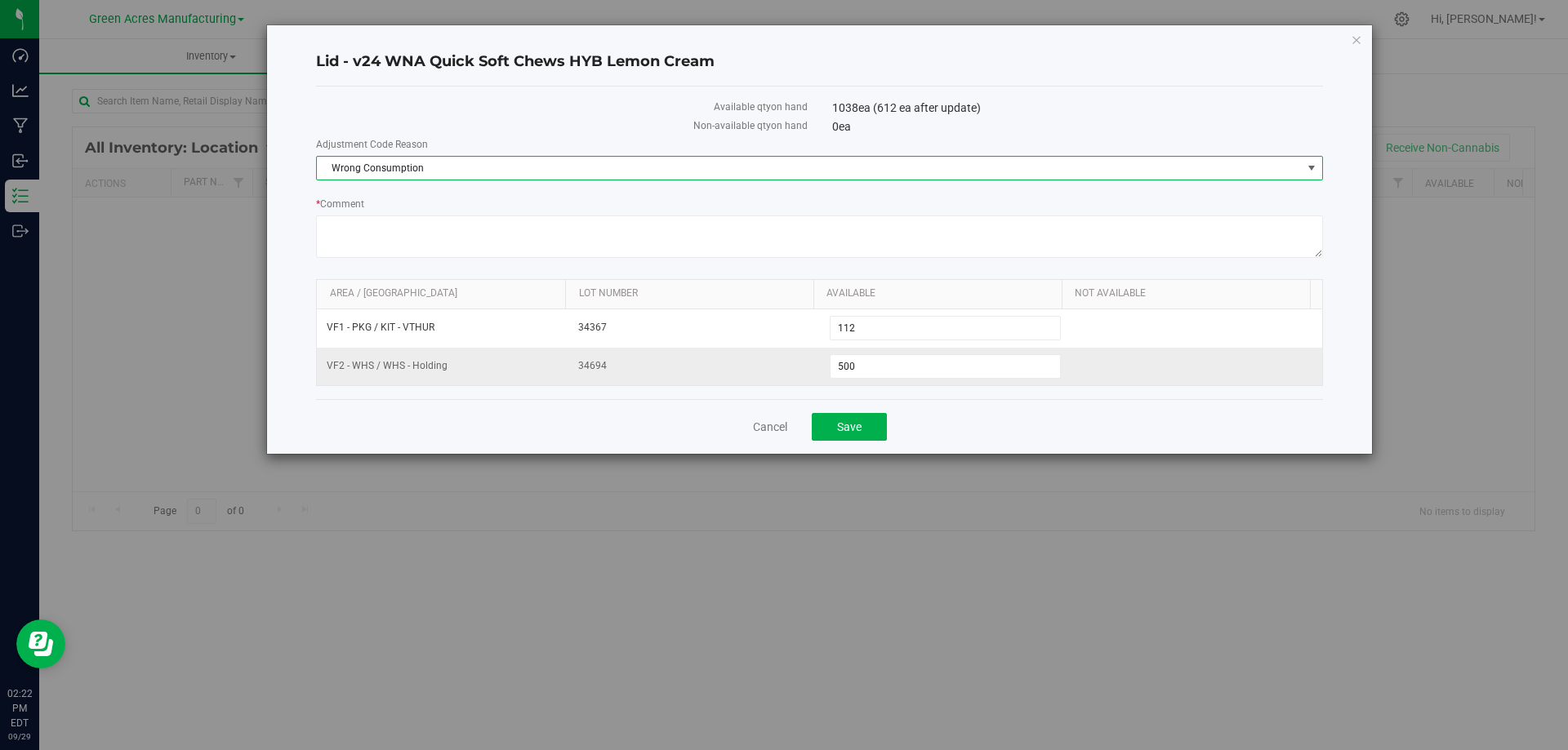
click at [1166, 372] on td at bounding box center [1196, 366] width 252 height 37
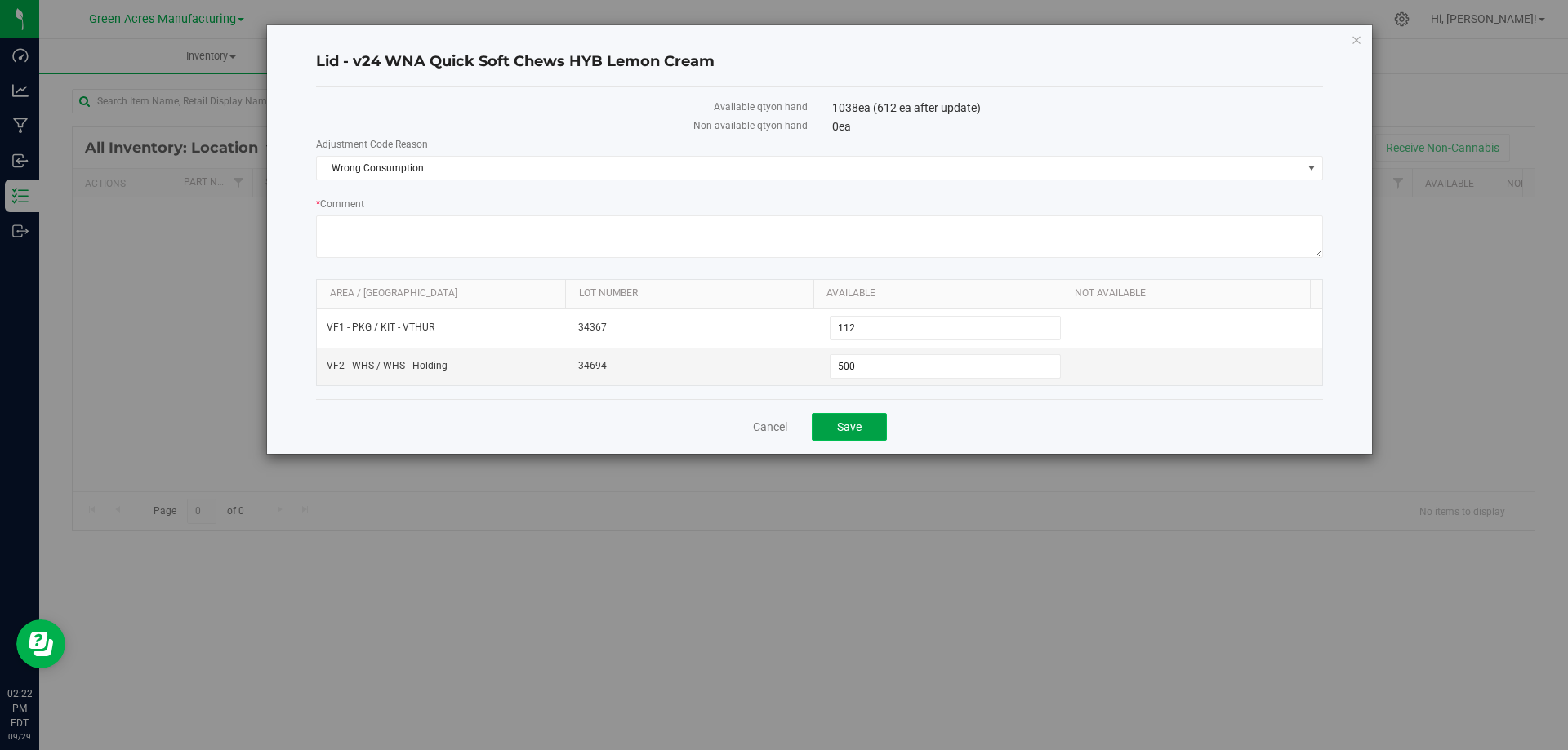
click at [870, 426] on button "Save" at bounding box center [850, 426] width 75 height 27
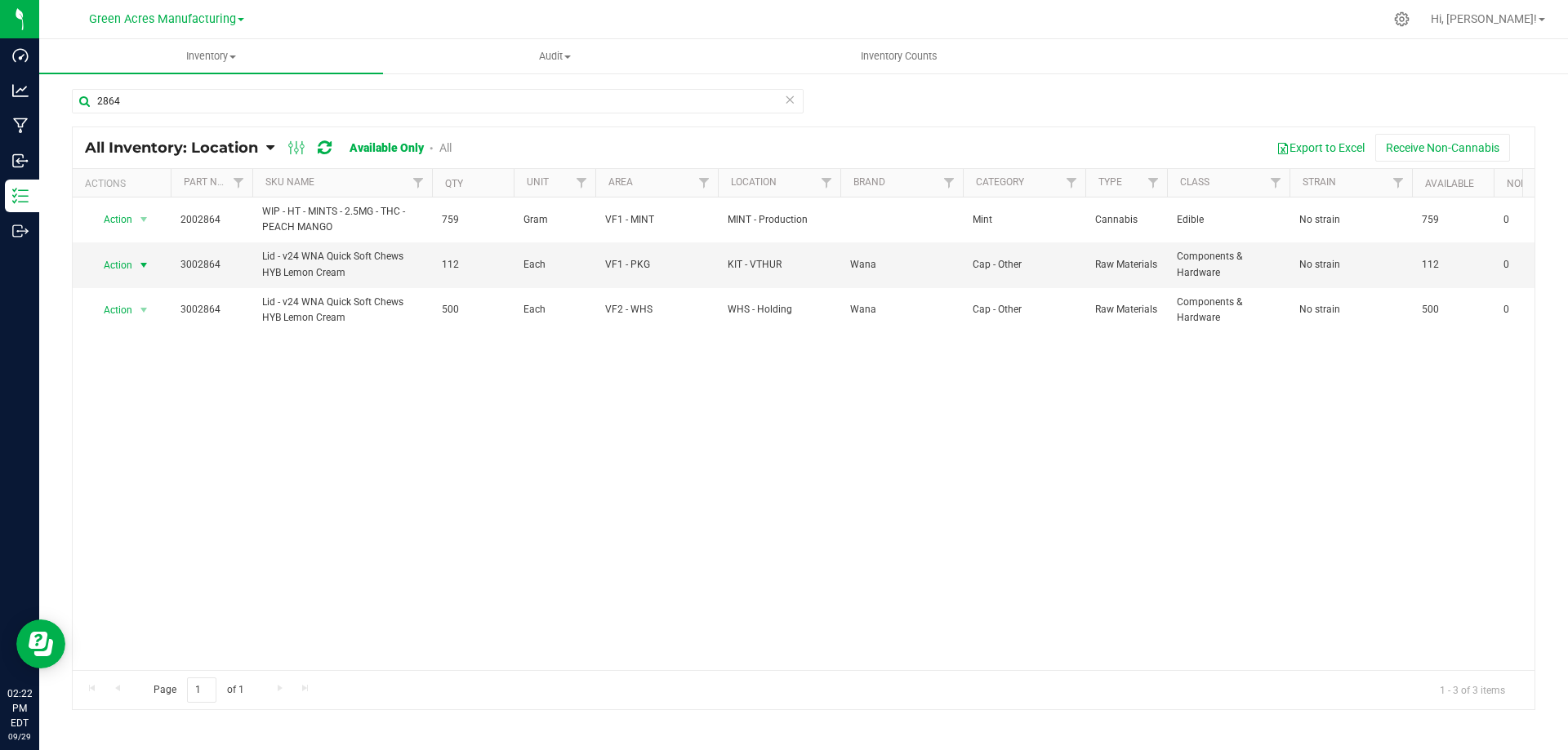
click at [145, 262] on span "select" at bounding box center [144, 265] width 13 height 13
click at [146, 353] on li "Locate inventory" at bounding box center [142, 365] width 105 height 25
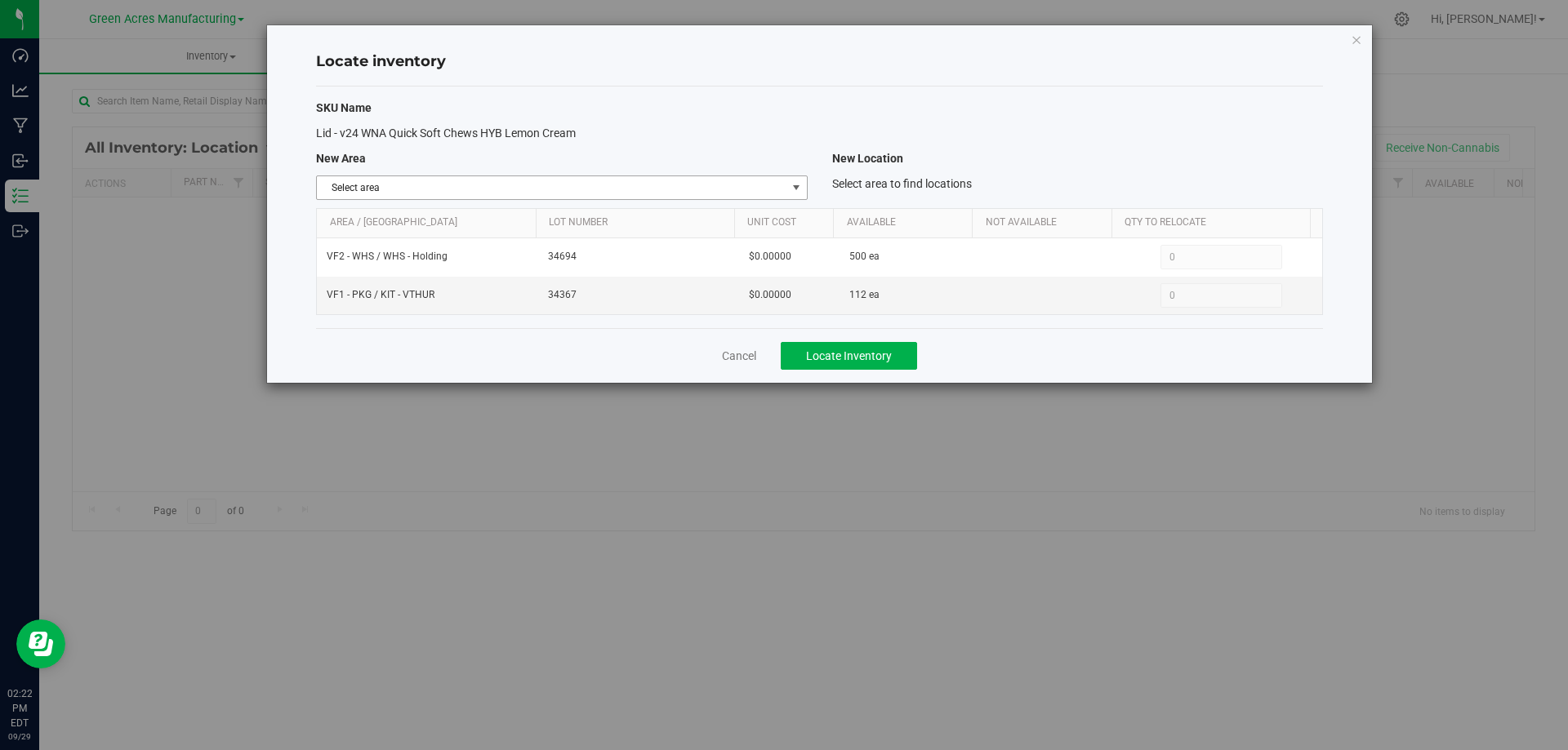
click at [801, 190] on span "select" at bounding box center [796, 187] width 13 height 13
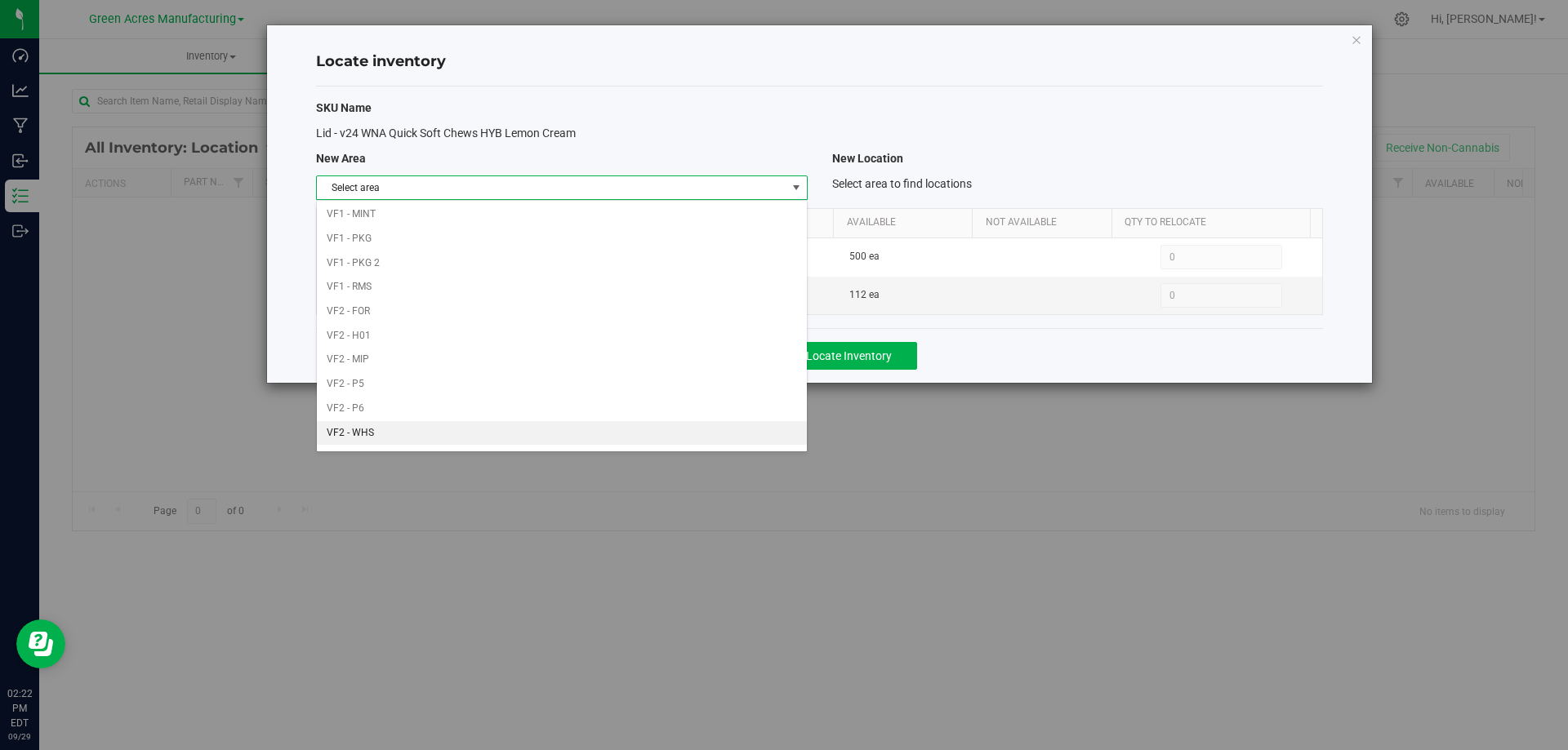
scroll to position [799, 0]
click at [714, 136] on div "Lid - v24 WNA Quick Soft Chews HYB Lemon Cream" at bounding box center [561, 133] width 515 height 17
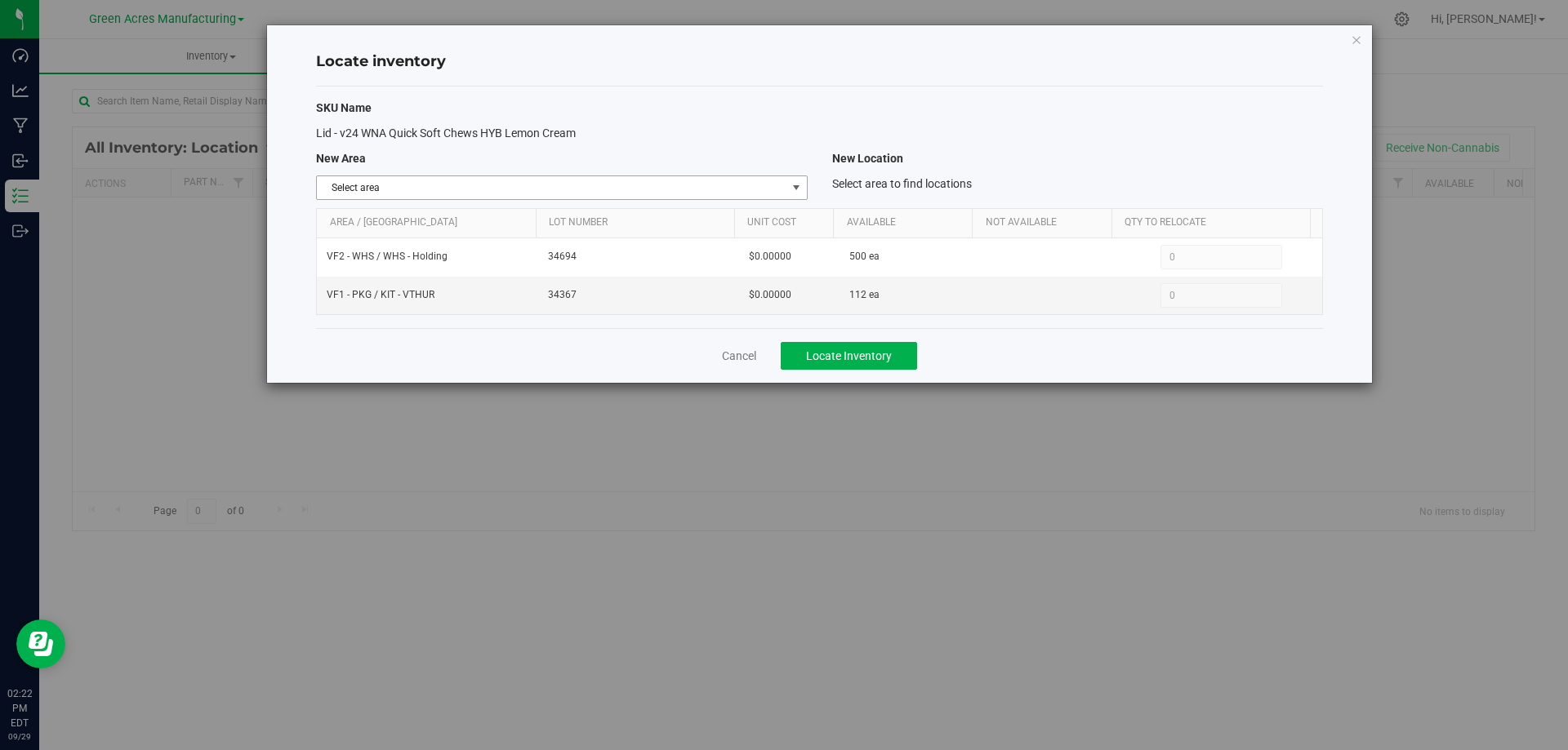
click at [782, 184] on span "Select area" at bounding box center [551, 188] width 469 height 23
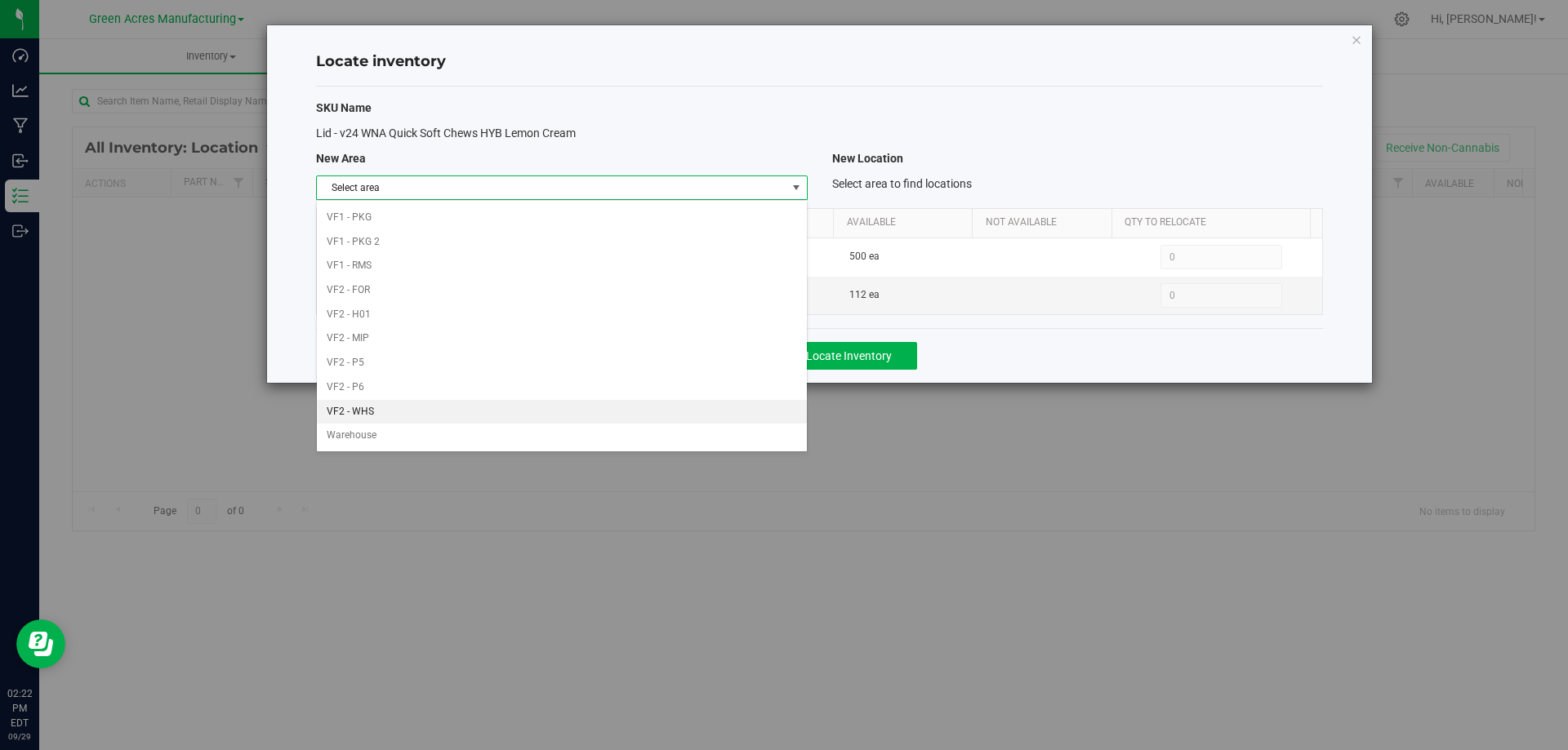
click at [596, 404] on li "VF2 - WHS" at bounding box center [561, 412] width 490 height 25
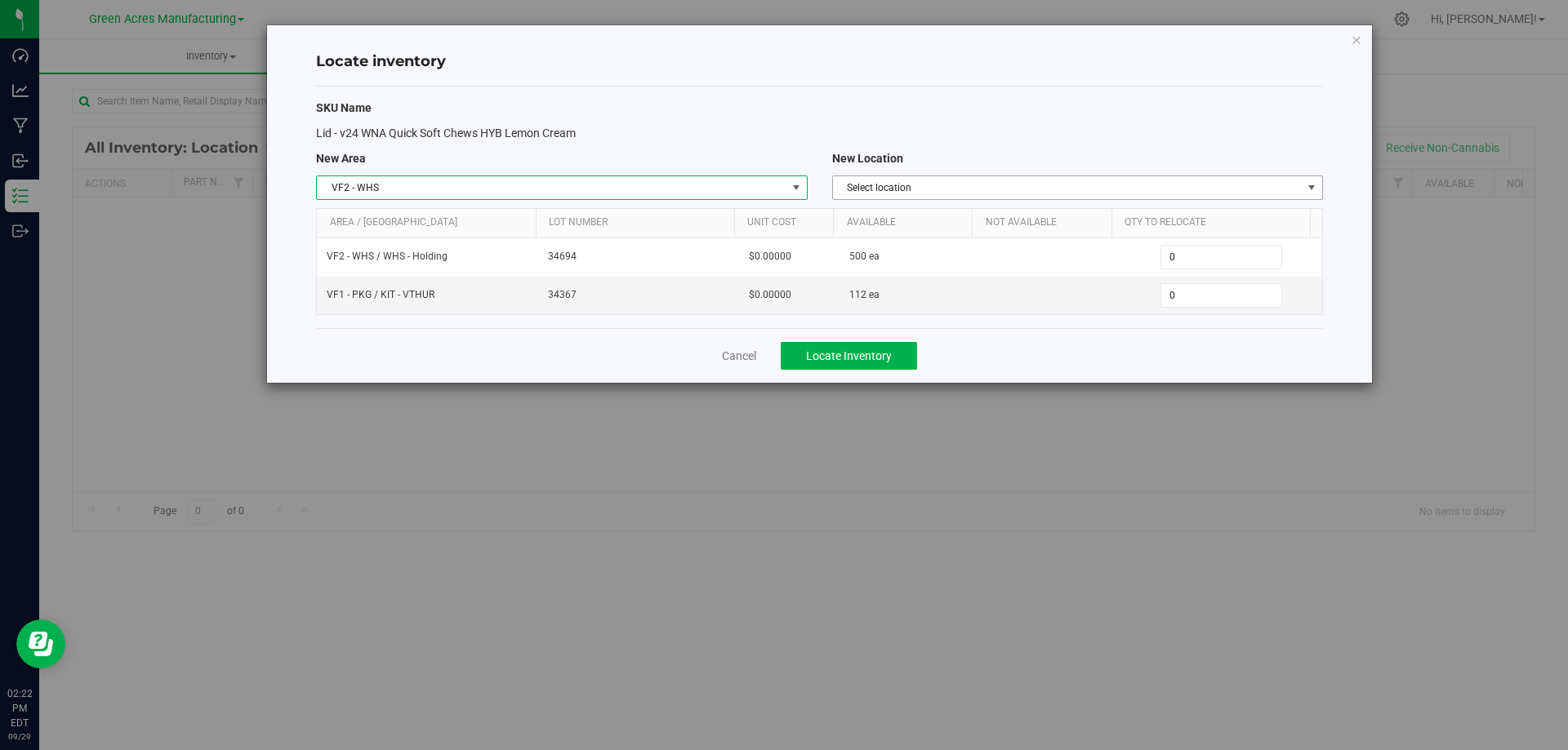
click at [995, 191] on span "Select location" at bounding box center [1067, 188] width 469 height 23
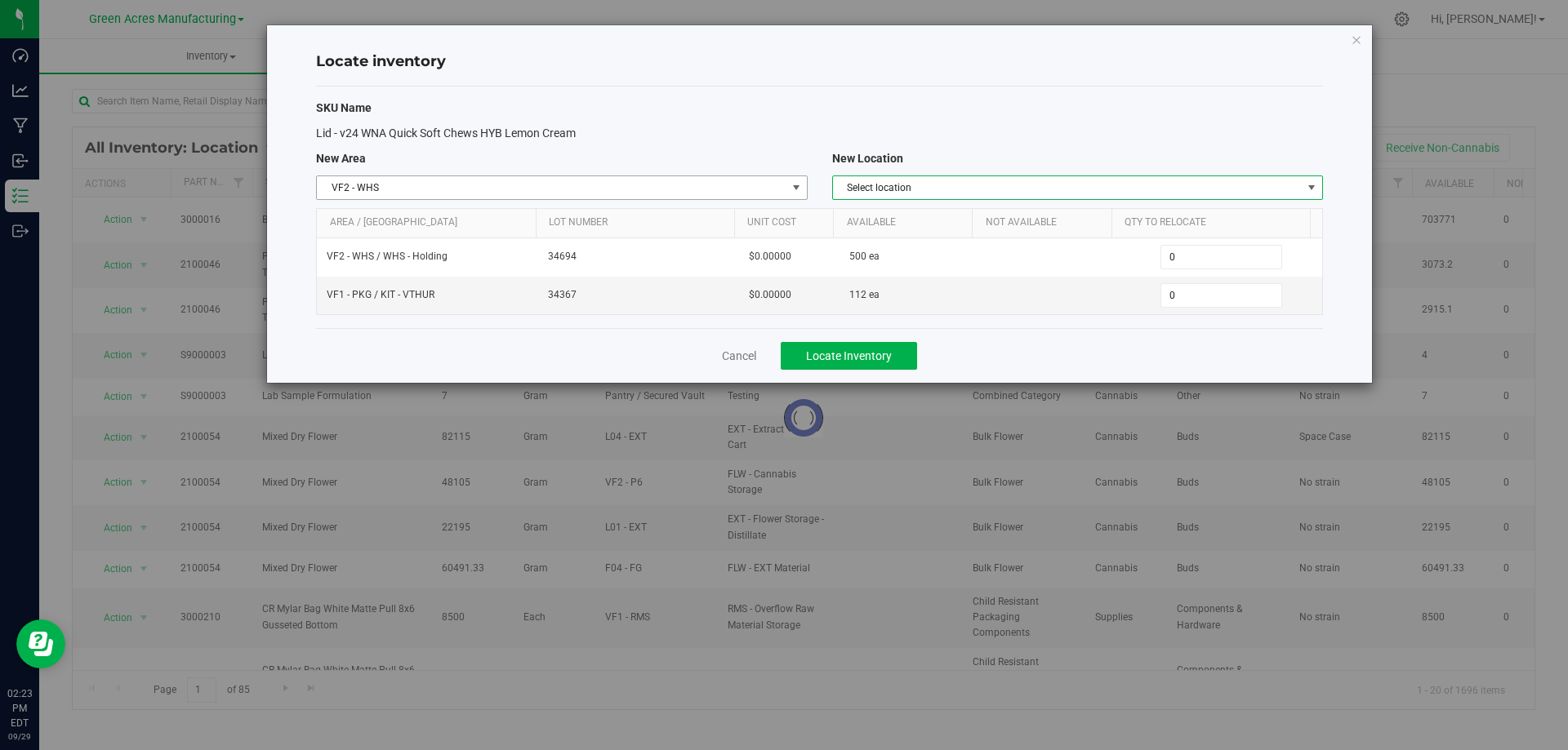
click at [728, 188] on span "VF2 - WHS" at bounding box center [551, 188] width 469 height 23
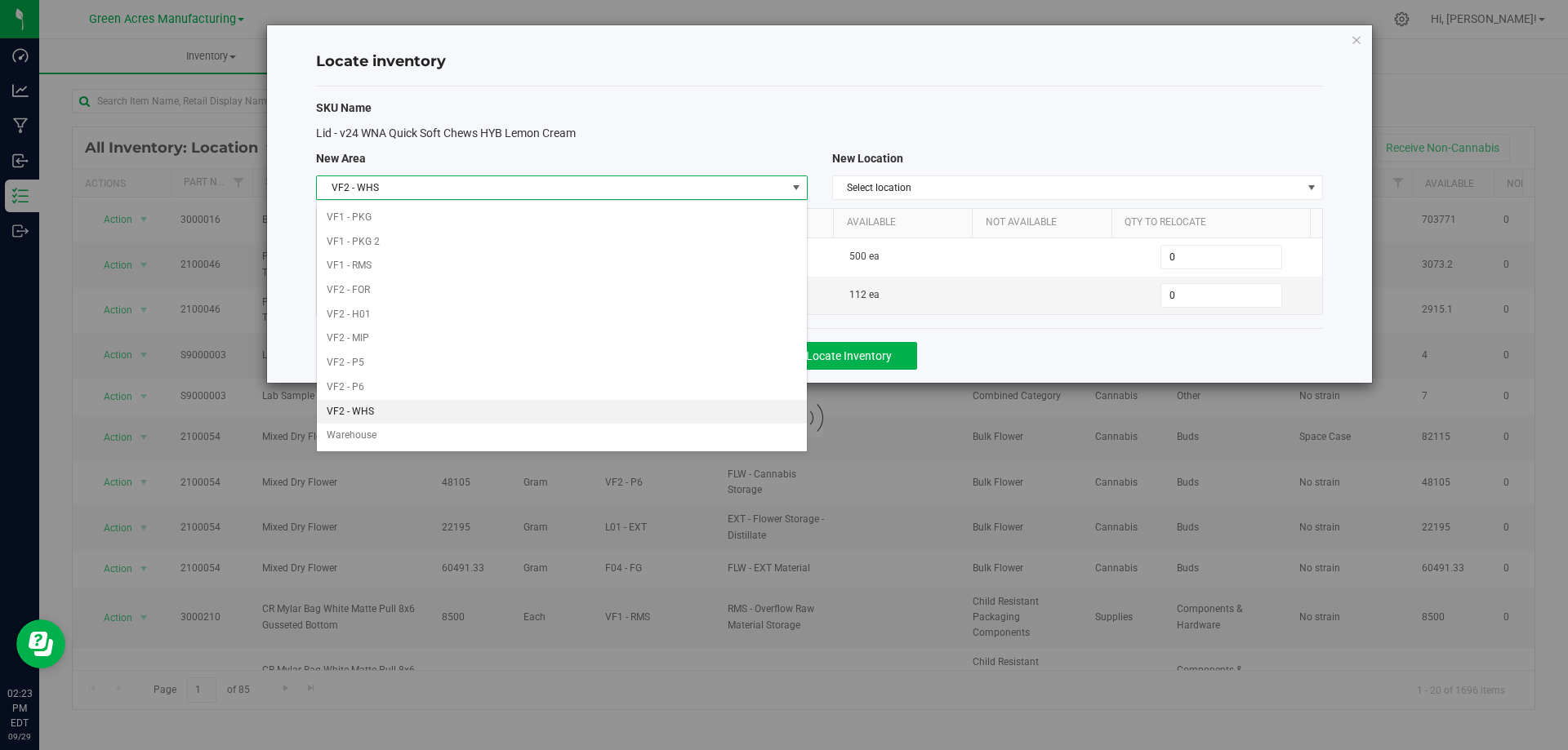
click at [677, 419] on li "VF2 - WHS" at bounding box center [561, 412] width 490 height 25
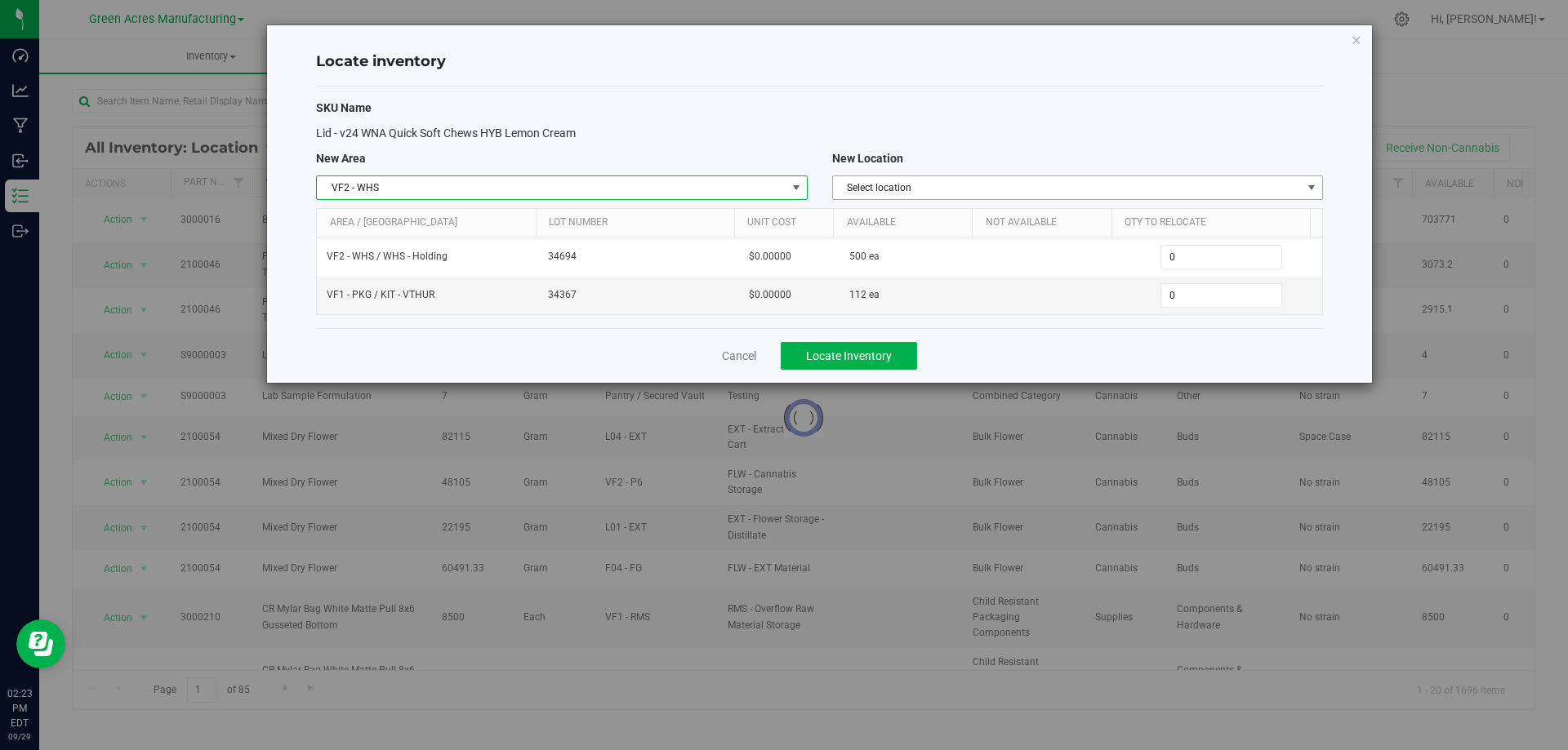
click at [1166, 189] on span "Select location" at bounding box center [1067, 188] width 469 height 23
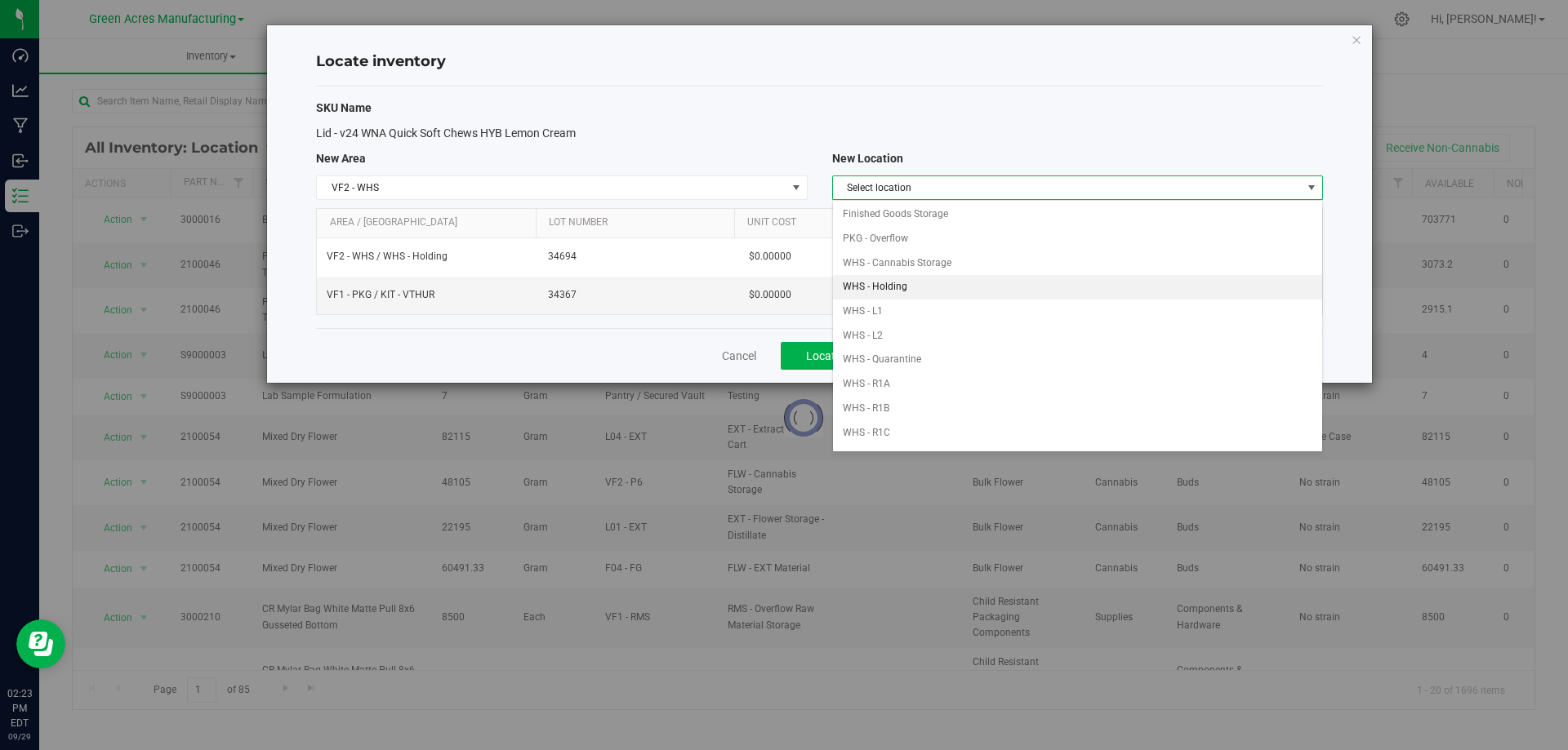
scroll to position [0, 0]
click at [979, 294] on li "WHS - Holding" at bounding box center [1078, 288] width 490 height 25
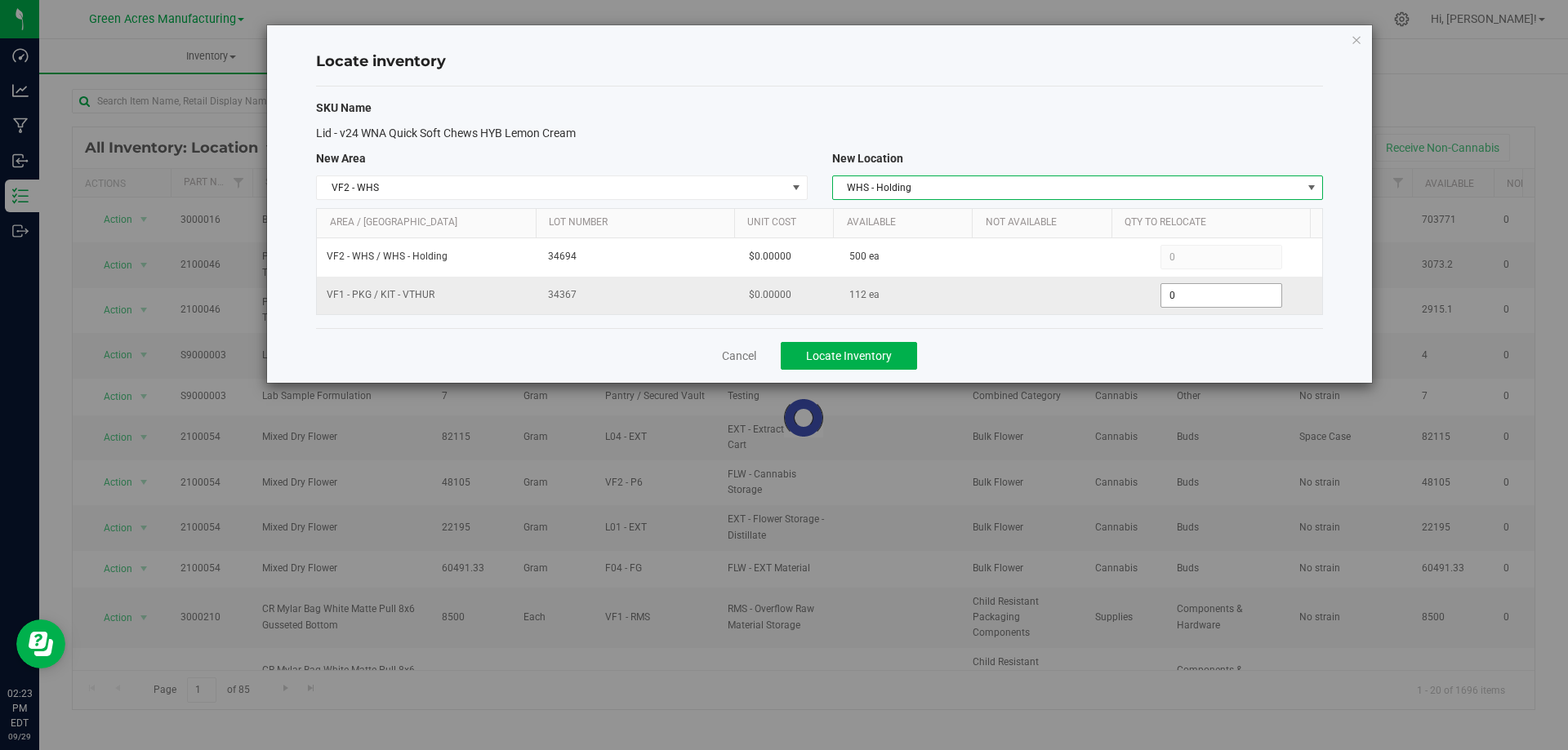
click at [1190, 296] on span "0 0" at bounding box center [1221, 296] width 122 height 25
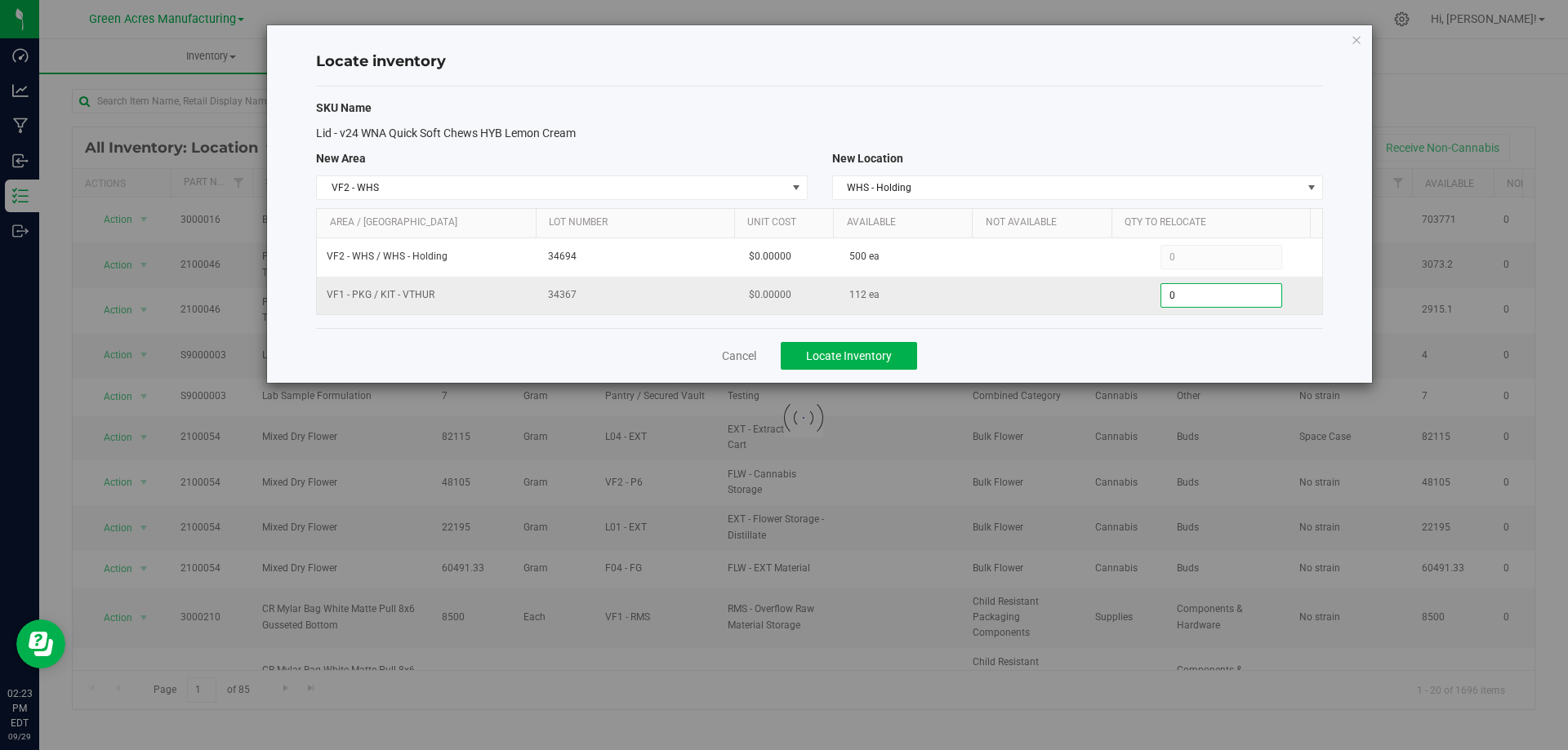
click at [1190, 296] on input "0" at bounding box center [1221, 296] width 120 height 23
type input "112"
click at [960, 354] on div "Cancel Locate Inventory" at bounding box center [819, 355] width 1007 height 55
click at [874, 357] on span "Locate Inventory" at bounding box center [849, 355] width 86 height 13
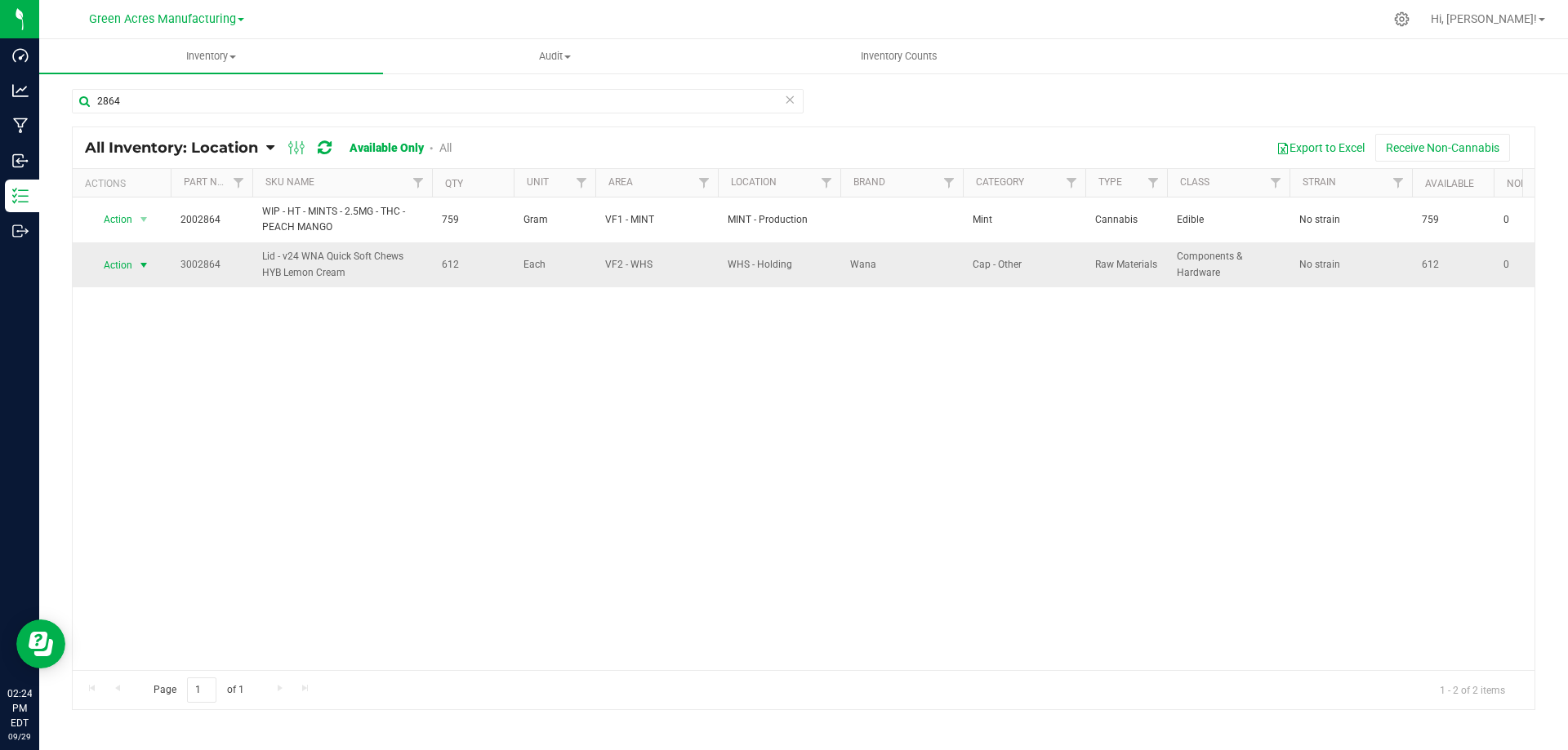
click at [139, 266] on span "select" at bounding box center [144, 265] width 13 height 13
click at [129, 364] on li "Locate inventory" at bounding box center [142, 365] width 105 height 25
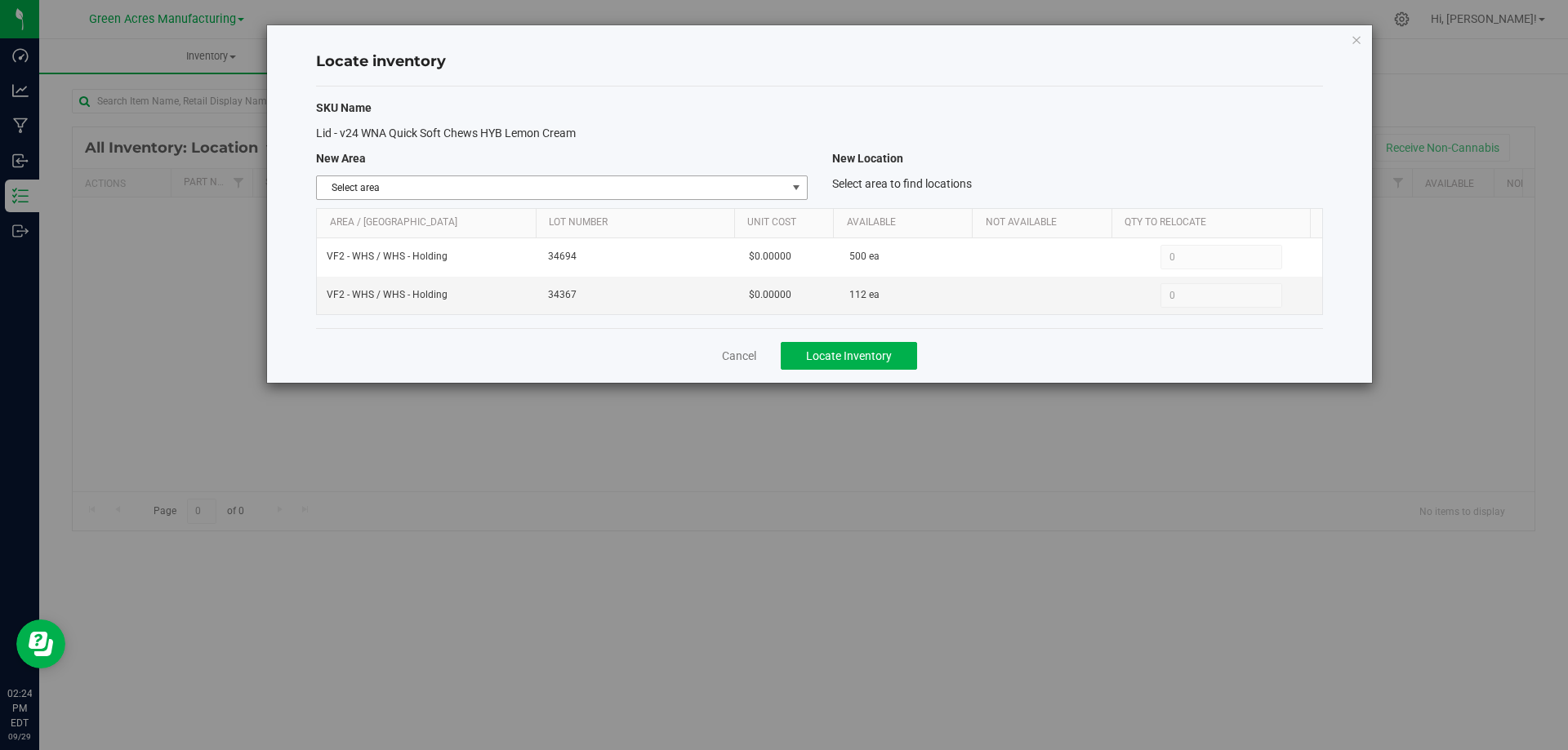
click at [794, 185] on span "select" at bounding box center [796, 187] width 13 height 13
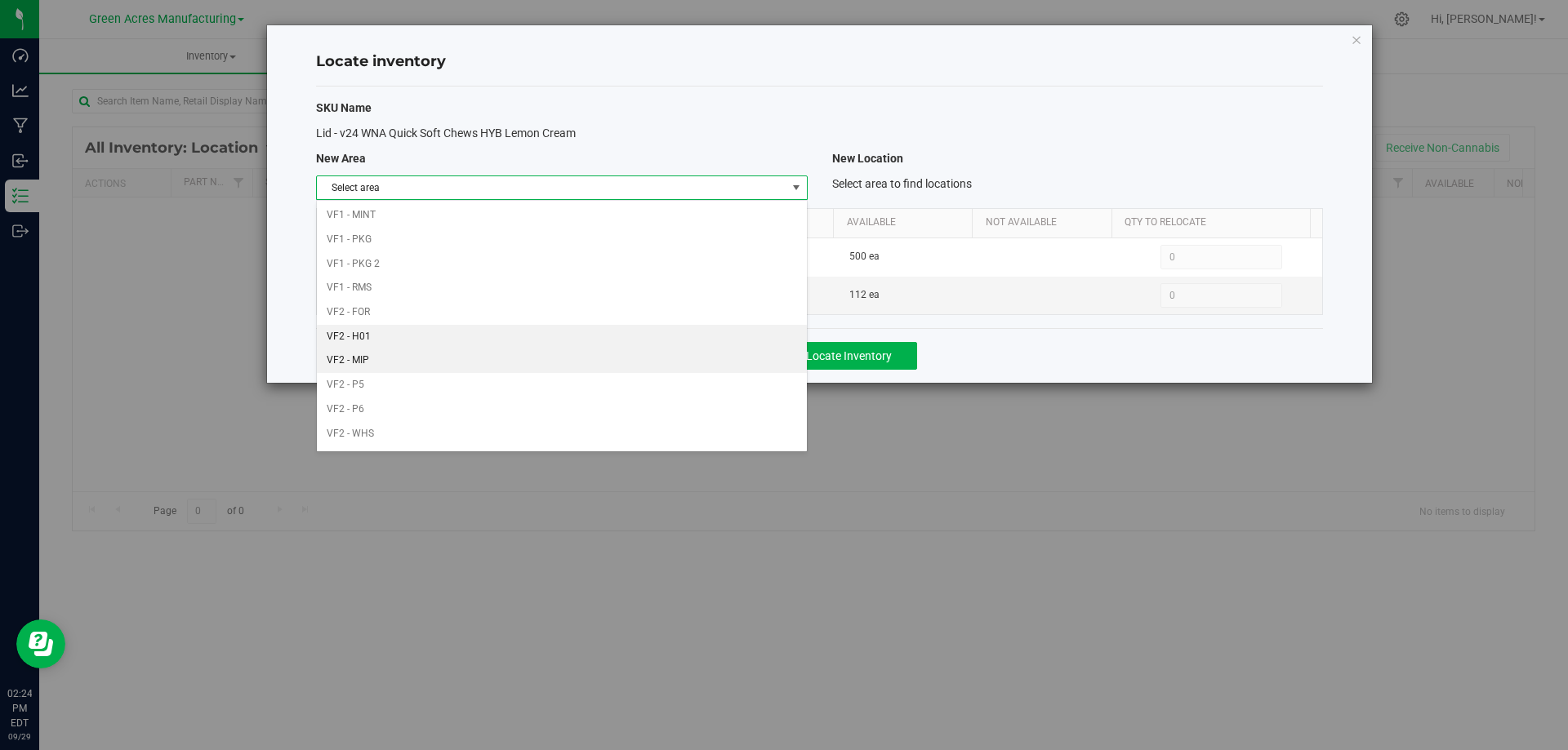
scroll to position [799, 0]
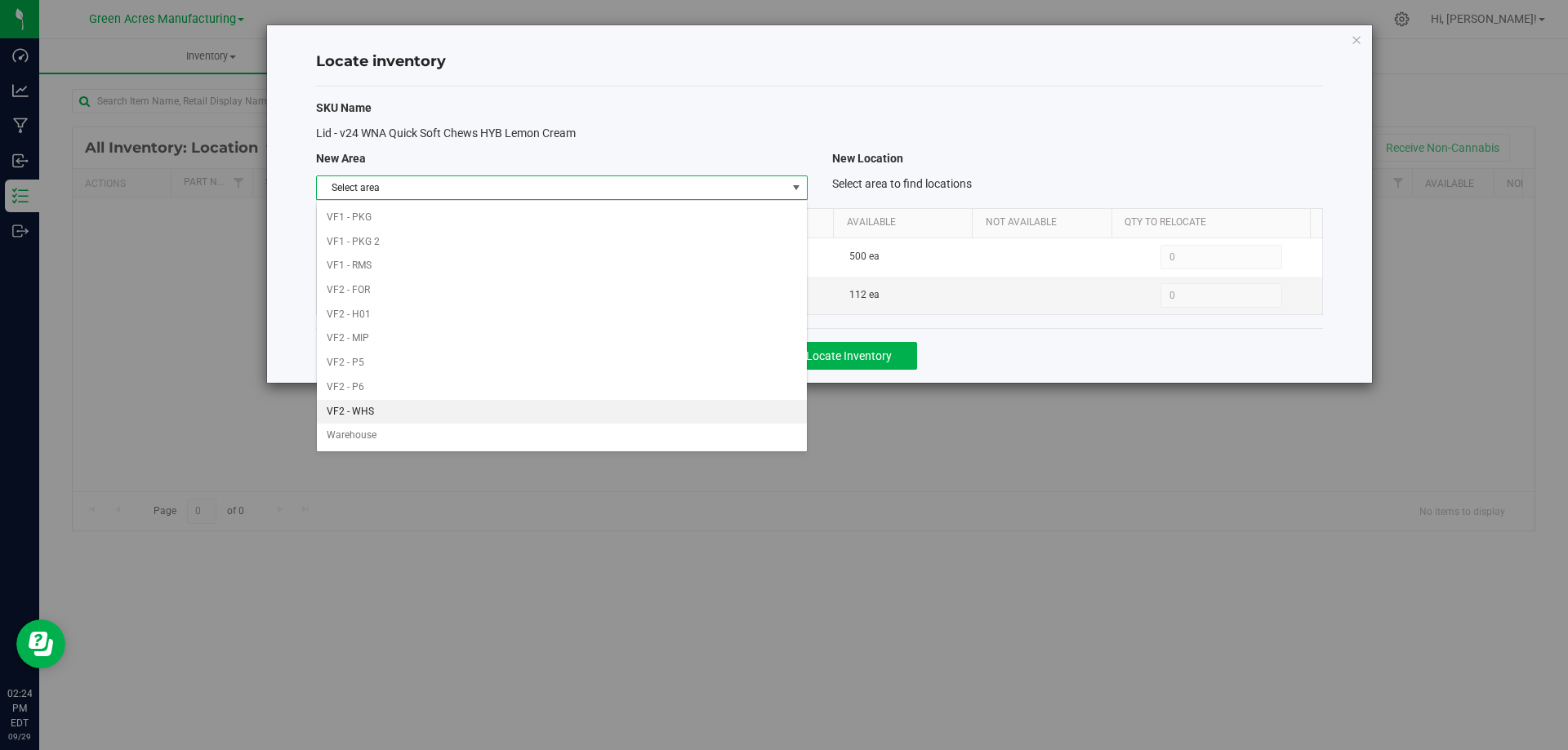
click at [568, 414] on li "VF2 - WHS" at bounding box center [561, 412] width 490 height 25
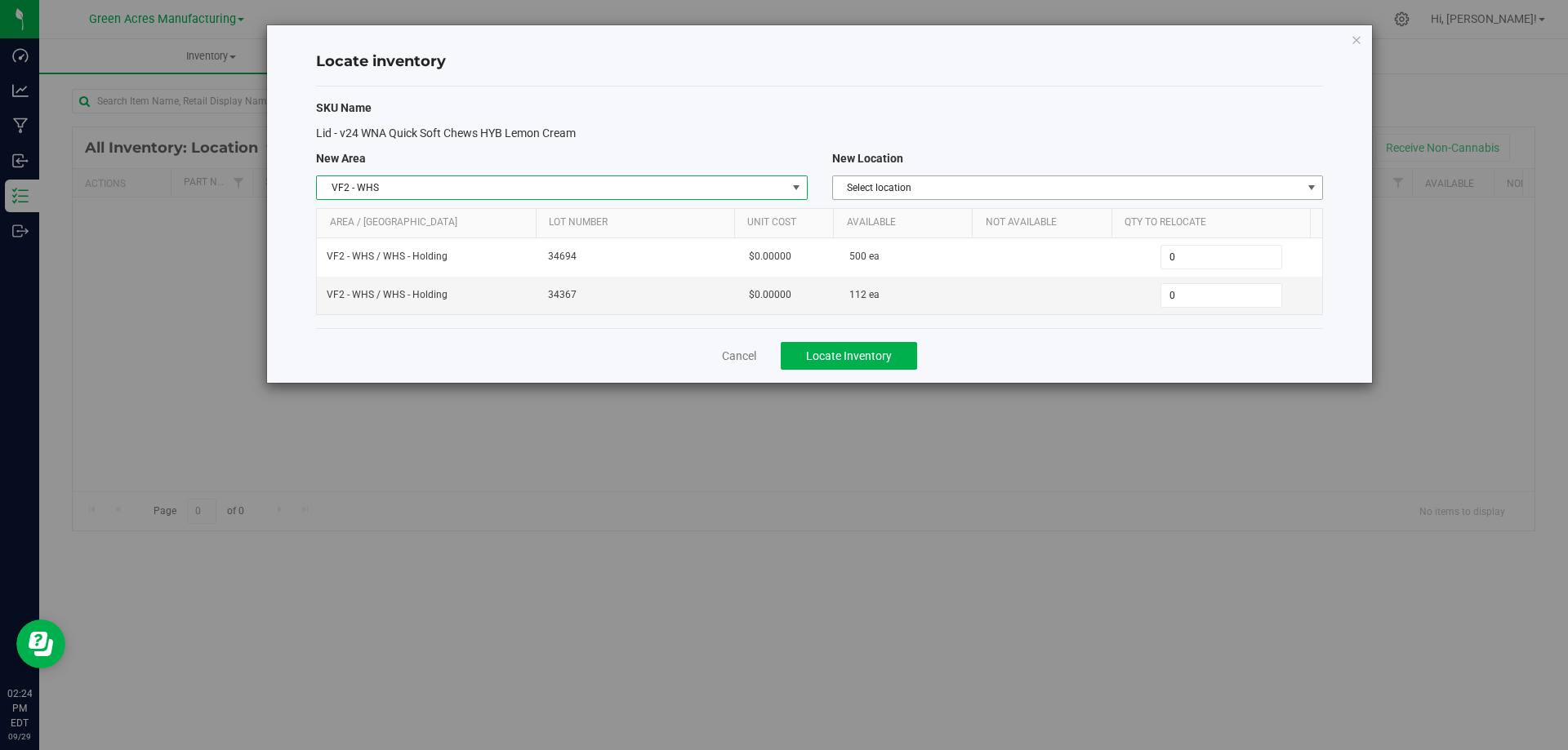
click at [1105, 190] on span "Select location" at bounding box center [1067, 188] width 469 height 23
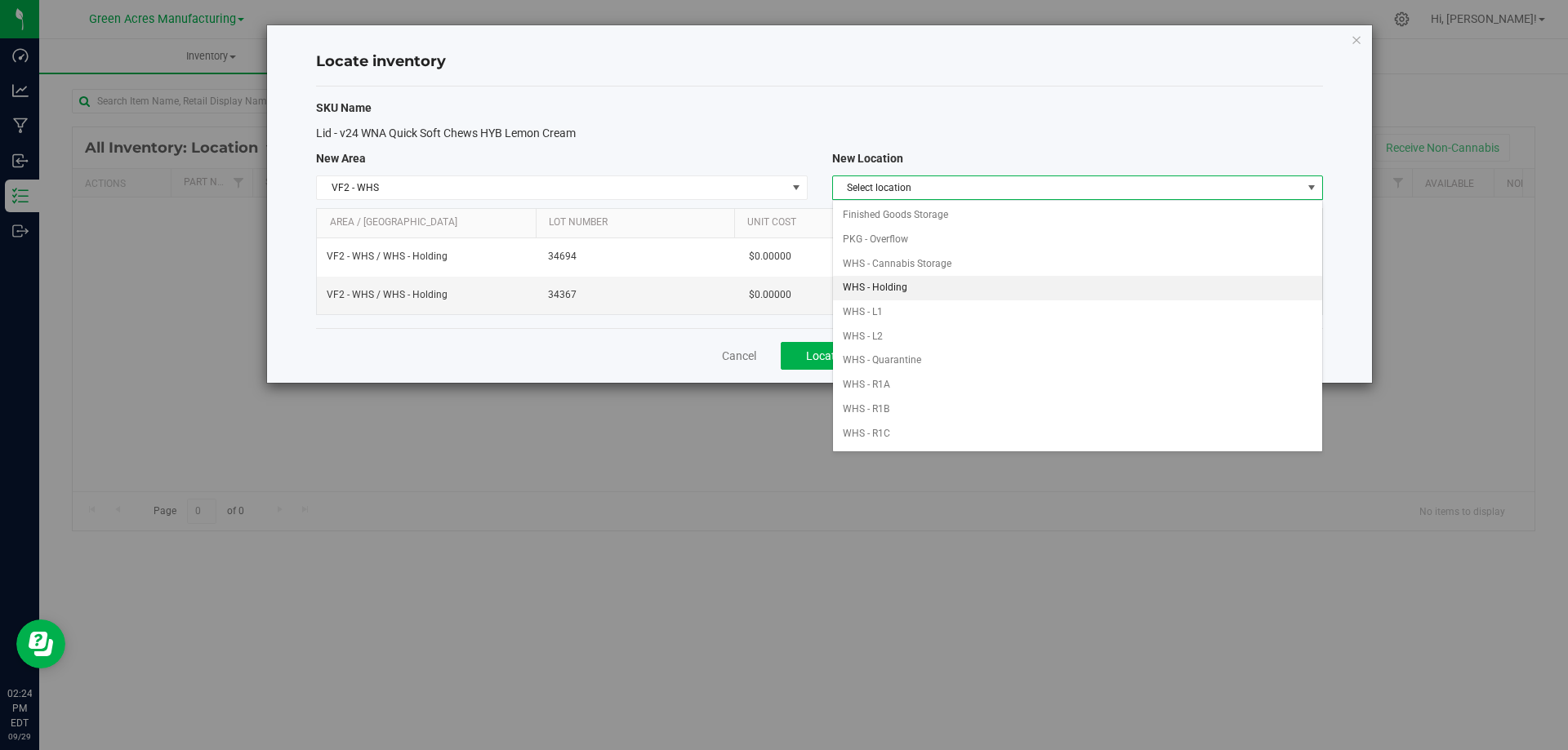
click at [1096, 285] on li "WHS - Holding" at bounding box center [1078, 288] width 490 height 25
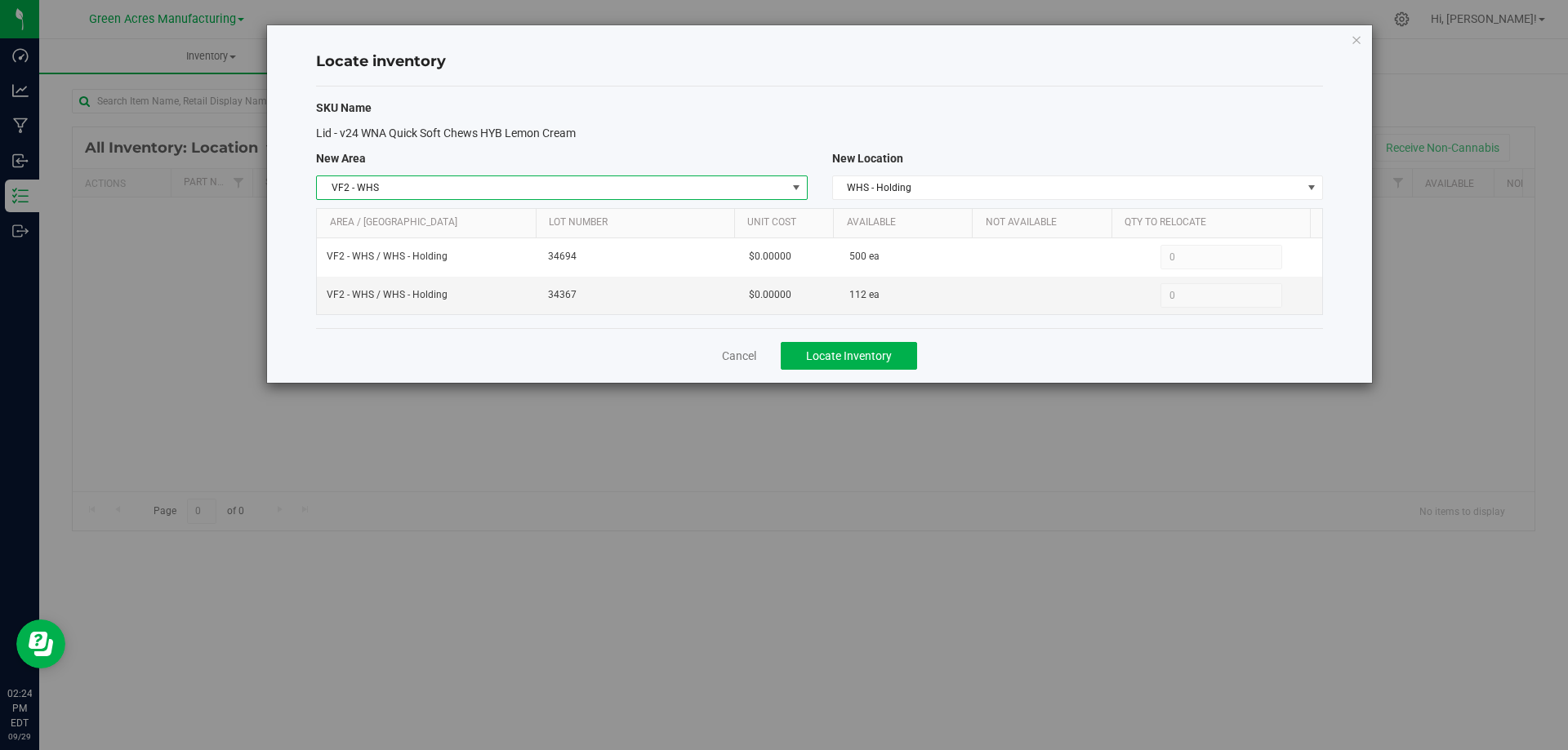
click at [721, 185] on span "VF2 - WHS" at bounding box center [551, 188] width 469 height 23
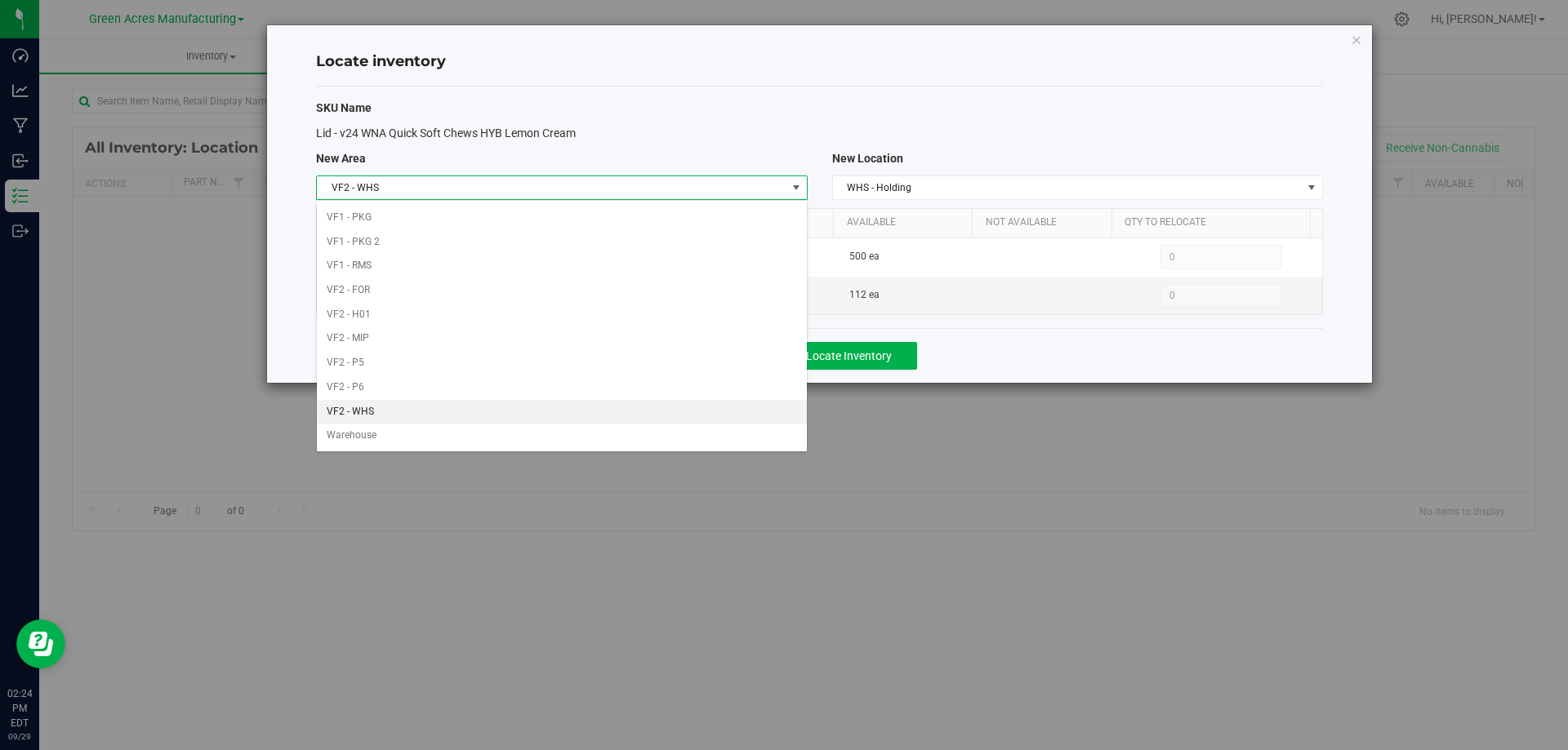
click at [1029, 139] on div "Lid - v24 WNA Quick Soft Chews HYB Lemon Cream" at bounding box center [819, 133] width 1031 height 17
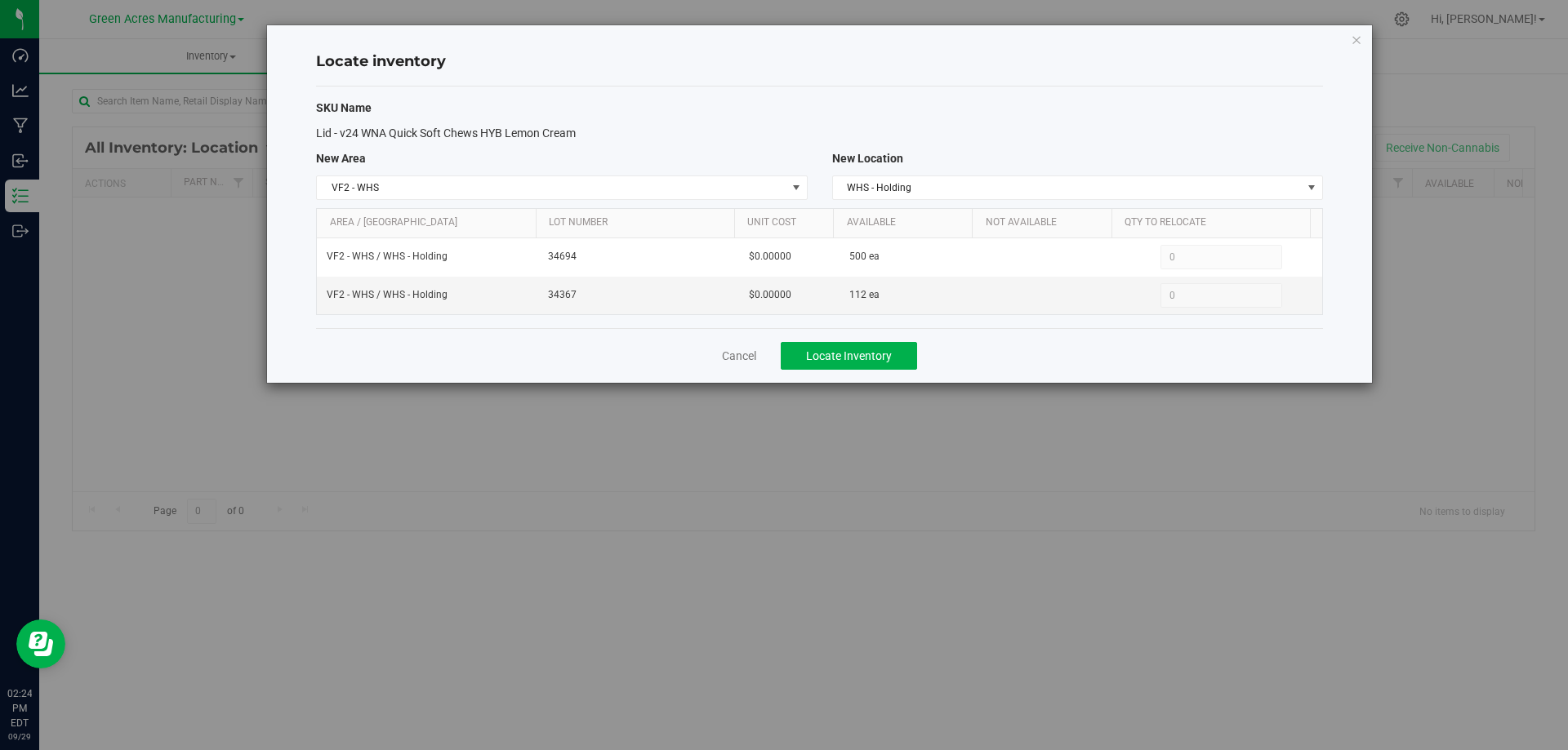
click at [1166, 115] on div "SKU Name Lid - v24 WNA Quick Soft Chews HYB Lemon Cream New Area New Location V…" at bounding box center [819, 207] width 1007 height 242
click at [975, 355] on div "Cancel Locate Inventory" at bounding box center [819, 355] width 1007 height 55
click at [665, 338] on div "Cancel Locate Inventory" at bounding box center [819, 355] width 1007 height 55
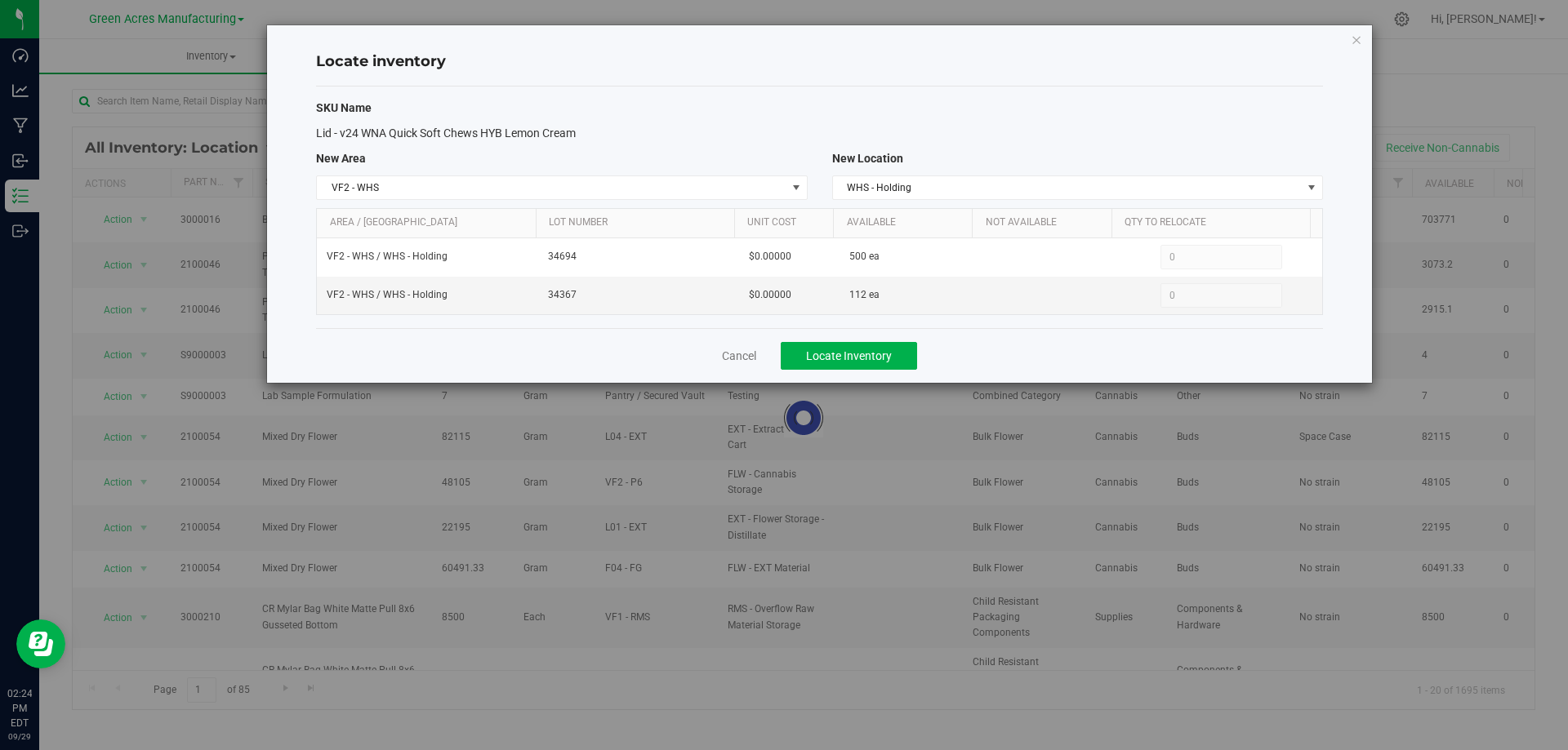
click at [1132, 345] on div "Cancel Locate Inventory" at bounding box center [819, 355] width 1007 height 55
click at [1062, 339] on div "Cancel Locate Inventory" at bounding box center [819, 355] width 1007 height 55
click at [901, 348] on button "Locate Inventory" at bounding box center [850, 355] width 137 height 27
click at [747, 353] on link "Cancel" at bounding box center [739, 355] width 35 height 16
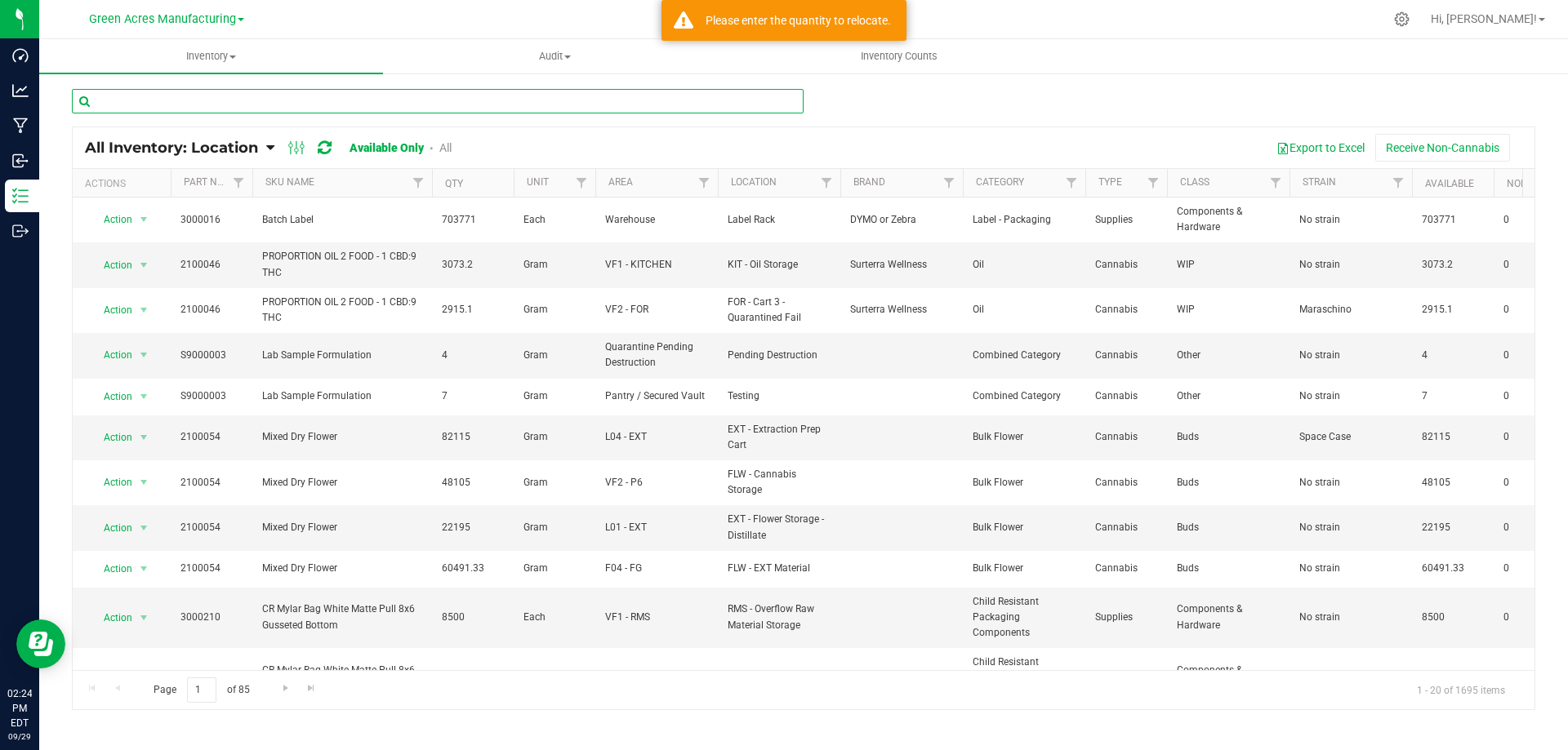
click at [205, 94] on input "text" at bounding box center [437, 101] width 732 height 25
click at [206, 93] on input "text" at bounding box center [437, 101] width 732 height 25
type input "28"
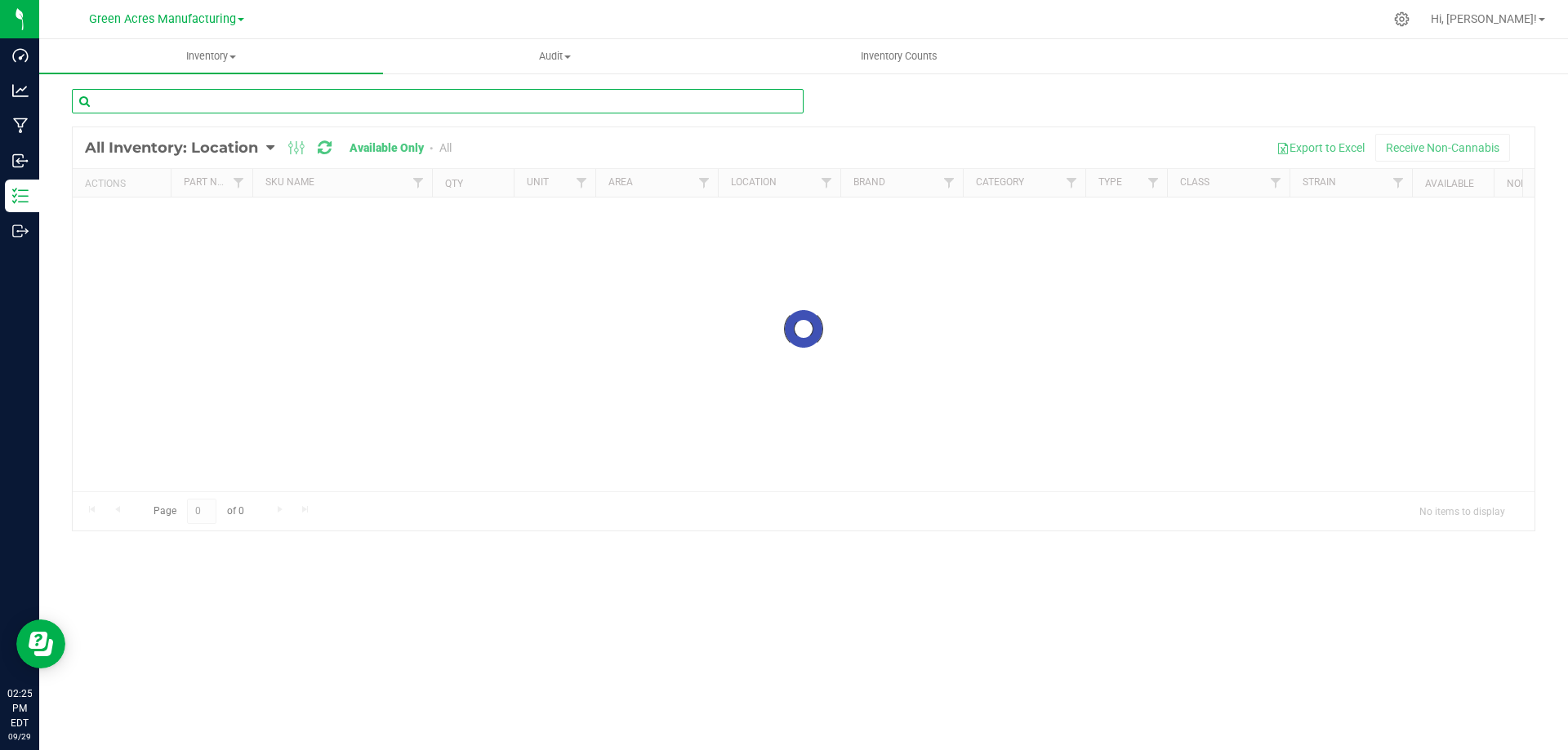
click at [204, 93] on input "text" at bounding box center [437, 101] width 732 height 25
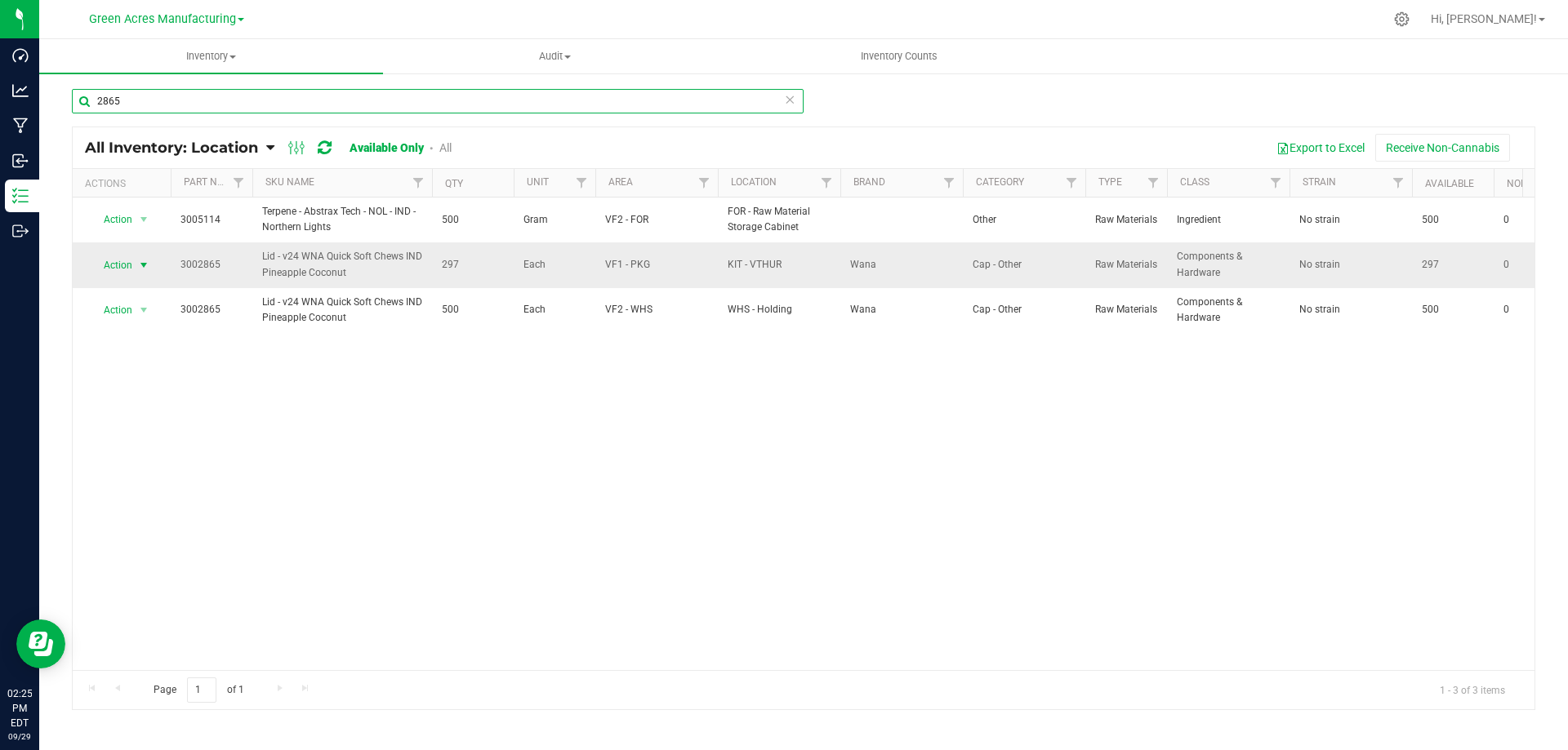
type input "2865"
click at [143, 262] on span "select" at bounding box center [144, 265] width 13 height 13
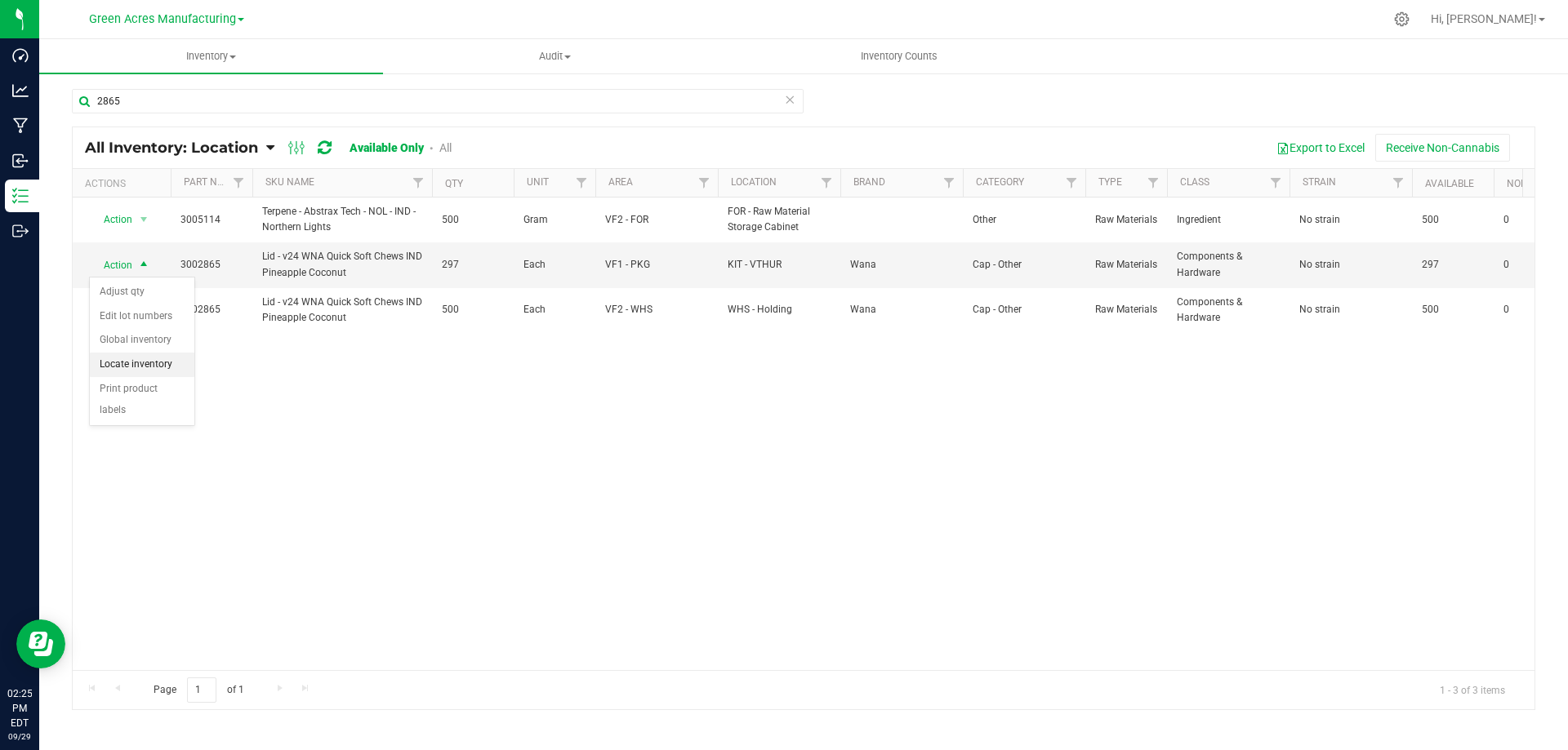
click at [161, 363] on li "Locate inventory" at bounding box center [142, 365] width 105 height 25
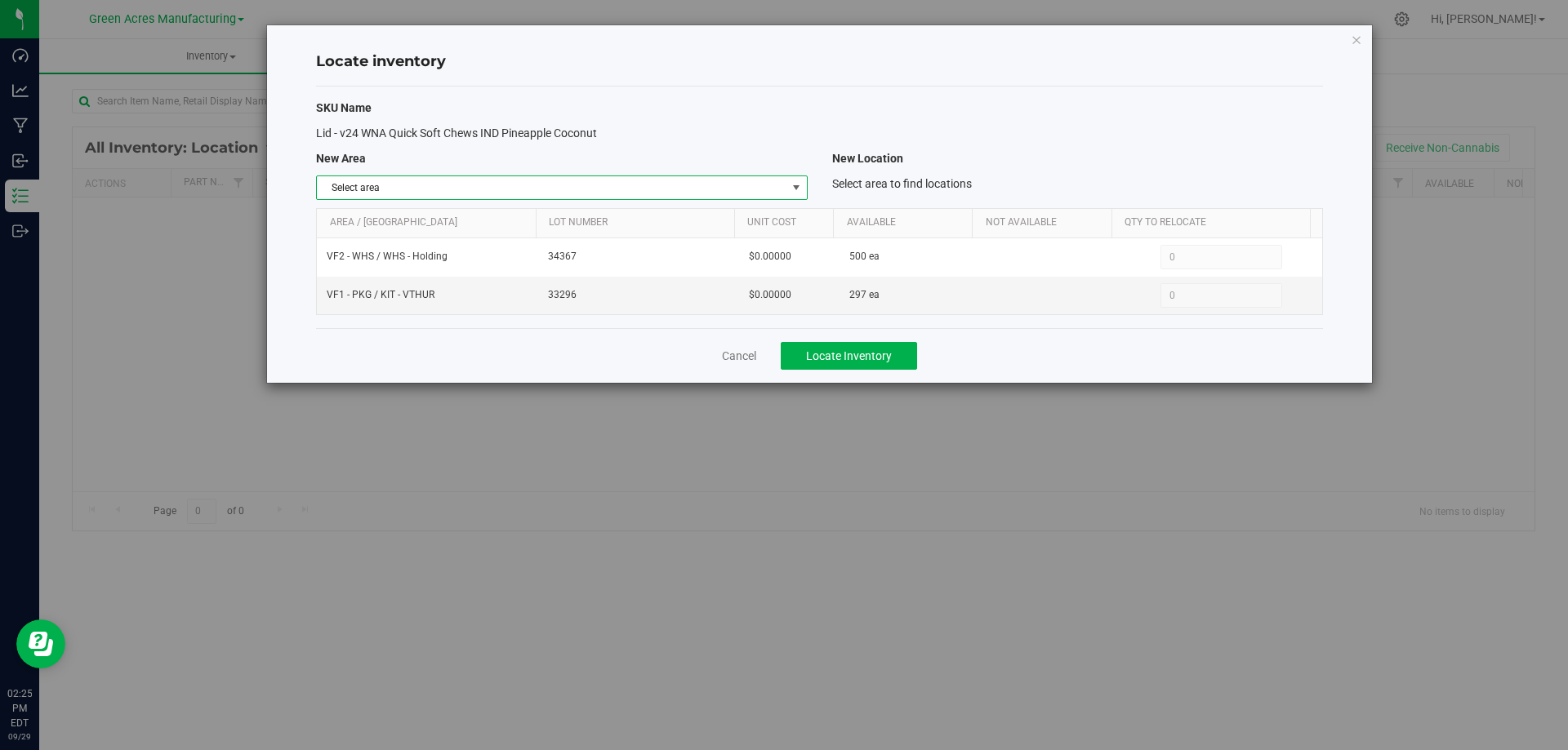
click at [795, 191] on span "select" at bounding box center [796, 187] width 13 height 13
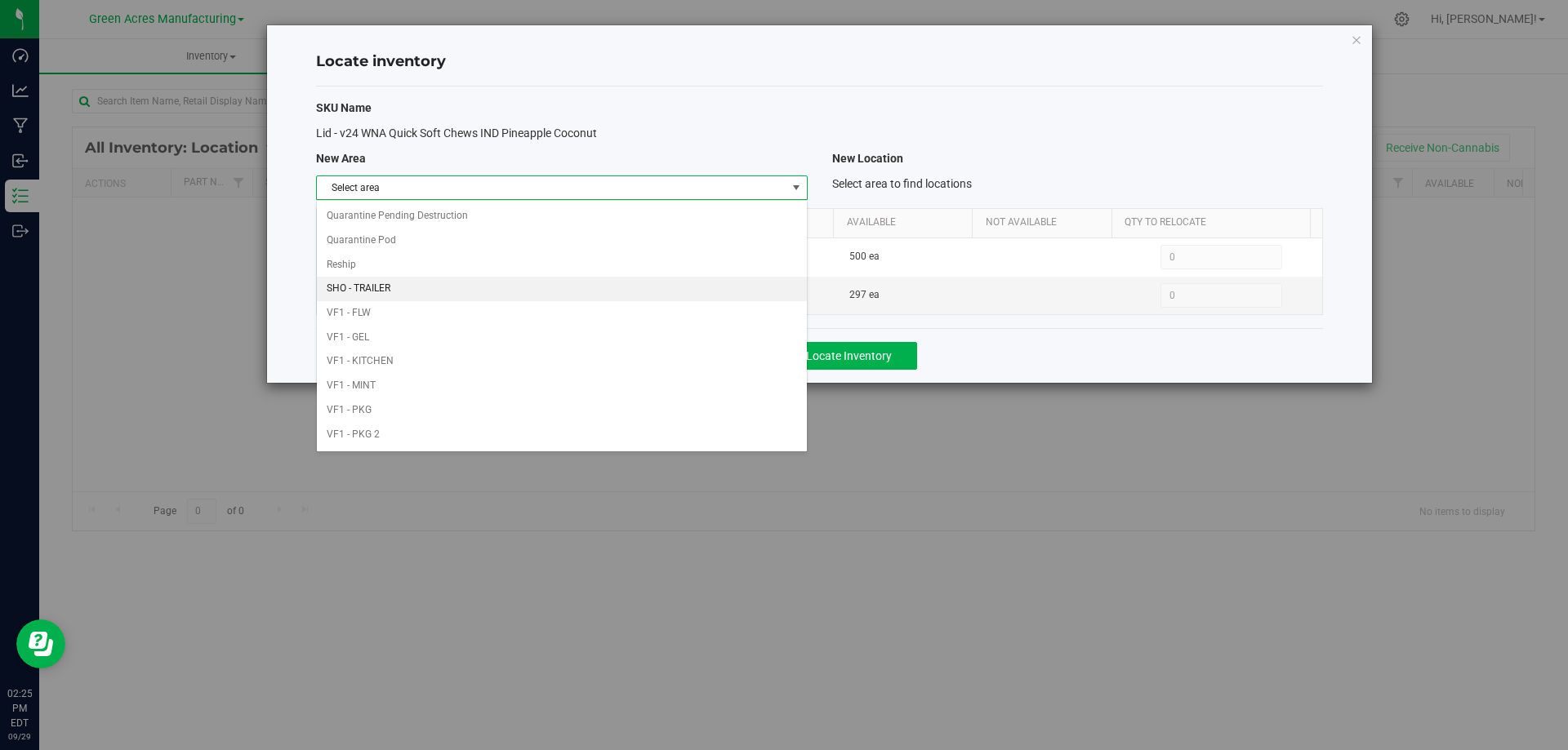
scroll to position [799, 0]
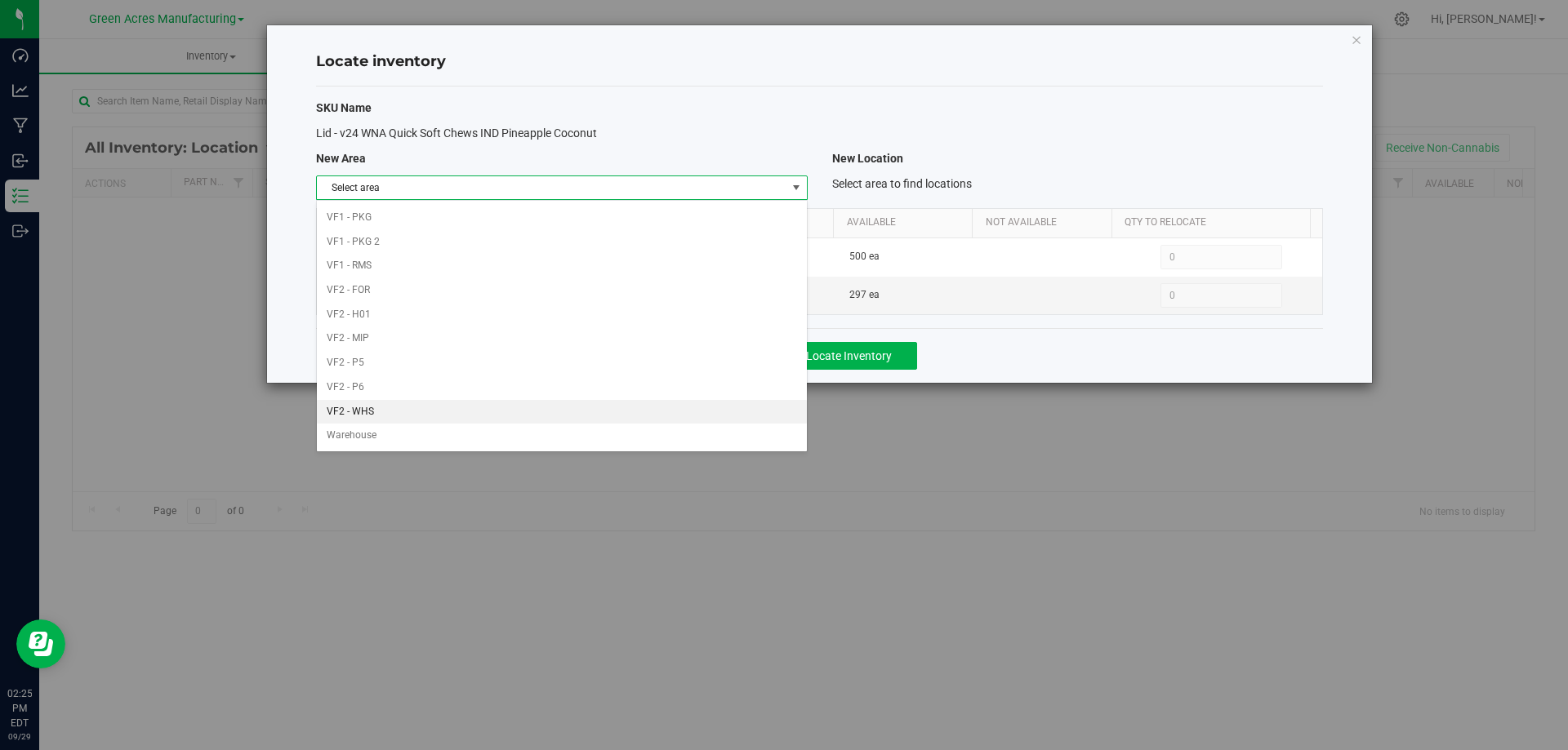
click at [640, 410] on li "VF2 - WHS" at bounding box center [561, 412] width 490 height 25
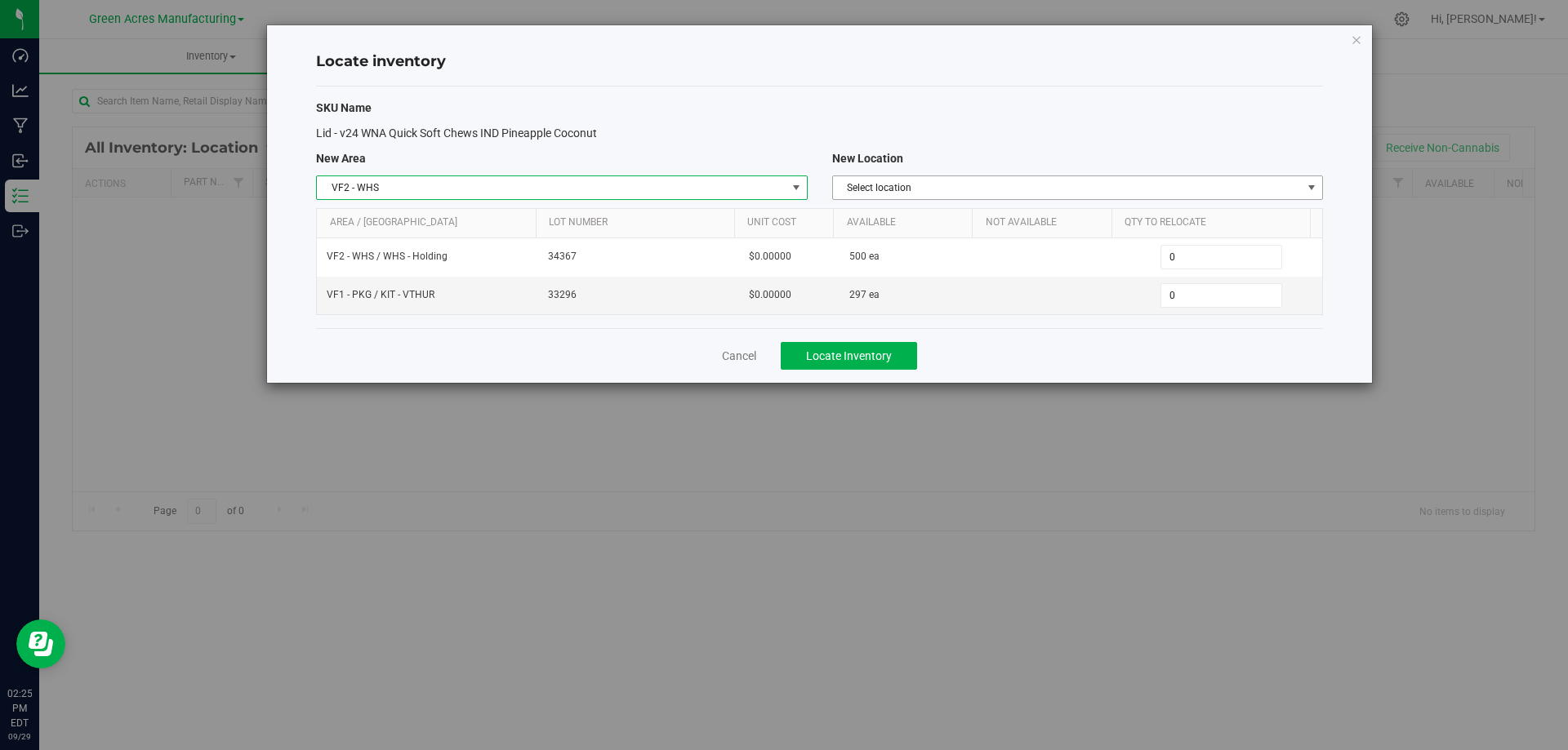
click at [1145, 191] on span "Select location" at bounding box center [1067, 188] width 469 height 23
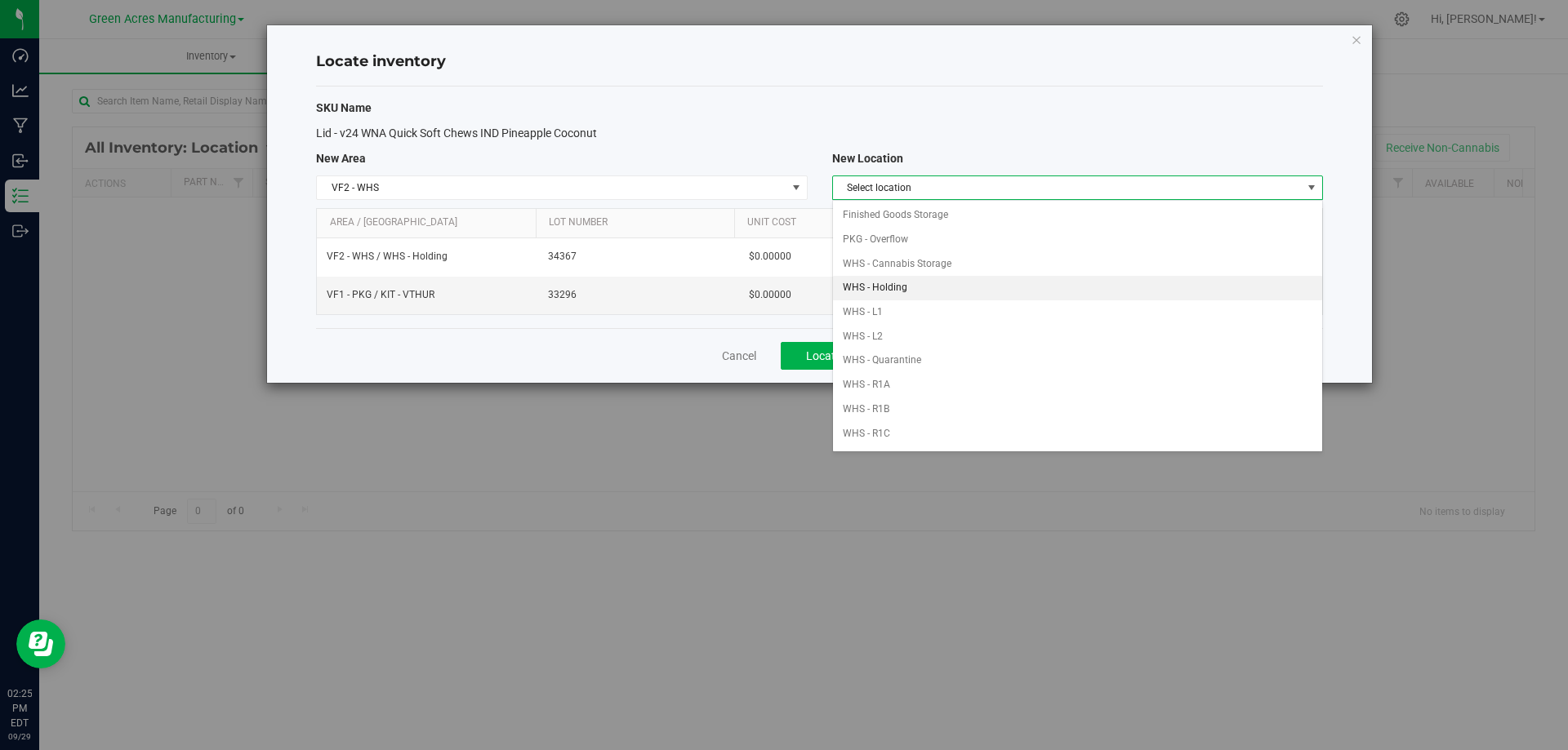
click at [1039, 289] on li "WHS - Holding" at bounding box center [1078, 288] width 490 height 25
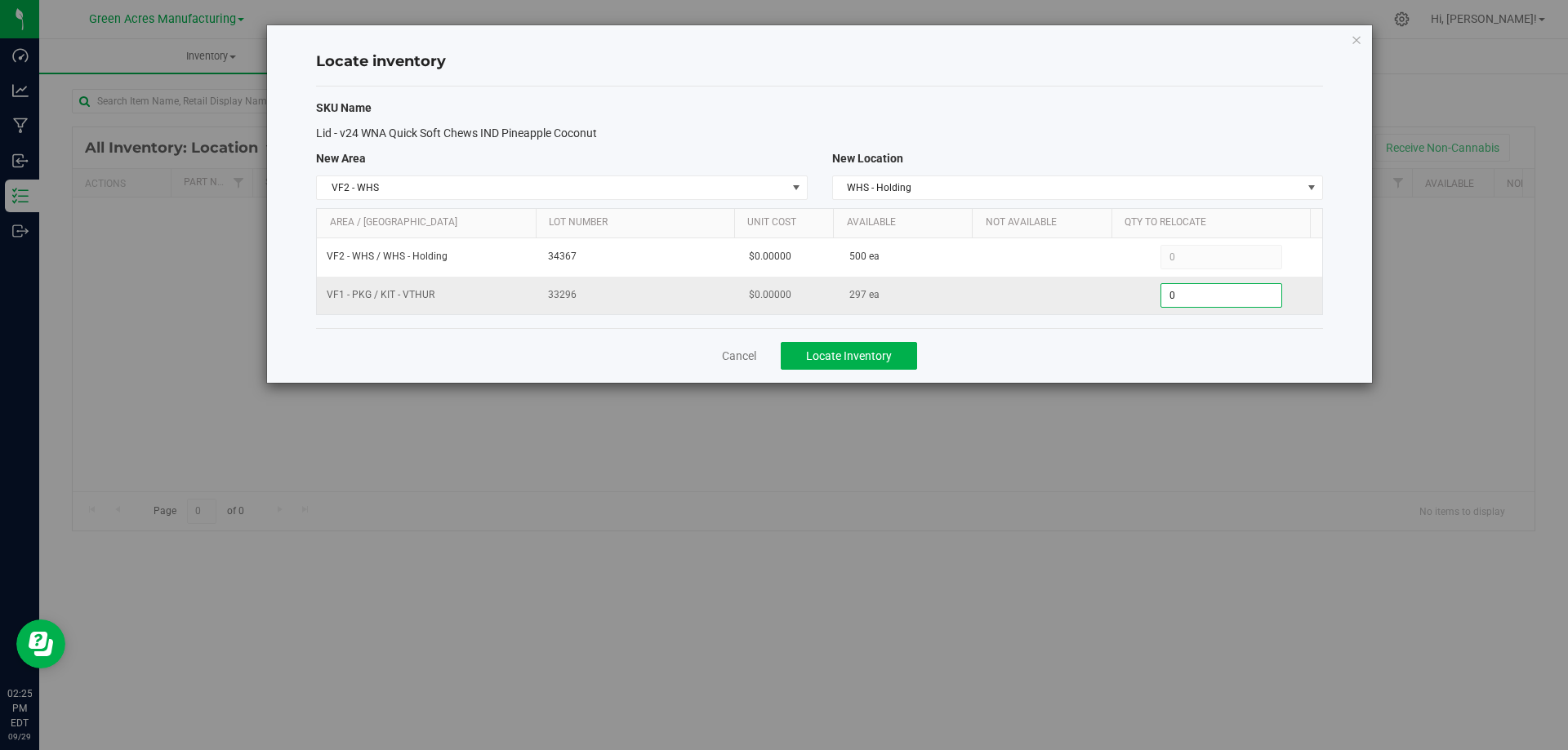
click at [1244, 289] on span "0 0" at bounding box center [1221, 296] width 122 height 25
click at [1244, 289] on input "0" at bounding box center [1221, 296] width 120 height 23
type input "236"
click at [1132, 355] on div "Cancel Locate Inventory" at bounding box center [819, 355] width 1007 height 55
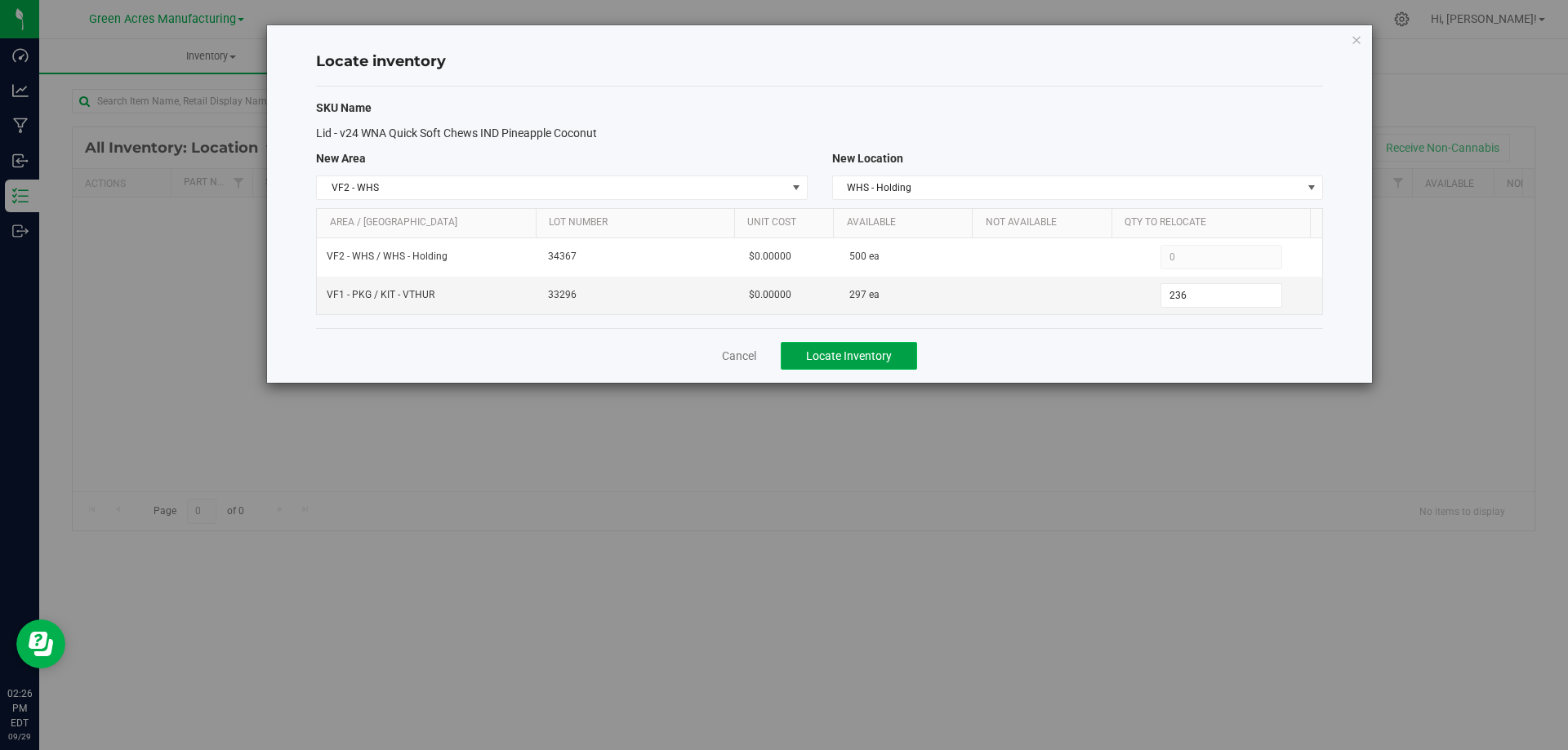
click at [888, 349] on span "Locate Inventory" at bounding box center [849, 355] width 86 height 13
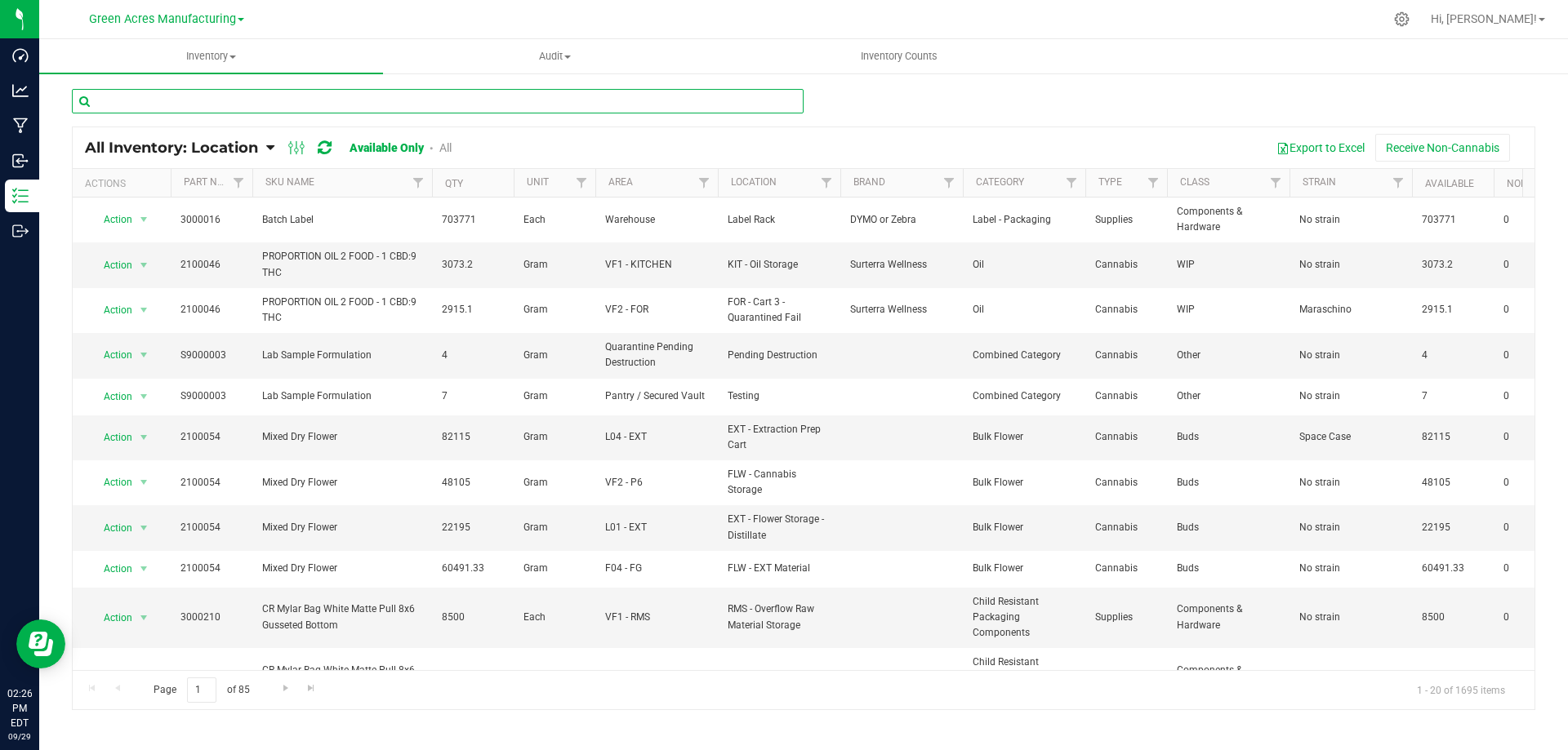
click at [223, 98] on input "text" at bounding box center [437, 101] width 732 height 25
click at [221, 98] on input "text" at bounding box center [437, 101] width 732 height 25
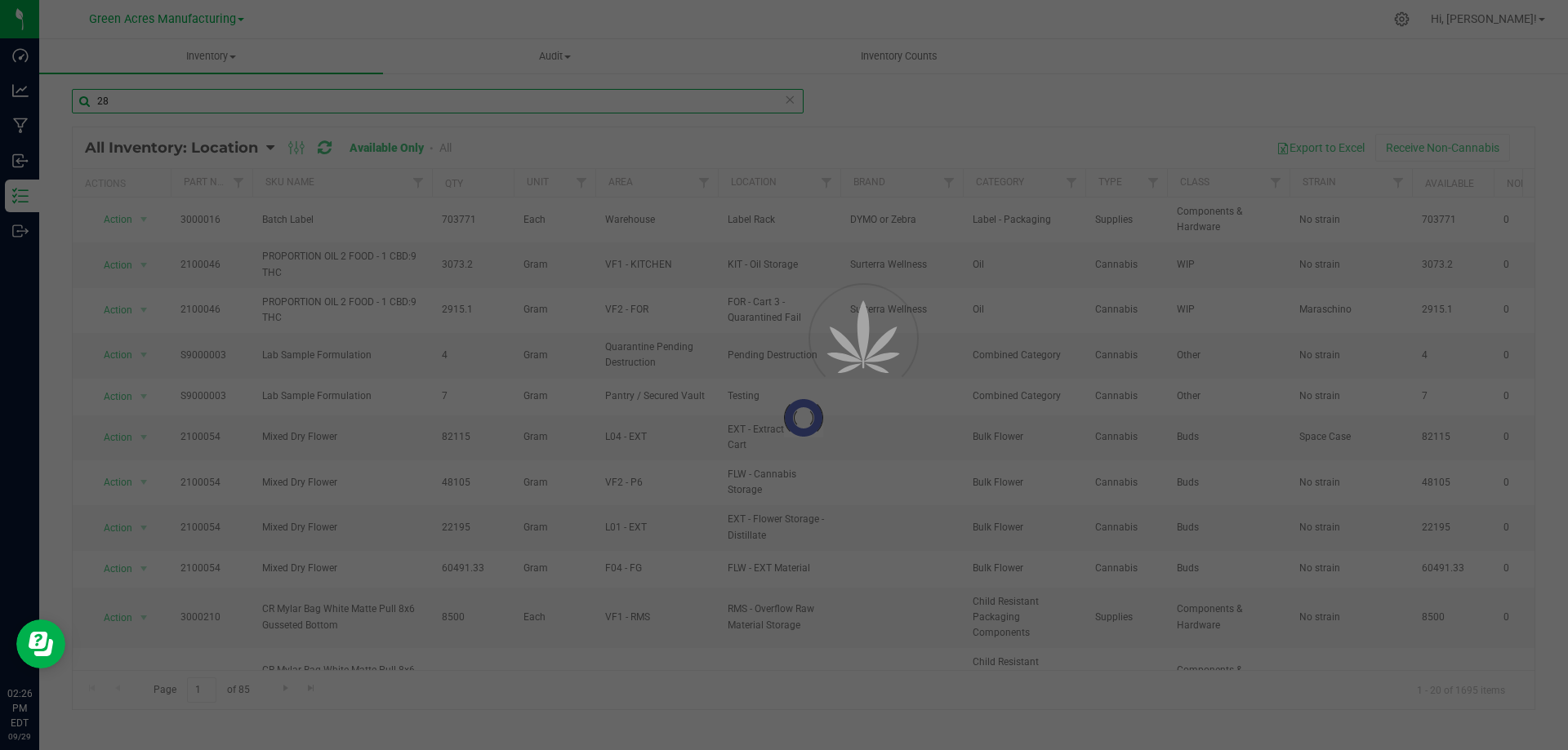
type input "28"
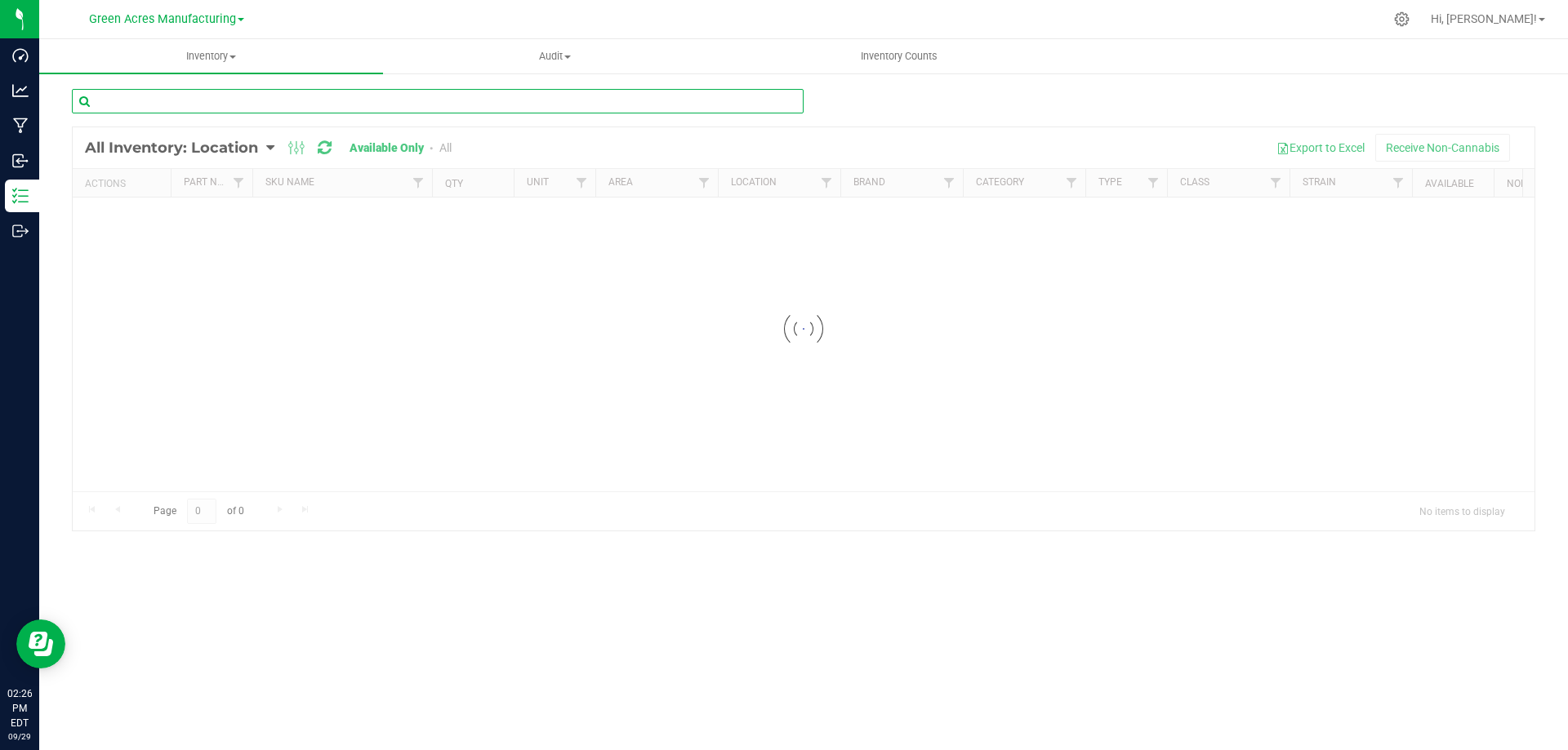
click at [208, 96] on input "text" at bounding box center [437, 101] width 732 height 25
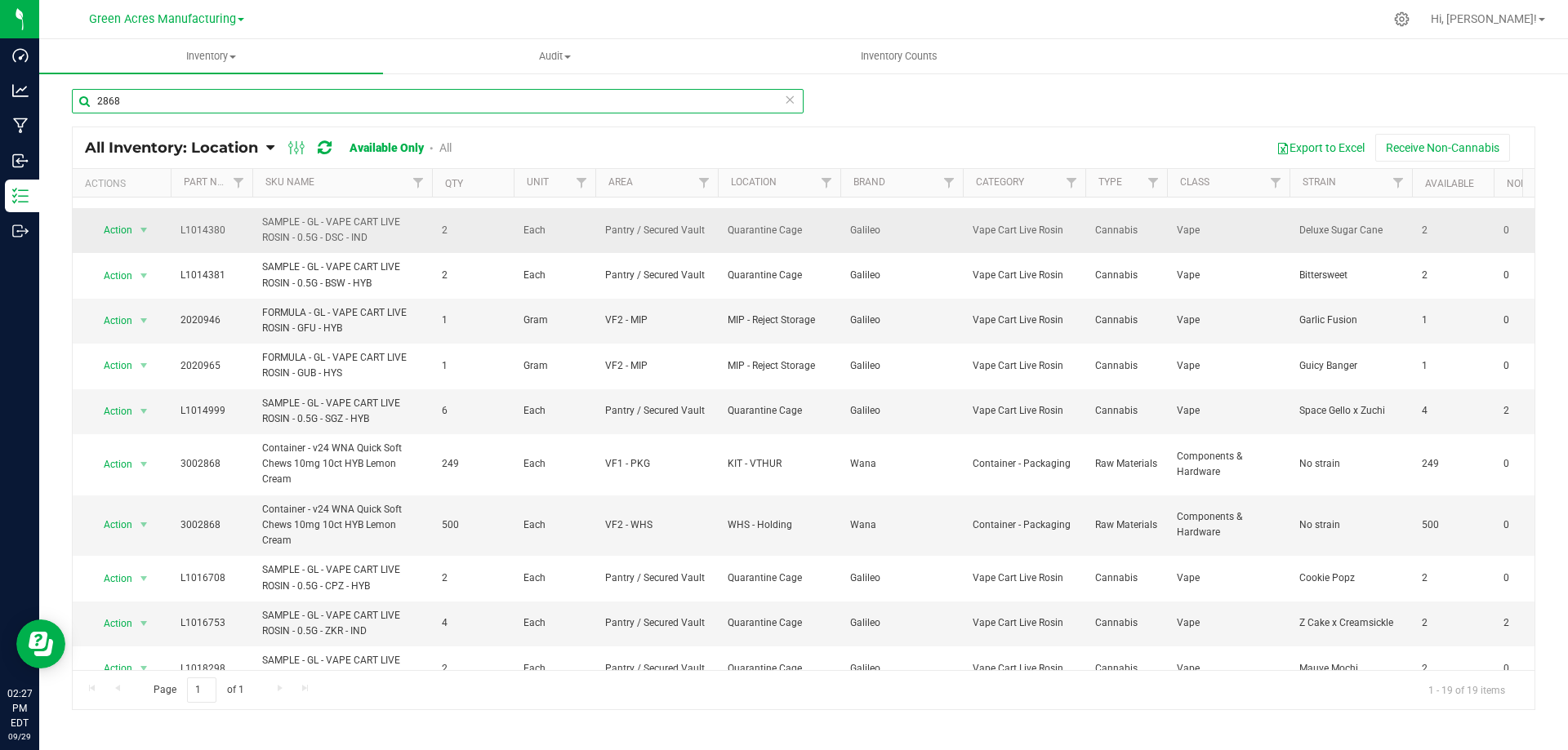
scroll to position [245, 0]
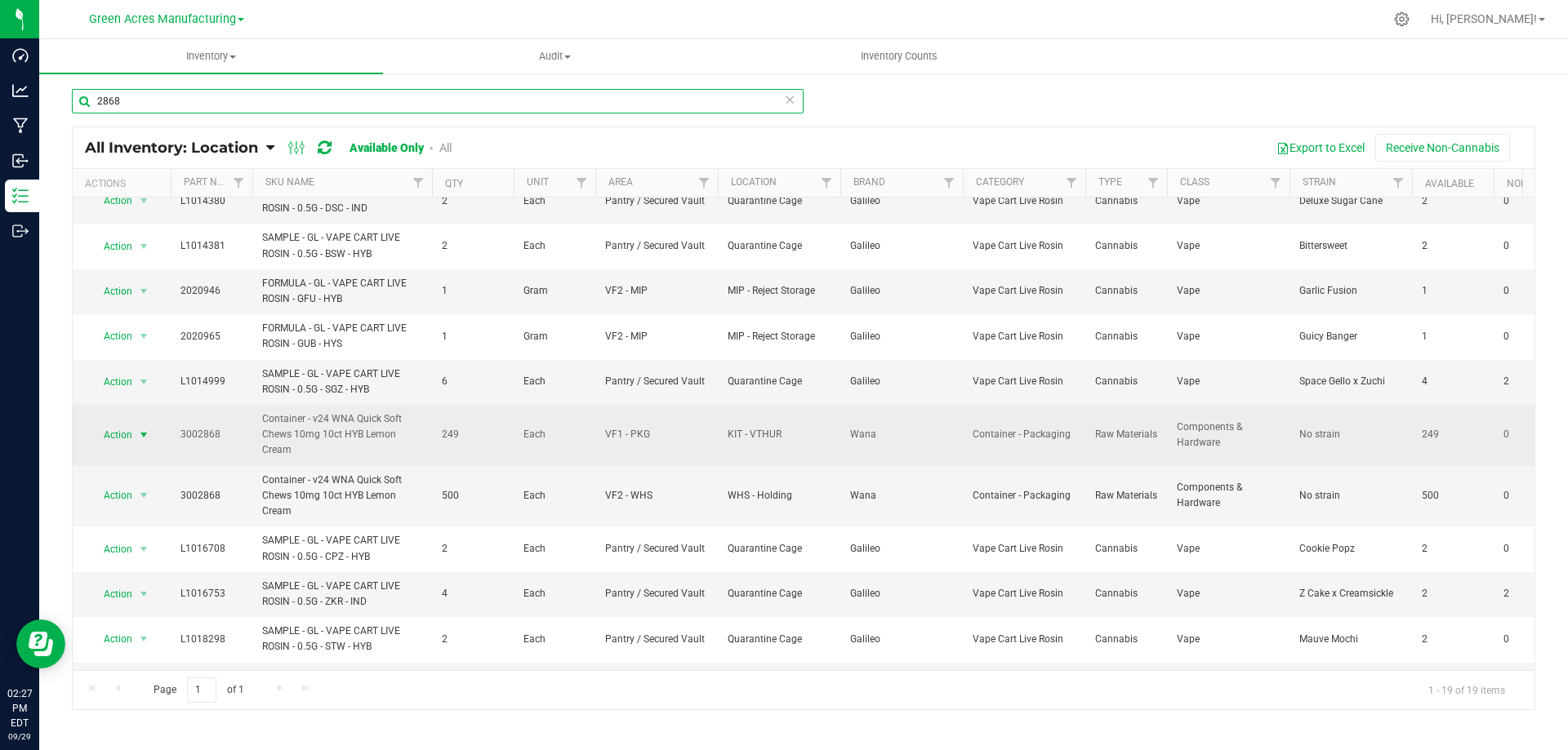
type input "2868"
click at [146, 436] on span "select" at bounding box center [144, 435] width 13 height 13
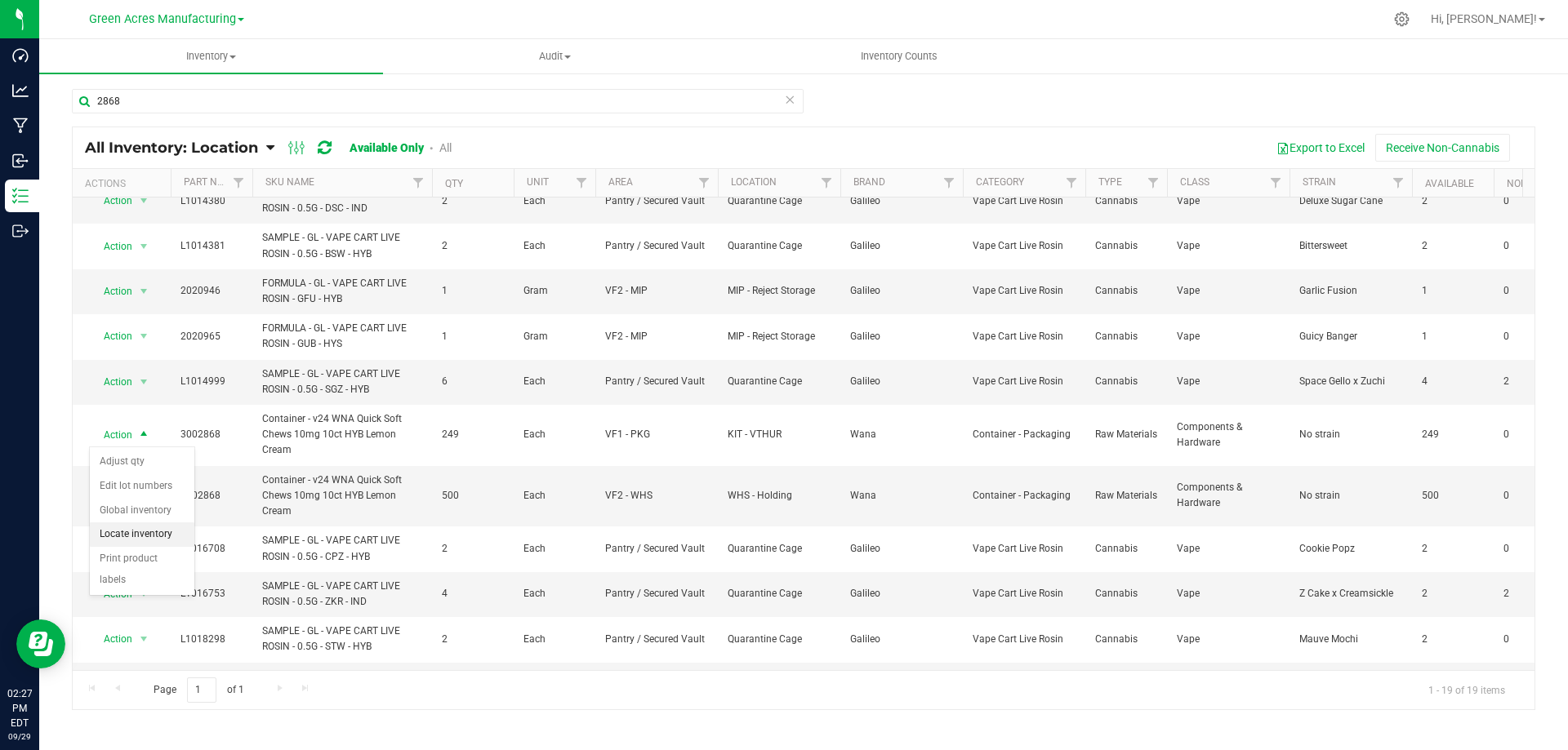
click at [170, 535] on li "Locate inventory" at bounding box center [142, 535] width 105 height 25
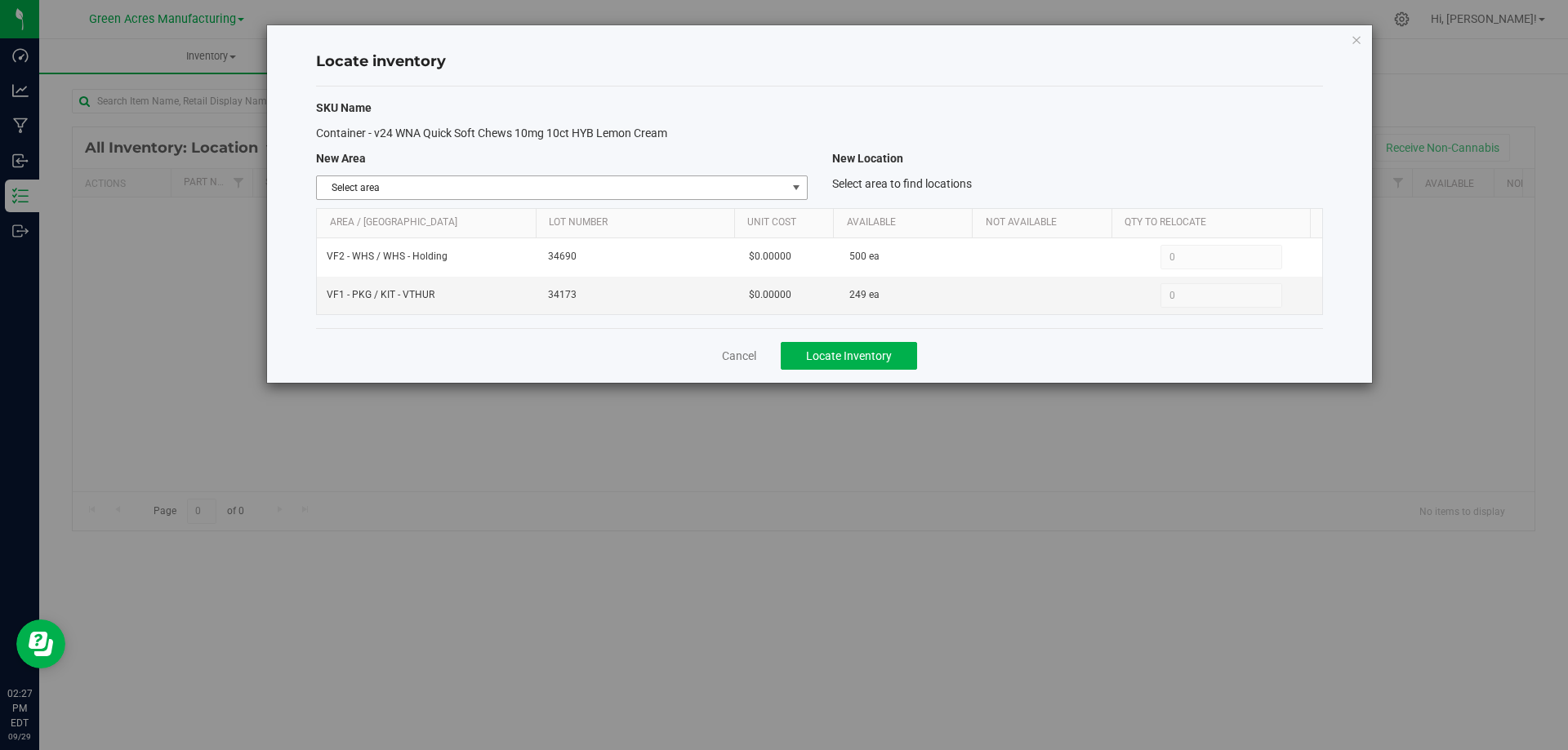
click at [797, 188] on span "select" at bounding box center [796, 187] width 13 height 13
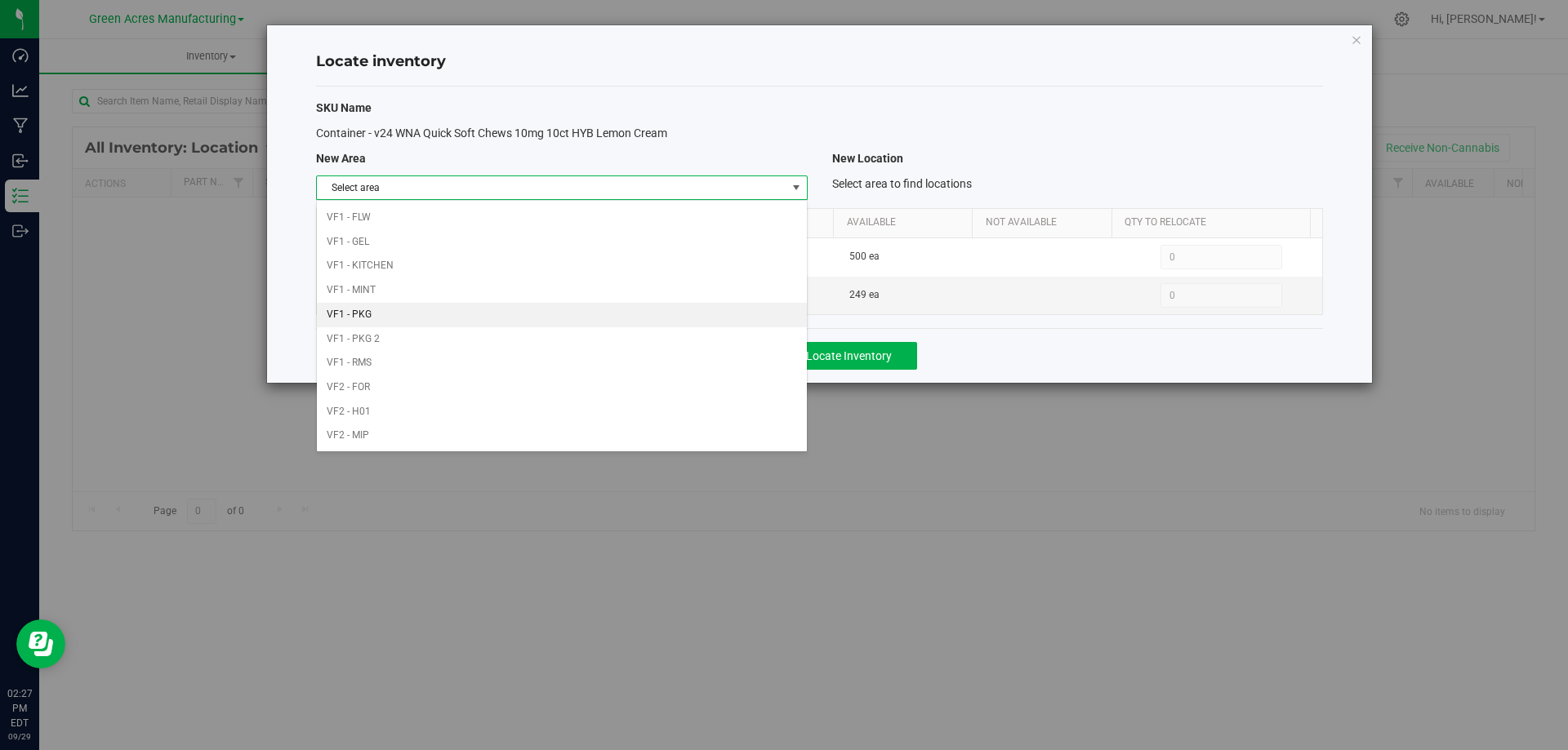
scroll to position [799, 0]
click at [540, 407] on li "VF2 - WHS" at bounding box center [561, 412] width 490 height 25
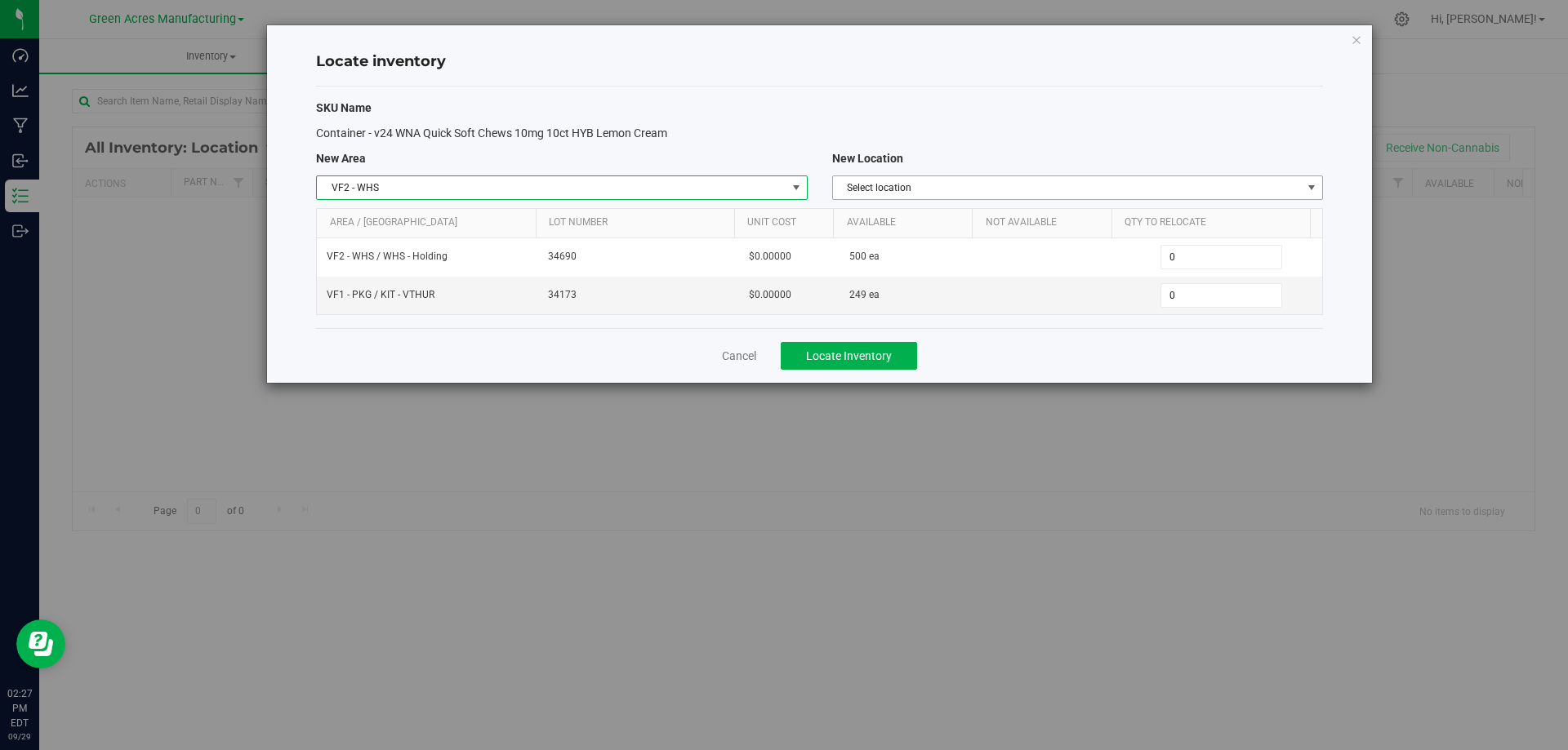
click at [1143, 190] on span "Select location" at bounding box center [1067, 188] width 469 height 23
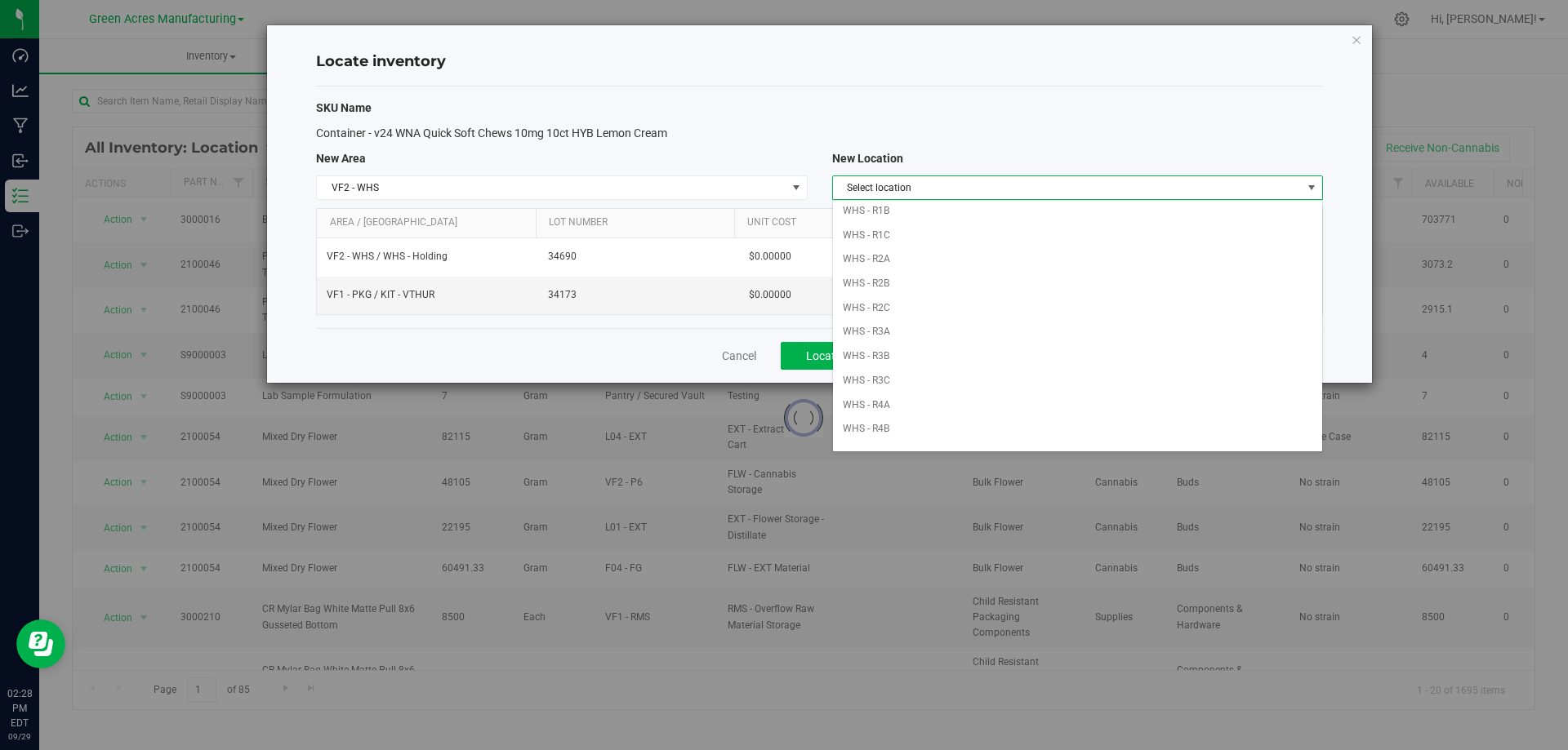
scroll to position [0, 0]
click at [964, 287] on li "WHS - Holding" at bounding box center [1078, 288] width 490 height 25
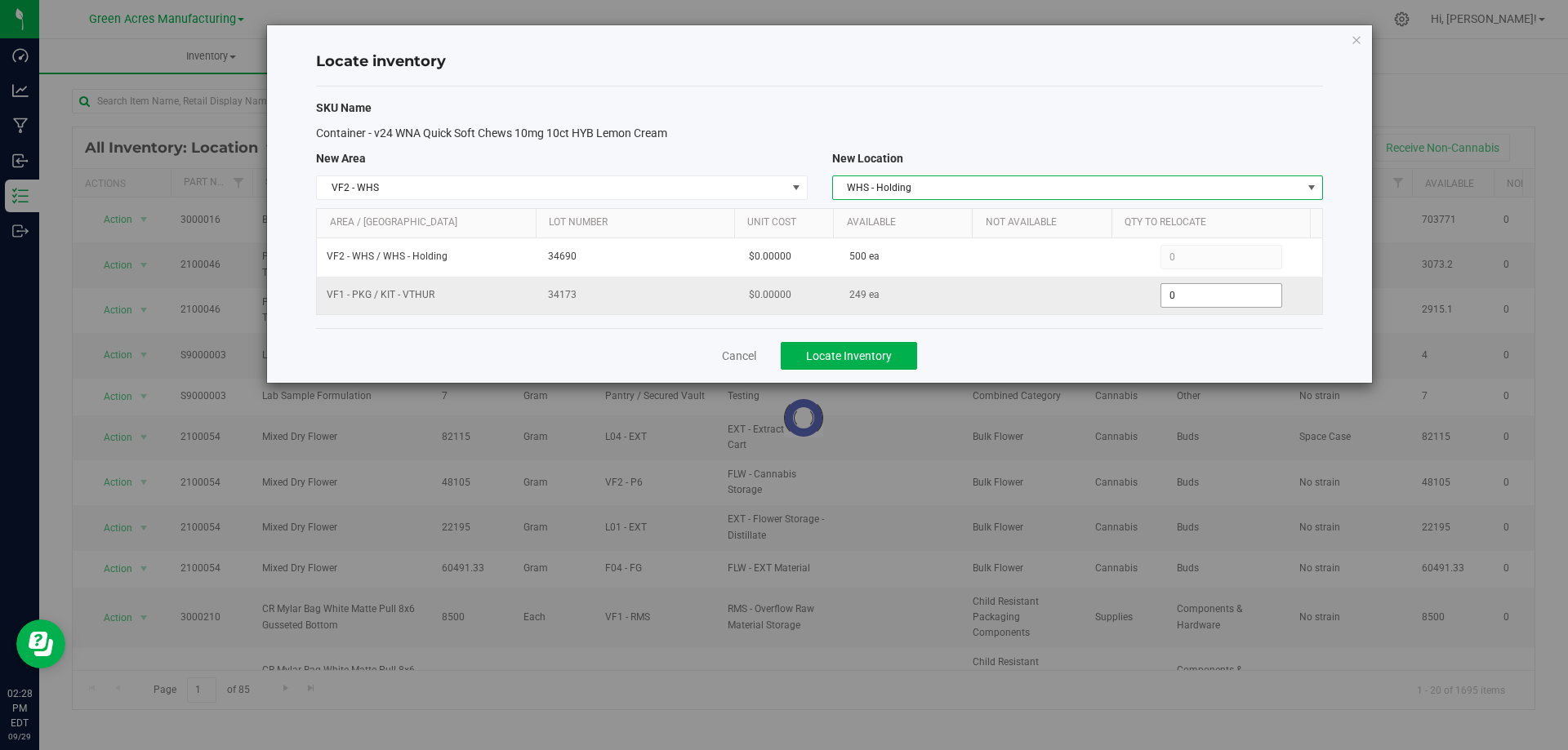
click at [1201, 293] on span "0 0" at bounding box center [1221, 296] width 122 height 25
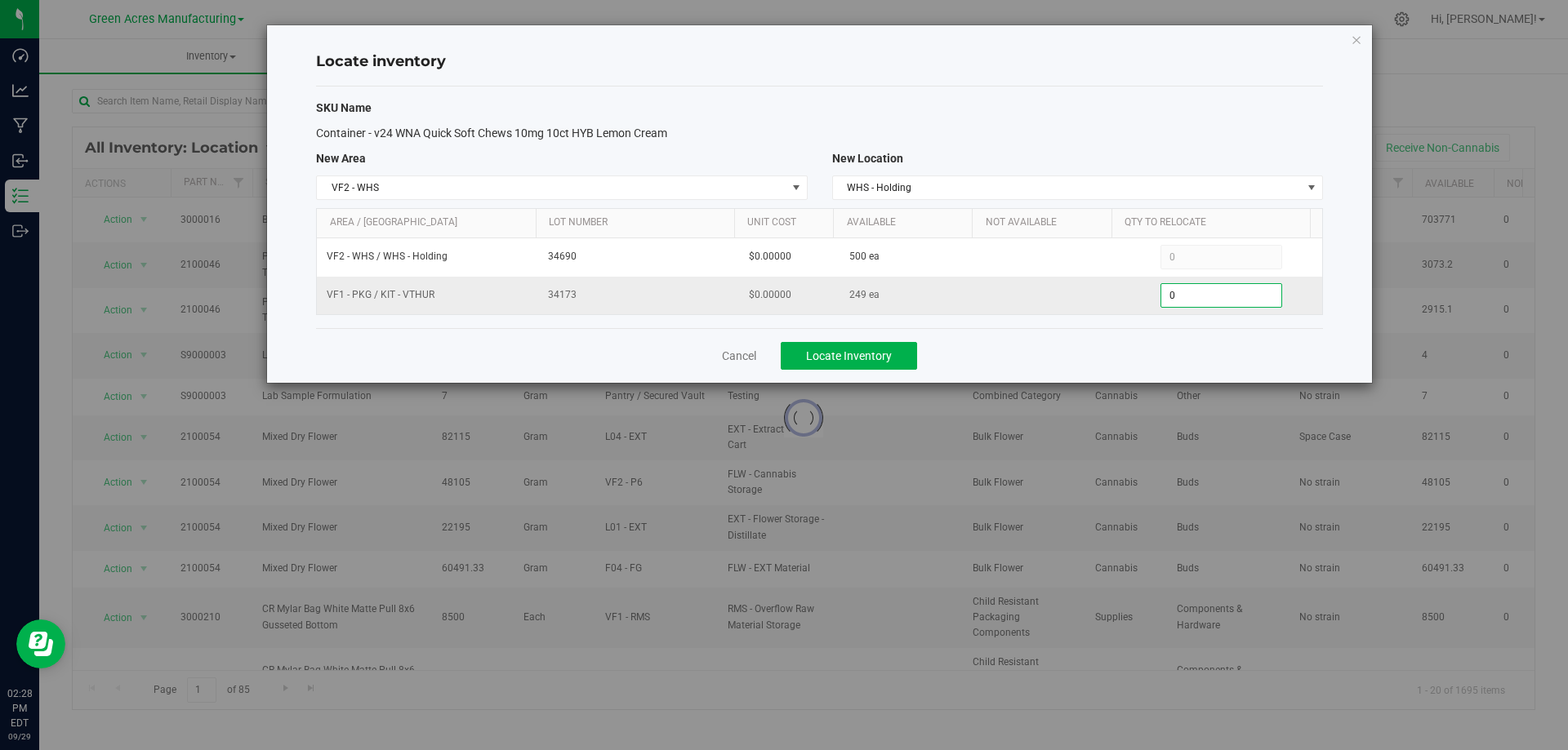
click at [1202, 293] on input "0" at bounding box center [1221, 296] width 120 height 23
type input "161"
click at [1162, 334] on div "Cancel Locate Inventory" at bounding box center [819, 355] width 1007 height 55
click at [894, 356] on button "Locate Inventory" at bounding box center [850, 355] width 137 height 27
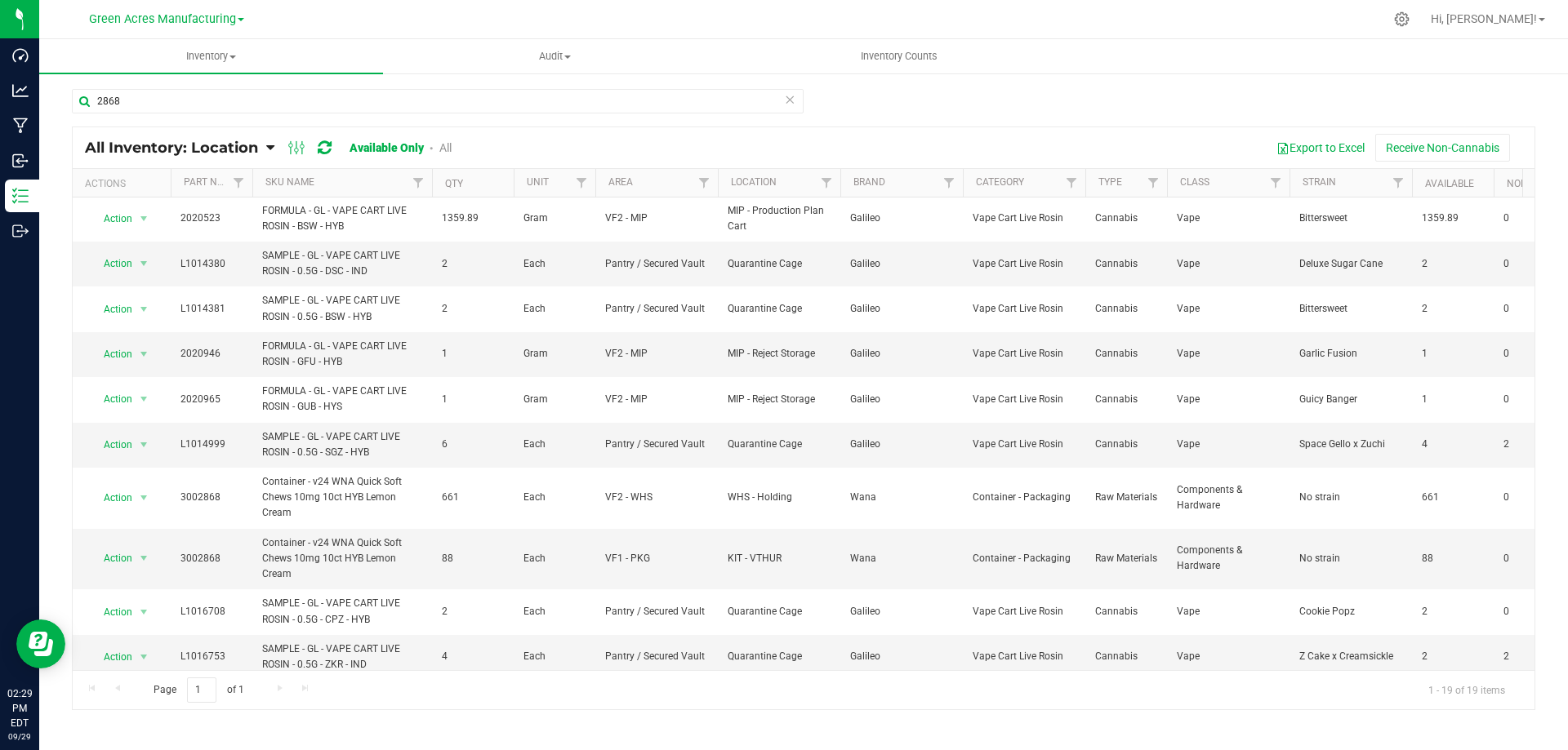
scroll to position [245, 0]
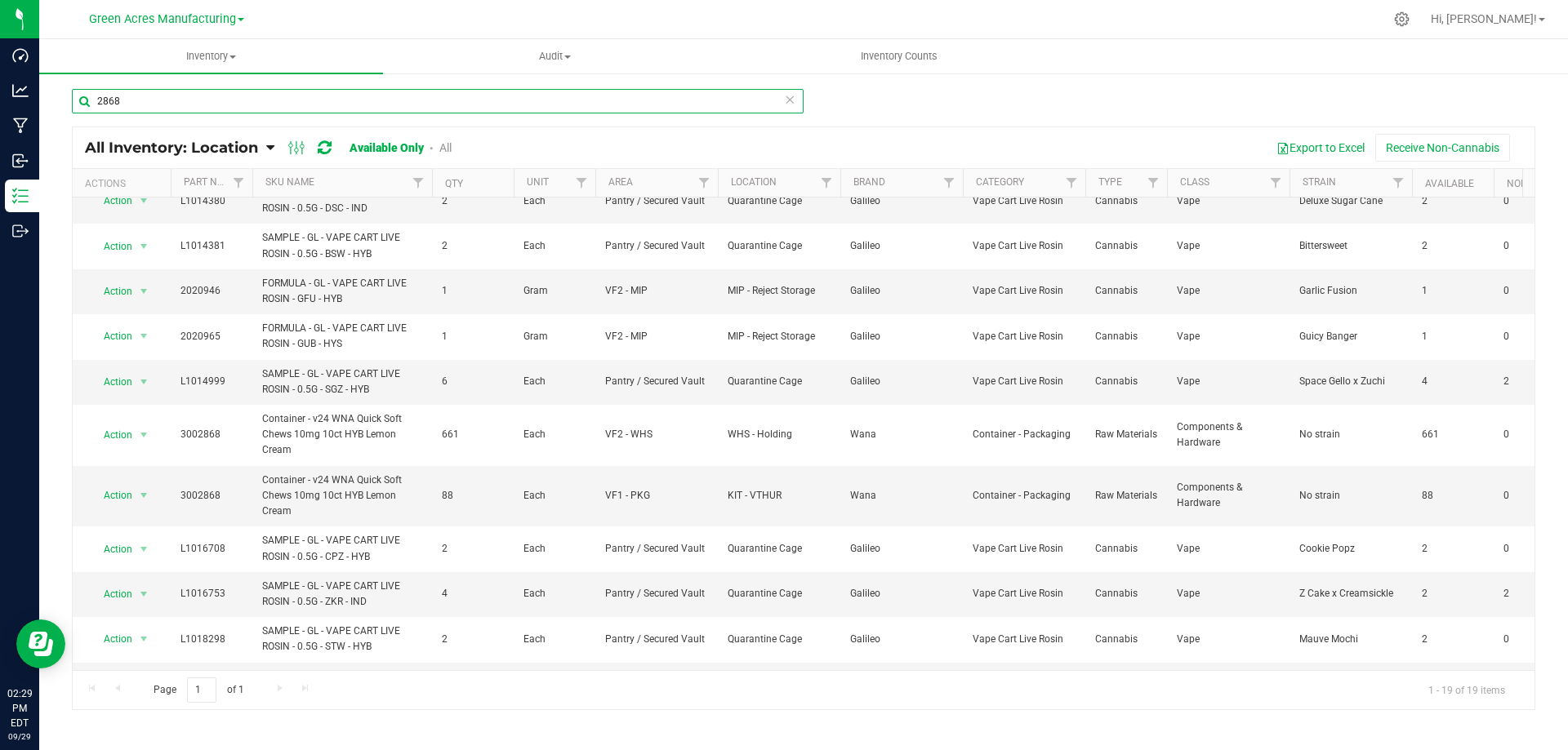
click at [186, 103] on input "2868" at bounding box center [437, 101] width 732 height 25
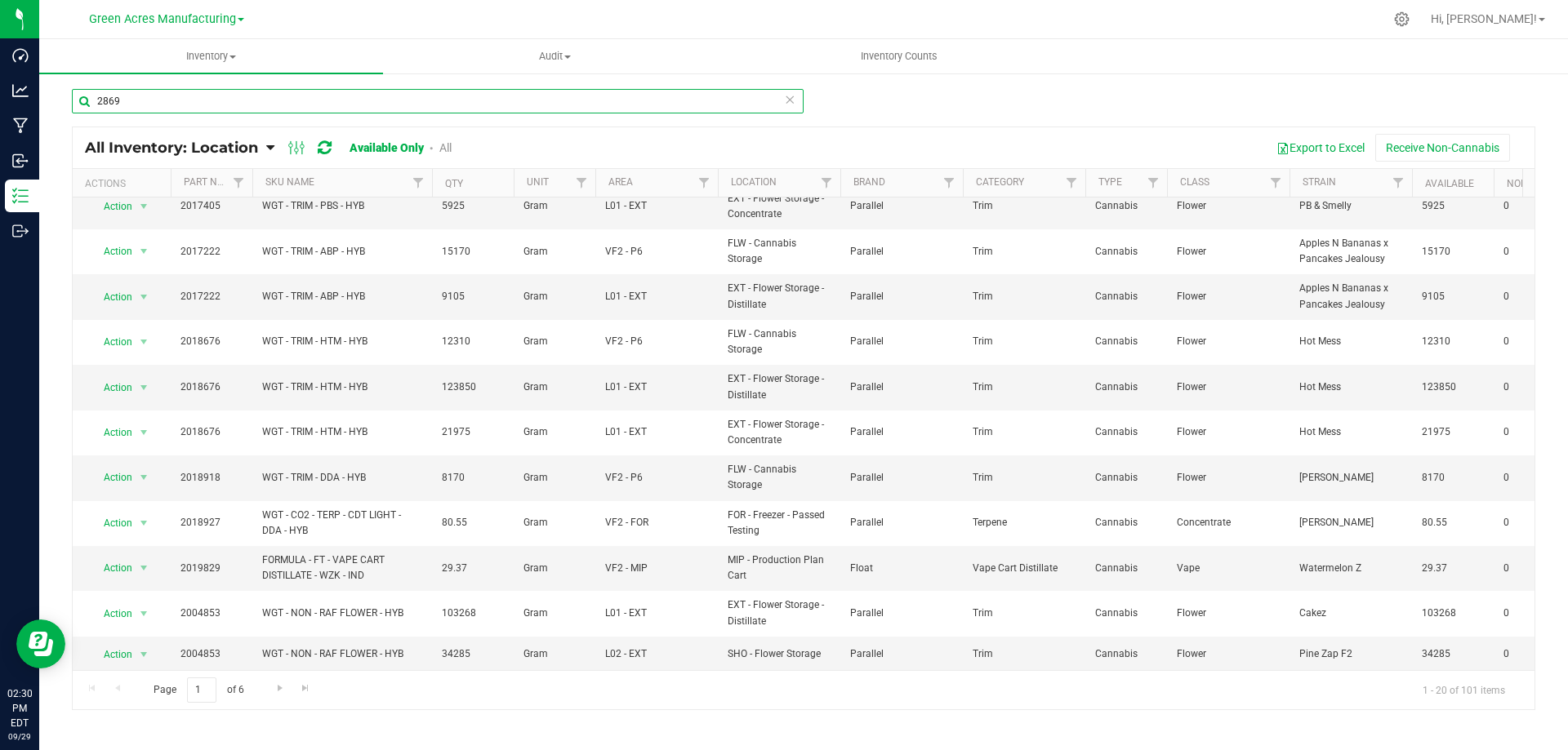
scroll to position [435, 0]
click at [98, 98] on input "2869" at bounding box center [437, 101] width 732 height 25
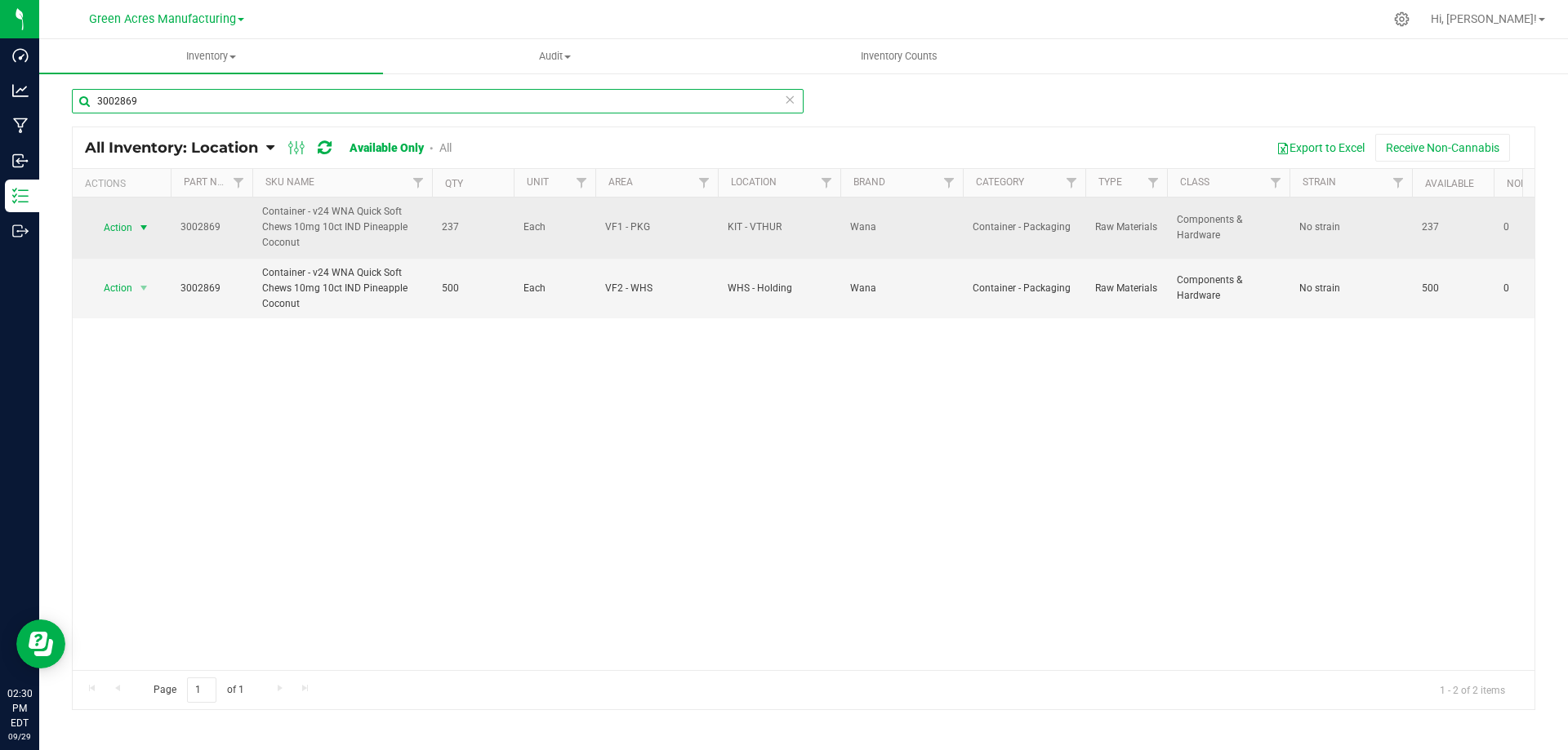
type input "3002869"
click at [129, 225] on span "Action" at bounding box center [111, 228] width 44 height 23
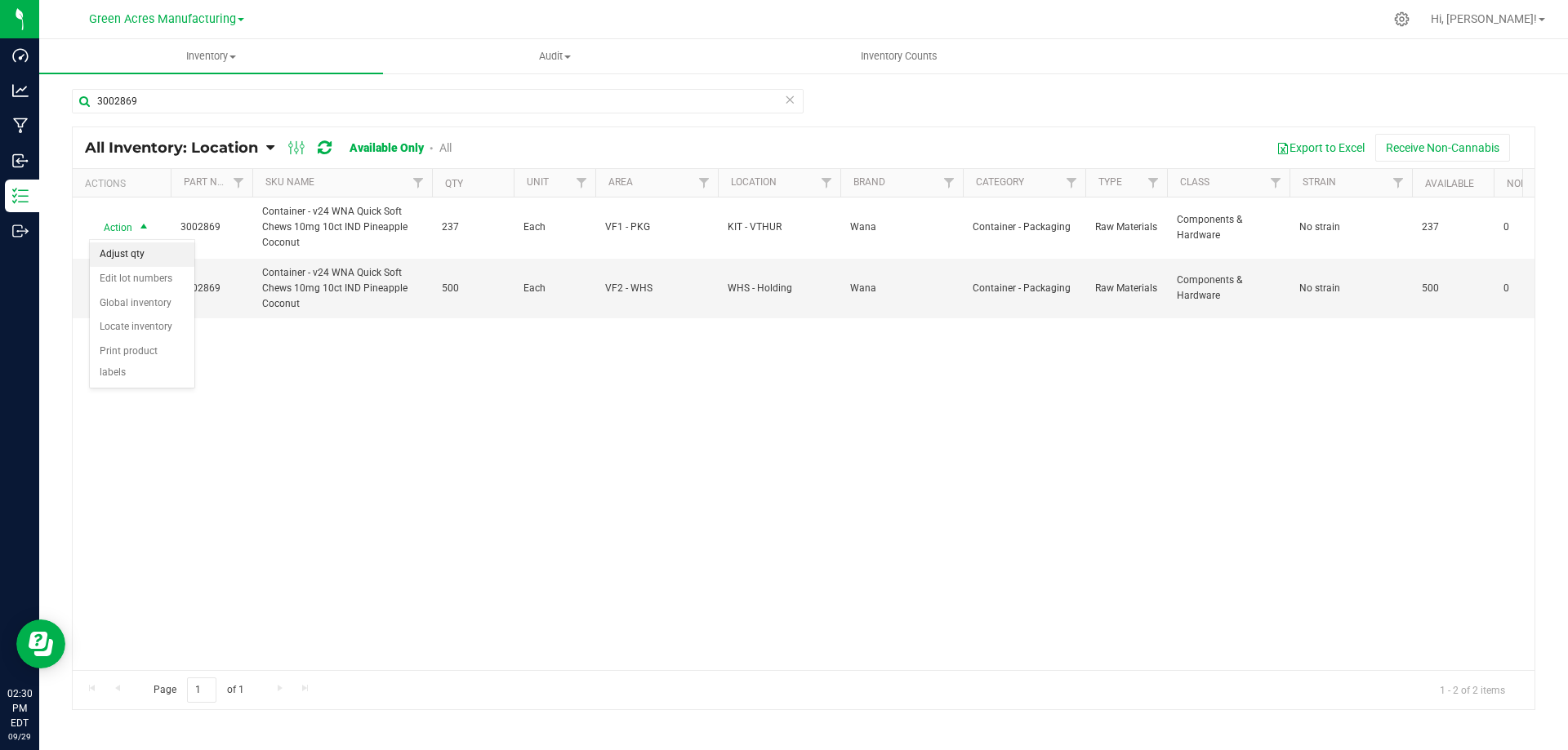
click at [164, 248] on li "Adjust qty" at bounding box center [142, 255] width 105 height 25
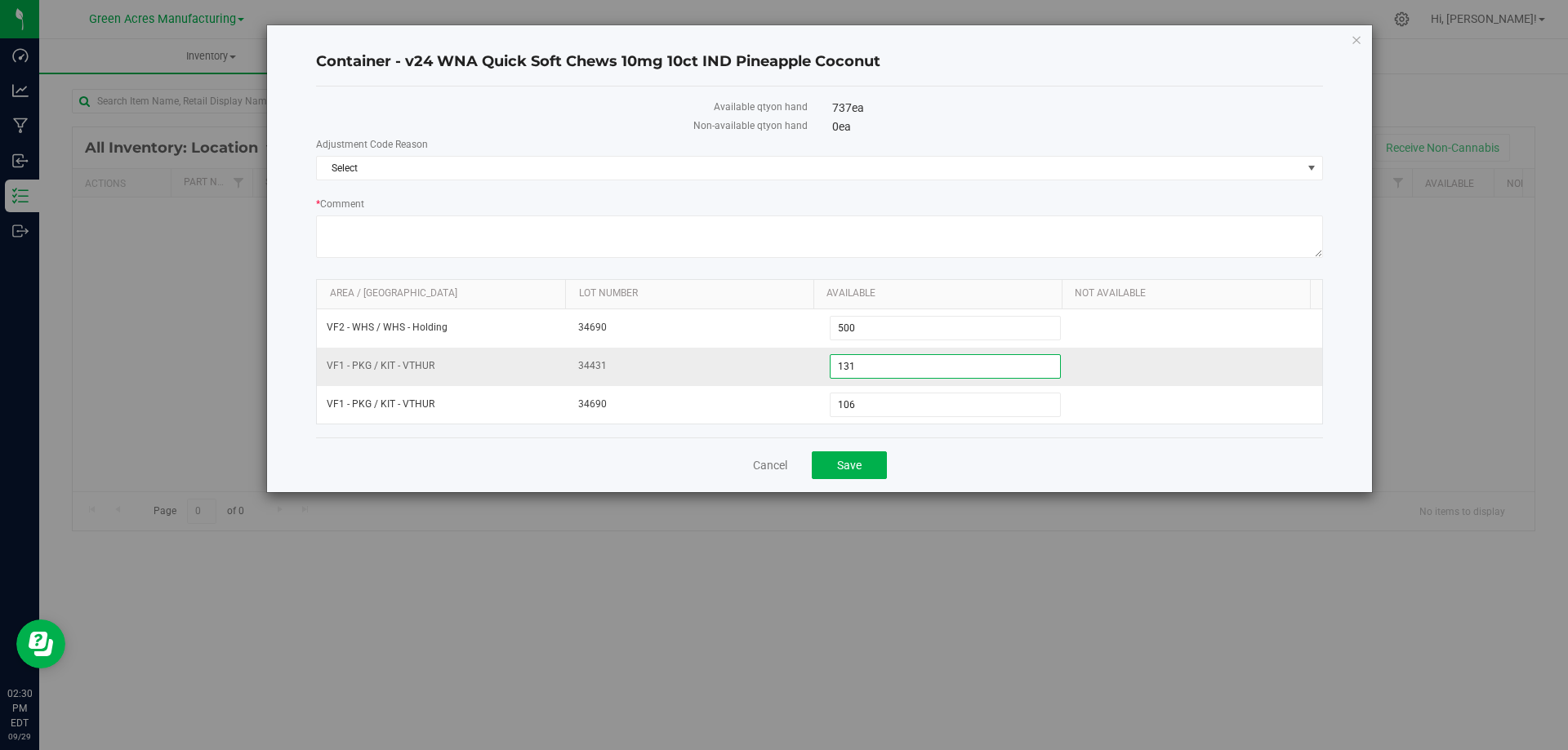
click at [879, 367] on span "131 131" at bounding box center [946, 367] width 232 height 25
click at [879, 367] on input "131" at bounding box center [946, 367] width 231 height 23
type input "216"
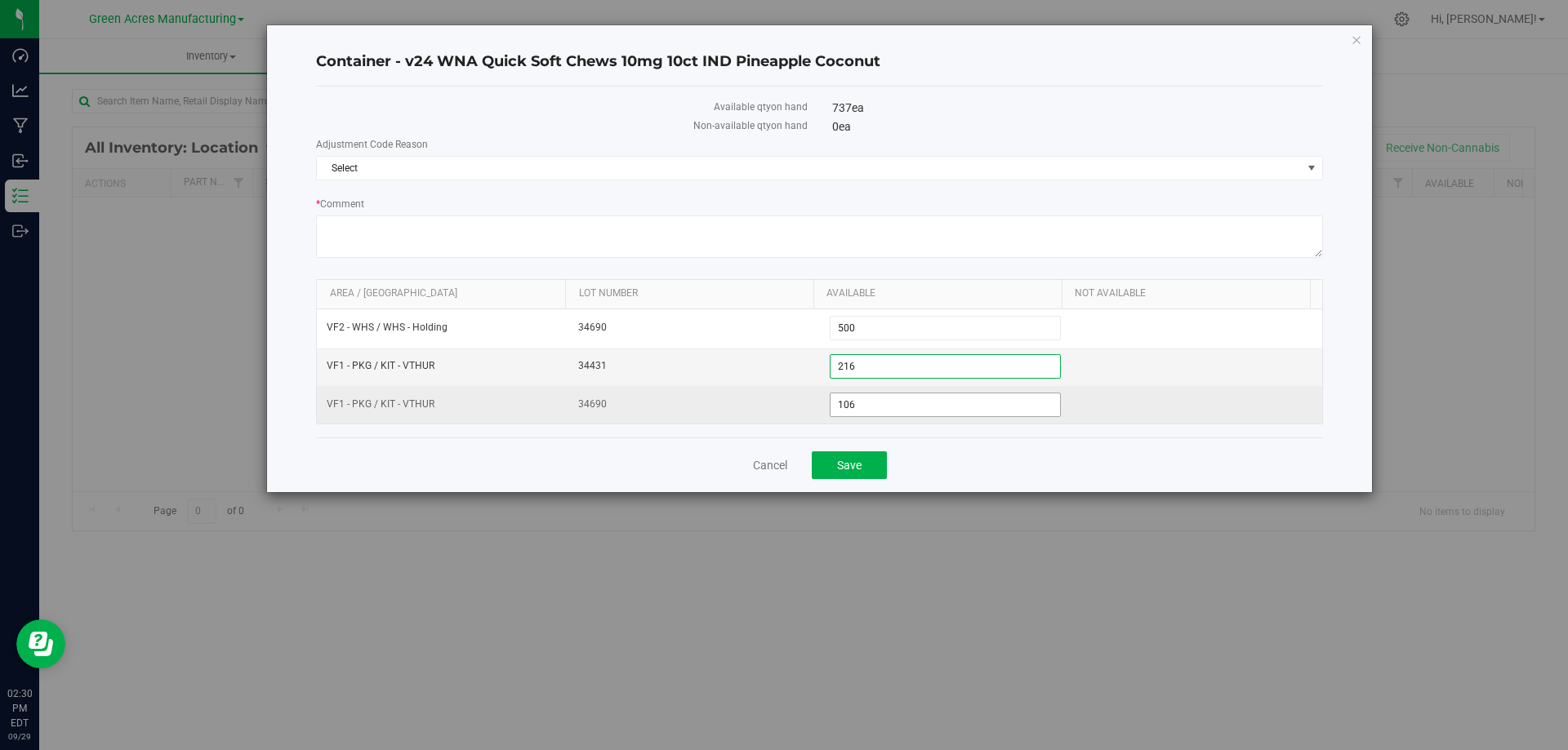
type input "216"
click at [941, 418] on td "106 106" at bounding box center [946, 405] width 252 height 37
click at [938, 410] on span "106 106" at bounding box center [946, 405] width 232 height 25
click at [938, 410] on input "106" at bounding box center [946, 405] width 231 height 23
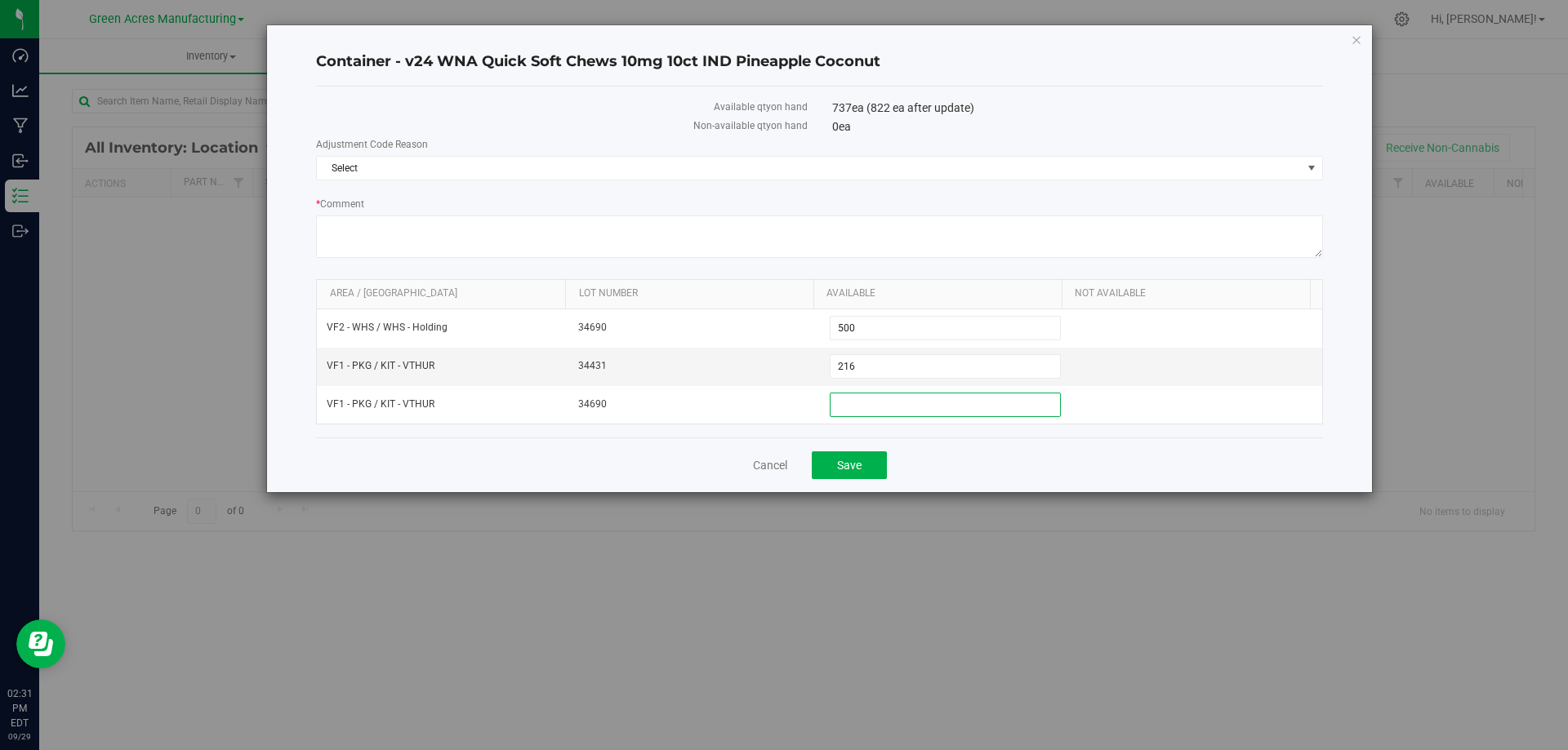
click at [1061, 106] on div "737 ea (822 ea after update)" at bounding box center [1078, 107] width 491 height 17
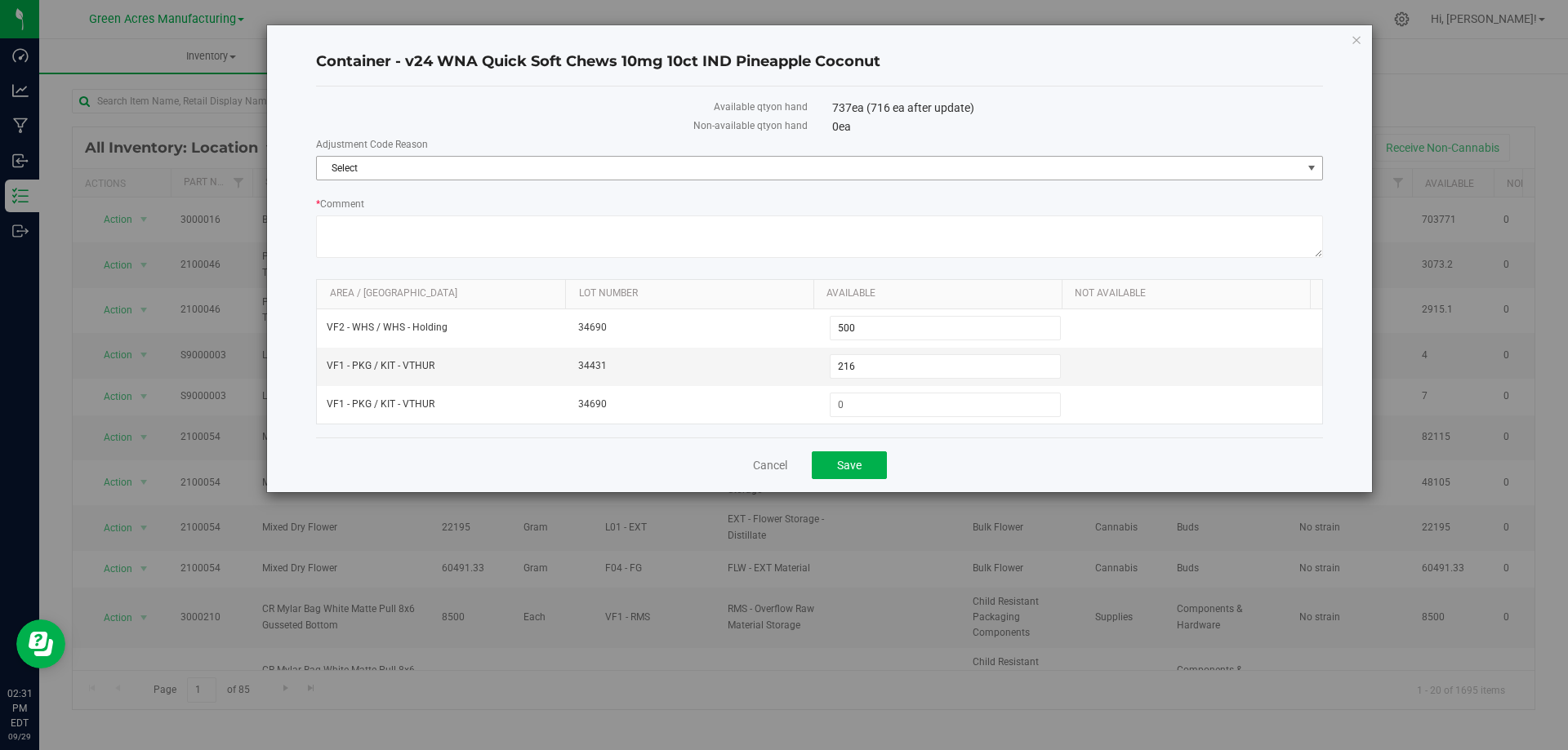
click at [1182, 161] on span "Select" at bounding box center [809, 168] width 985 height 23
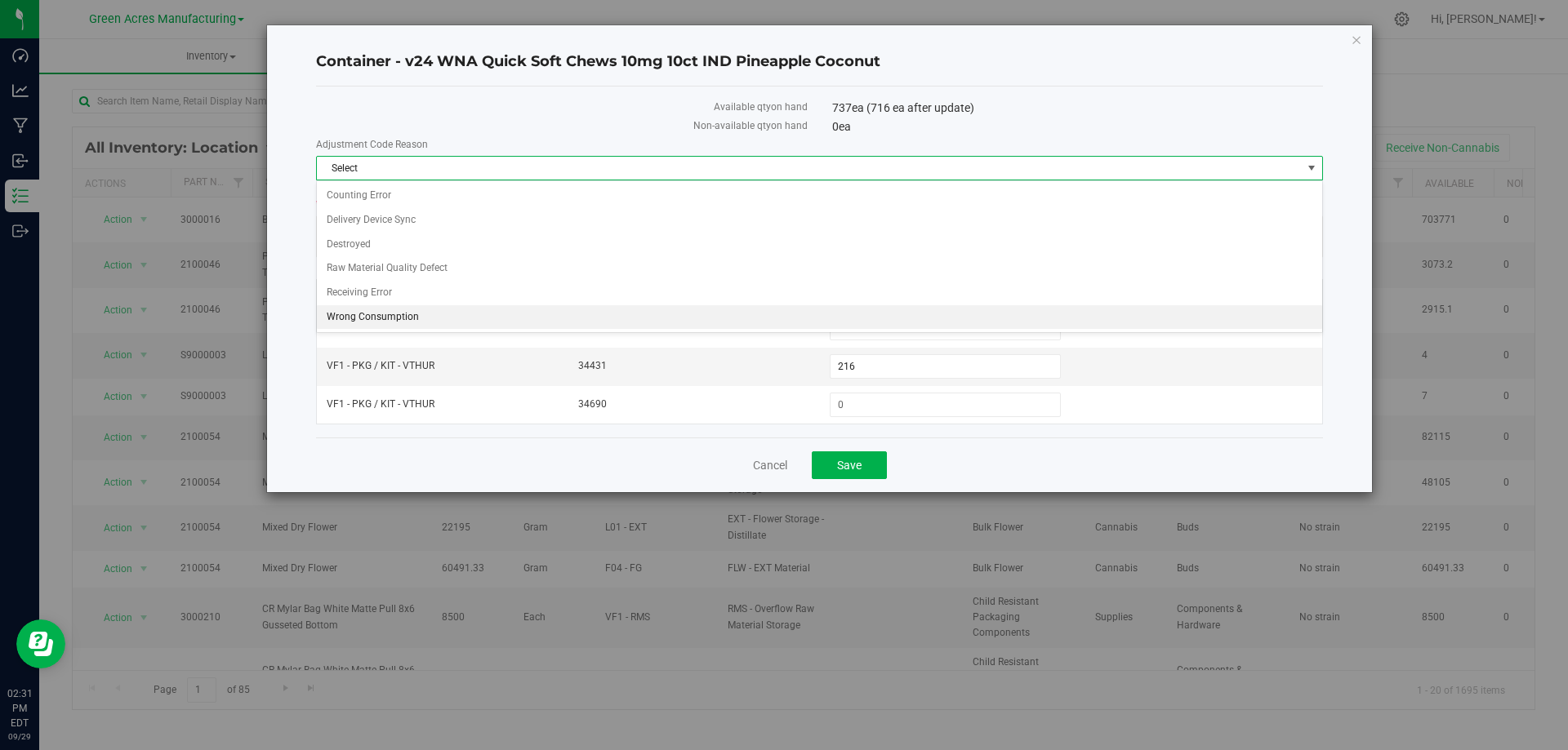
click at [473, 317] on li "Wrong Consumption" at bounding box center [819, 317] width 1006 height 25
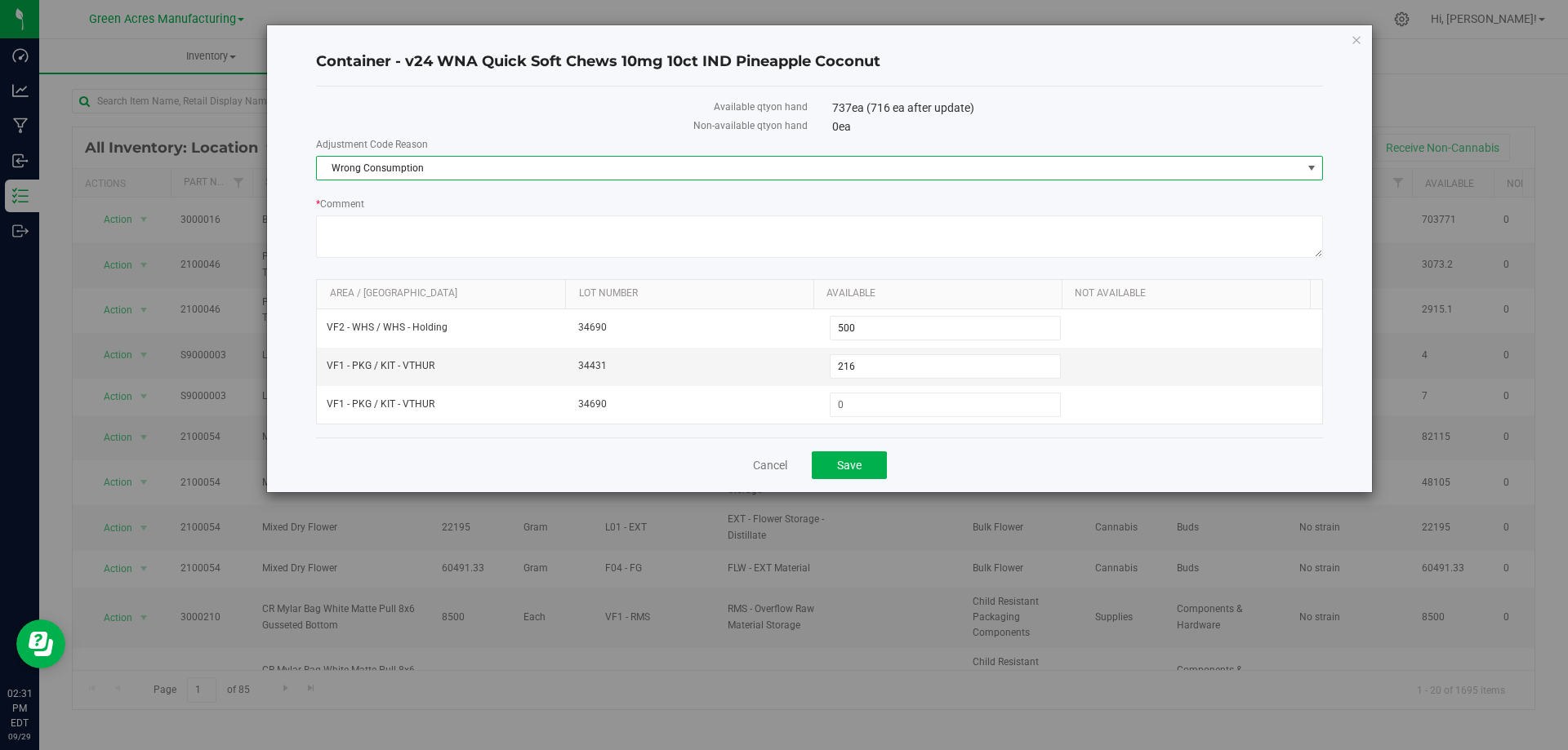
drag, startPoint x: 1097, startPoint y: 423, endPoint x: 953, endPoint y: 455, distance: 147.5
click at [1096, 424] on div "Area / Locn Lot Number Available Not Available VF2 - WHS / WHS - Holding 34690 …" at bounding box center [819, 352] width 1007 height 145
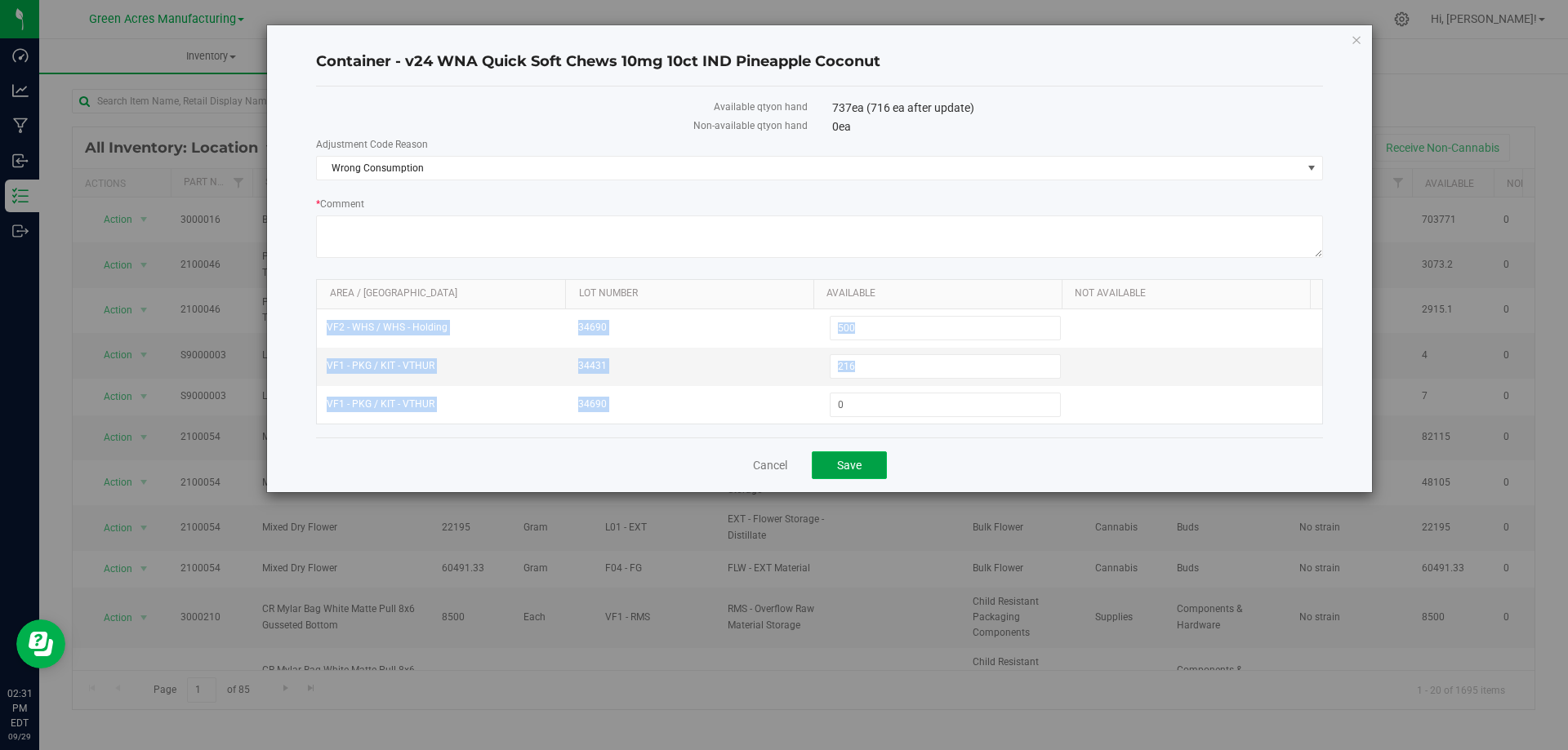
click at [852, 470] on span "Save" at bounding box center [850, 465] width 25 height 13
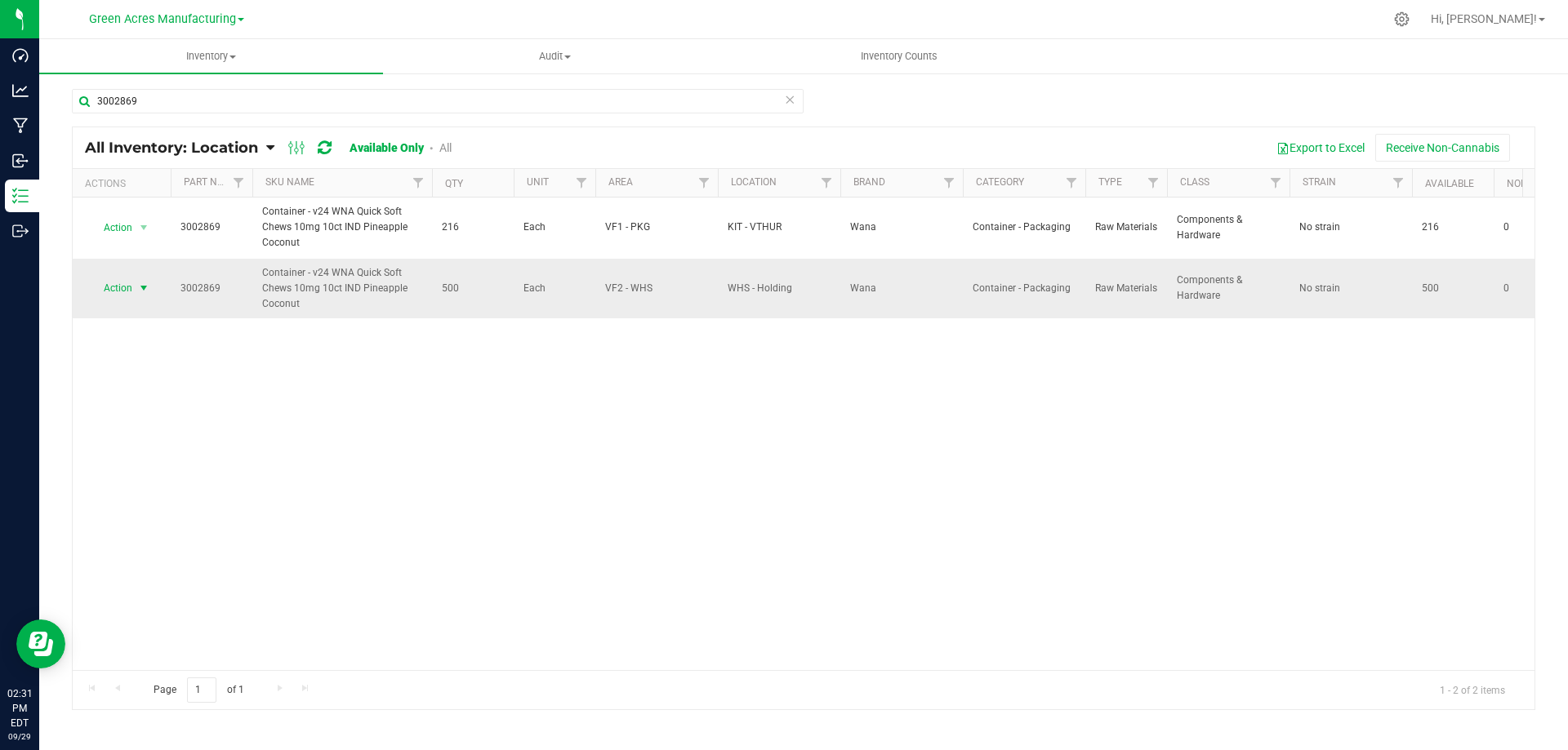
click at [137, 288] on span "select" at bounding box center [144, 288] width 20 height 23
click at [146, 384] on li "Locate inventory" at bounding box center [142, 389] width 105 height 25
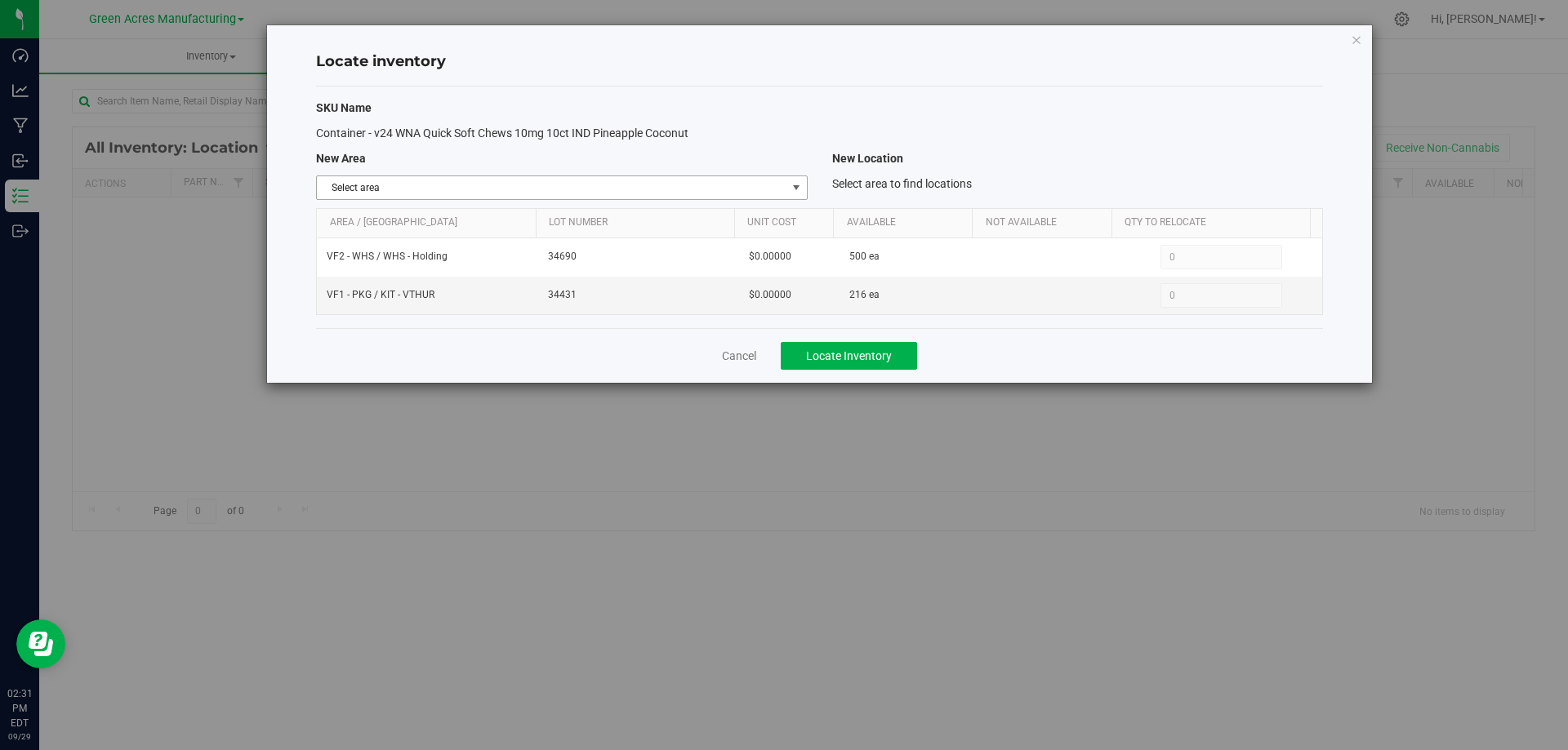
click at [795, 186] on span "select" at bounding box center [796, 187] width 13 height 13
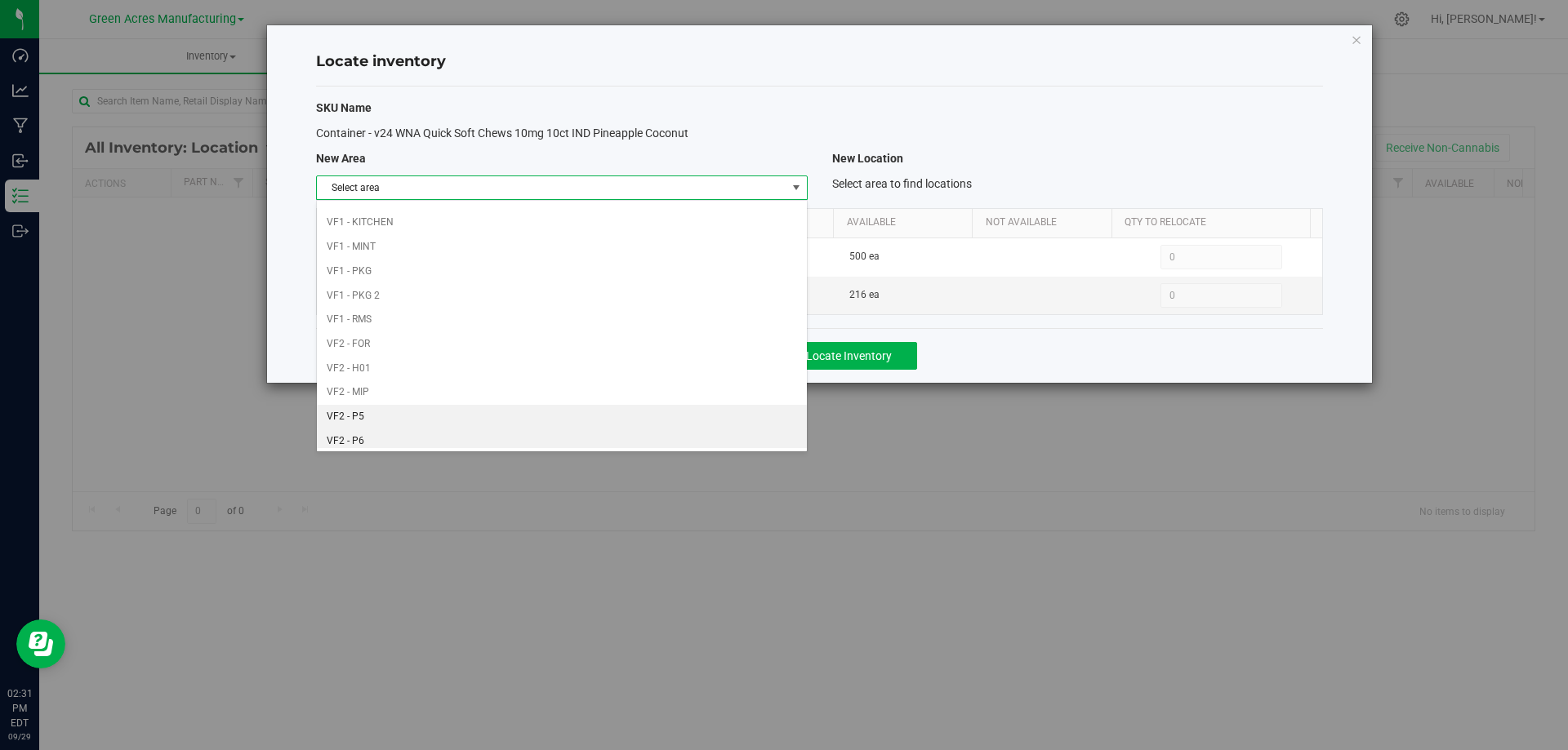
scroll to position [799, 0]
drag, startPoint x: 593, startPoint y: 402, endPoint x: 1188, endPoint y: 191, distance: 631.3
click at [538, 414] on li "VF2 - WHS" at bounding box center [561, 412] width 490 height 25
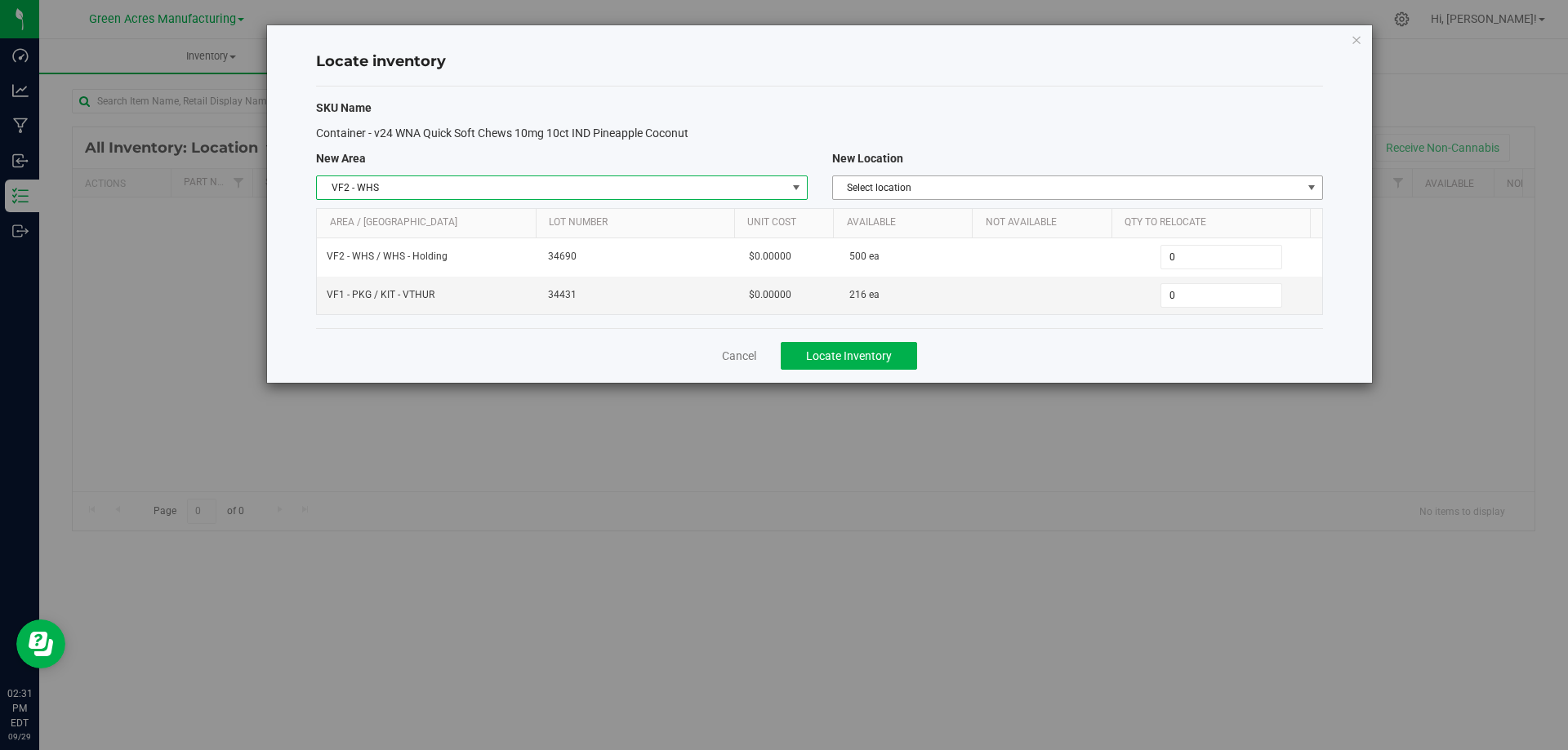
click at [1111, 185] on span "Select location" at bounding box center [1067, 188] width 469 height 23
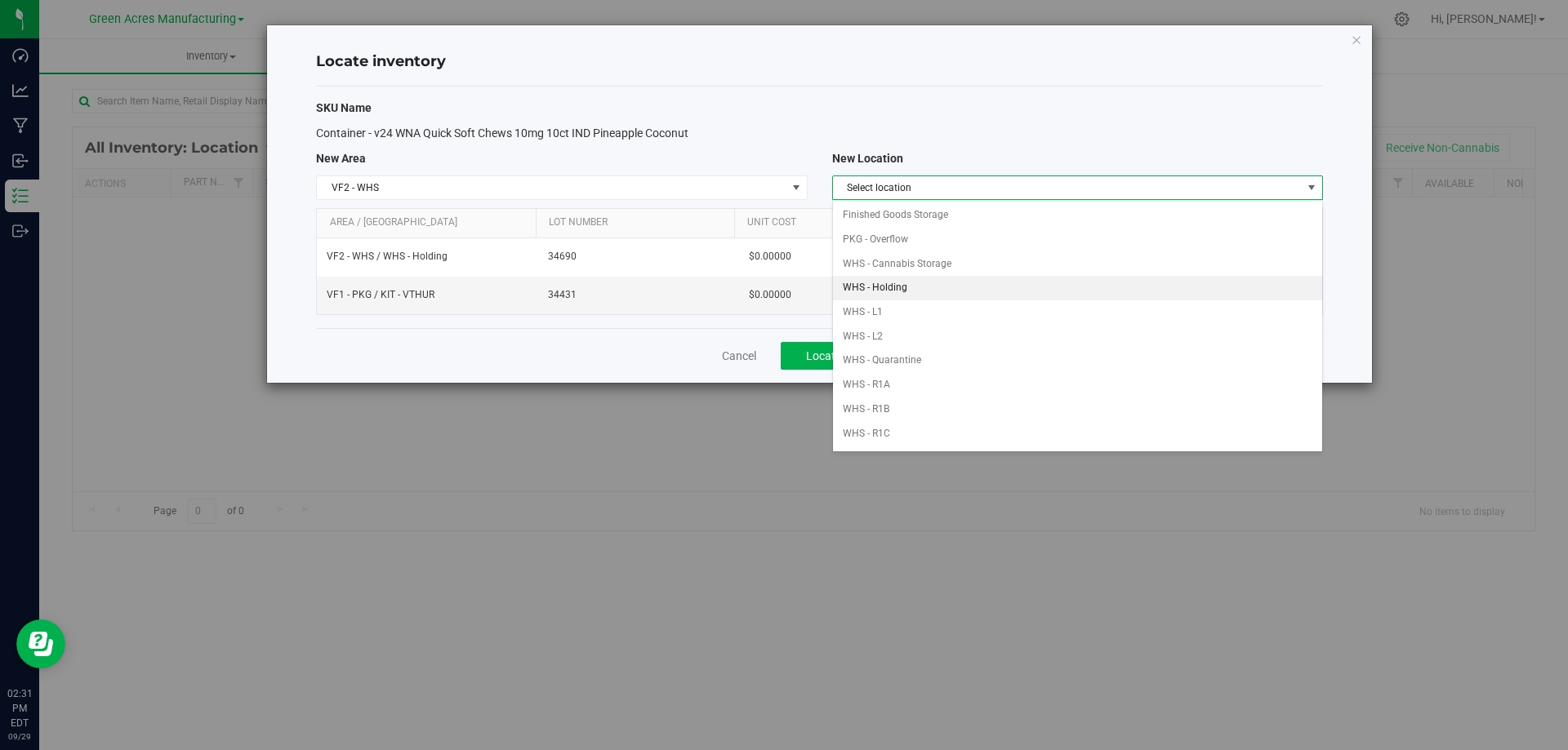
click at [960, 284] on li "WHS - Holding" at bounding box center [1078, 288] width 490 height 25
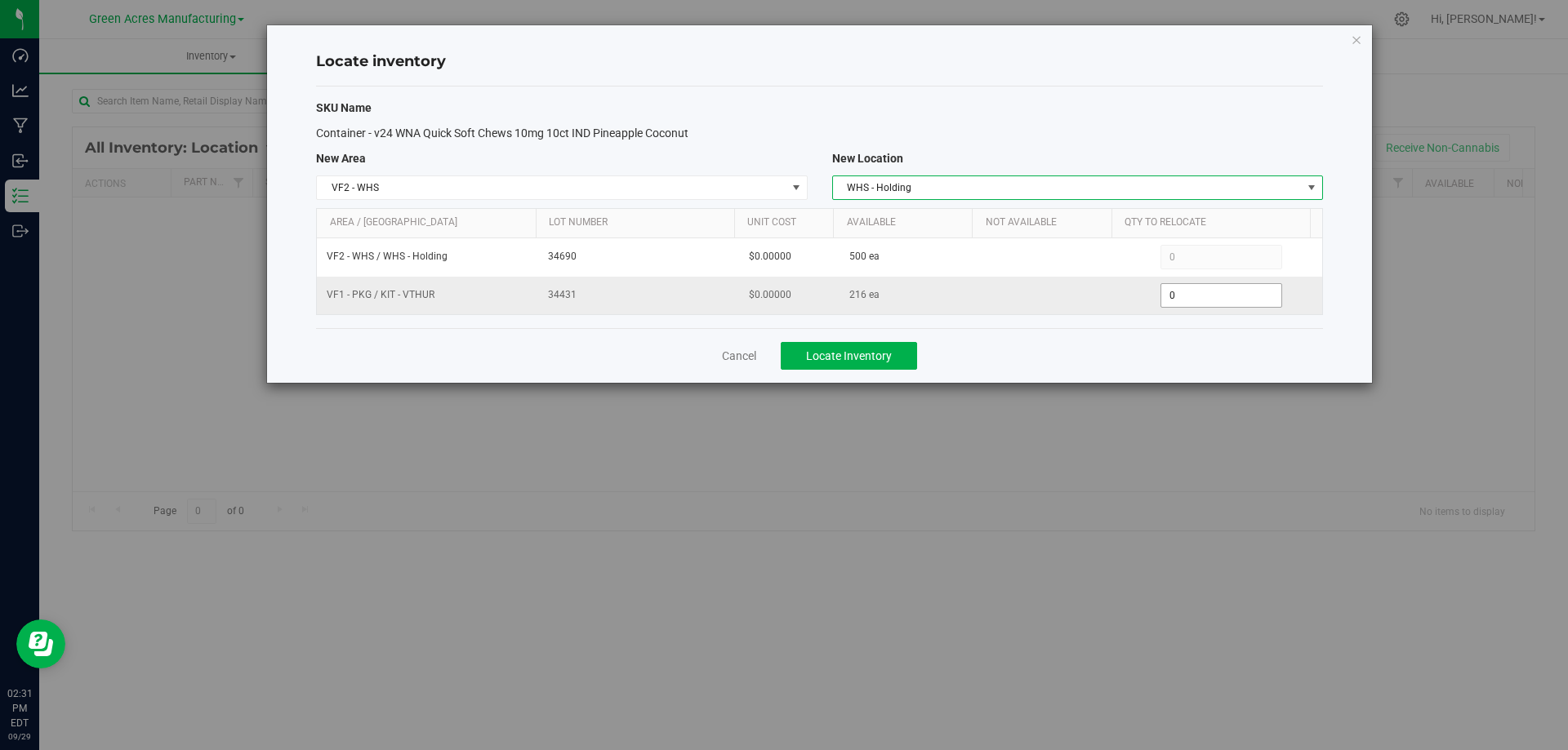
click at [1188, 294] on span "0 0" at bounding box center [1221, 296] width 122 height 25
click at [1188, 294] on input "0" at bounding box center [1221, 296] width 120 height 23
type input "216"
click at [1129, 350] on div "Cancel Locate Inventory" at bounding box center [819, 355] width 1007 height 55
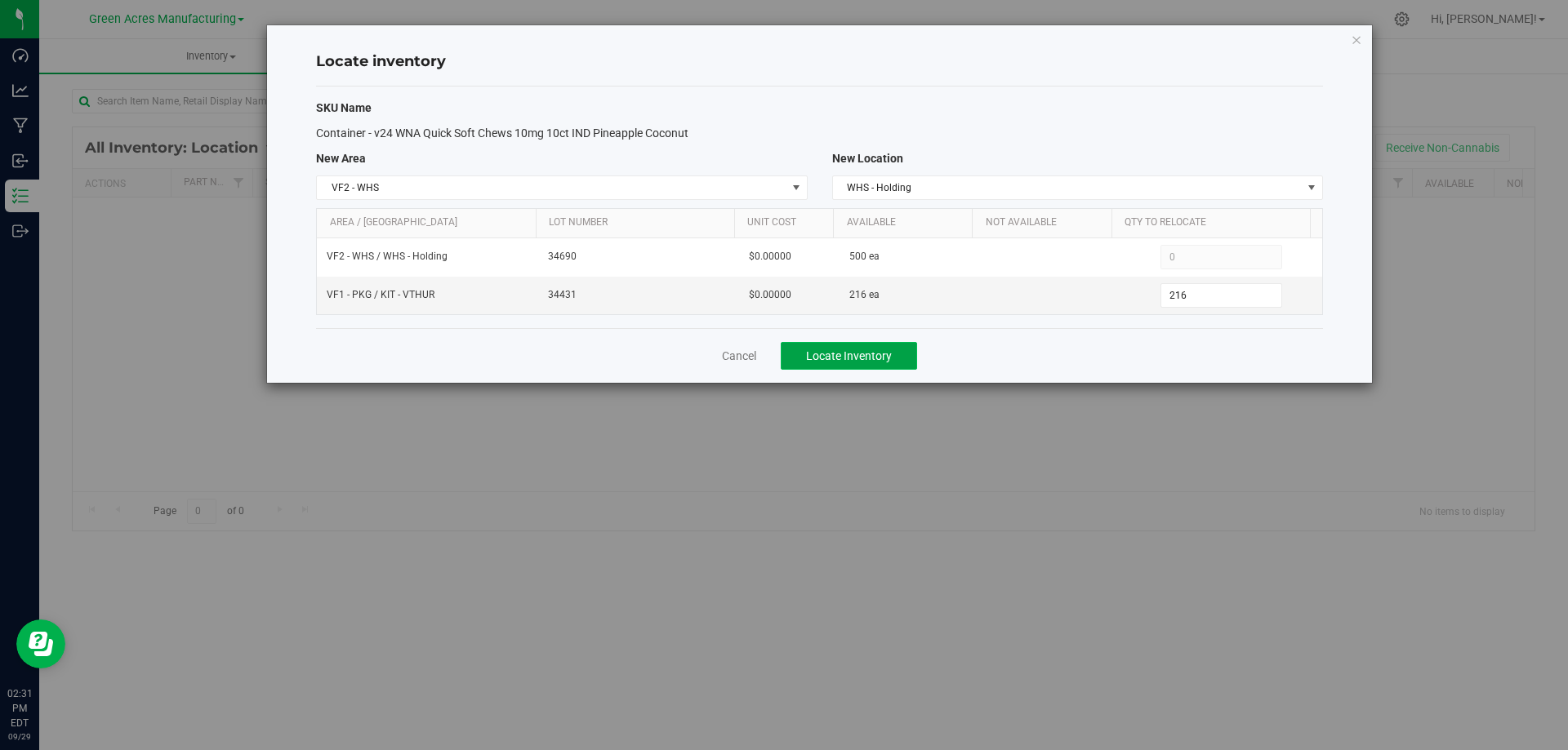
click at [906, 356] on button "Locate Inventory" at bounding box center [850, 355] width 137 height 27
